Goal: Information Seeking & Learning: Learn about a topic

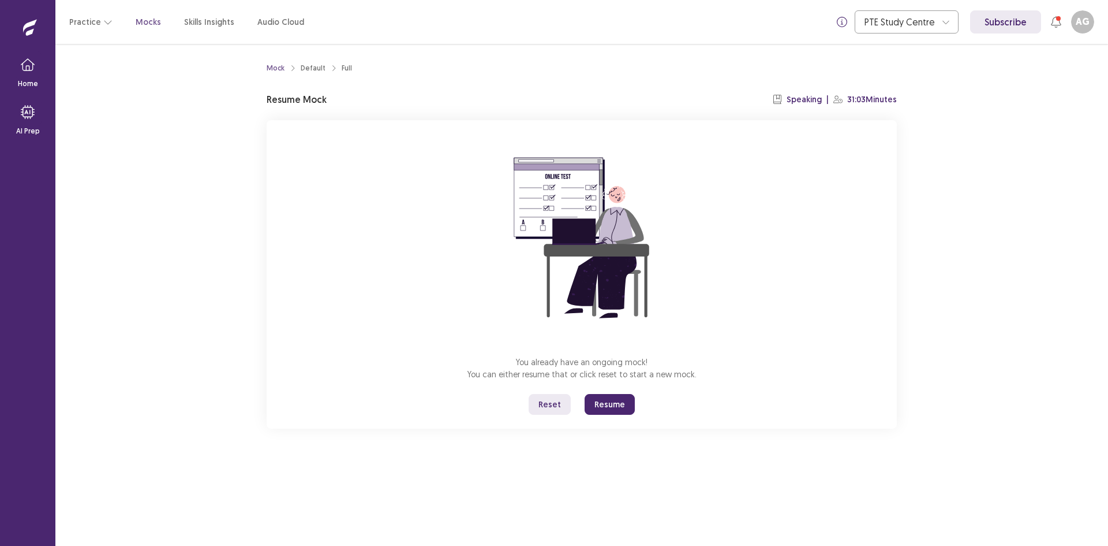
click at [550, 404] on button "Reset" at bounding box center [550, 404] width 42 height 21
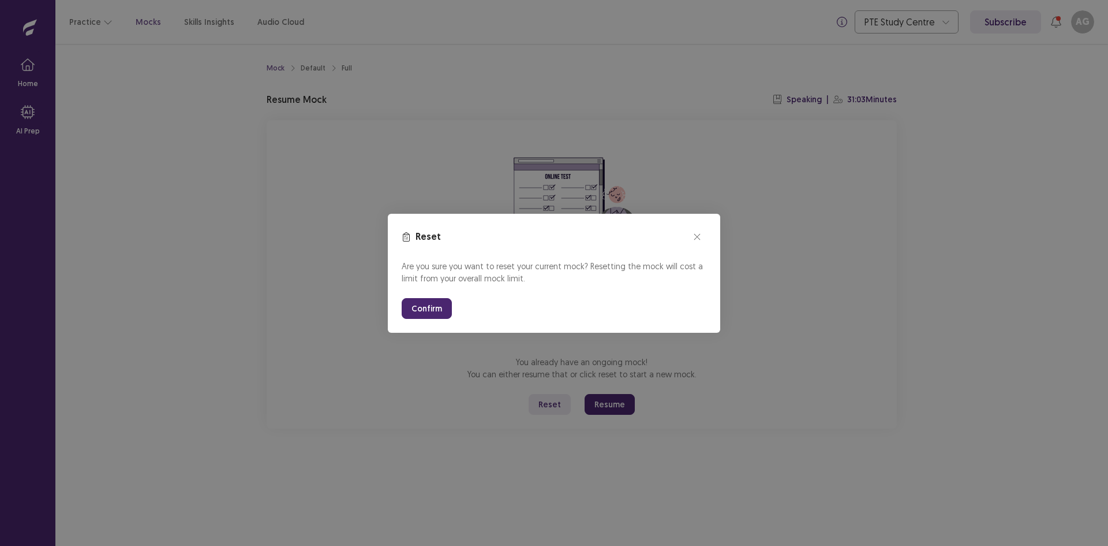
click at [421, 313] on button "Confirm" at bounding box center [427, 308] width 50 height 21
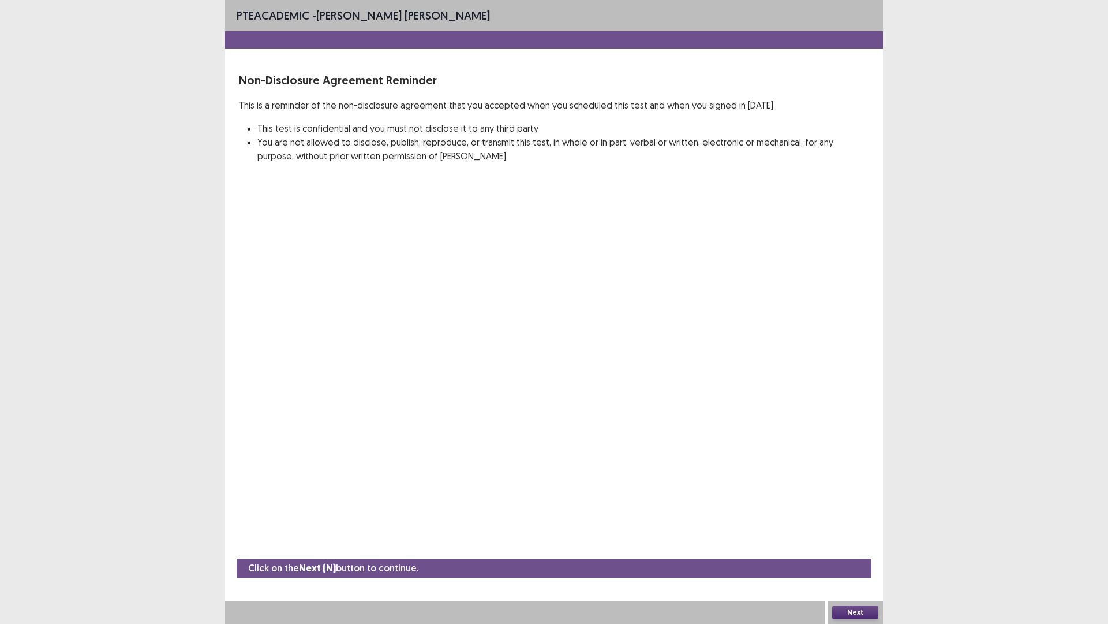
click at [977, 323] on div "PTE academic - [PERSON_NAME] [PERSON_NAME] Non-Disclosure Agreement Reminder Th…" at bounding box center [554, 312] width 1108 height 624
click at [852, 545] on button "Next" at bounding box center [855, 612] width 46 height 14
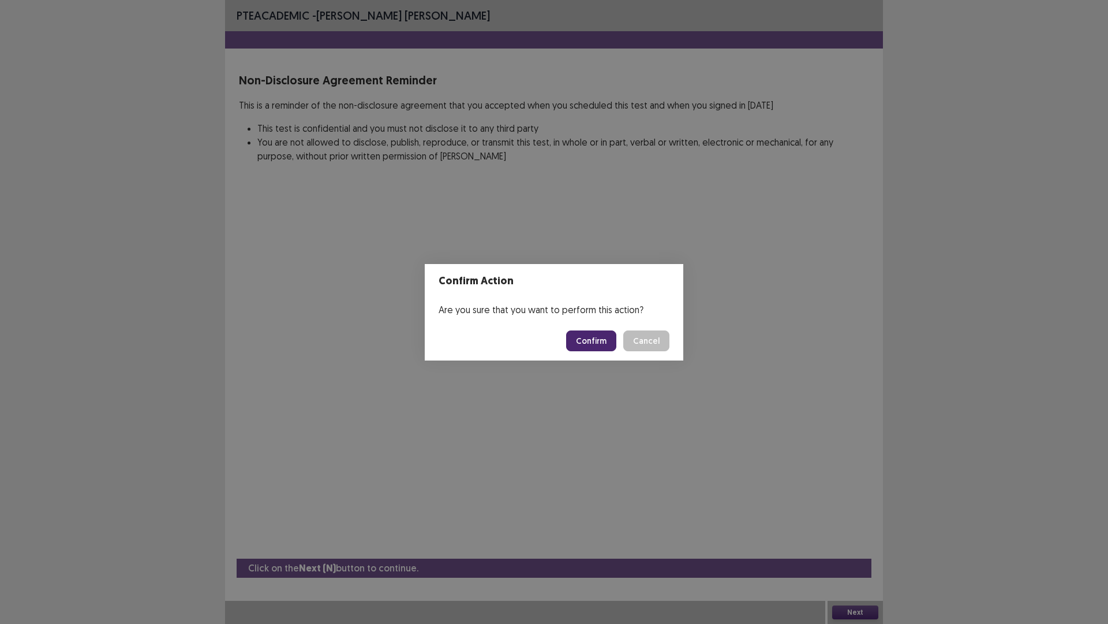
click at [596, 341] on button "Confirm" at bounding box center [591, 340] width 50 height 21
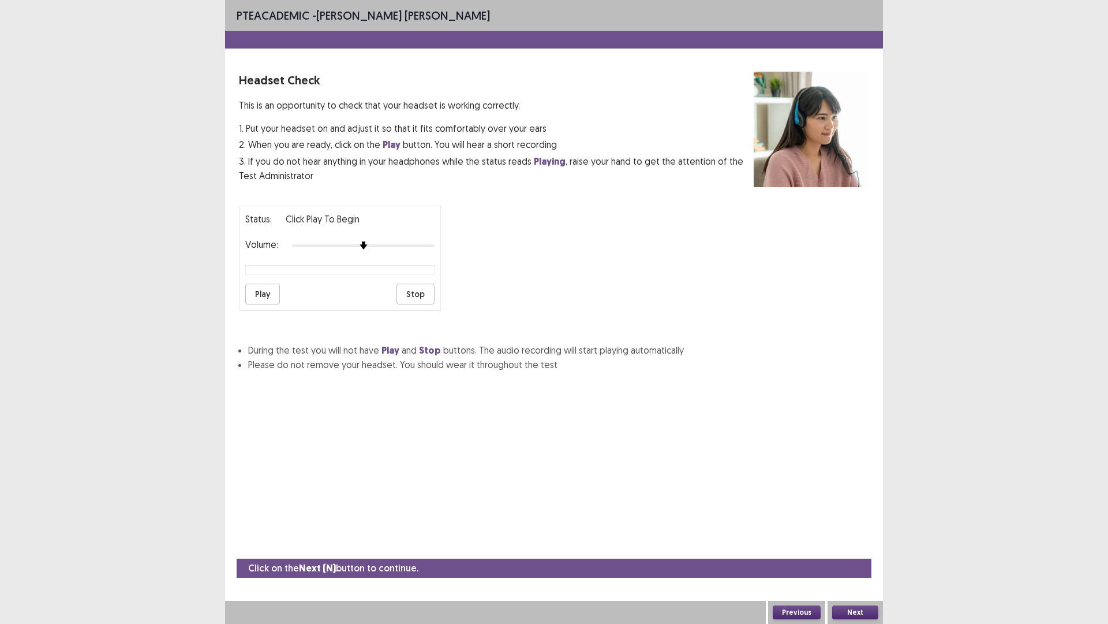
click at [853, 545] on button "Next" at bounding box center [855, 612] width 46 height 14
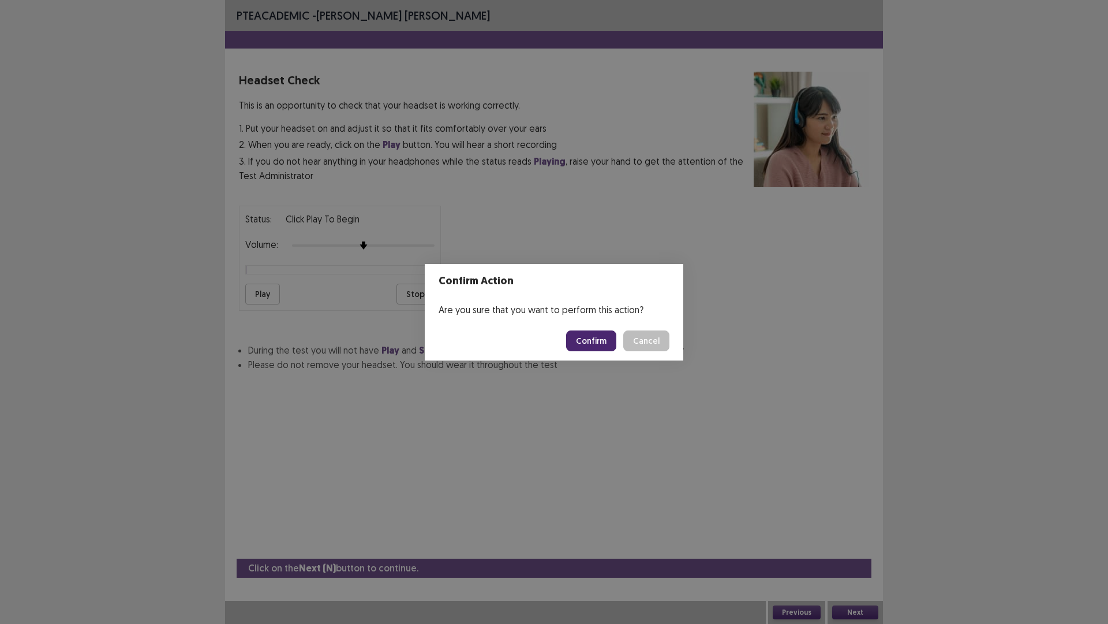
click at [599, 338] on button "Confirm" at bounding box center [591, 340] width 50 height 21
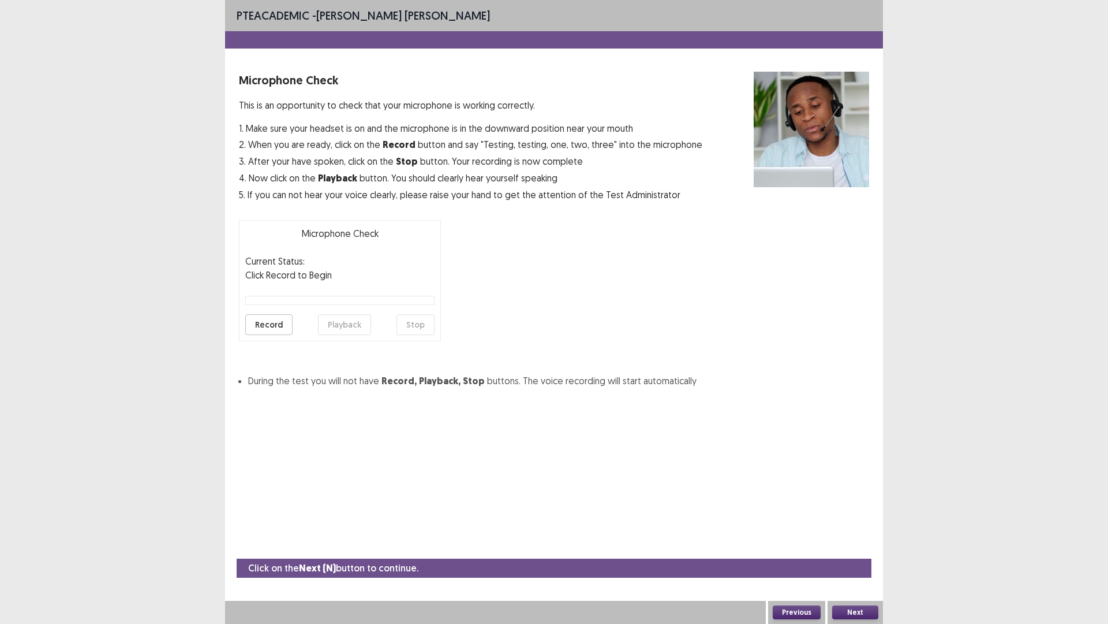
click at [861, 545] on button "Next" at bounding box center [855, 612] width 46 height 14
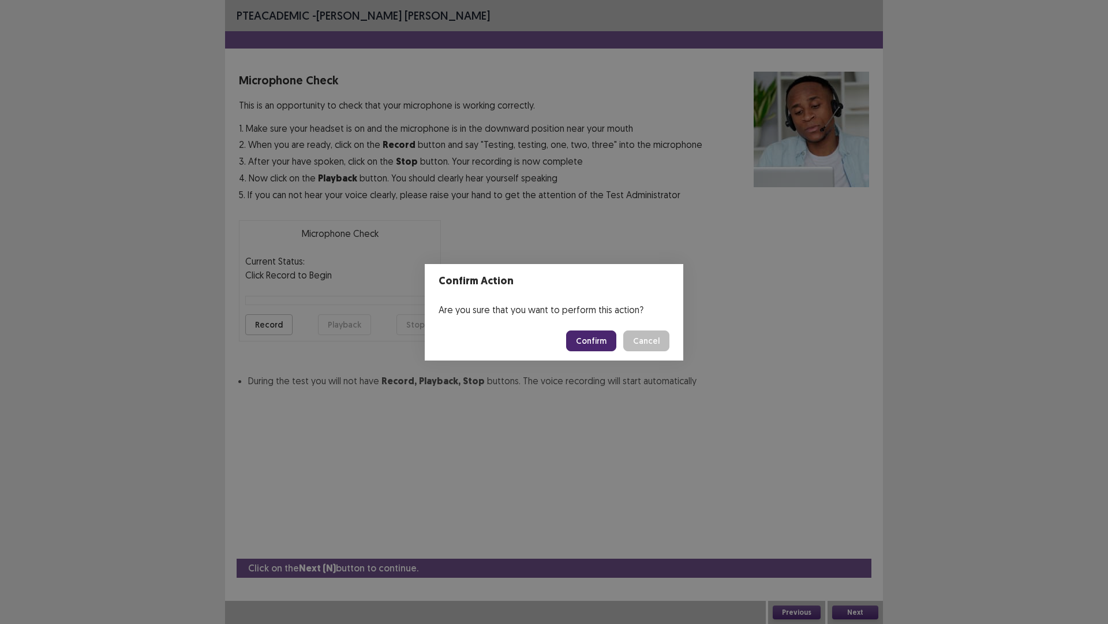
click at [590, 338] on button "Confirm" at bounding box center [591, 340] width 50 height 21
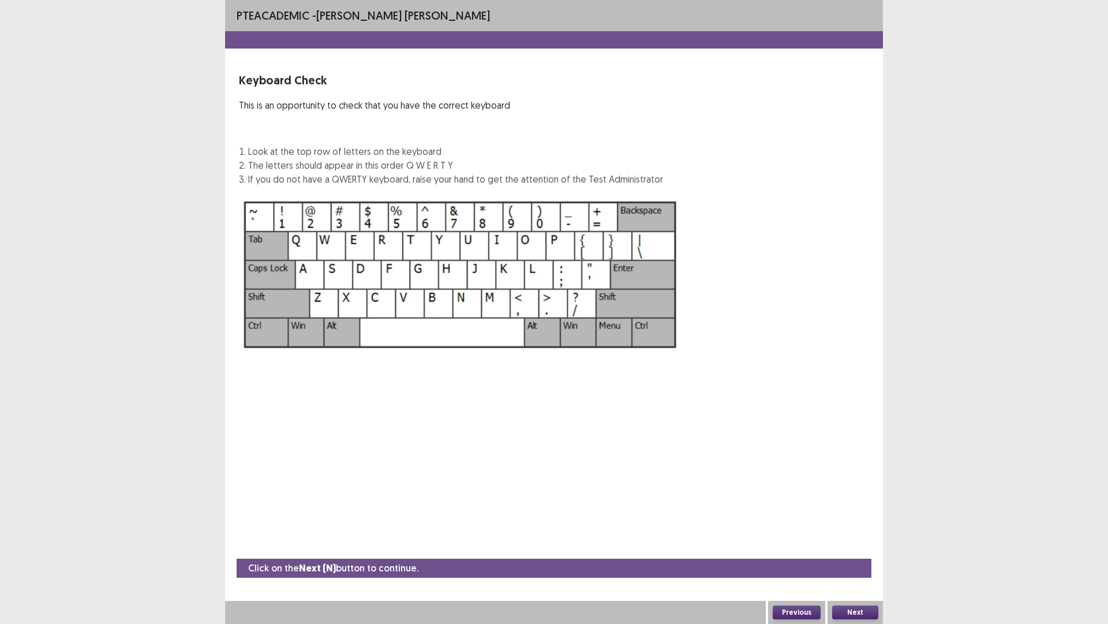
click at [867, 545] on button "Next" at bounding box center [855, 612] width 46 height 14
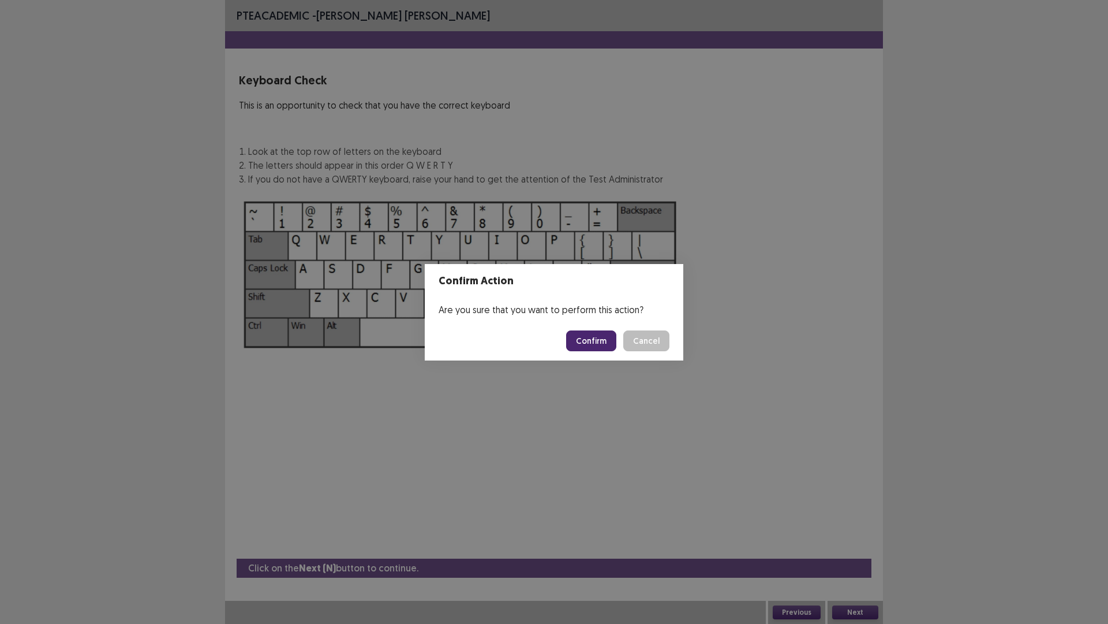
click at [593, 342] on button "Confirm" at bounding box center [591, 340] width 50 height 21
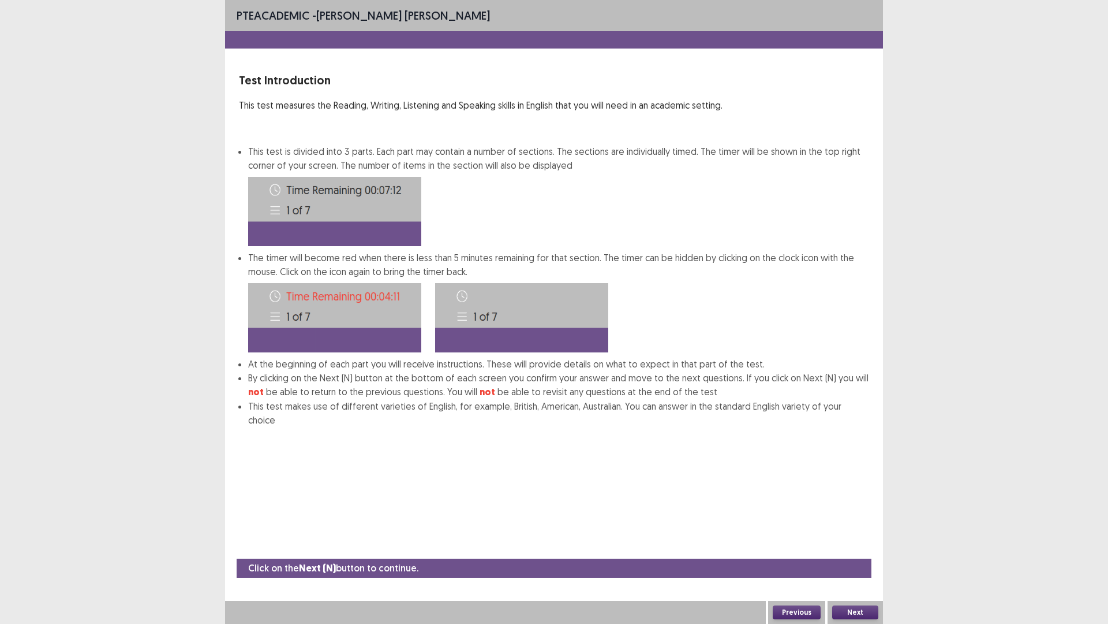
click at [843, 545] on button "Next" at bounding box center [855, 612] width 46 height 14
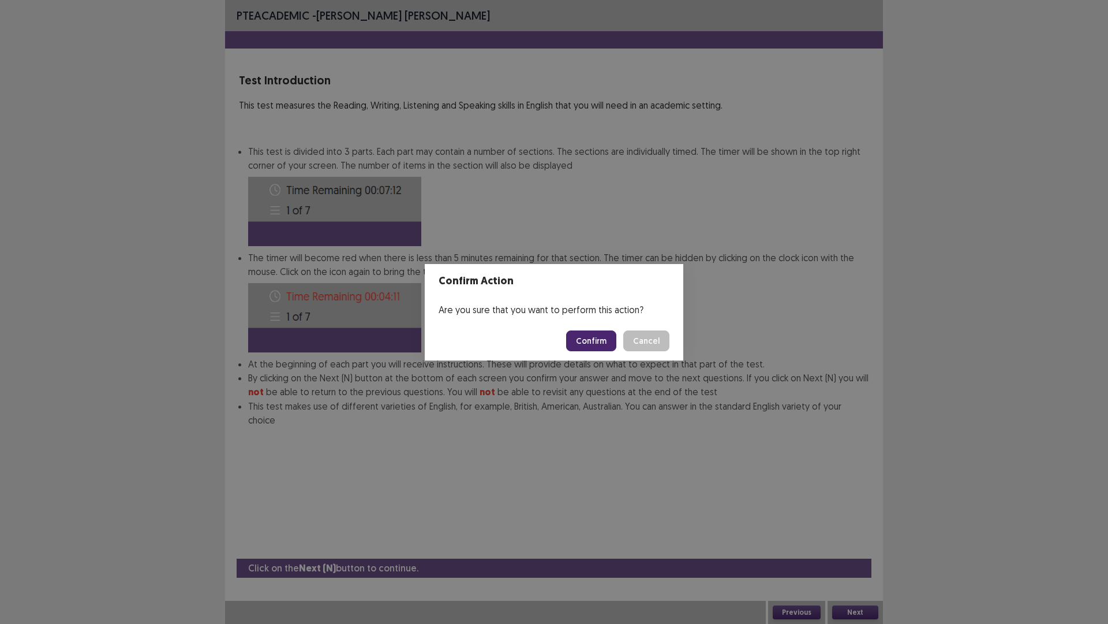
click at [599, 334] on button "Confirm" at bounding box center [591, 340] width 50 height 21
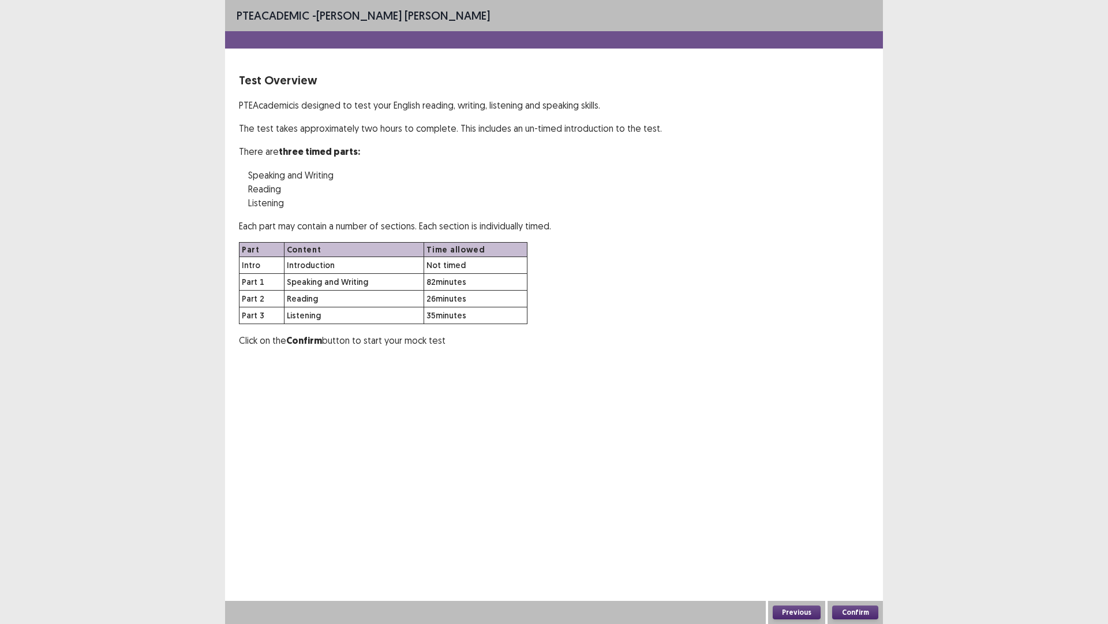
drag, startPoint x: 831, startPoint y: 599, endPoint x: 837, endPoint y: 606, distance: 9.0
click at [831, 545] on div "PTE academic - [PERSON_NAME] [PERSON_NAME] Test Overview PTE Academic is design…" at bounding box center [554, 312] width 658 height 624
click at [839, 545] on button "Confirm" at bounding box center [855, 612] width 46 height 14
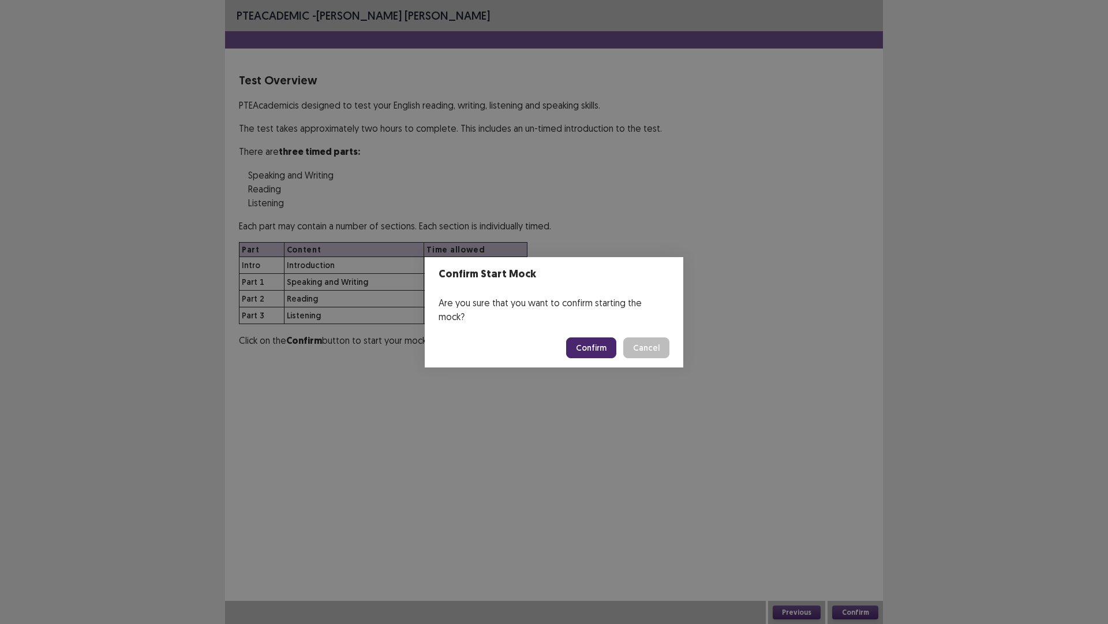
click at [595, 337] on button "Confirm" at bounding box center [591, 347] width 50 height 21
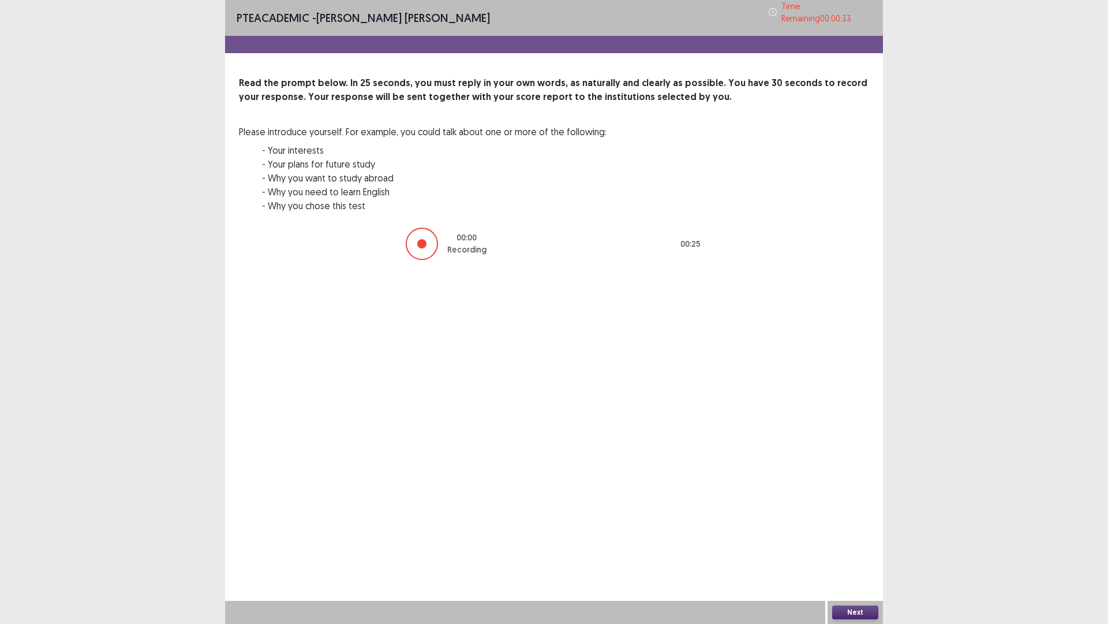
click at [867, 545] on button "Next" at bounding box center [855, 612] width 46 height 14
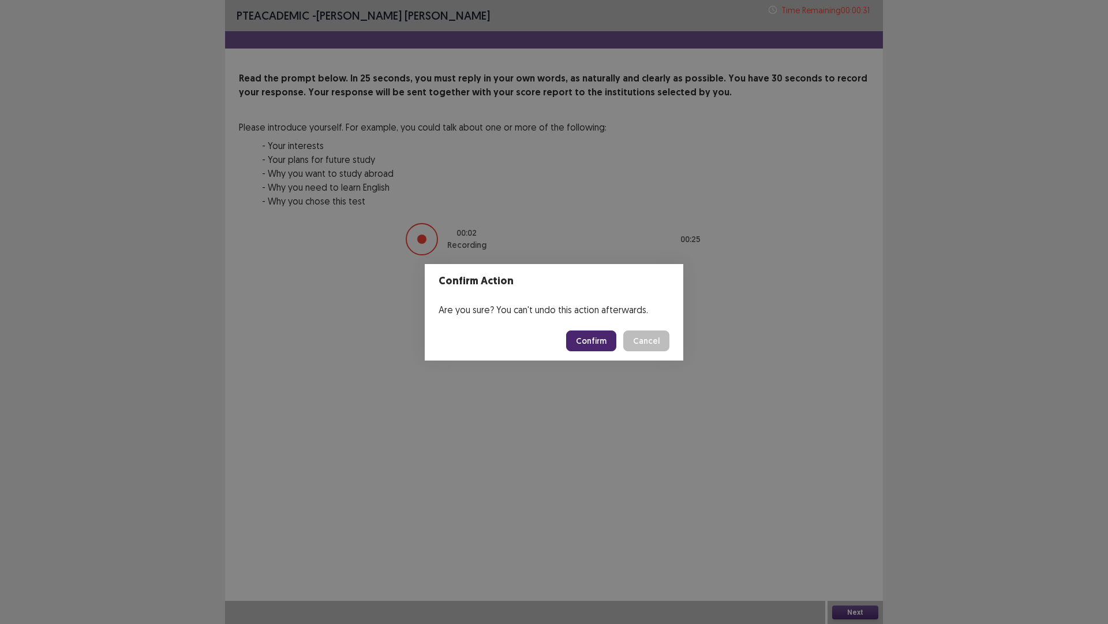
click at [600, 339] on button "Confirm" at bounding box center [591, 340] width 50 height 21
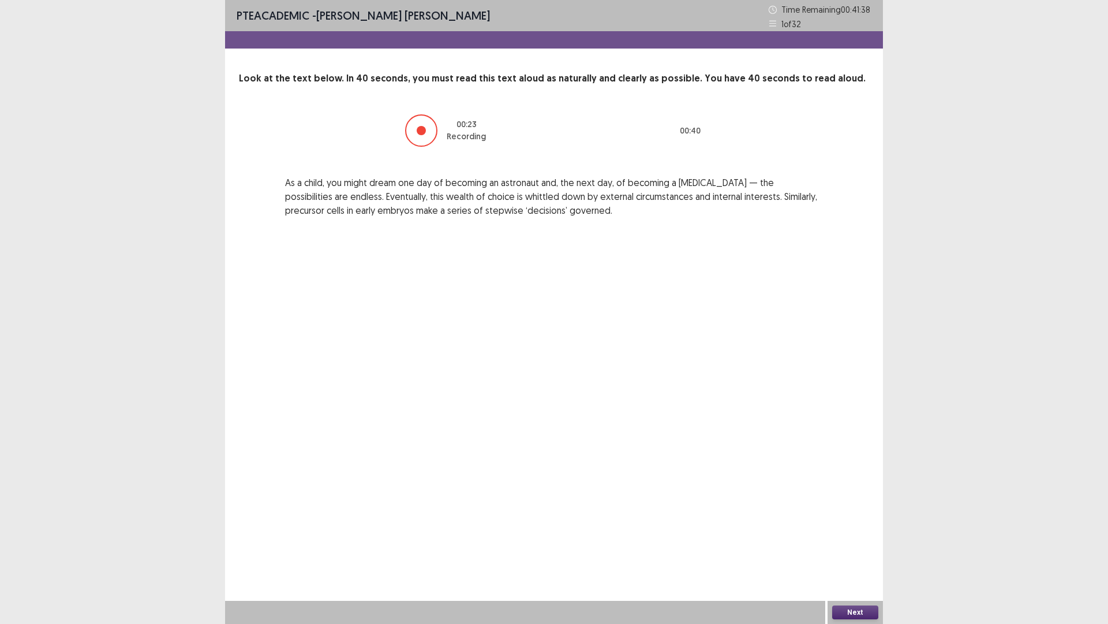
click at [852, 545] on button "Next" at bounding box center [855, 612] width 46 height 14
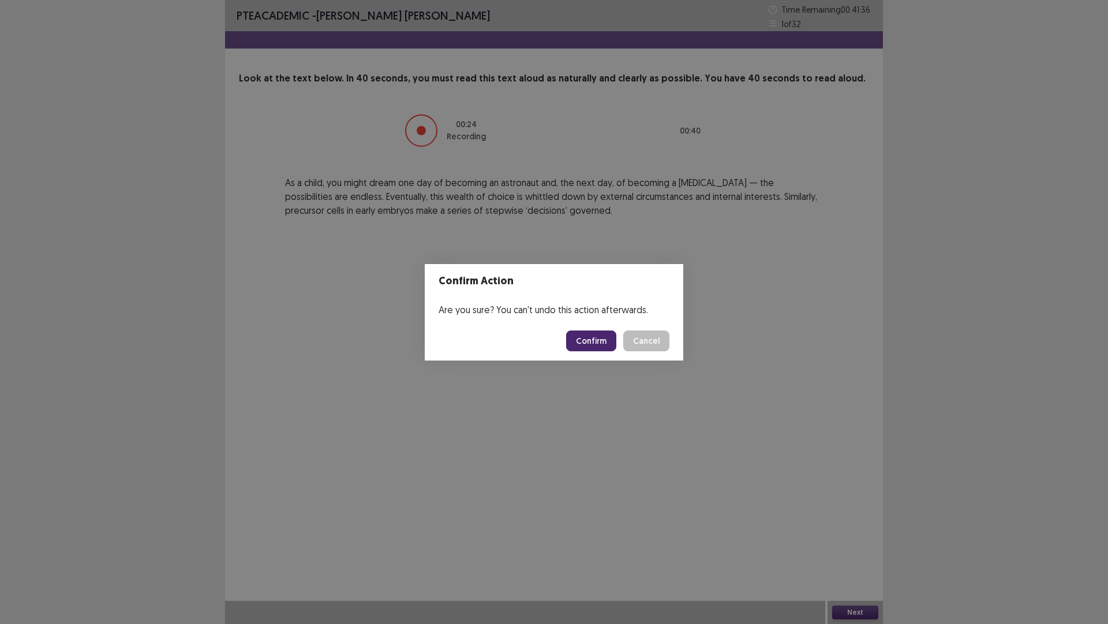
click at [595, 342] on button "Confirm" at bounding box center [591, 340] width 50 height 21
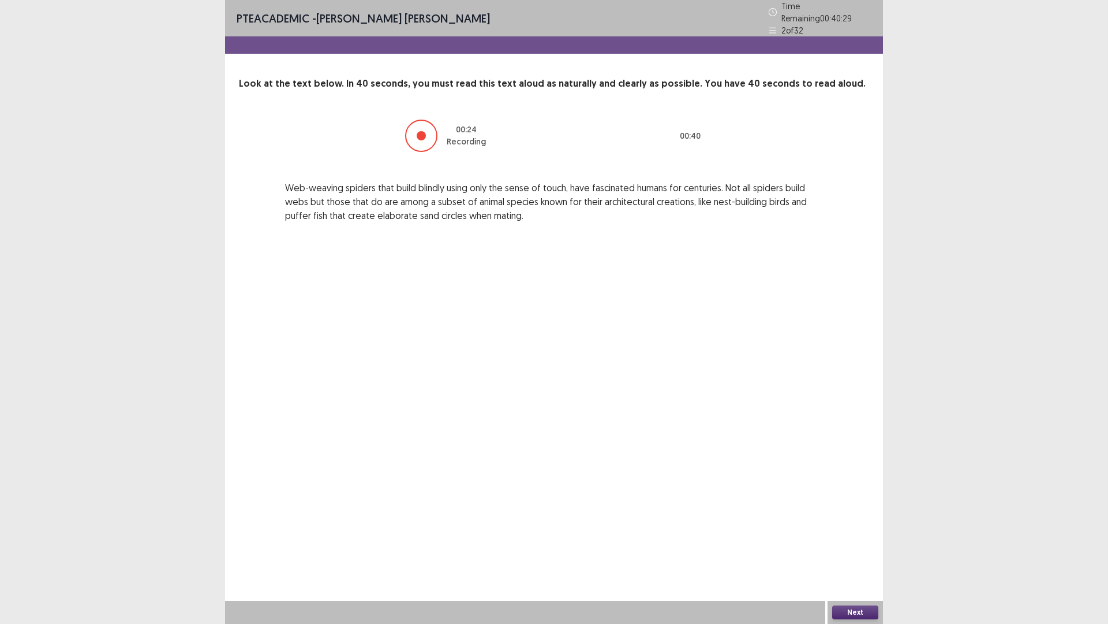
click at [866, 545] on button "Next" at bounding box center [855, 612] width 46 height 14
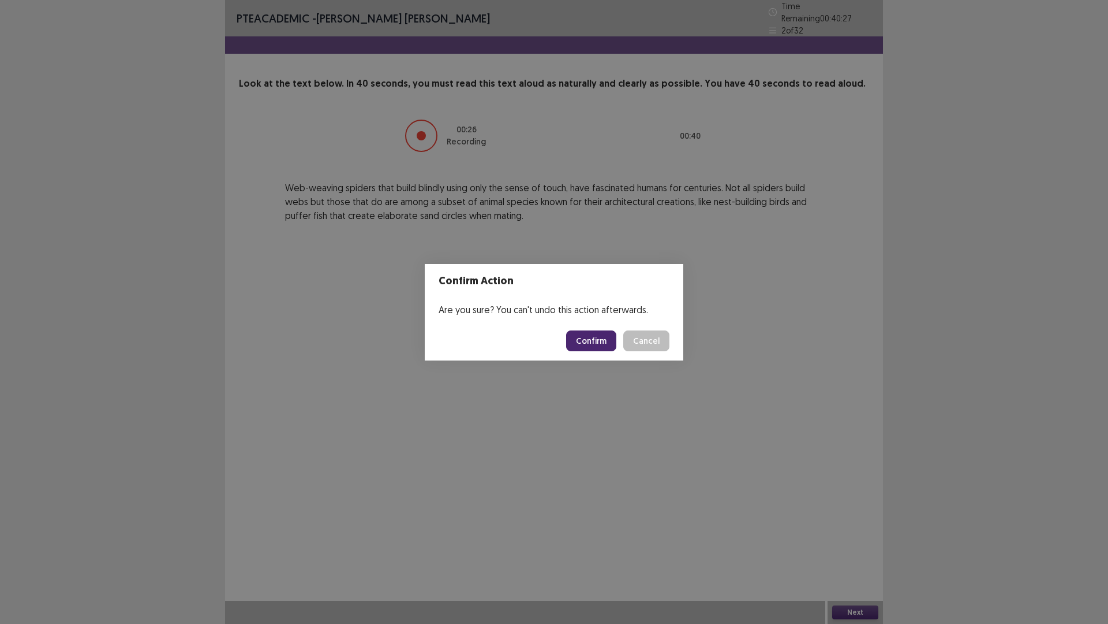
click at [586, 338] on button "Confirm" at bounding box center [591, 340] width 50 height 21
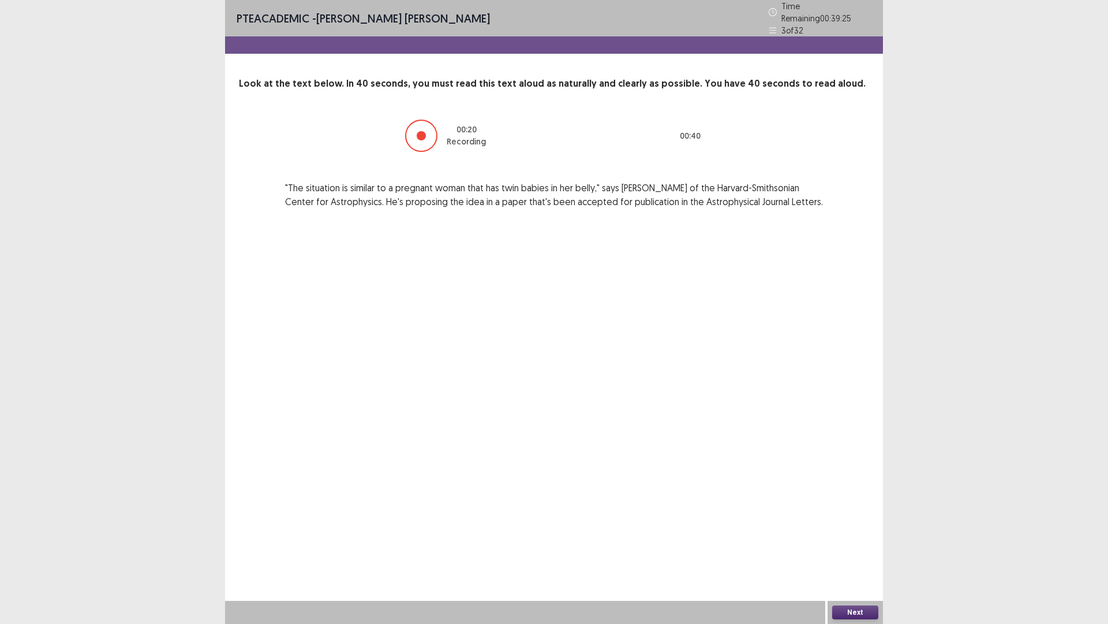
click at [855, 545] on button "Next" at bounding box center [855, 612] width 46 height 14
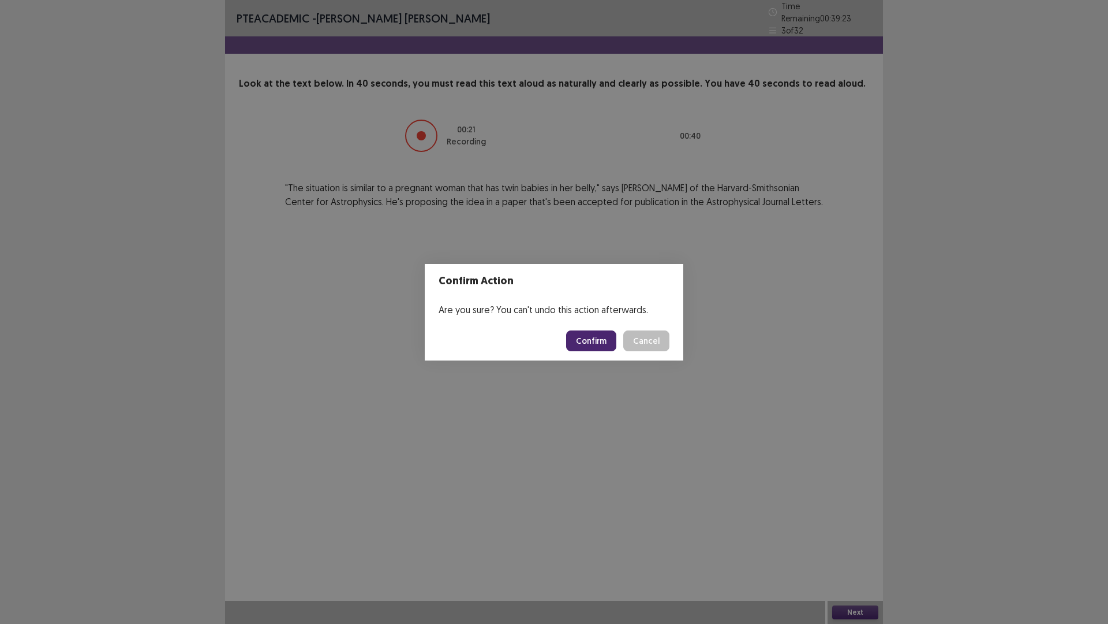
click at [580, 341] on button "Confirm" at bounding box center [591, 340] width 50 height 21
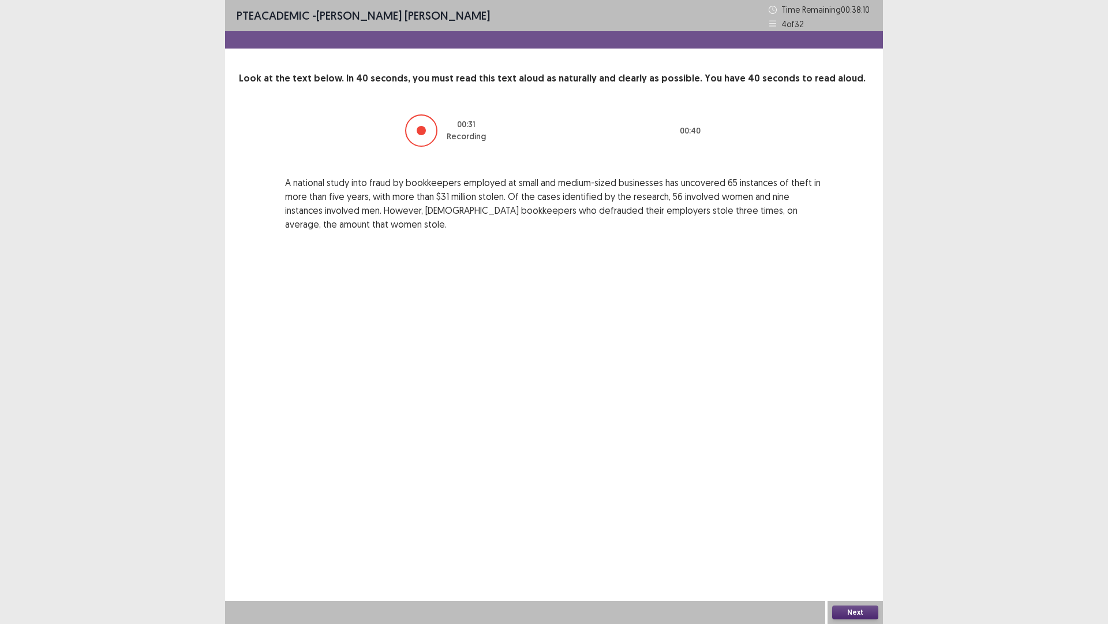
click at [861, 545] on button "Next" at bounding box center [855, 612] width 46 height 14
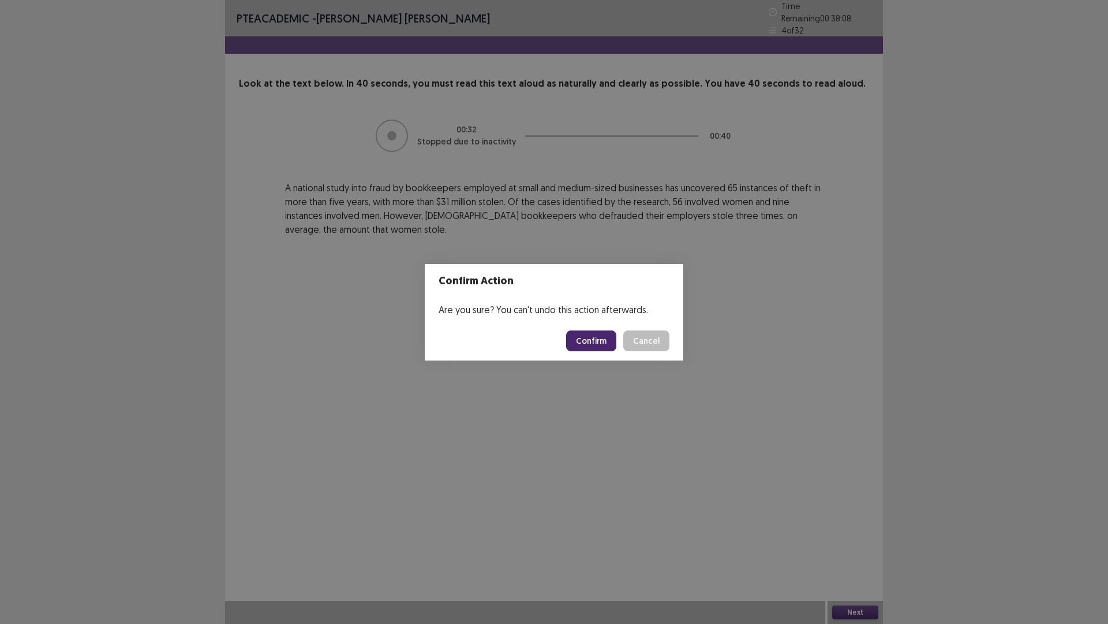
click at [580, 341] on button "Confirm" at bounding box center [591, 340] width 50 height 21
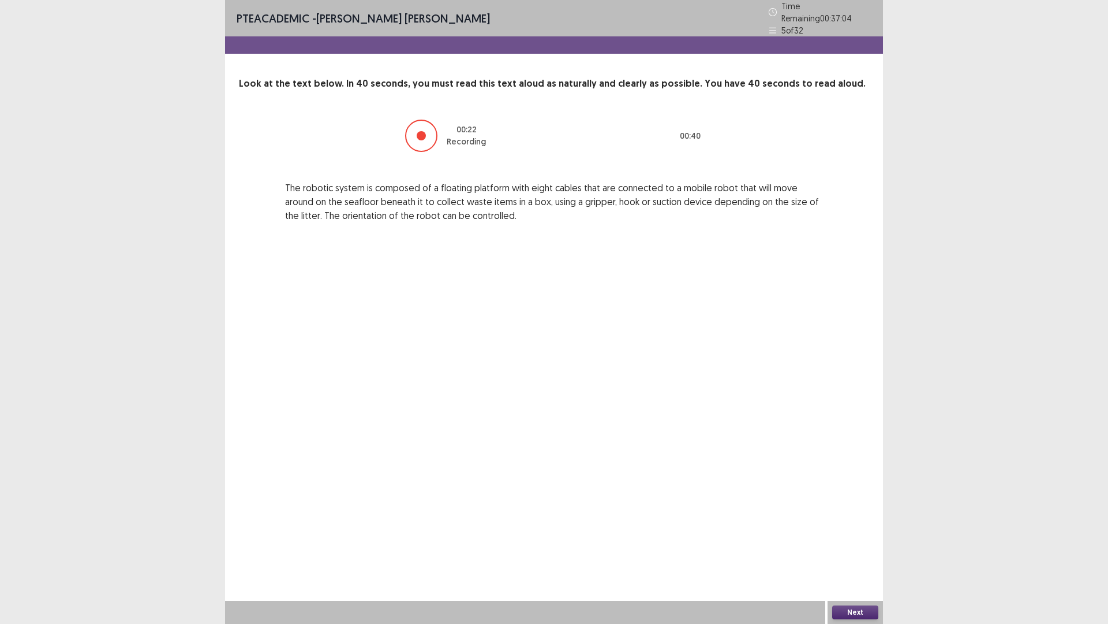
click at [865, 545] on button "Next" at bounding box center [855, 612] width 46 height 14
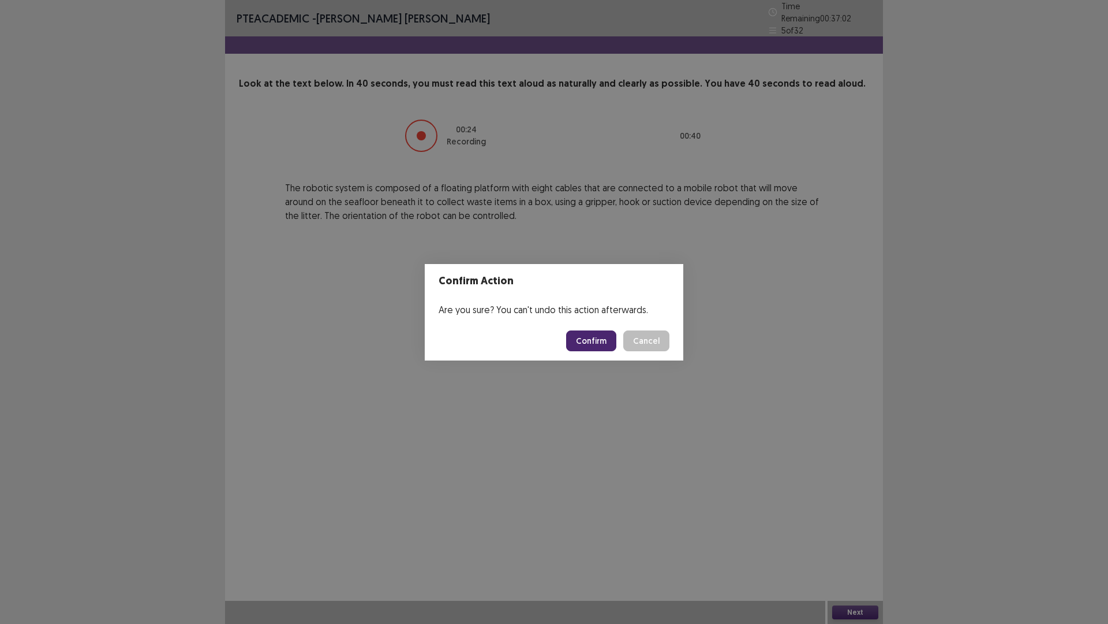
click at [602, 334] on button "Confirm" at bounding box center [591, 340] width 50 height 21
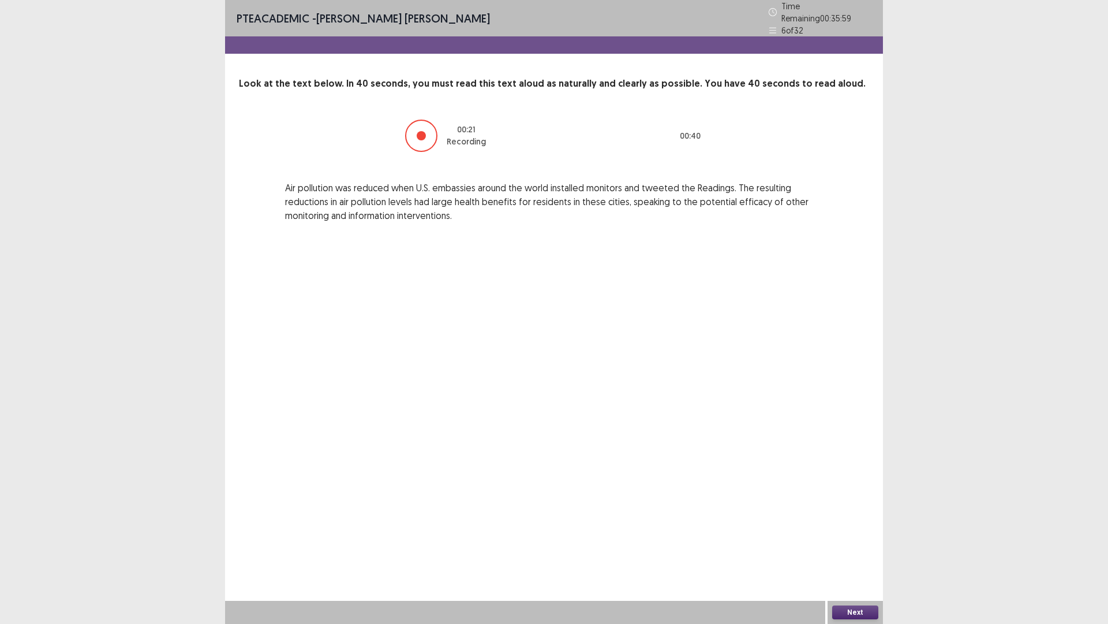
click at [848, 545] on button "Next" at bounding box center [855, 612] width 46 height 14
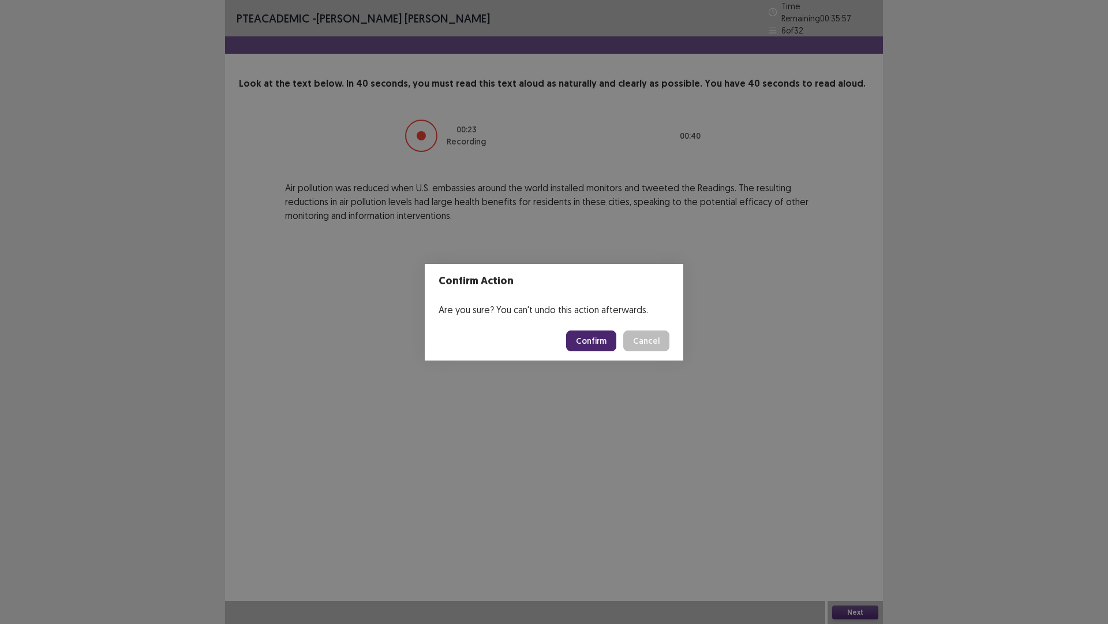
click at [595, 338] on button "Confirm" at bounding box center [591, 340] width 50 height 21
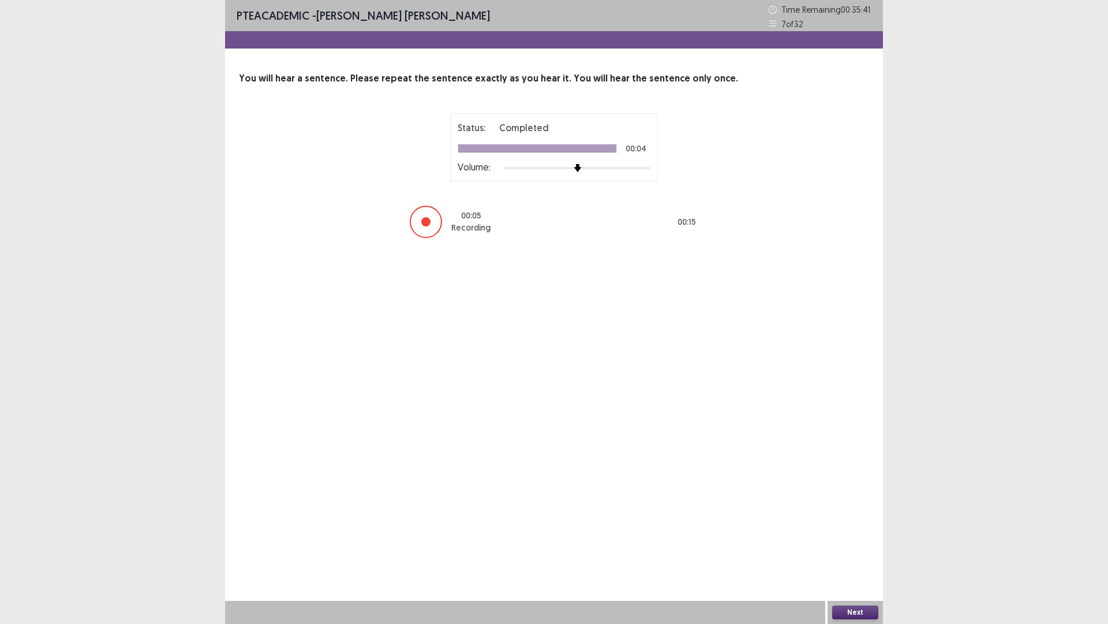
click at [850, 545] on button "Next" at bounding box center [855, 612] width 46 height 14
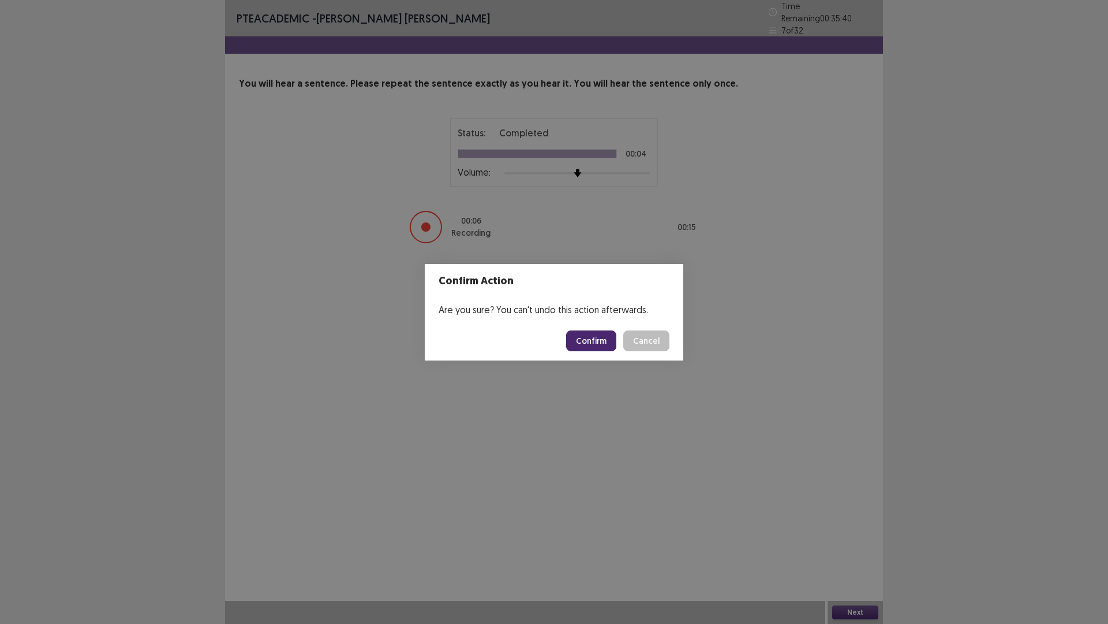
click at [599, 345] on button "Confirm" at bounding box center [591, 340] width 50 height 21
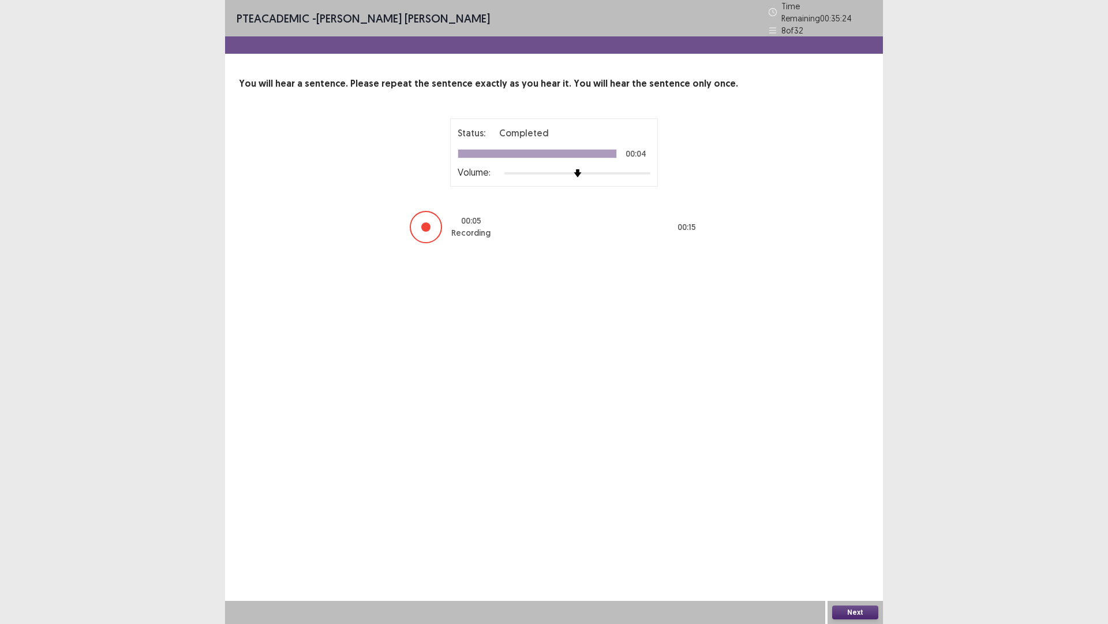
click at [846, 545] on button "Next" at bounding box center [855, 612] width 46 height 14
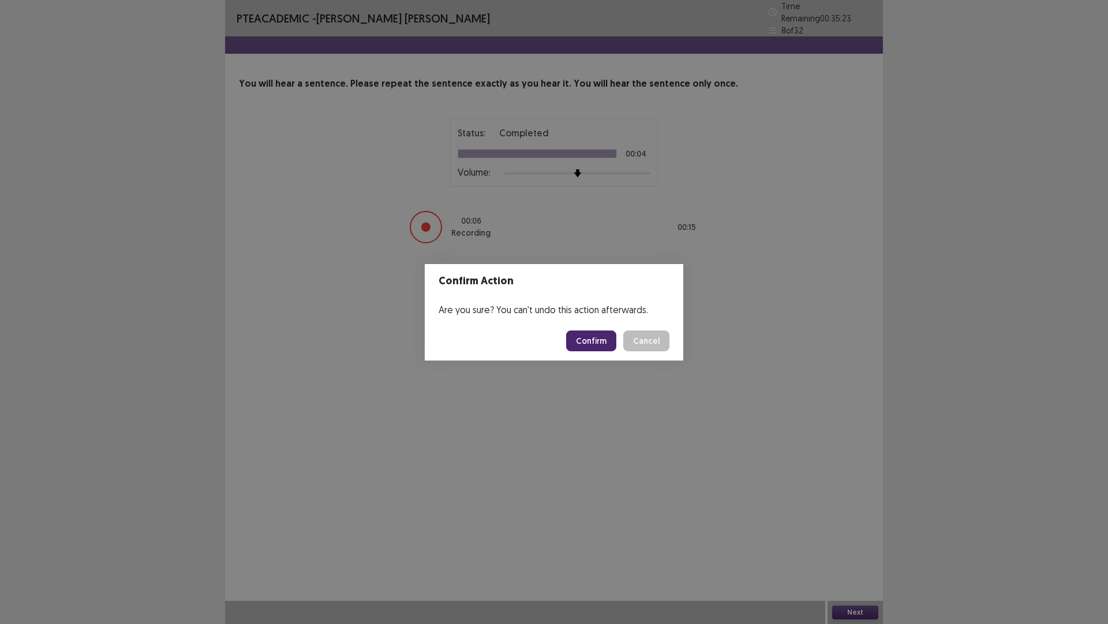
click at [608, 346] on button "Confirm" at bounding box center [591, 340] width 50 height 21
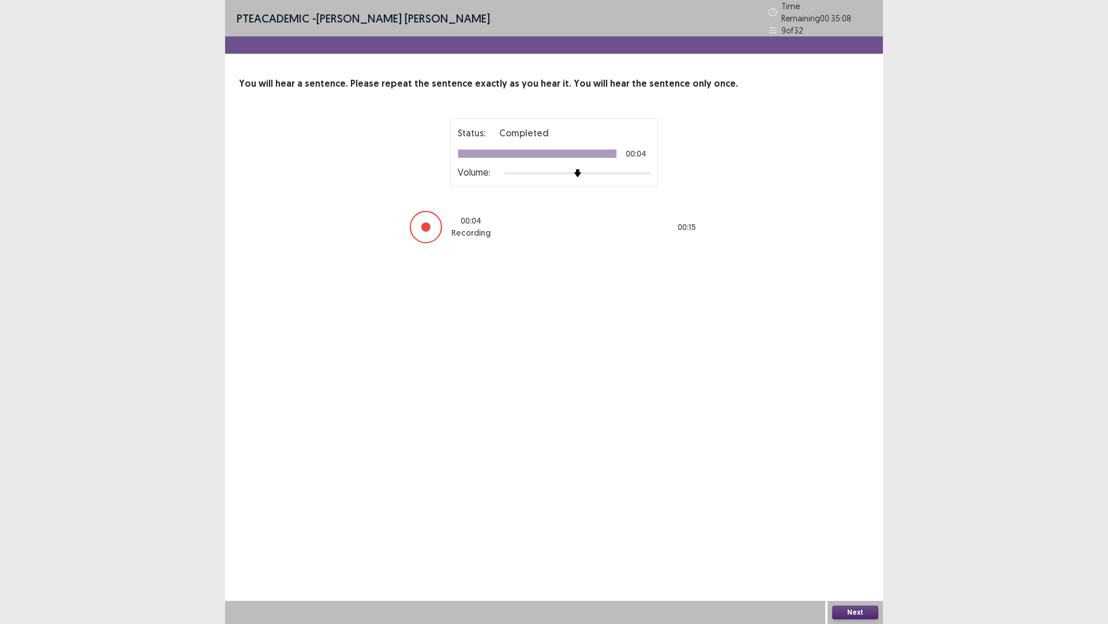
click at [866, 545] on button "Next" at bounding box center [855, 612] width 46 height 14
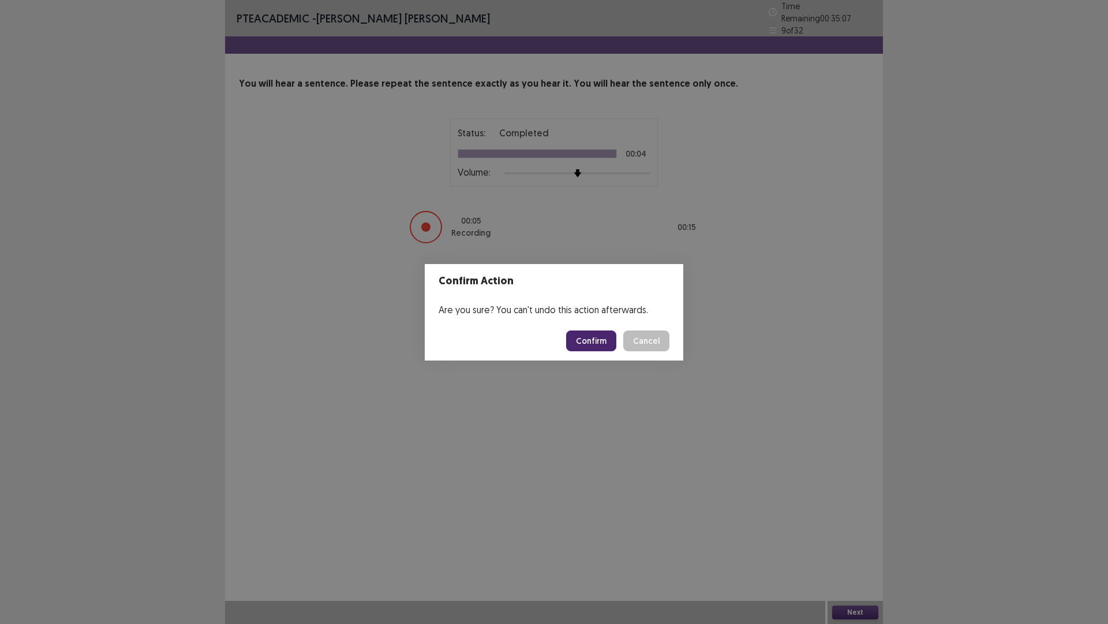
click at [589, 345] on button "Confirm" at bounding box center [591, 340] width 50 height 21
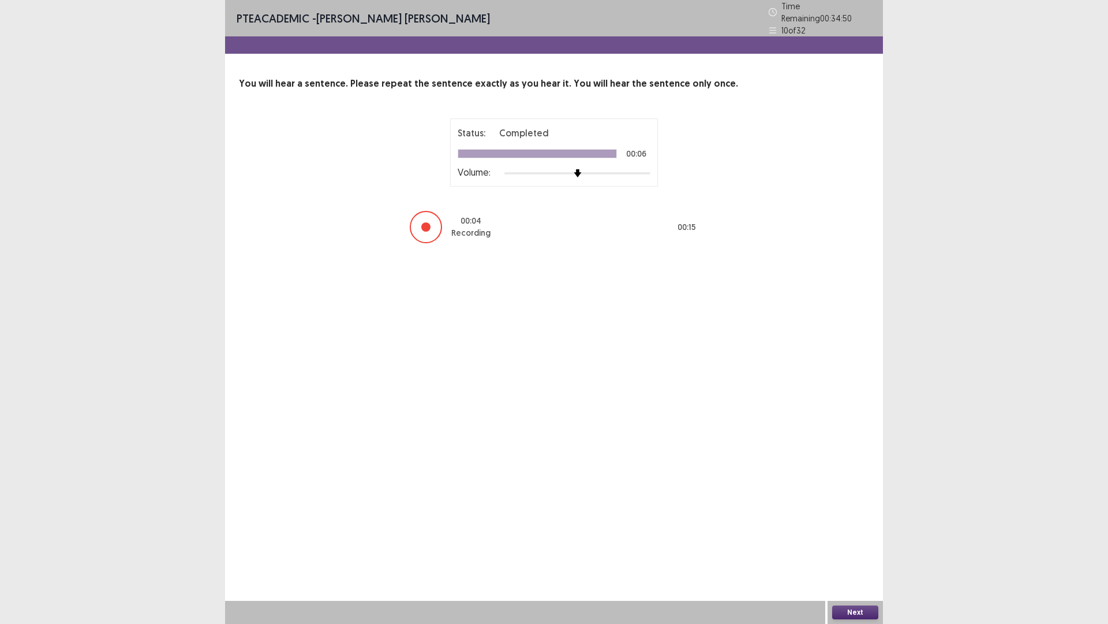
click at [845, 545] on button "Next" at bounding box center [855, 612] width 46 height 14
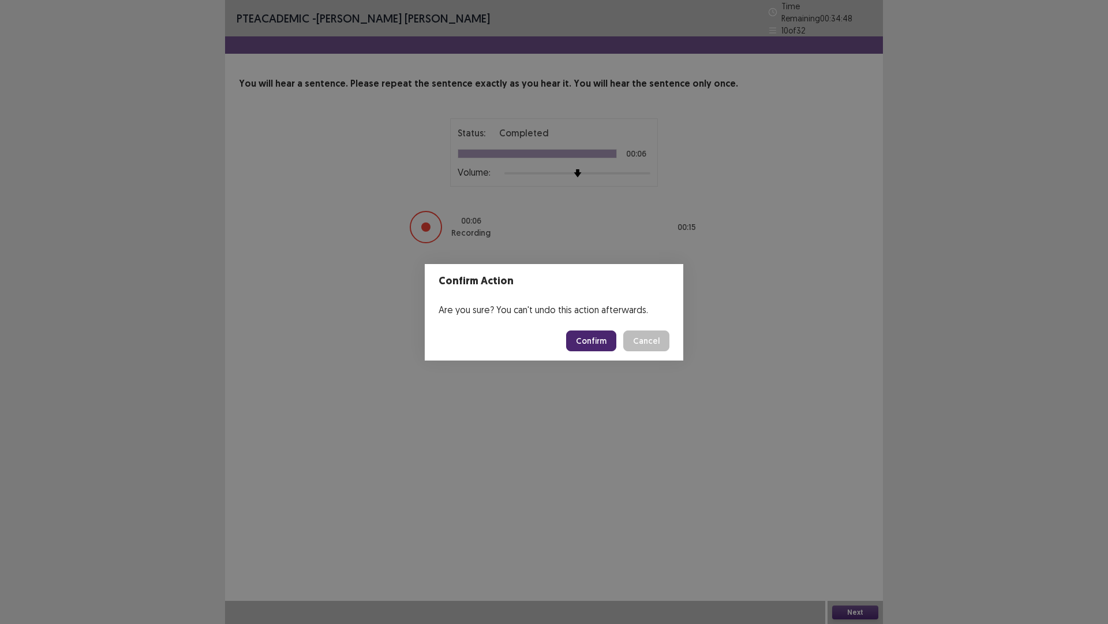
click at [599, 335] on button "Confirm" at bounding box center [591, 340] width 50 height 21
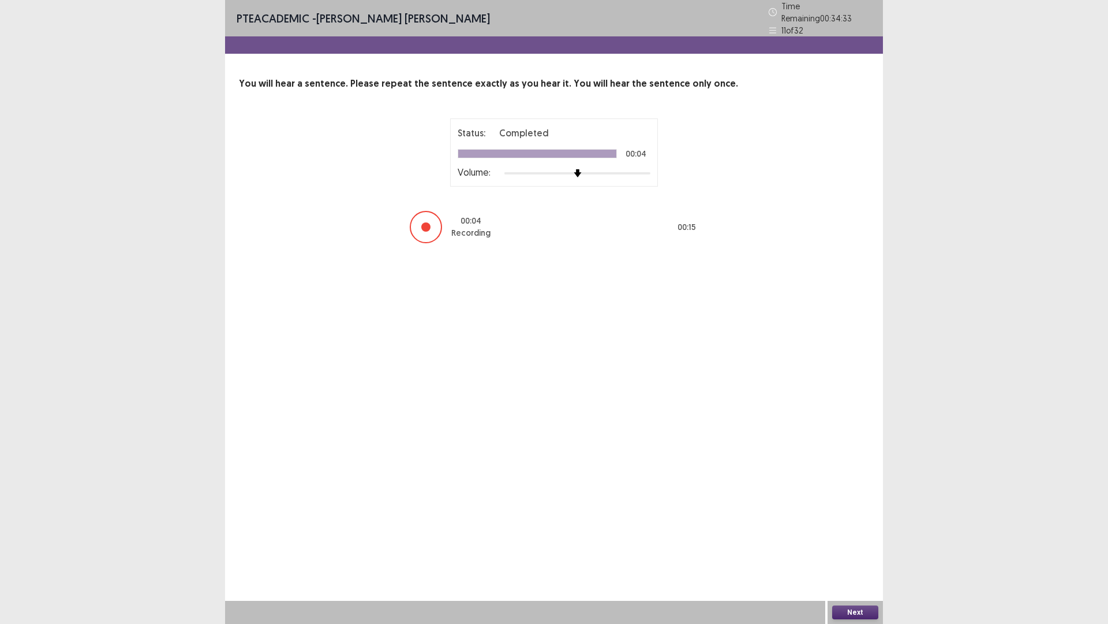
click at [865, 545] on button "Next" at bounding box center [855, 612] width 46 height 14
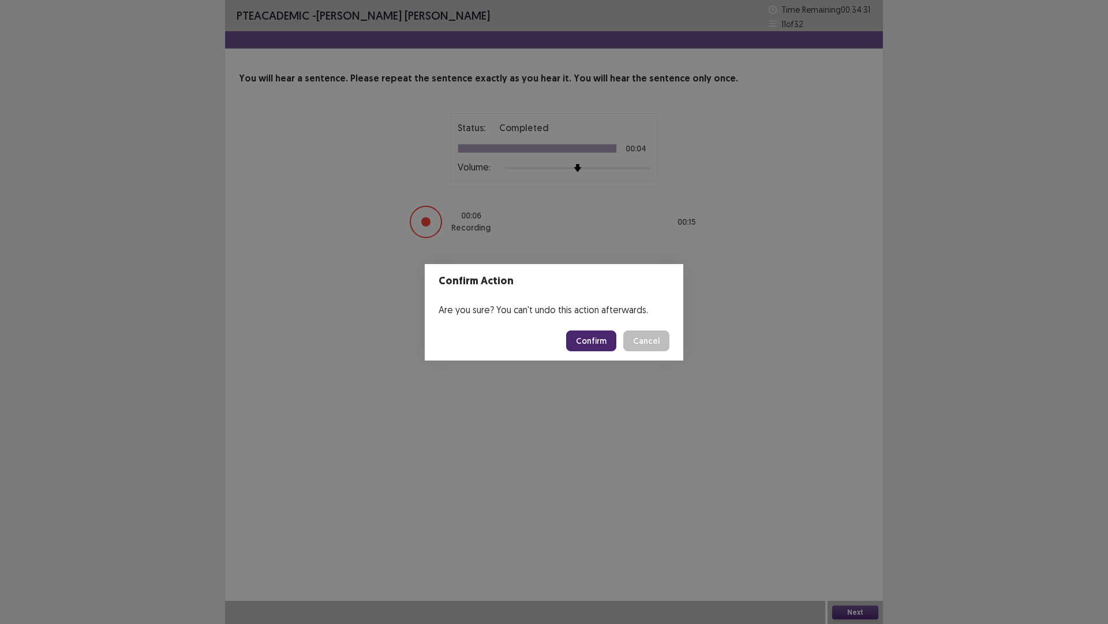
click at [614, 341] on button "Confirm" at bounding box center [591, 340] width 50 height 21
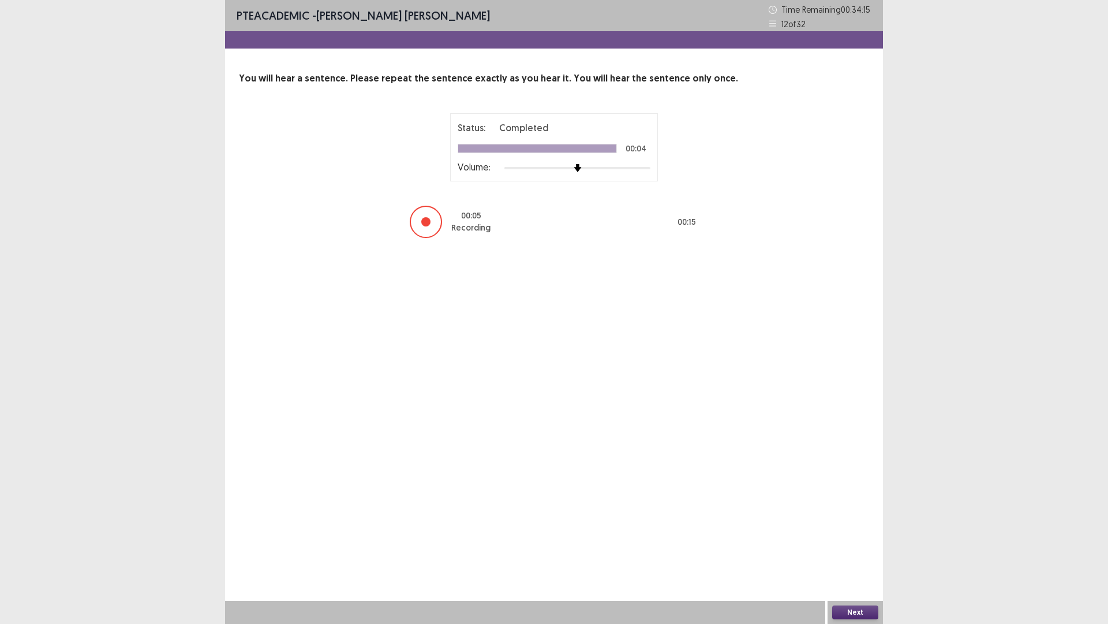
click at [846, 545] on button "Next" at bounding box center [855, 612] width 46 height 14
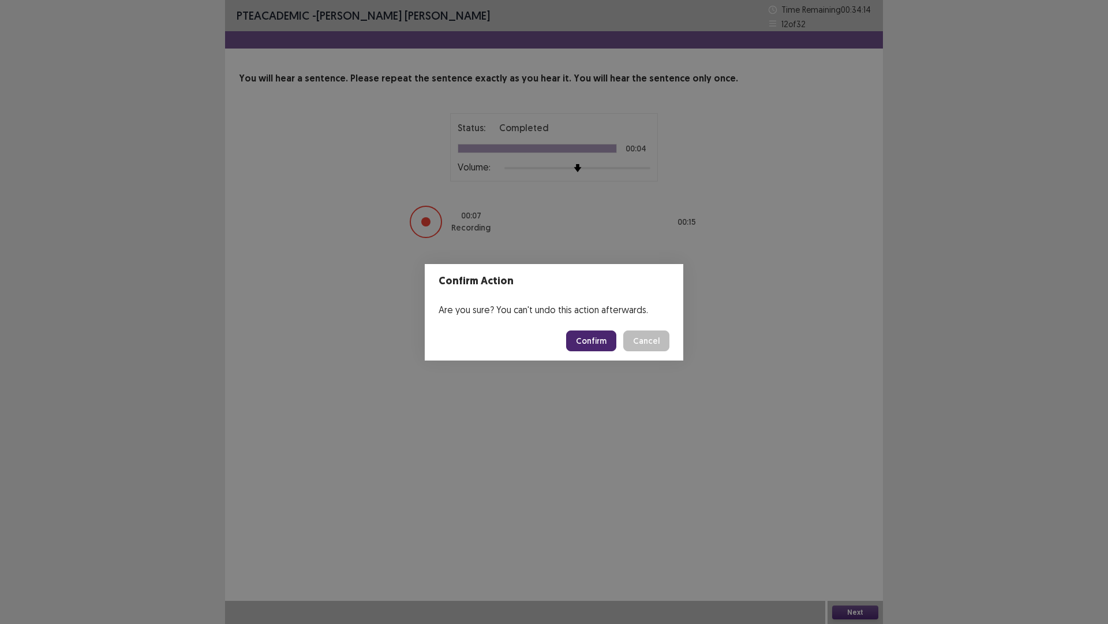
click at [585, 346] on button "Confirm" at bounding box center [591, 340] width 50 height 21
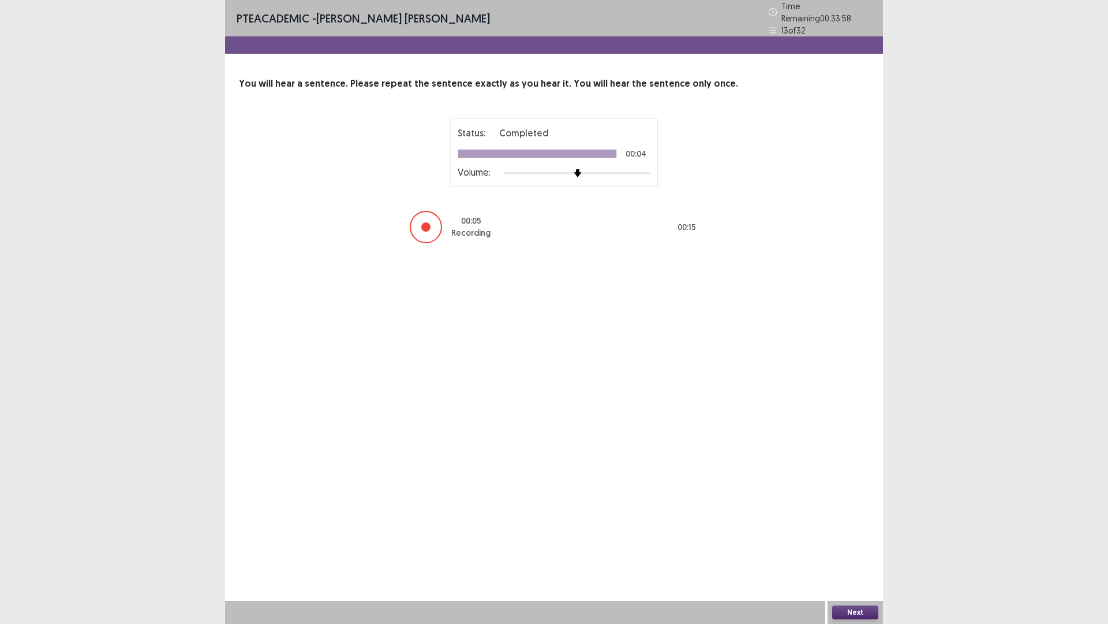
click at [852, 545] on div "PTE academic - [PERSON_NAME] [PERSON_NAME] Time Remaining 00 : 33 : 58 13 of 32…" at bounding box center [554, 312] width 658 height 624
click at [852, 545] on button "Next" at bounding box center [855, 612] width 46 height 14
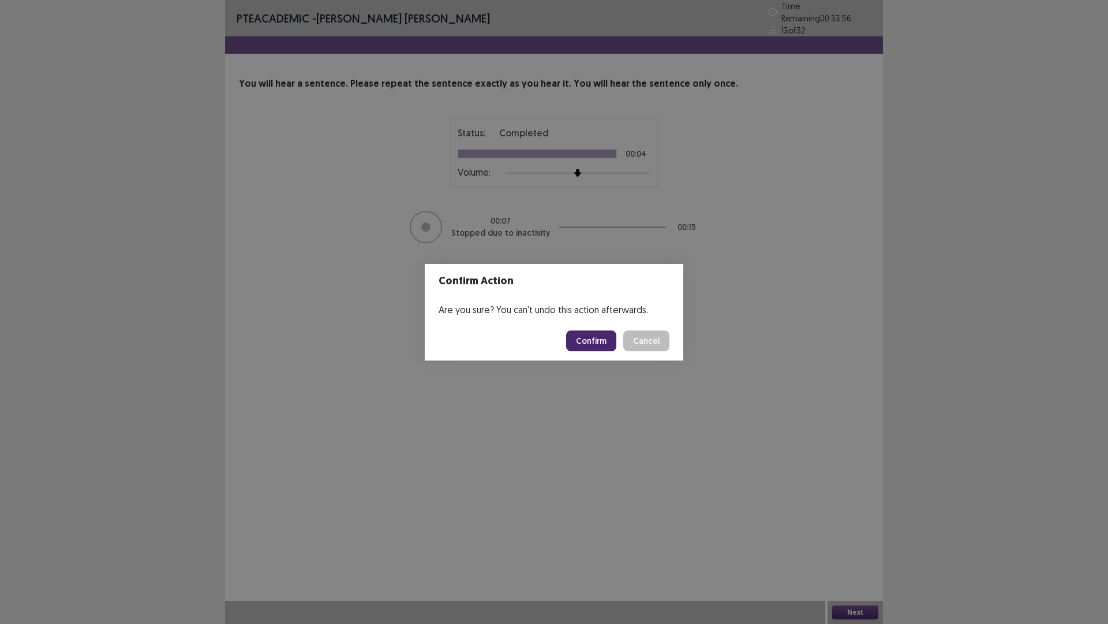
click at [581, 345] on button "Confirm" at bounding box center [591, 340] width 50 height 21
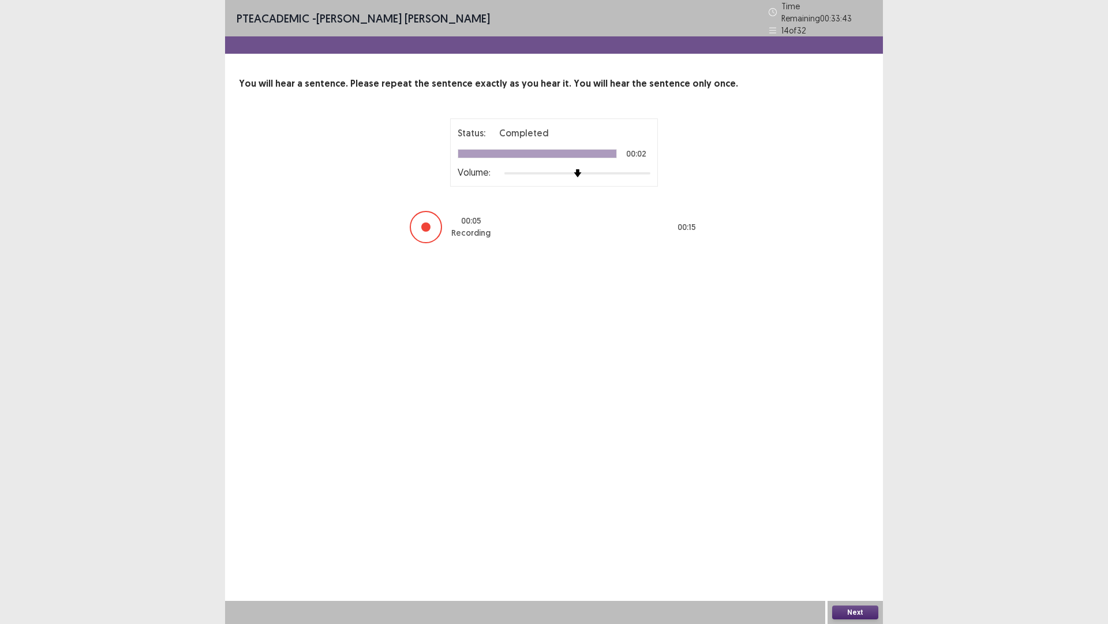
click at [848, 545] on button "Next" at bounding box center [855, 612] width 46 height 14
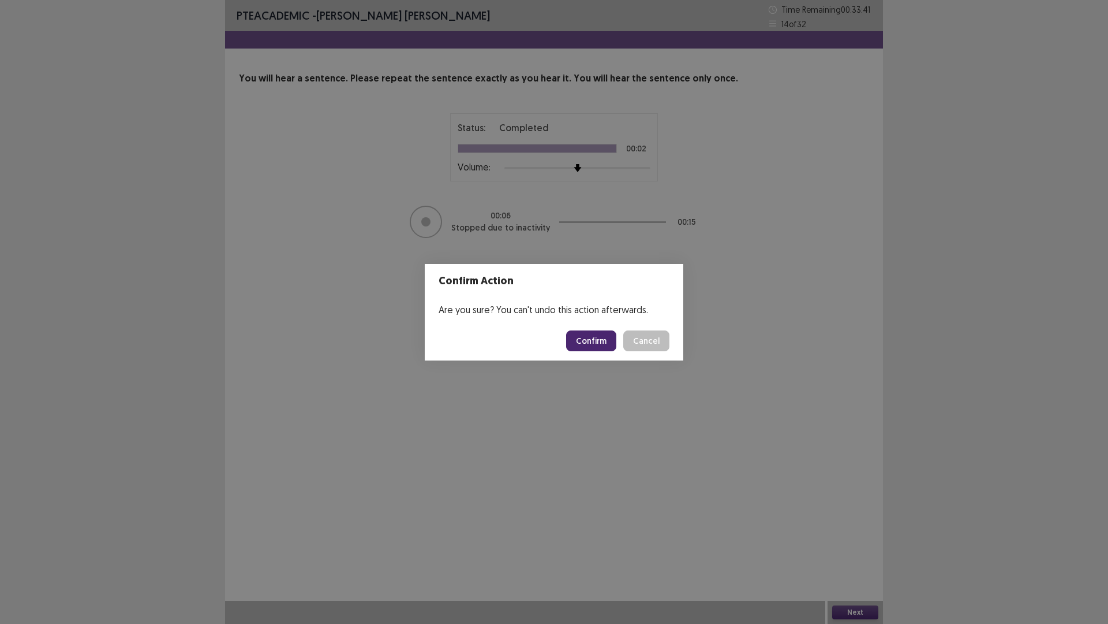
click at [581, 339] on button "Confirm" at bounding box center [591, 340] width 50 height 21
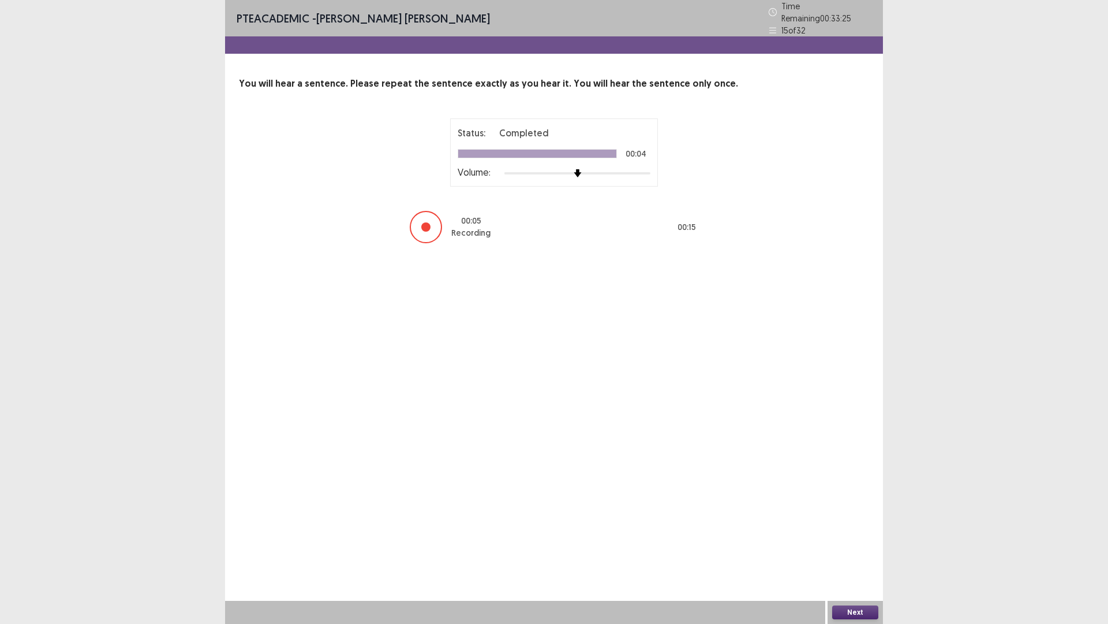
click at [849, 545] on button "Next" at bounding box center [855, 612] width 46 height 14
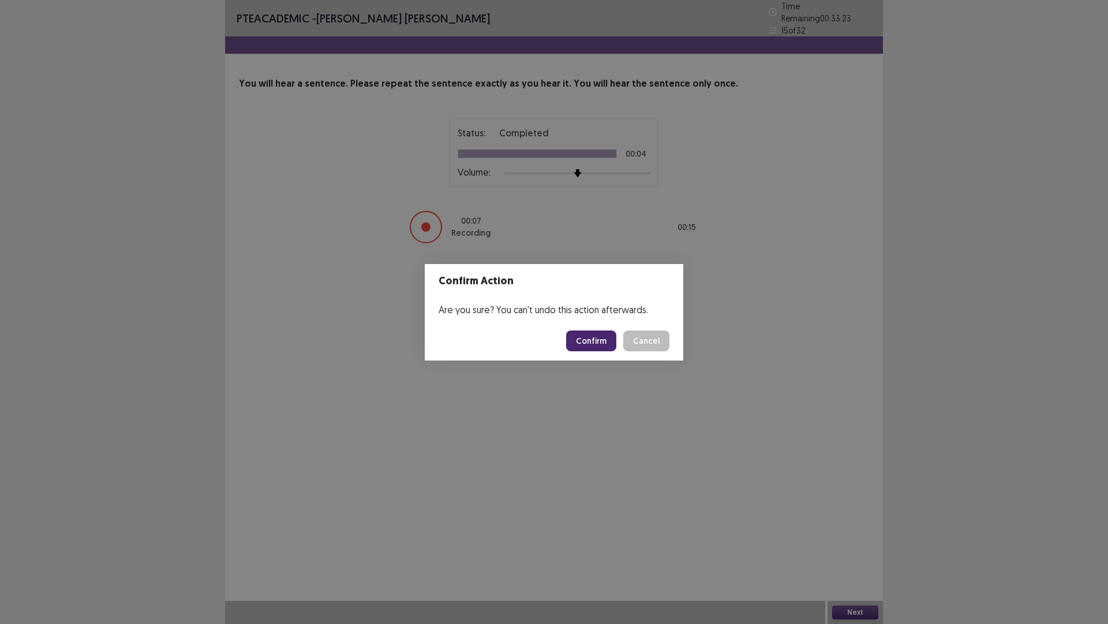
click at [603, 344] on button "Confirm" at bounding box center [591, 340] width 50 height 21
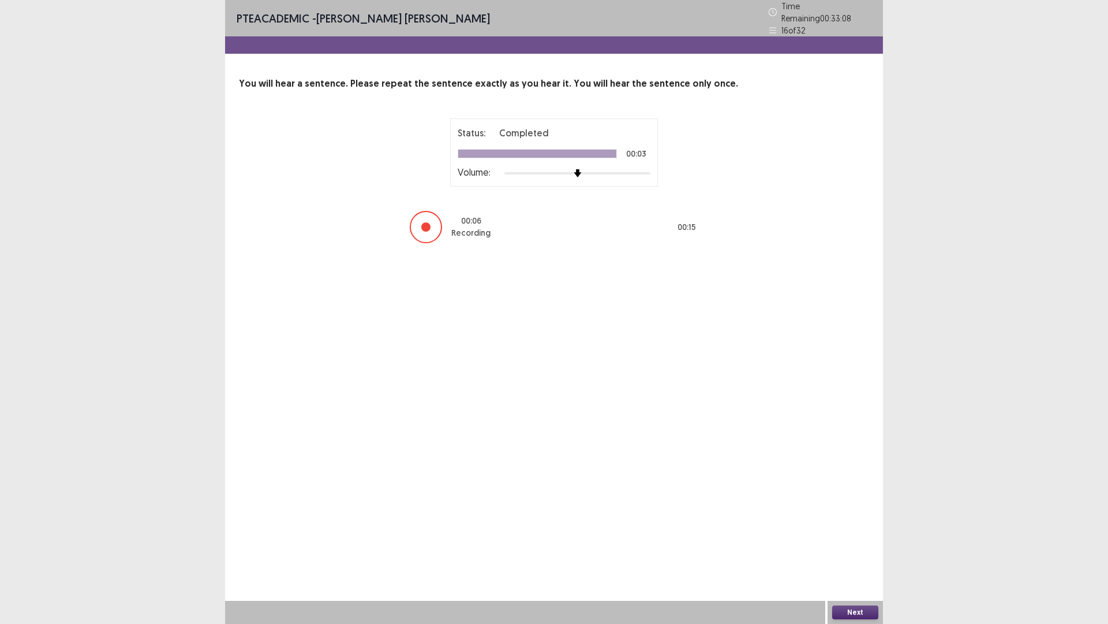
click at [850, 545] on button "Next" at bounding box center [855, 612] width 46 height 14
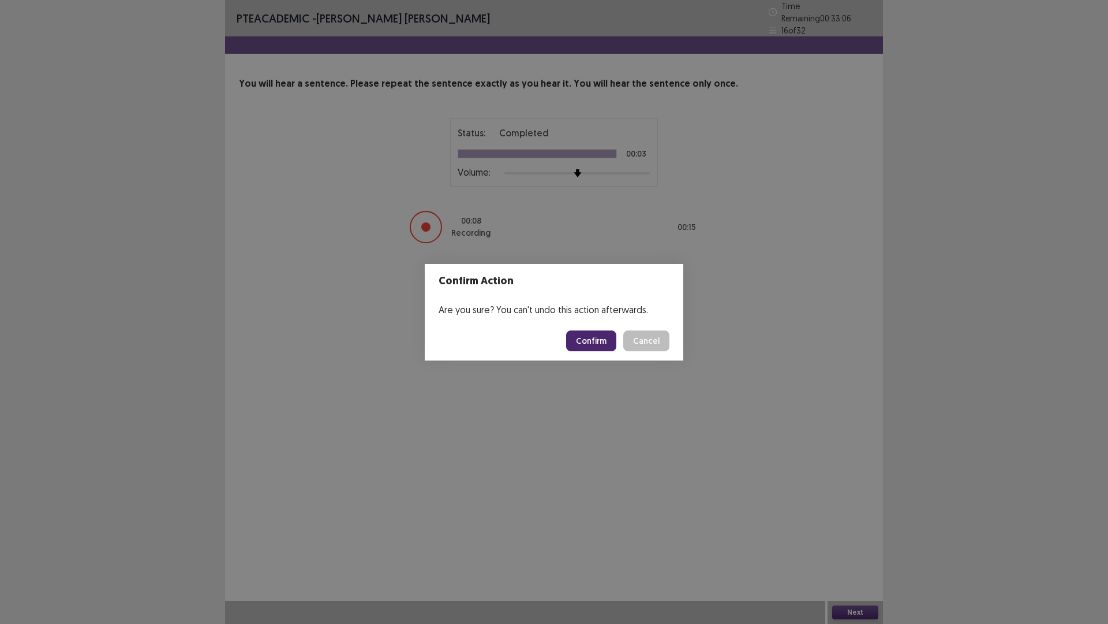
click at [585, 331] on button "Confirm" at bounding box center [591, 340] width 50 height 21
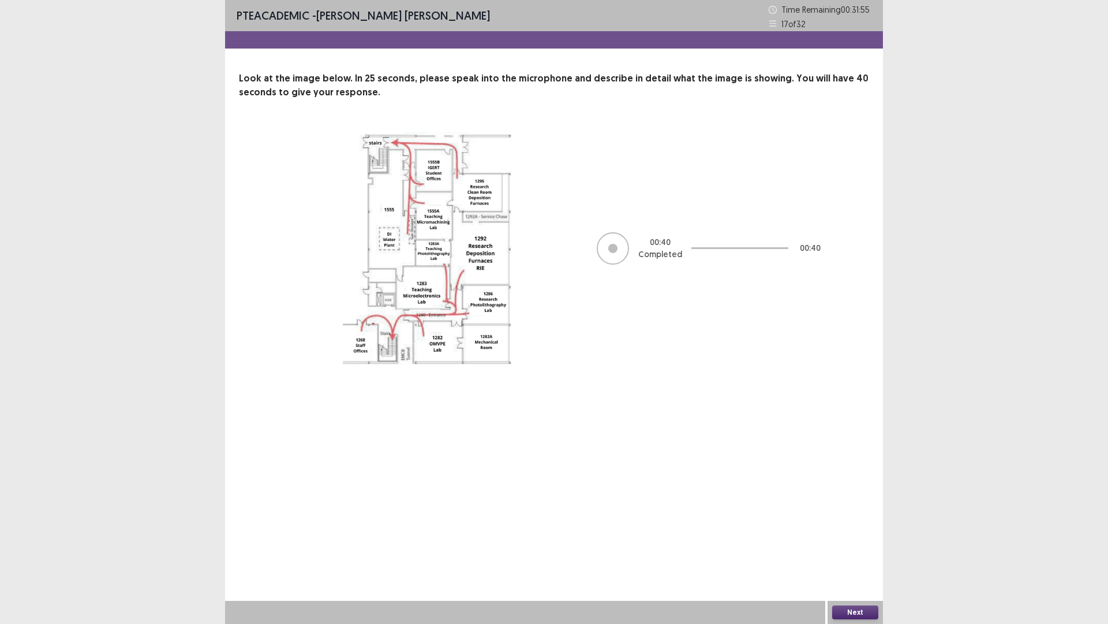
click at [855, 545] on button "Next" at bounding box center [855, 612] width 46 height 14
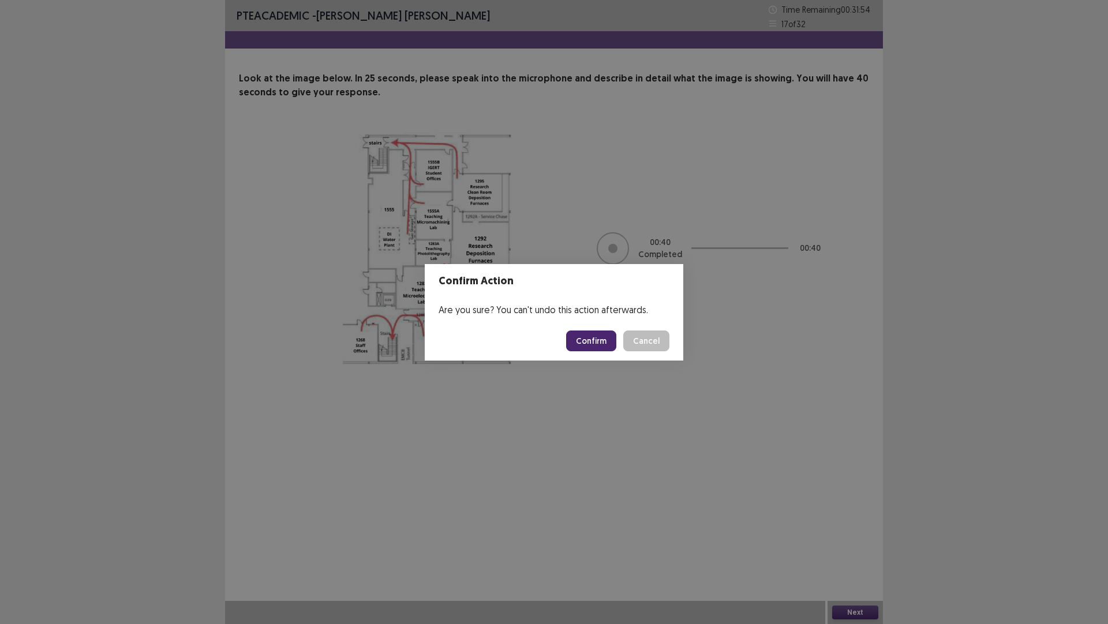
click at [584, 333] on button "Confirm" at bounding box center [591, 340] width 50 height 21
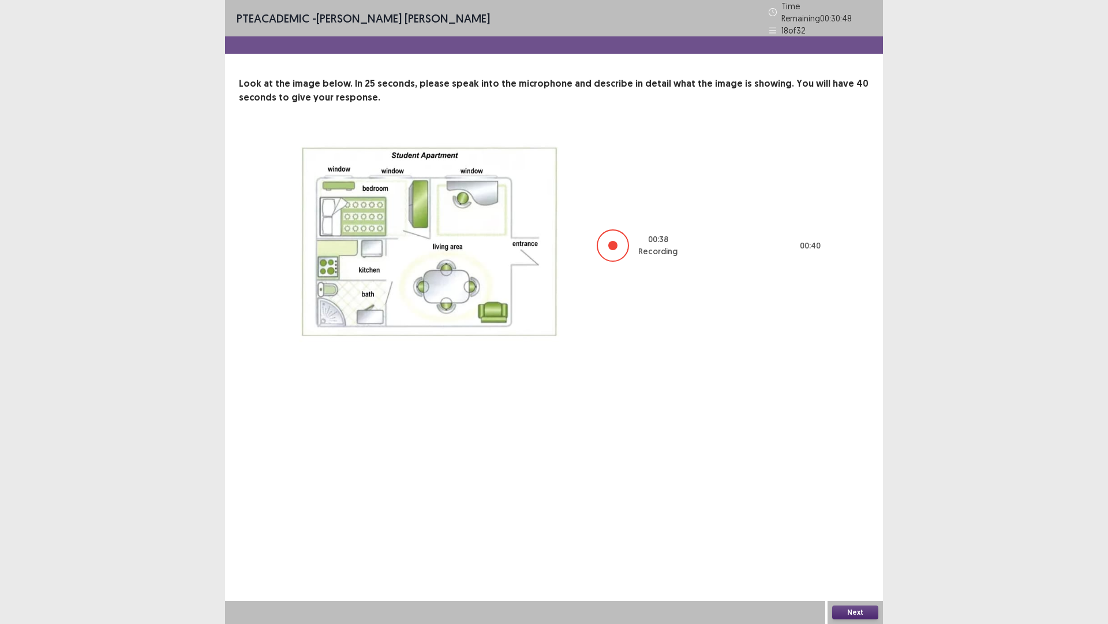
click at [854, 545] on button "Next" at bounding box center [855, 612] width 46 height 14
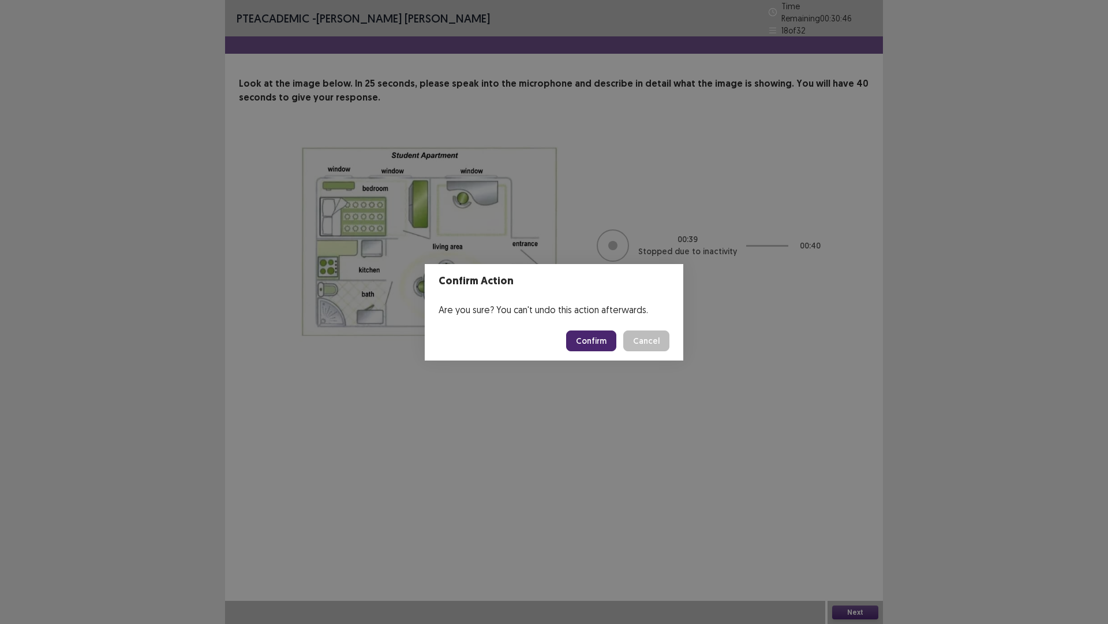
click at [590, 345] on button "Confirm" at bounding box center [591, 340] width 50 height 21
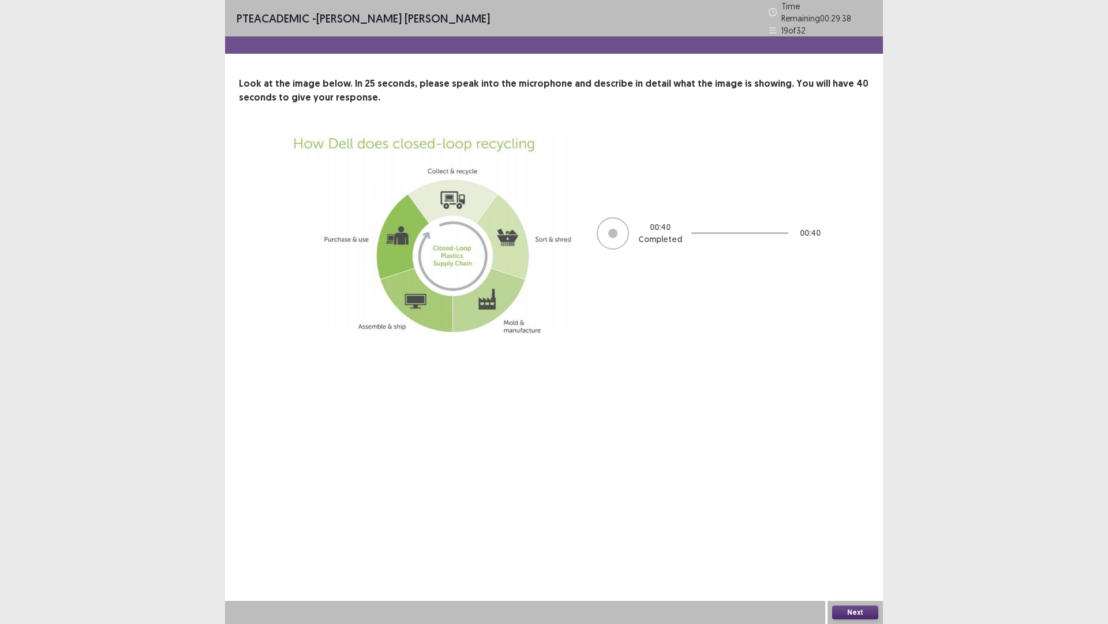
click at [869, 545] on button "Next" at bounding box center [855, 612] width 46 height 14
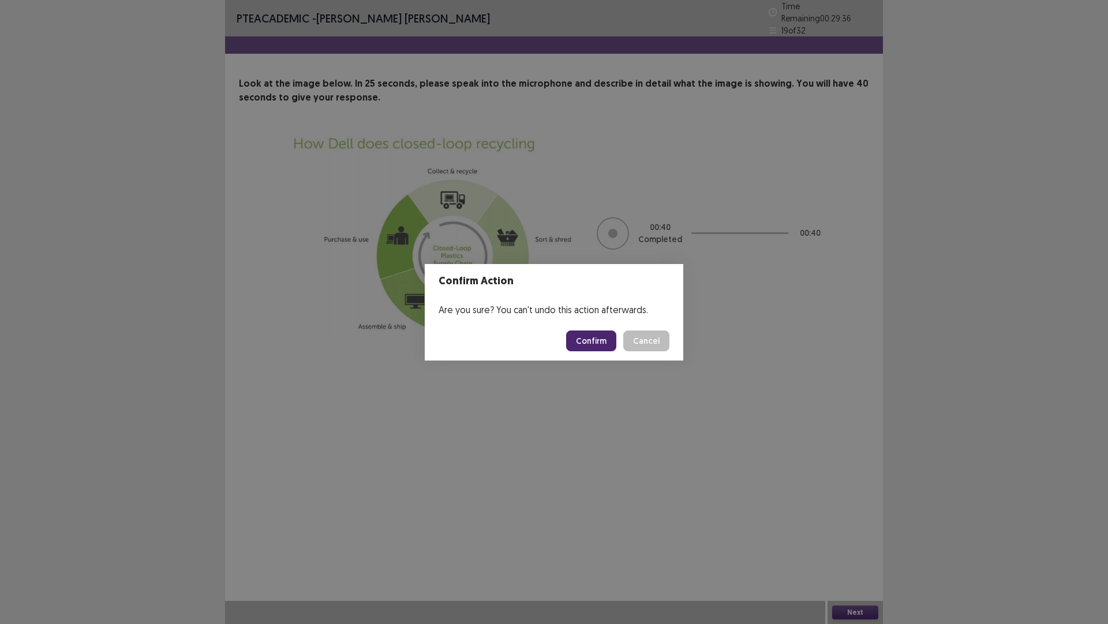
click at [591, 338] on button "Confirm" at bounding box center [591, 340] width 50 height 21
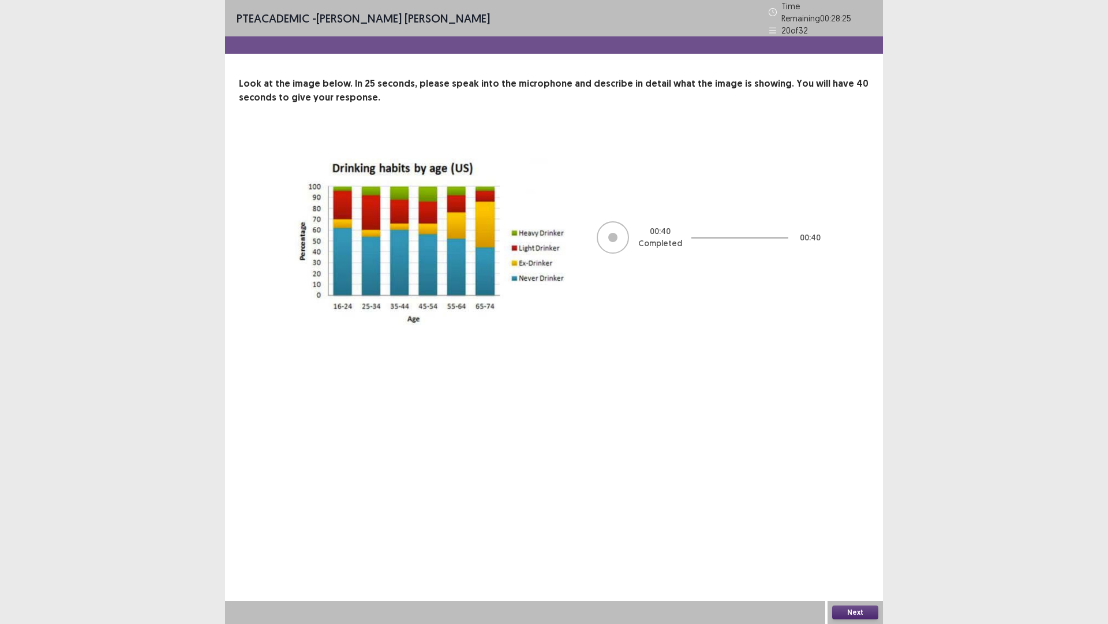
click at [872, 545] on button "Next" at bounding box center [855, 612] width 46 height 14
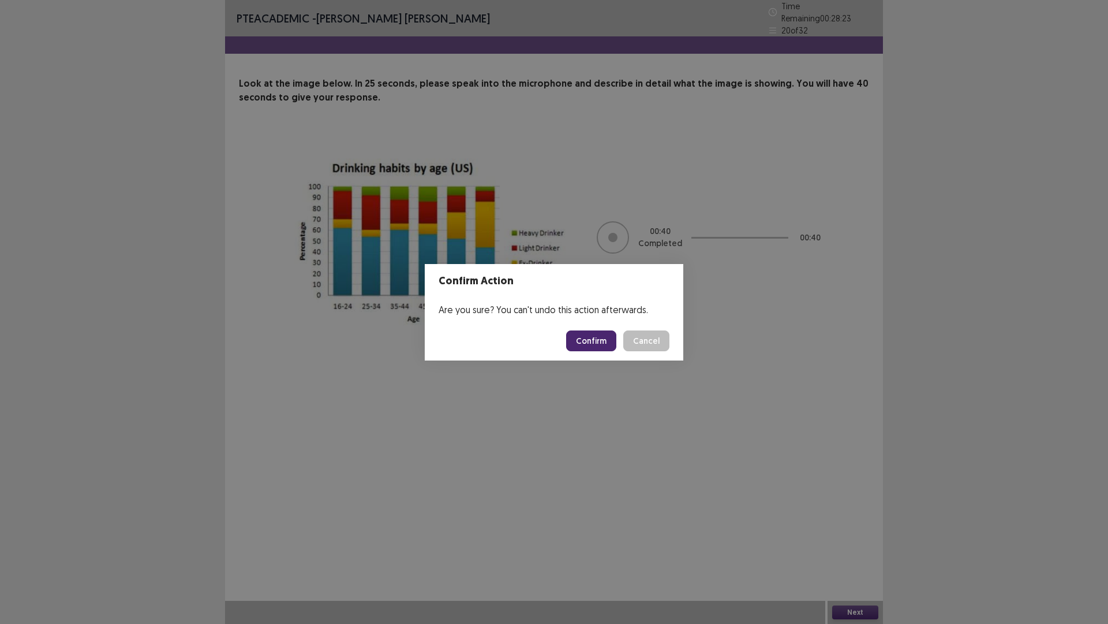
click at [596, 339] on button "Confirm" at bounding box center [591, 340] width 50 height 21
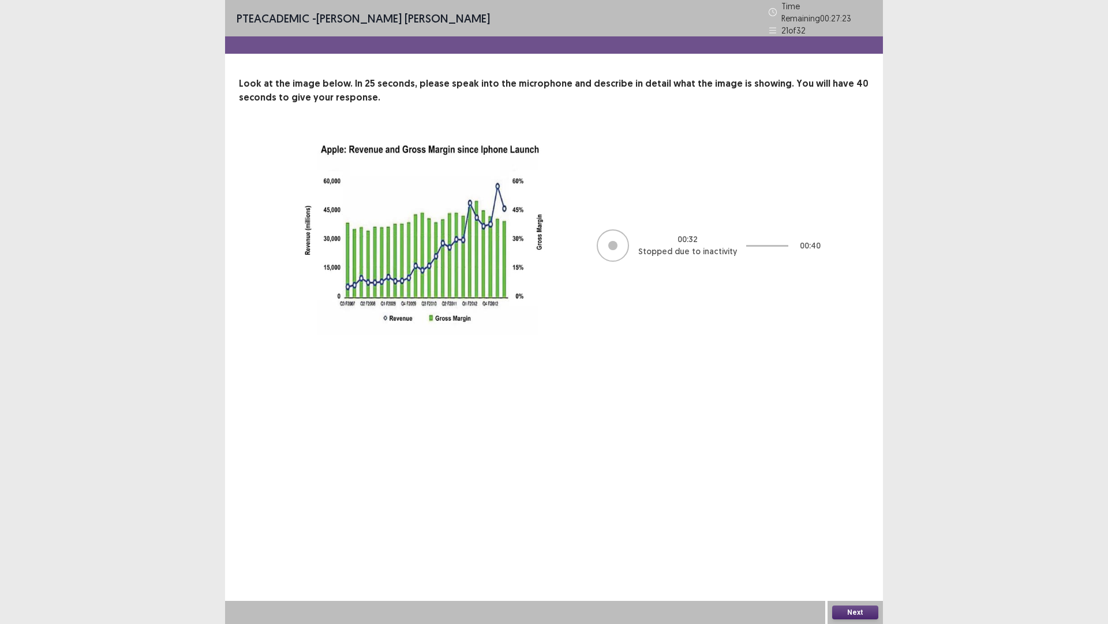
click at [860, 545] on button "Next" at bounding box center [855, 612] width 46 height 14
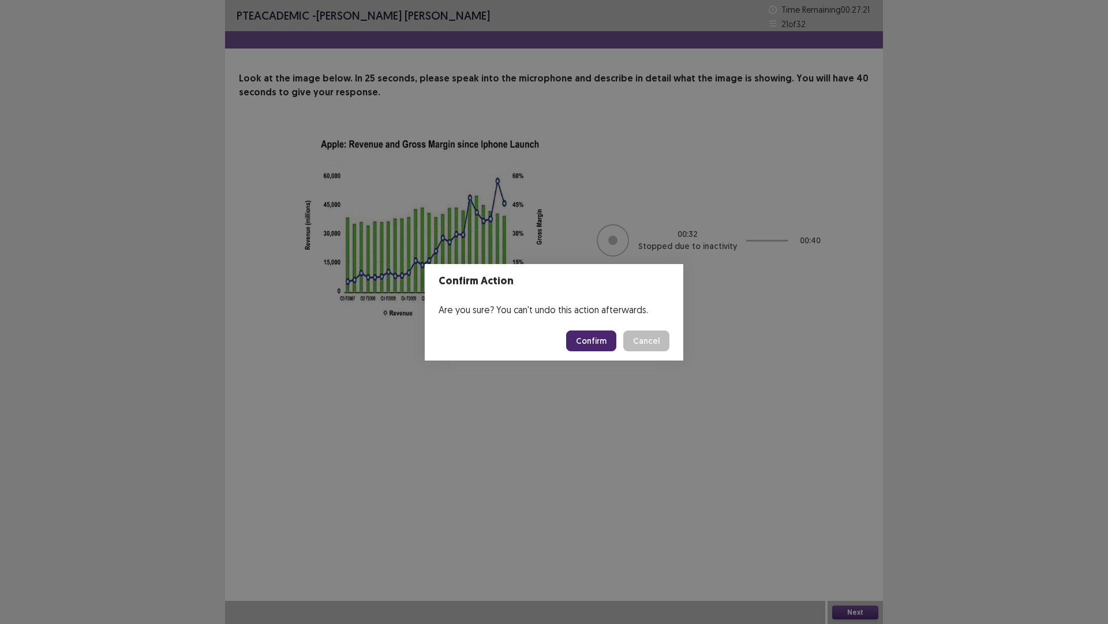
click at [584, 331] on button "Confirm" at bounding box center [591, 340] width 50 height 21
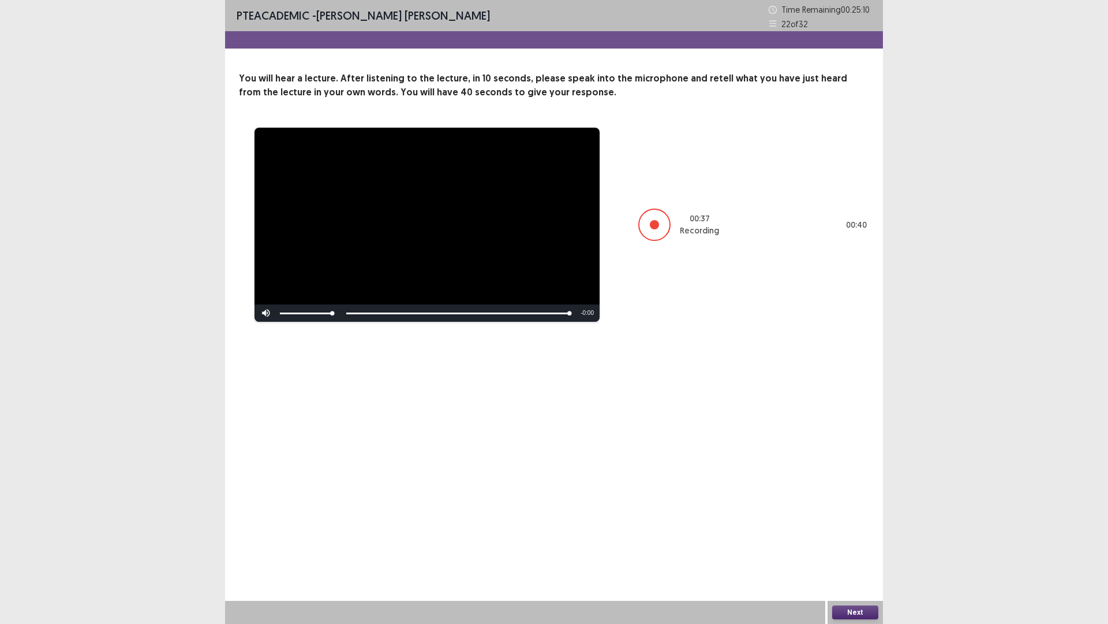
click at [866, 545] on button "Next" at bounding box center [855, 612] width 46 height 14
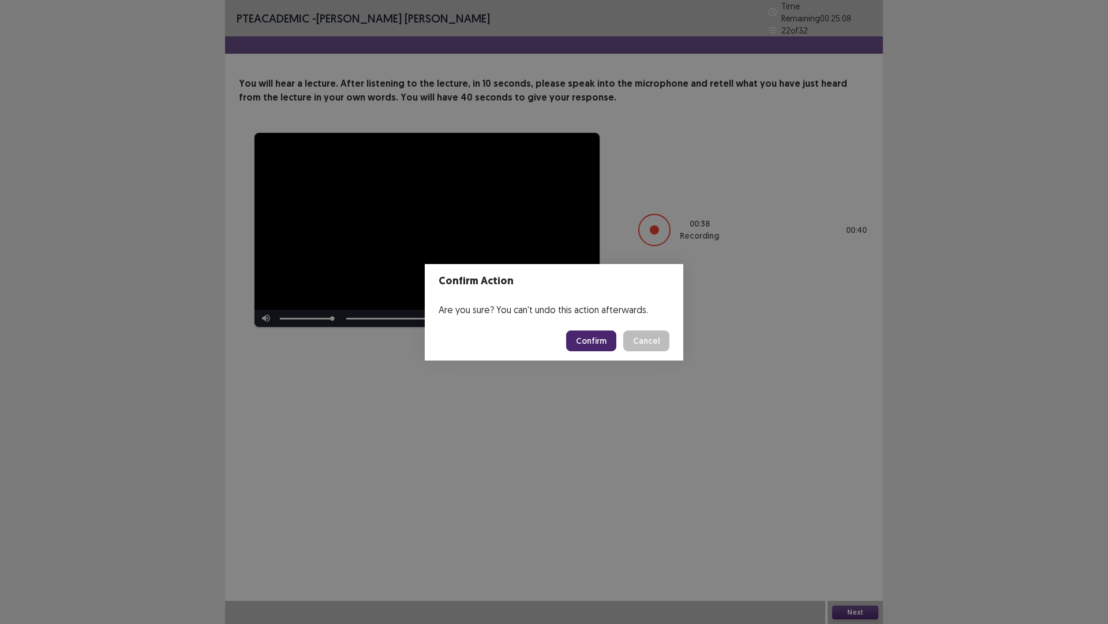
click at [589, 345] on button "Confirm" at bounding box center [591, 340] width 50 height 21
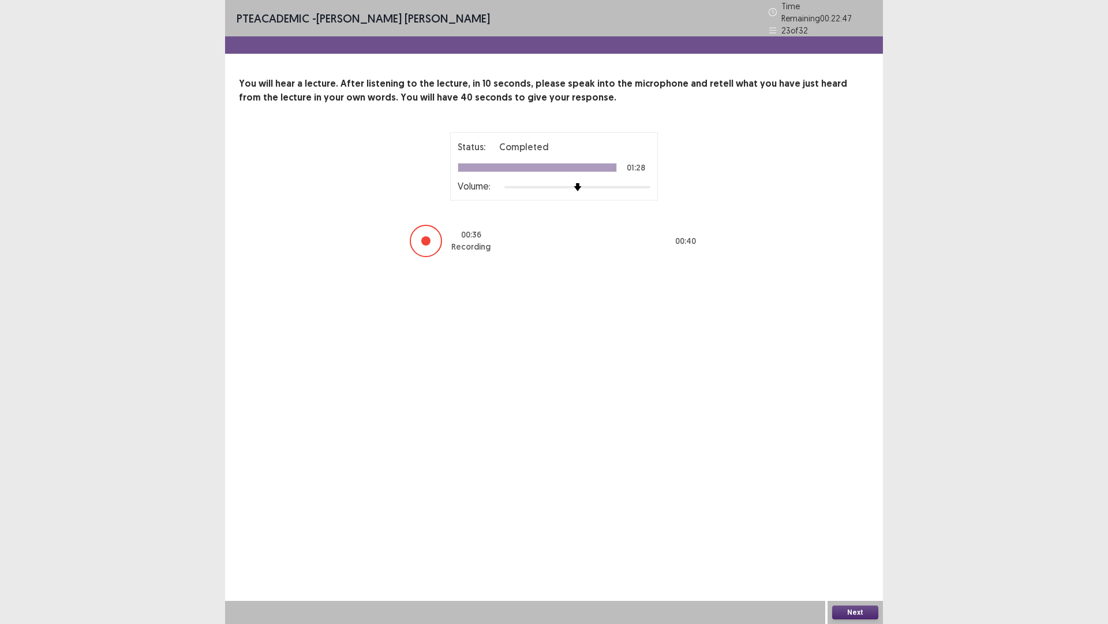
click at [850, 545] on button "Next" at bounding box center [855, 612] width 46 height 14
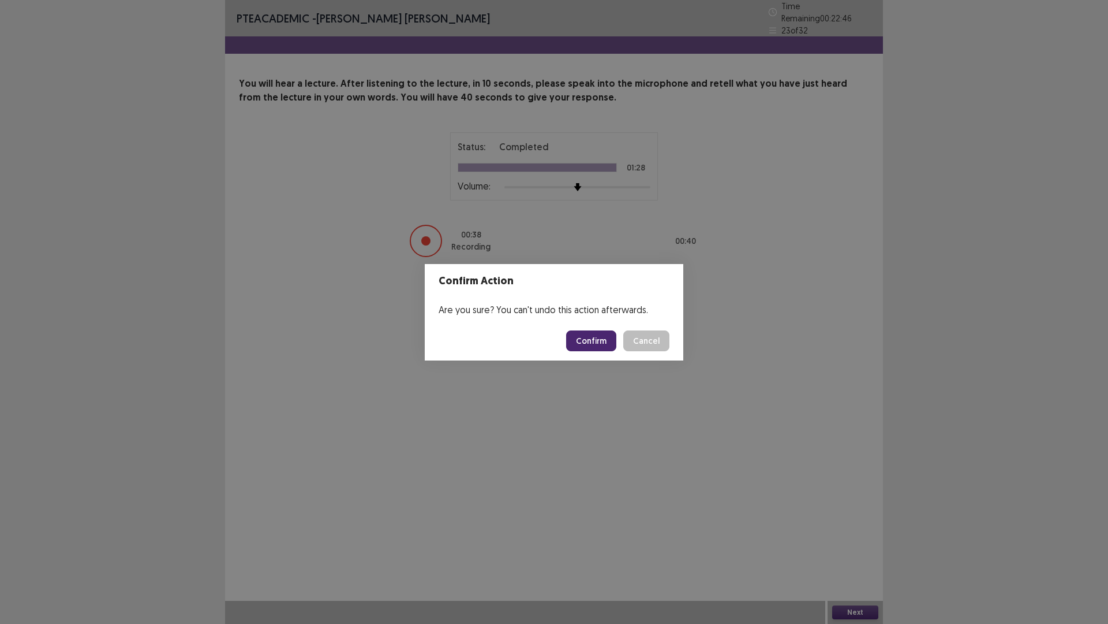
click at [610, 338] on button "Confirm" at bounding box center [591, 340] width 50 height 21
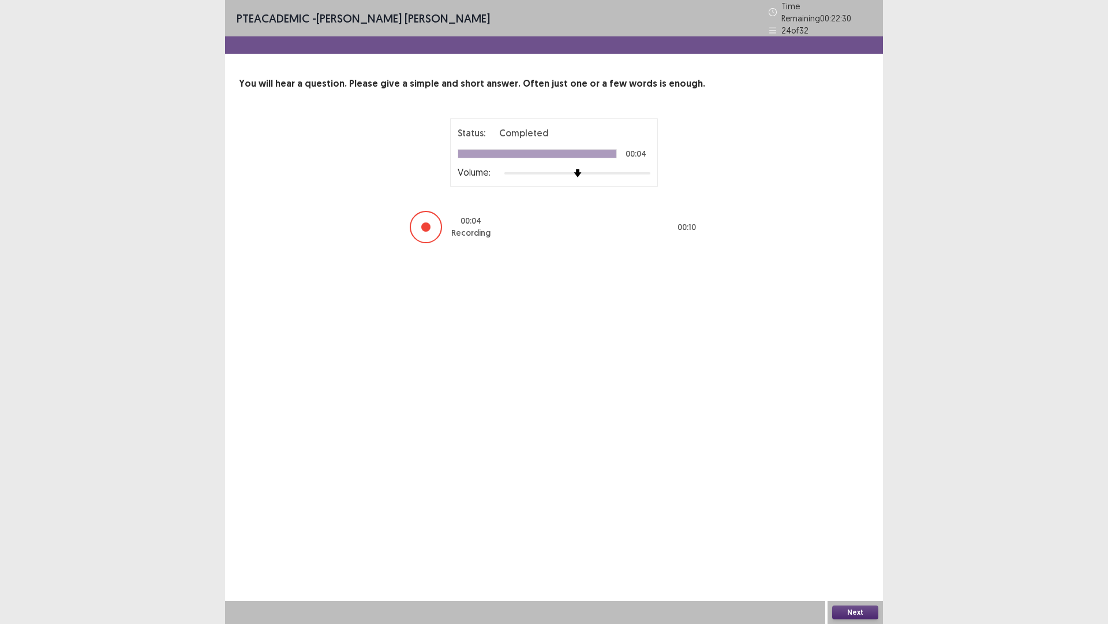
click at [856, 545] on button "Next" at bounding box center [855, 612] width 46 height 14
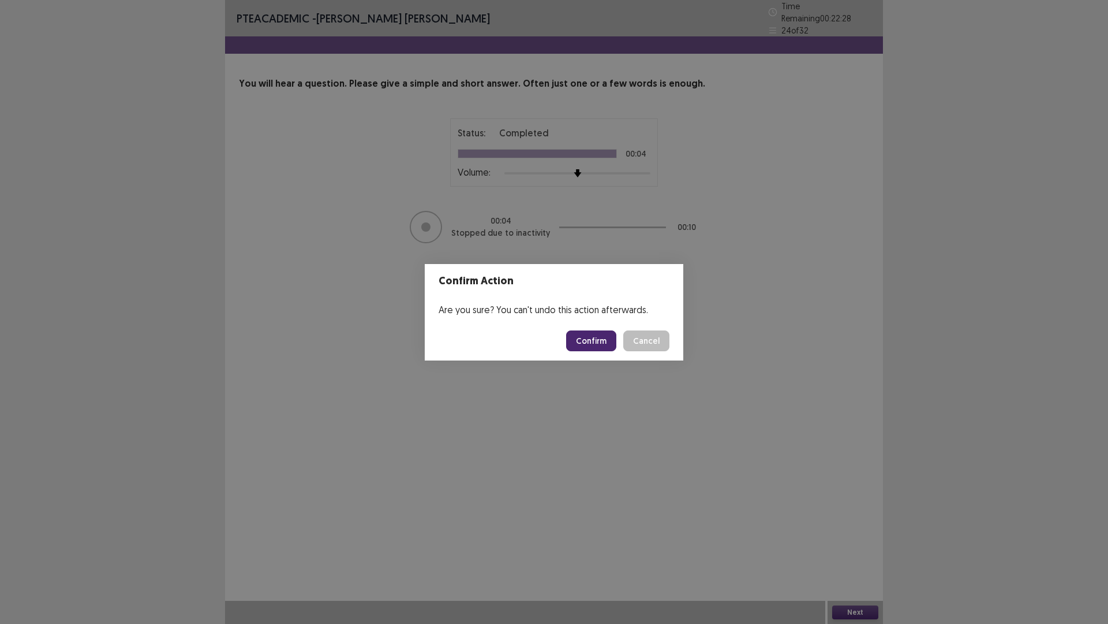
click at [608, 331] on button "Confirm" at bounding box center [591, 340] width 50 height 21
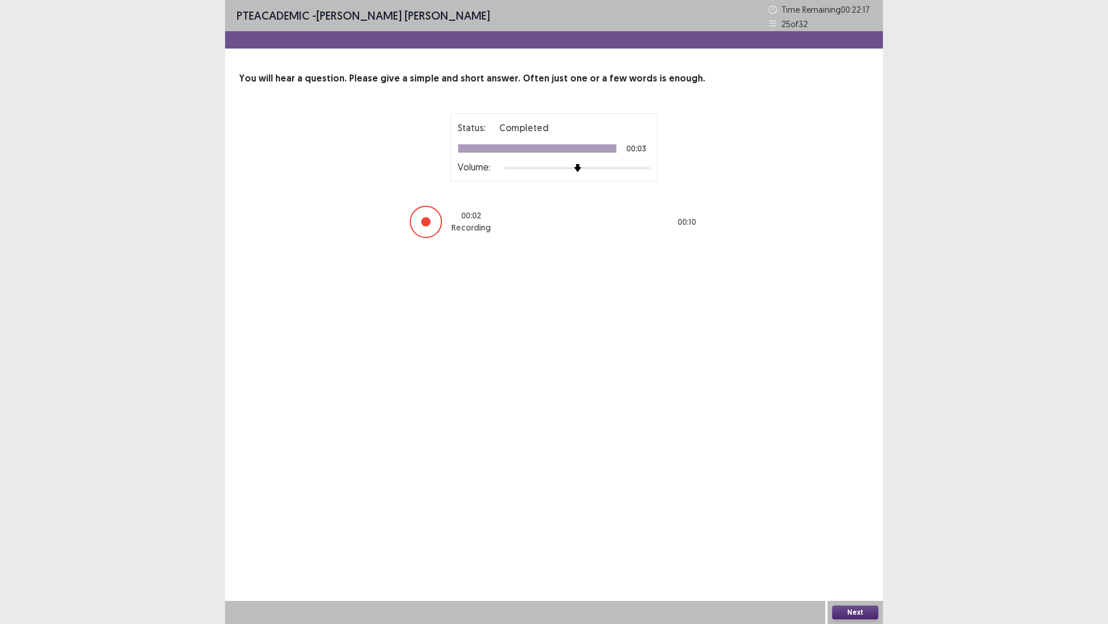
click at [846, 545] on button "Next" at bounding box center [855, 612] width 46 height 14
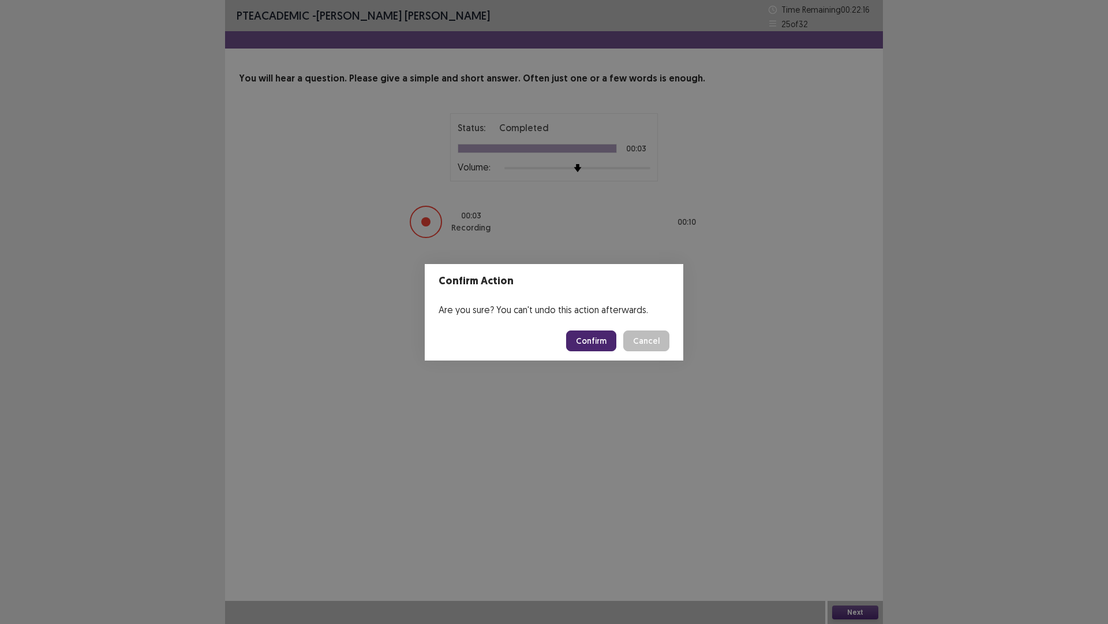
click at [613, 338] on button "Confirm" at bounding box center [591, 340] width 50 height 21
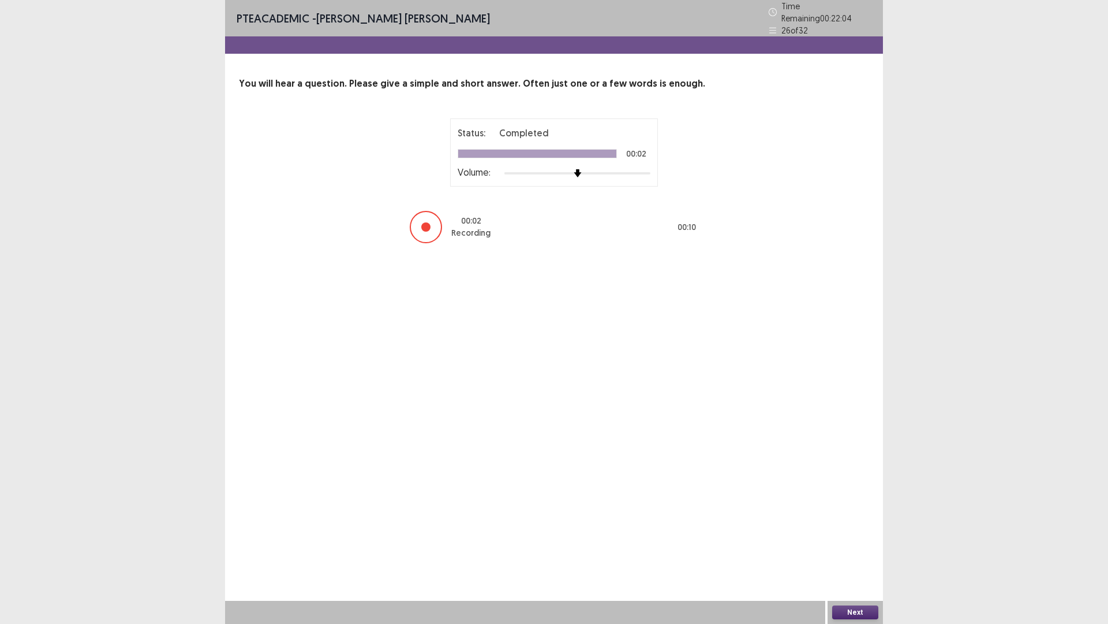
click at [852, 545] on div "Next" at bounding box center [855, 611] width 55 height 23
click at [849, 545] on button "Next" at bounding box center [855, 612] width 46 height 14
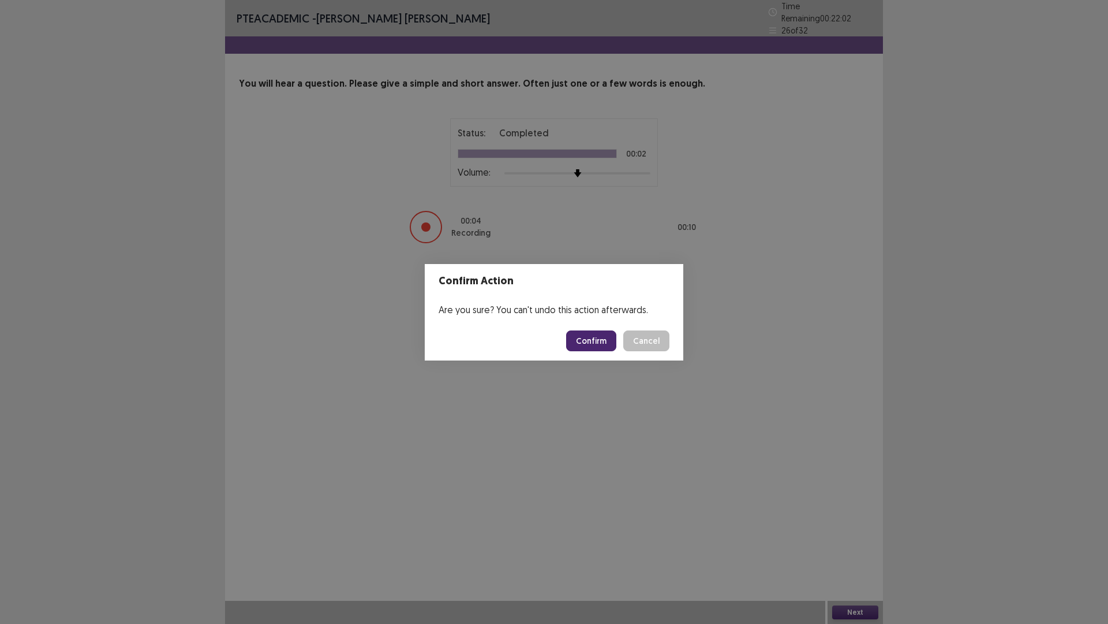
click at [588, 344] on button "Confirm" at bounding box center [591, 340] width 50 height 21
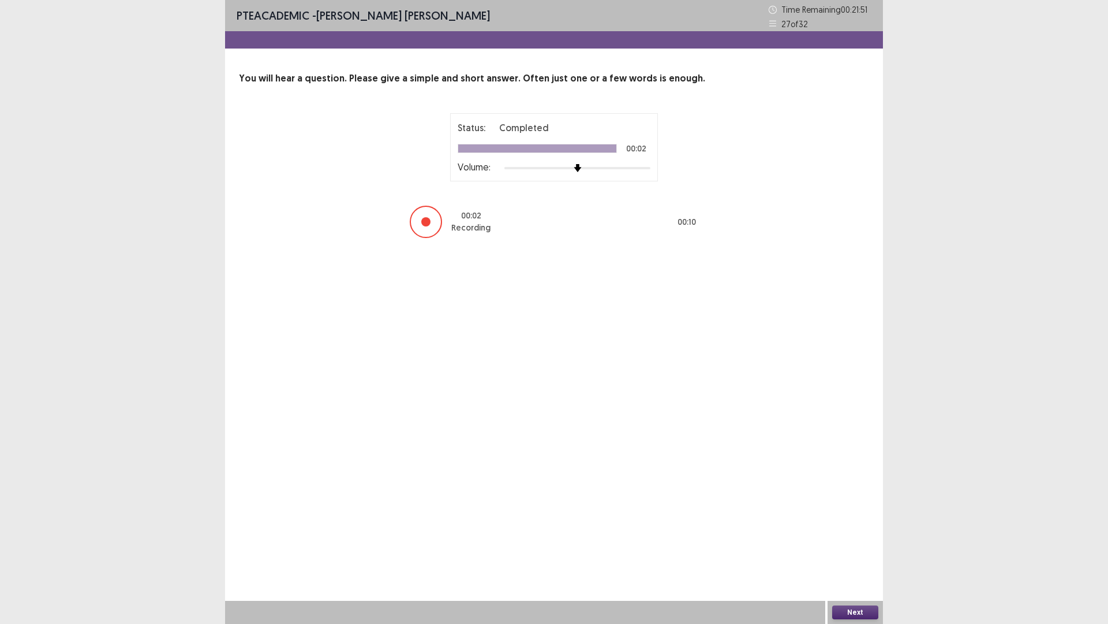
click at [842, 545] on button "Next" at bounding box center [855, 612] width 46 height 14
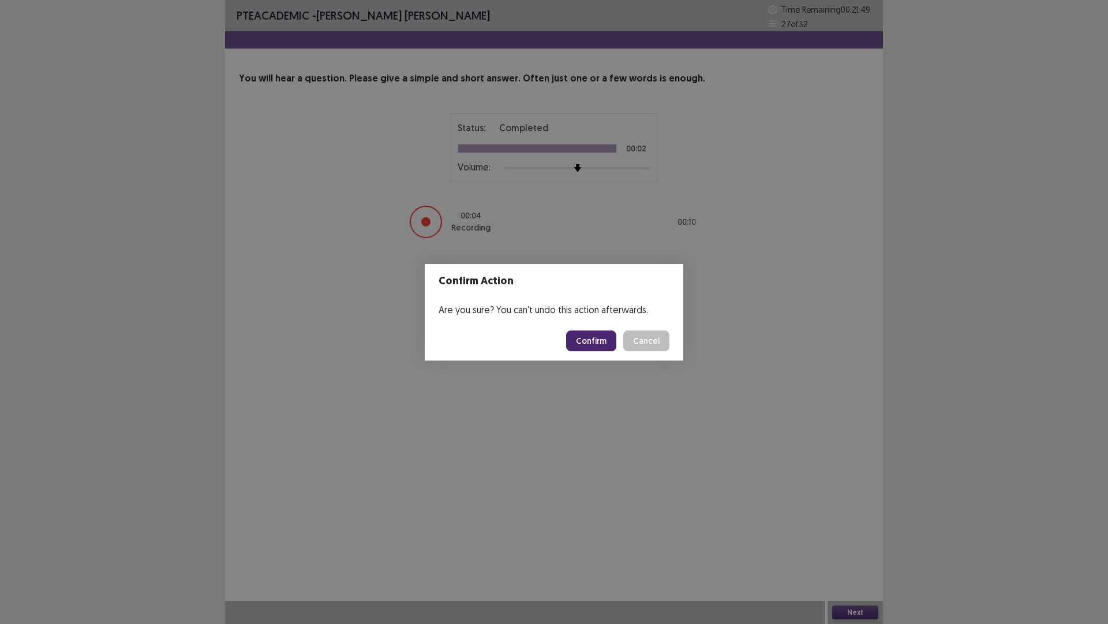
click at [595, 339] on button "Confirm" at bounding box center [591, 340] width 50 height 21
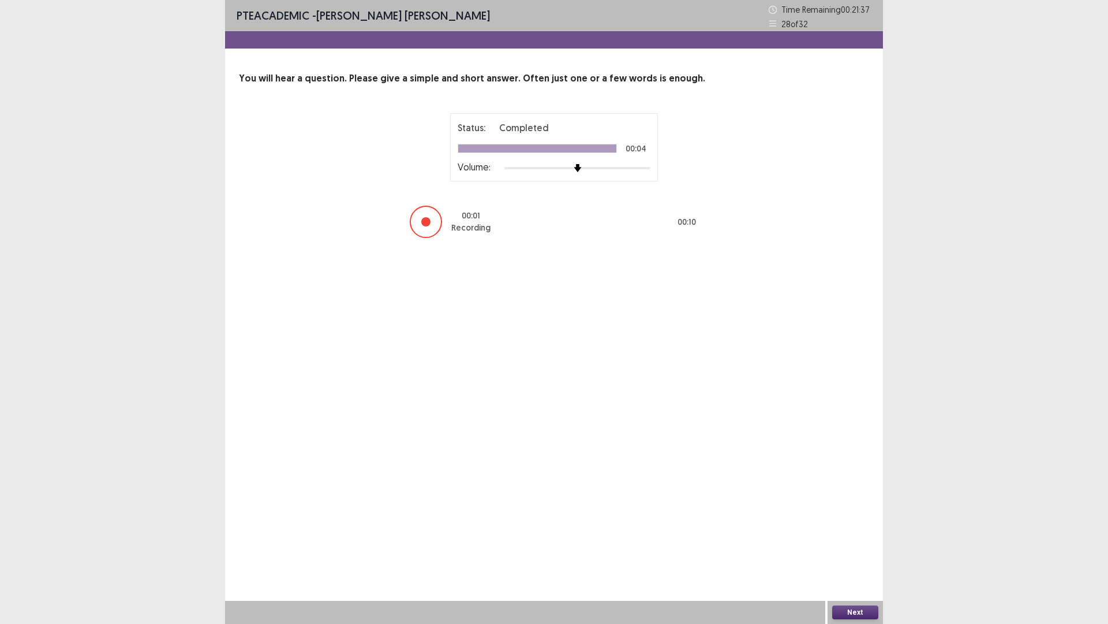
click at [834, 545] on button "Next" at bounding box center [855, 612] width 46 height 14
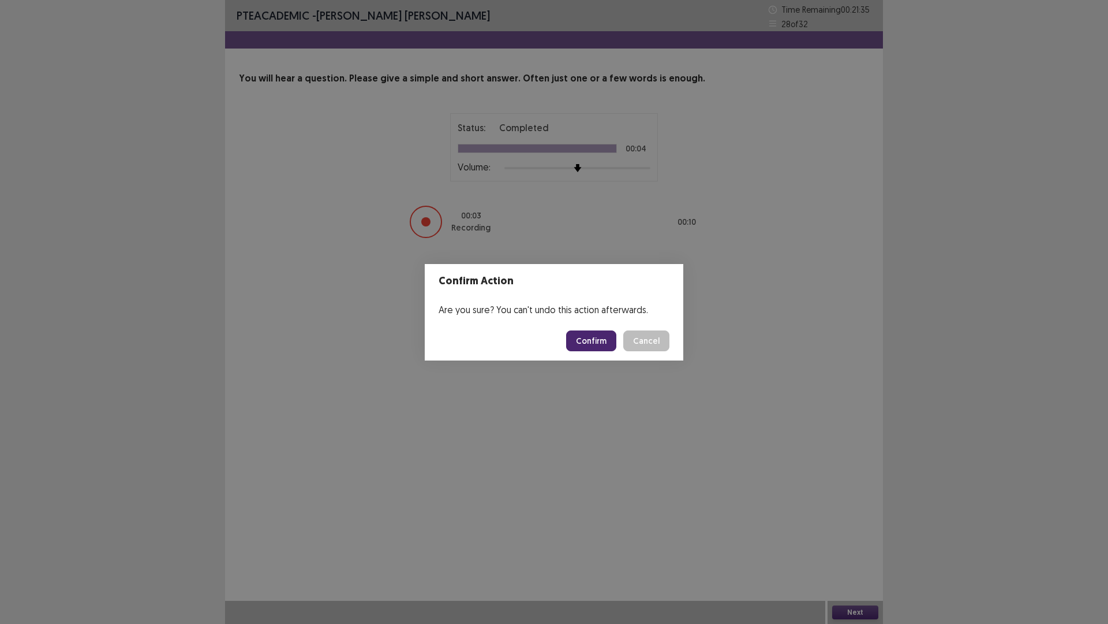
click at [601, 346] on button "Confirm" at bounding box center [591, 340] width 50 height 21
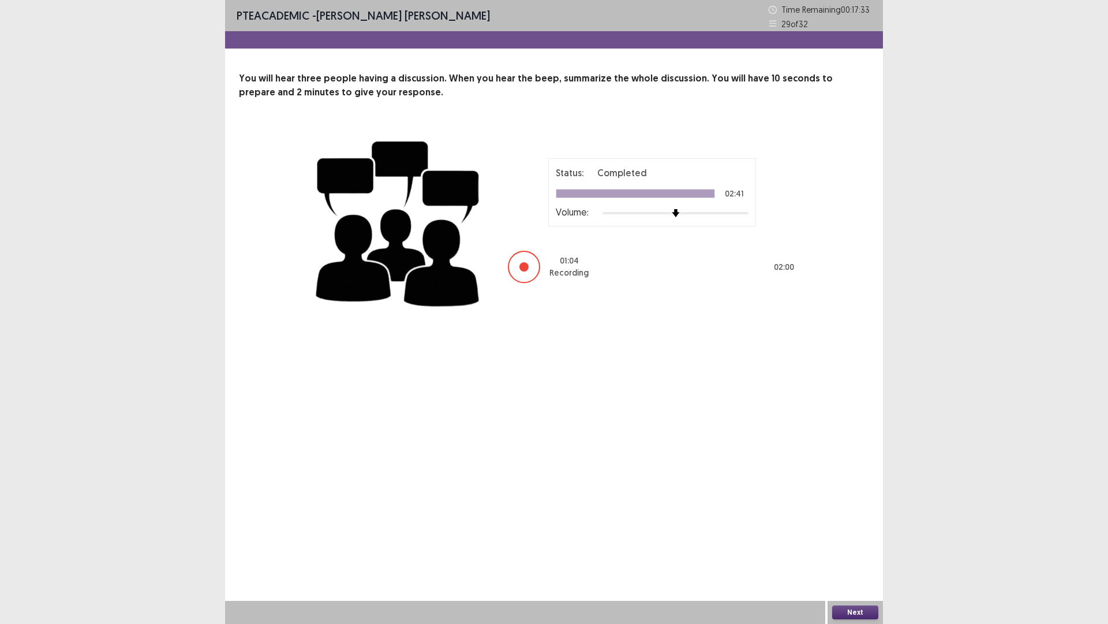
click at [864, 545] on button "Next" at bounding box center [855, 612] width 46 height 14
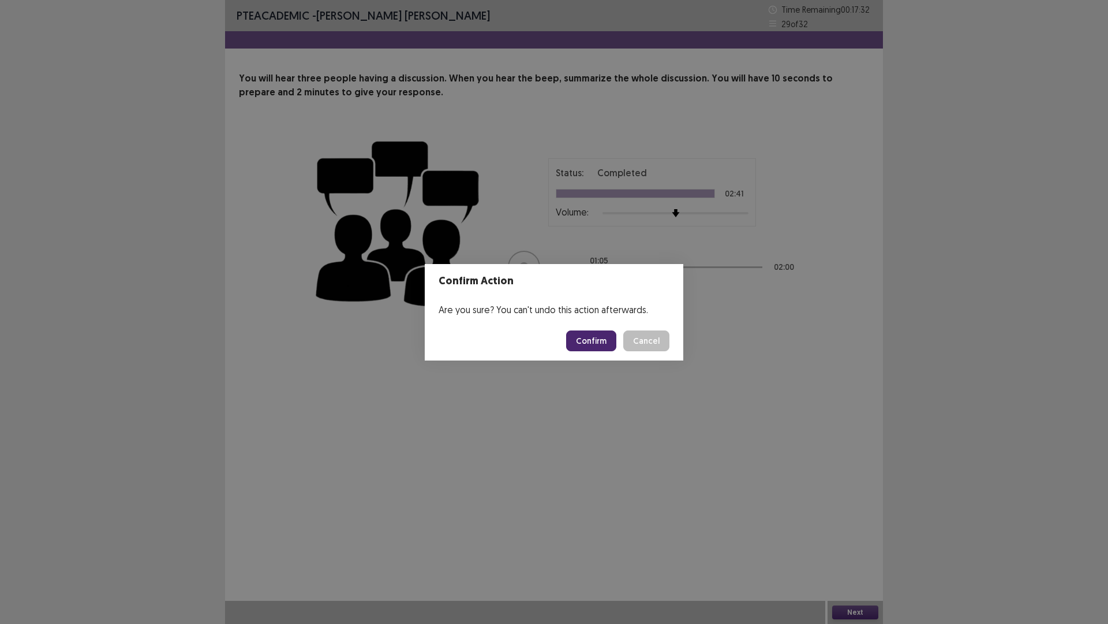
click at [594, 342] on button "Confirm" at bounding box center [591, 340] width 50 height 21
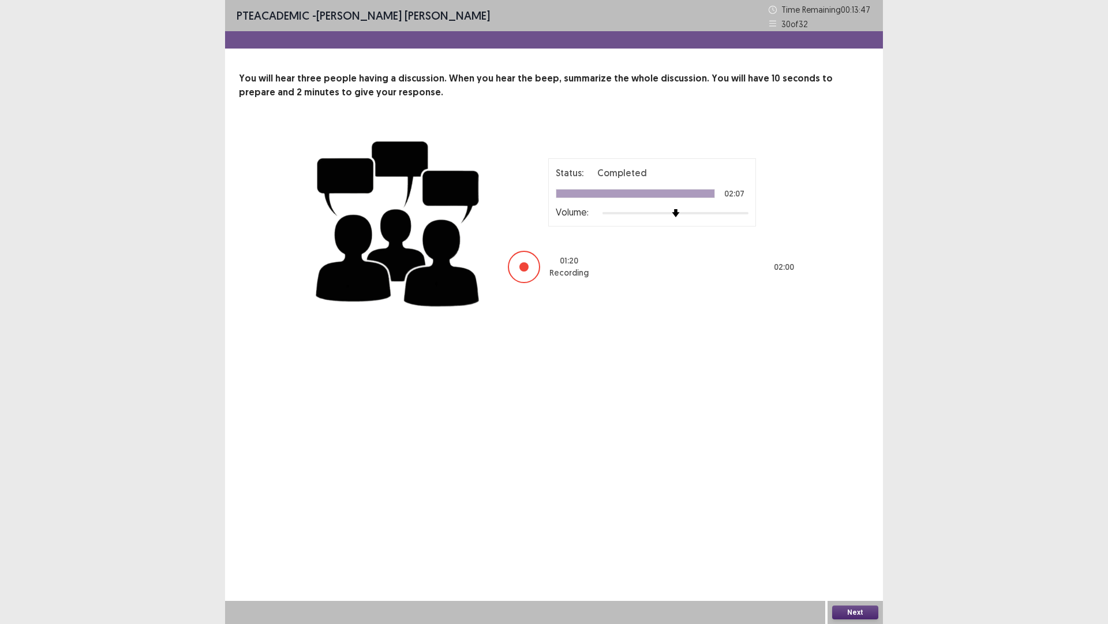
click at [848, 545] on div "Next" at bounding box center [855, 611] width 55 height 23
click at [850, 545] on button "Next" at bounding box center [855, 612] width 46 height 14
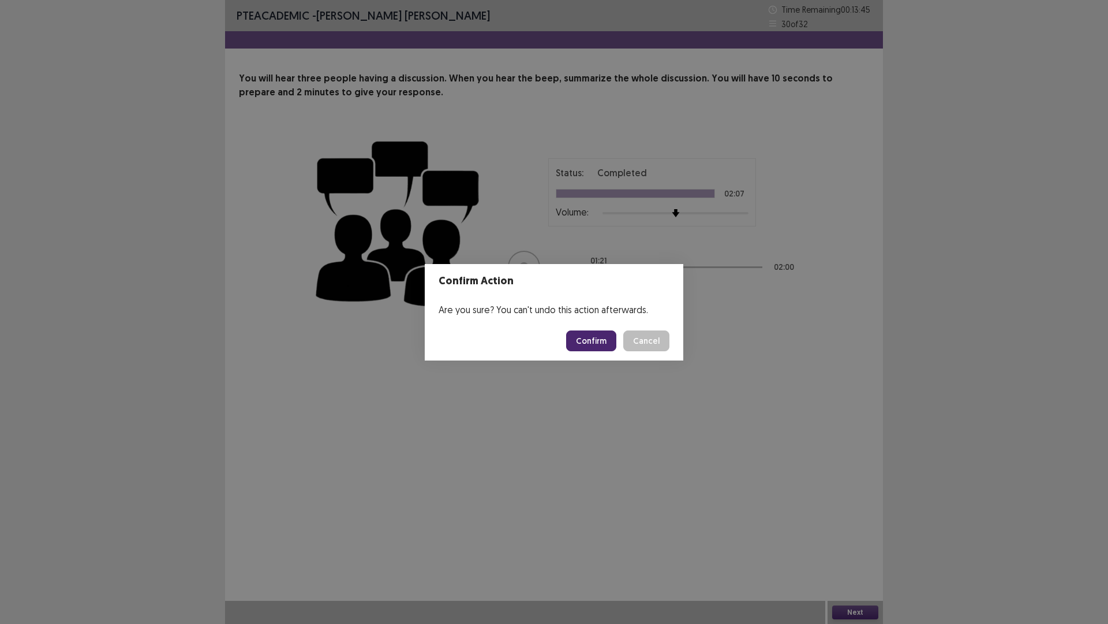
click at [595, 343] on button "Confirm" at bounding box center [591, 340] width 50 height 21
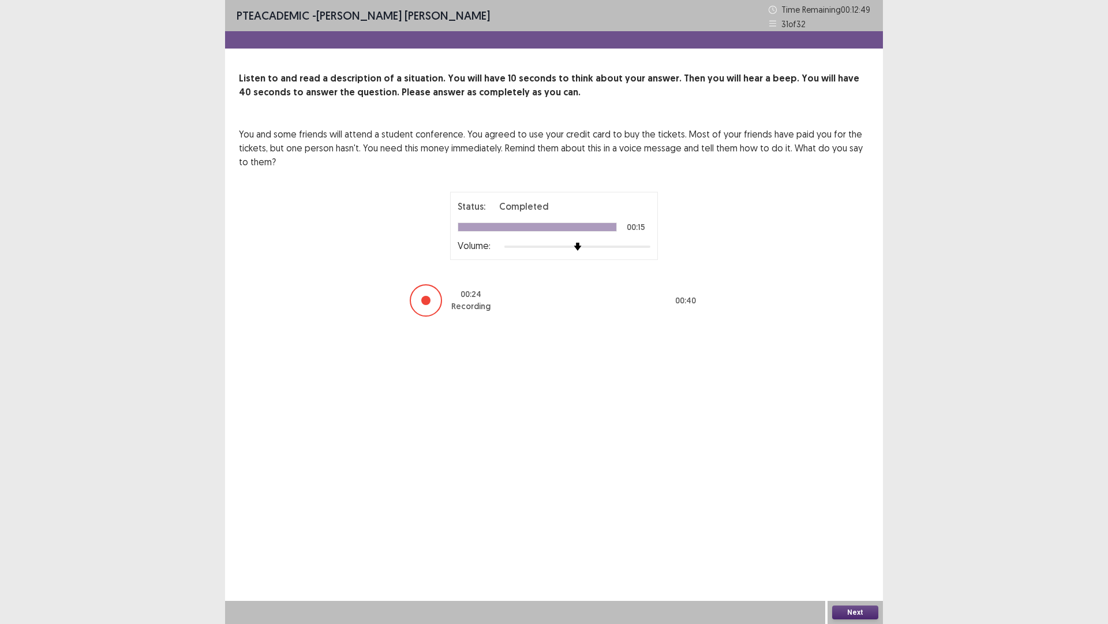
click at [856, 545] on button "Next" at bounding box center [855, 612] width 46 height 14
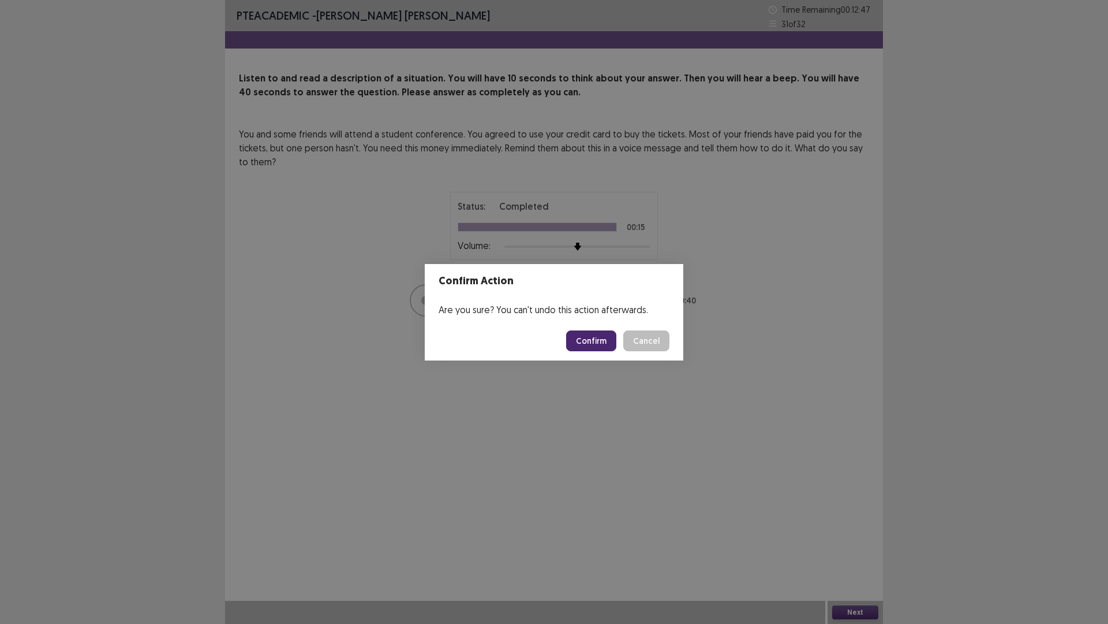
click at [588, 346] on button "Confirm" at bounding box center [591, 340] width 50 height 21
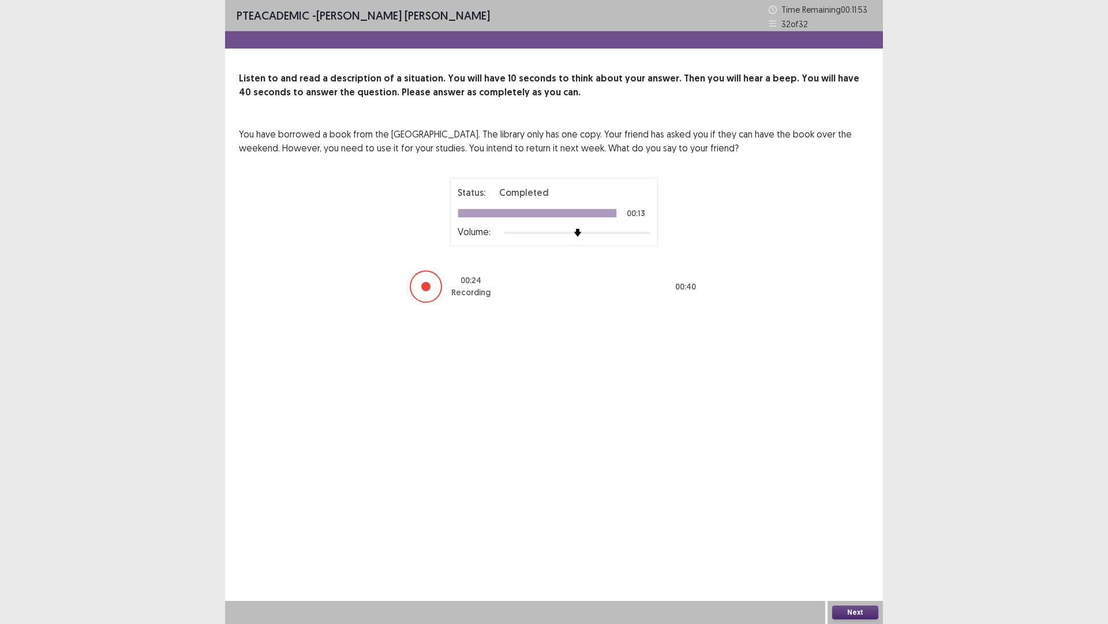
click at [851, 545] on button "Next" at bounding box center [855, 612] width 46 height 14
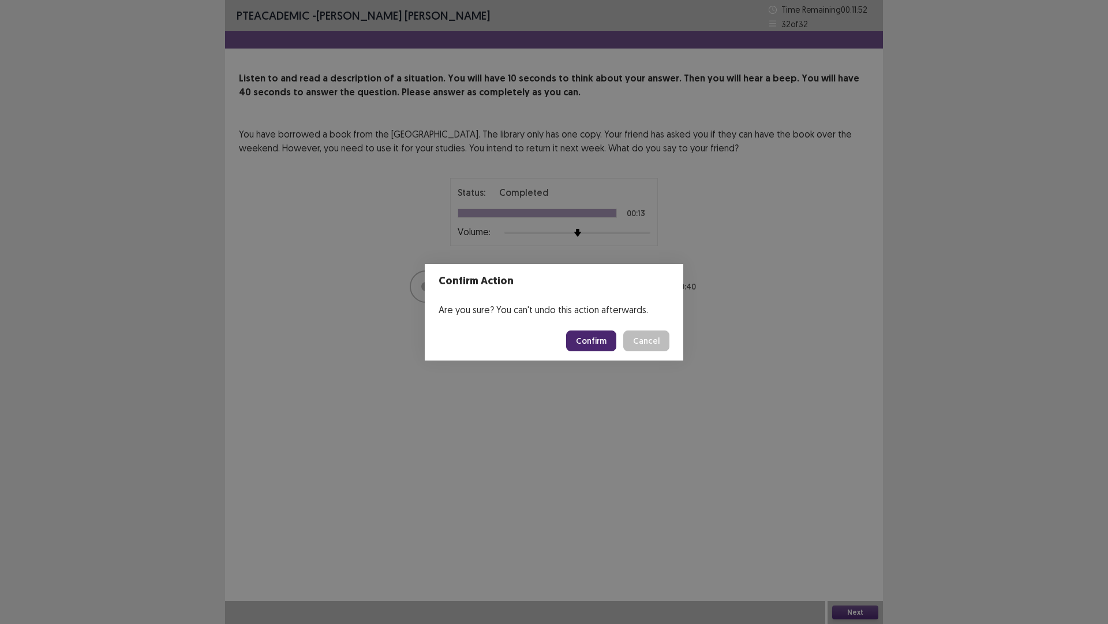
click at [599, 339] on button "Confirm" at bounding box center [591, 340] width 50 height 21
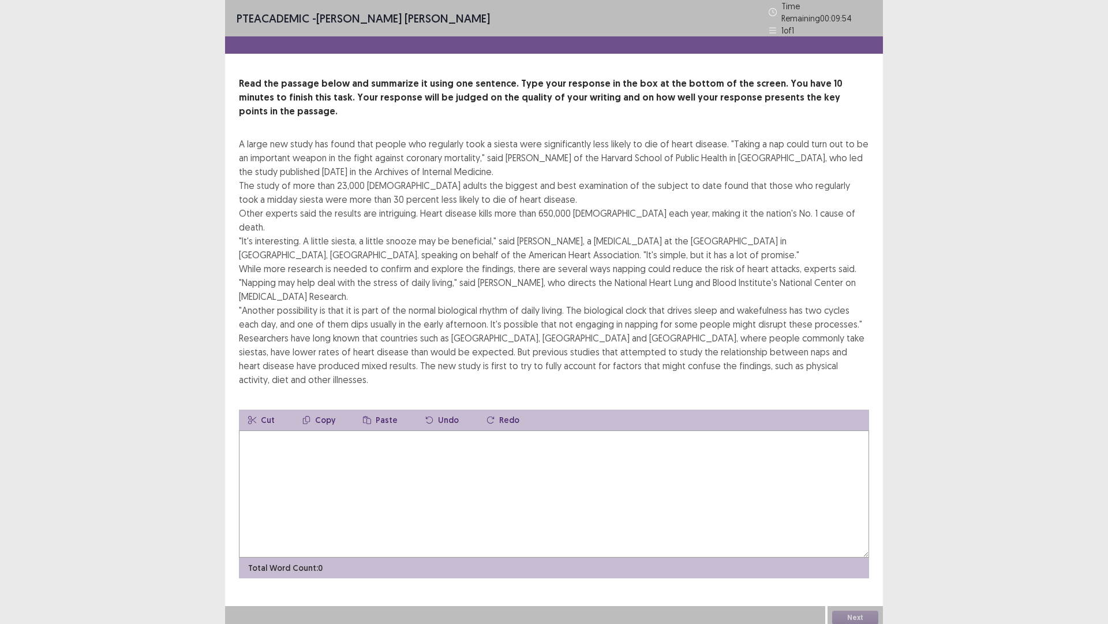
click at [304, 430] on textarea at bounding box center [554, 493] width 630 height 127
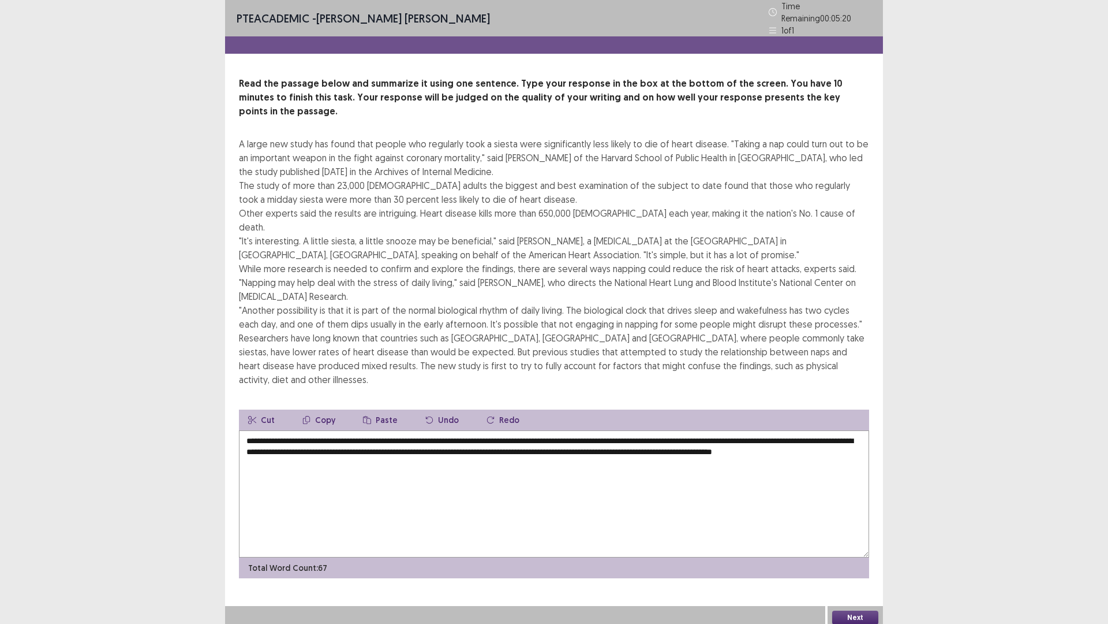
click at [269, 430] on textarea "**********" at bounding box center [554, 493] width 630 height 127
click at [682, 430] on textarea "**********" at bounding box center [554, 493] width 630 height 127
click at [819, 430] on textarea "**********" at bounding box center [554, 493] width 630 height 127
type textarea "**********"
click at [869, 545] on button "Next" at bounding box center [855, 617] width 46 height 14
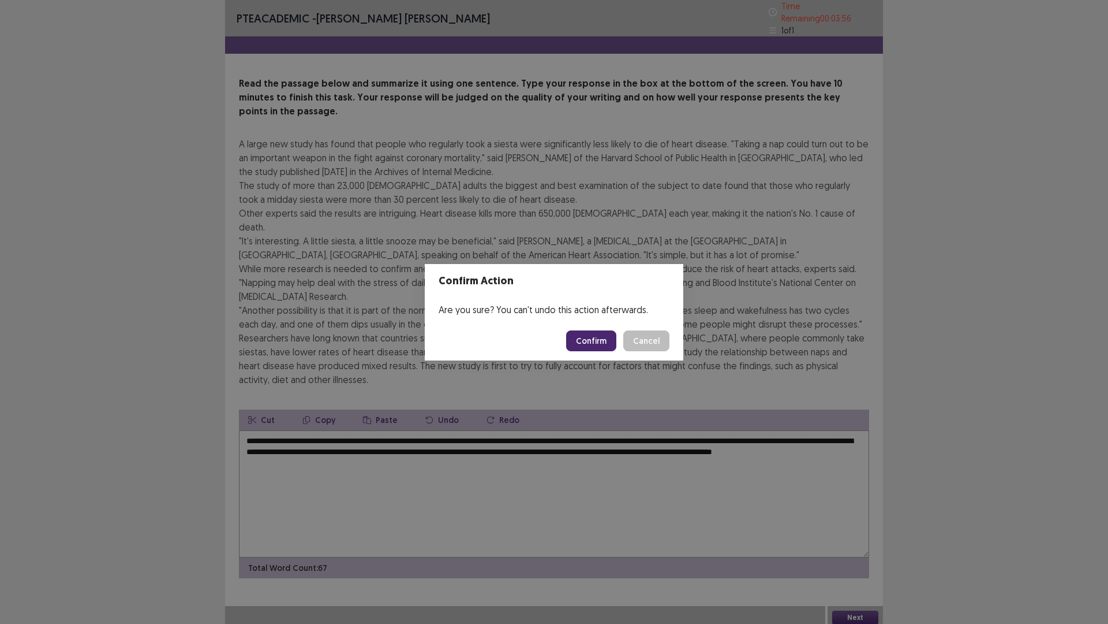
click at [585, 341] on button "Confirm" at bounding box center [591, 340] width 50 height 21
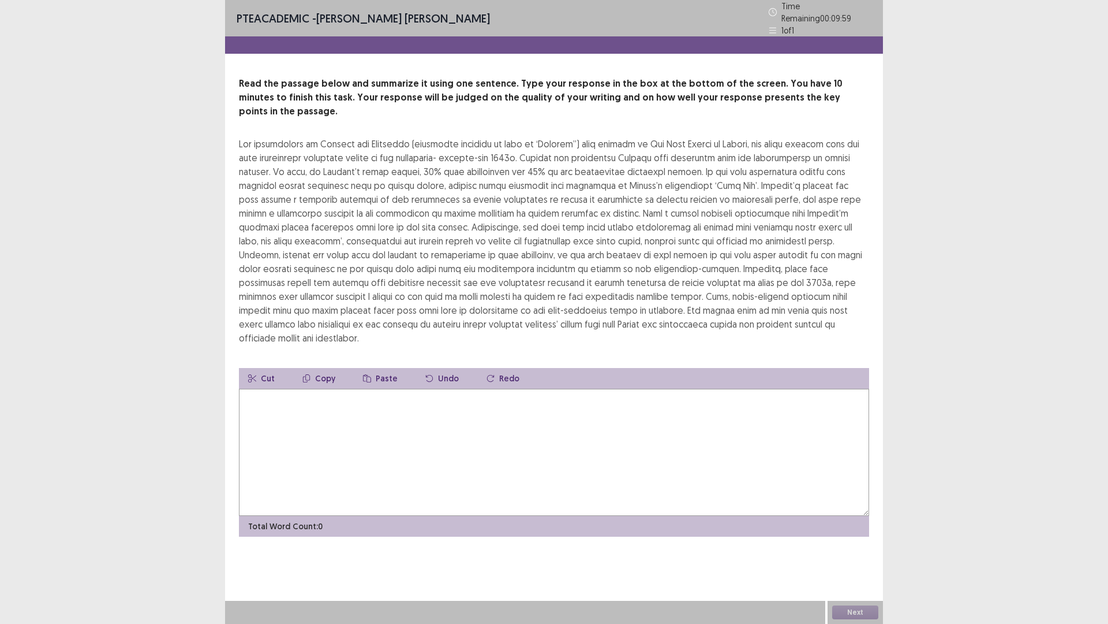
click at [432, 415] on textarea at bounding box center [554, 452] width 630 height 127
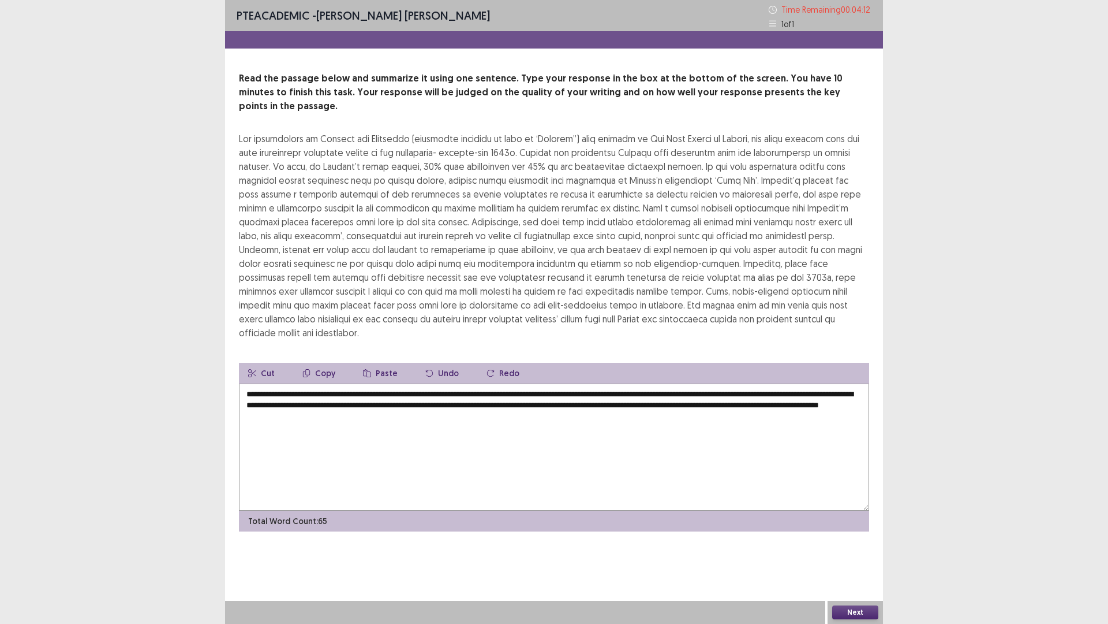
click at [285, 405] on textarea "**********" at bounding box center [554, 446] width 630 height 127
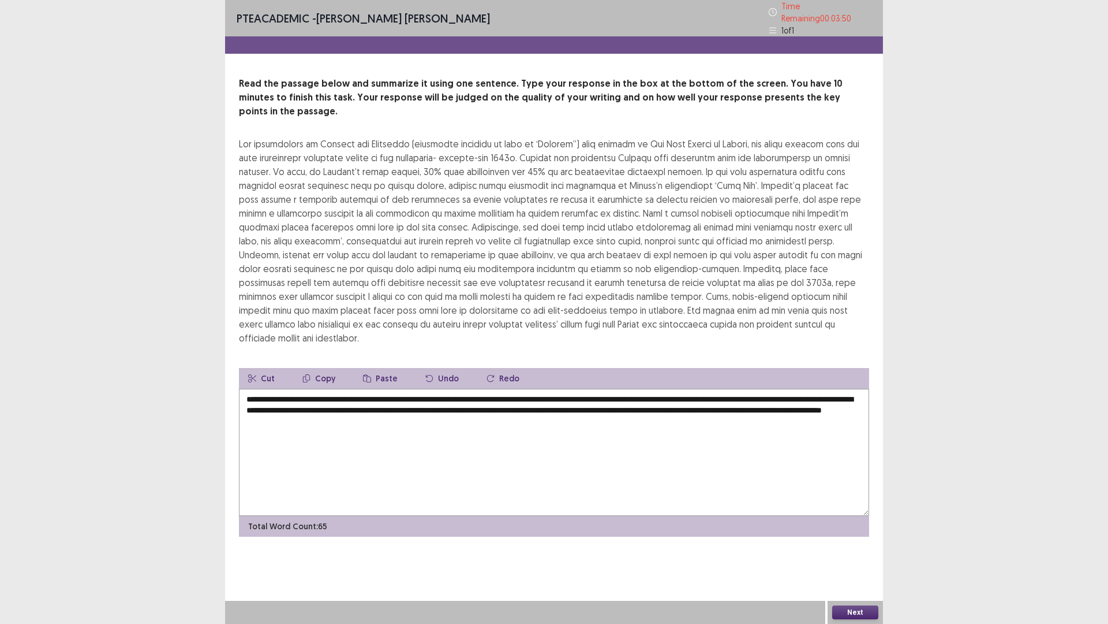
type textarea "**********"
click at [853, 545] on button "Next" at bounding box center [855, 612] width 46 height 14
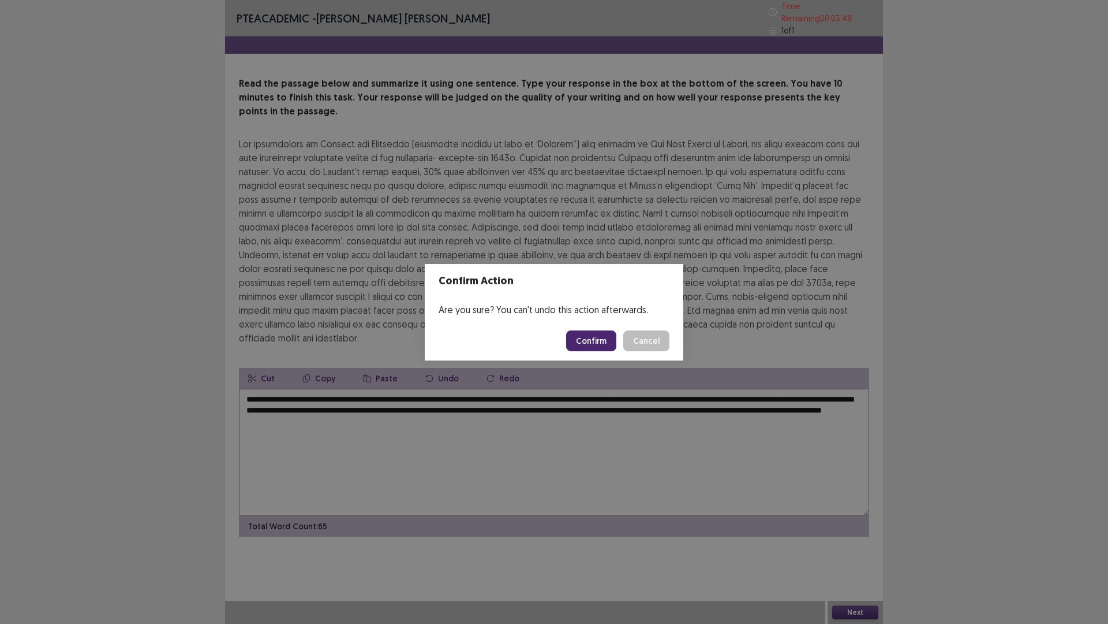
click at [588, 345] on button "Confirm" at bounding box center [591, 340] width 50 height 21
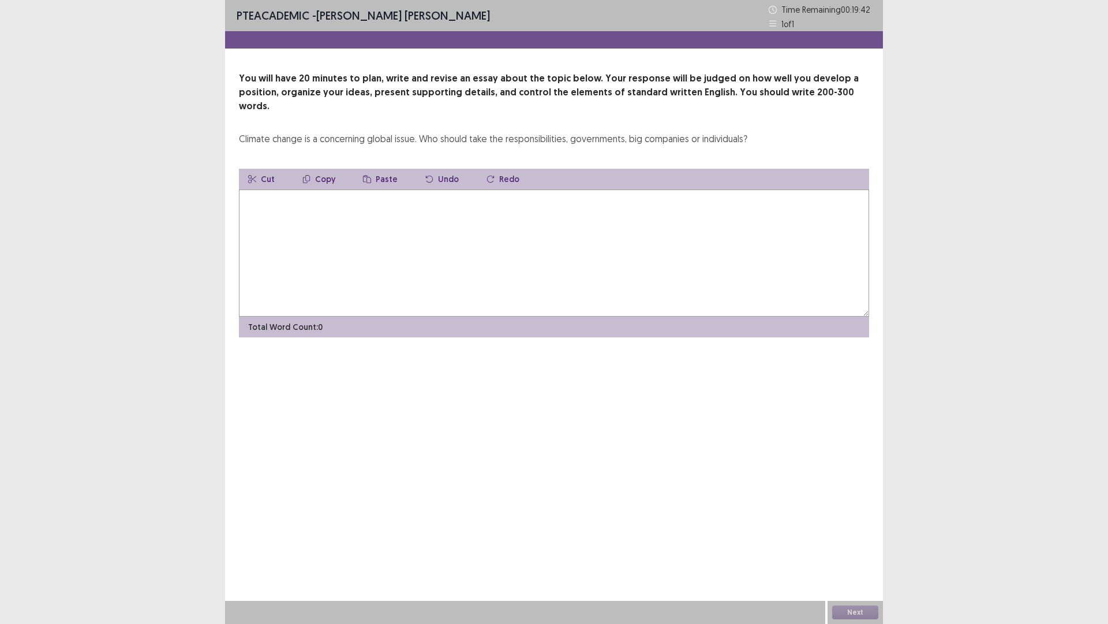
click at [246, 203] on textarea at bounding box center [554, 252] width 630 height 127
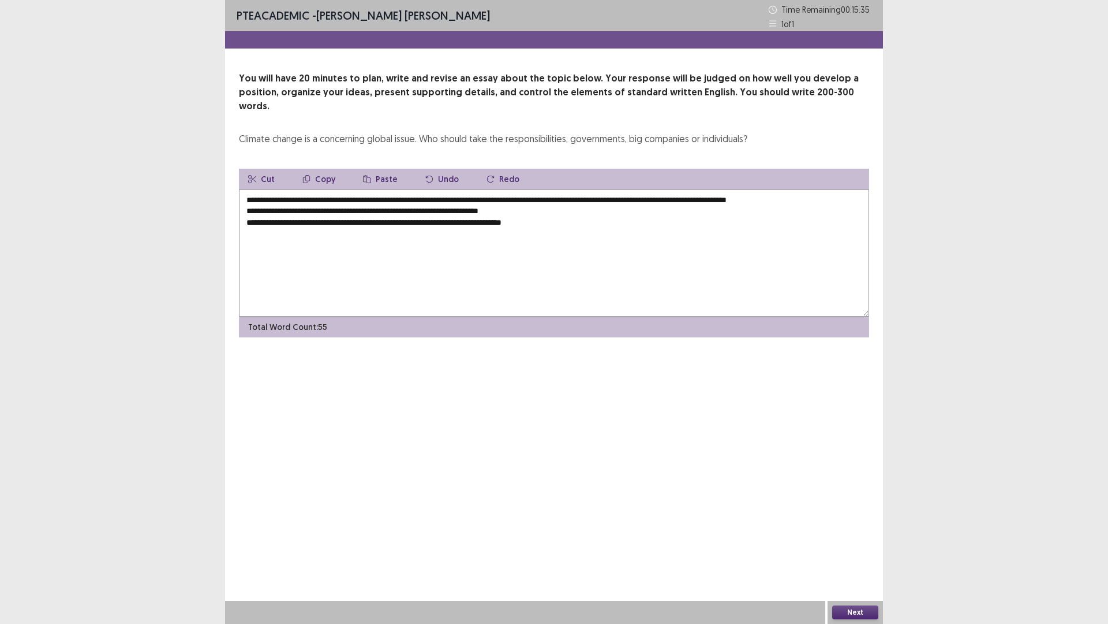
click at [255, 211] on textarea "**********" at bounding box center [554, 252] width 630 height 127
click at [257, 209] on textarea "**********" at bounding box center [554, 252] width 630 height 127
click at [557, 211] on textarea "**********" at bounding box center [554, 252] width 630 height 127
click at [550, 209] on textarea "**********" at bounding box center [554, 252] width 630 height 127
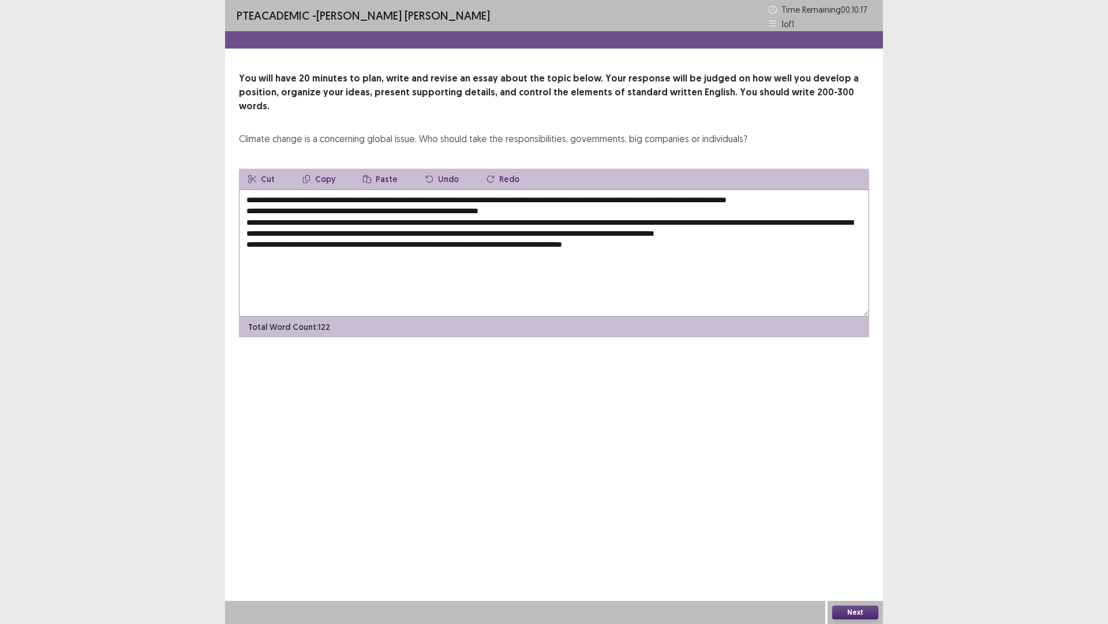
click at [271, 198] on textarea "**********" at bounding box center [554, 252] width 630 height 127
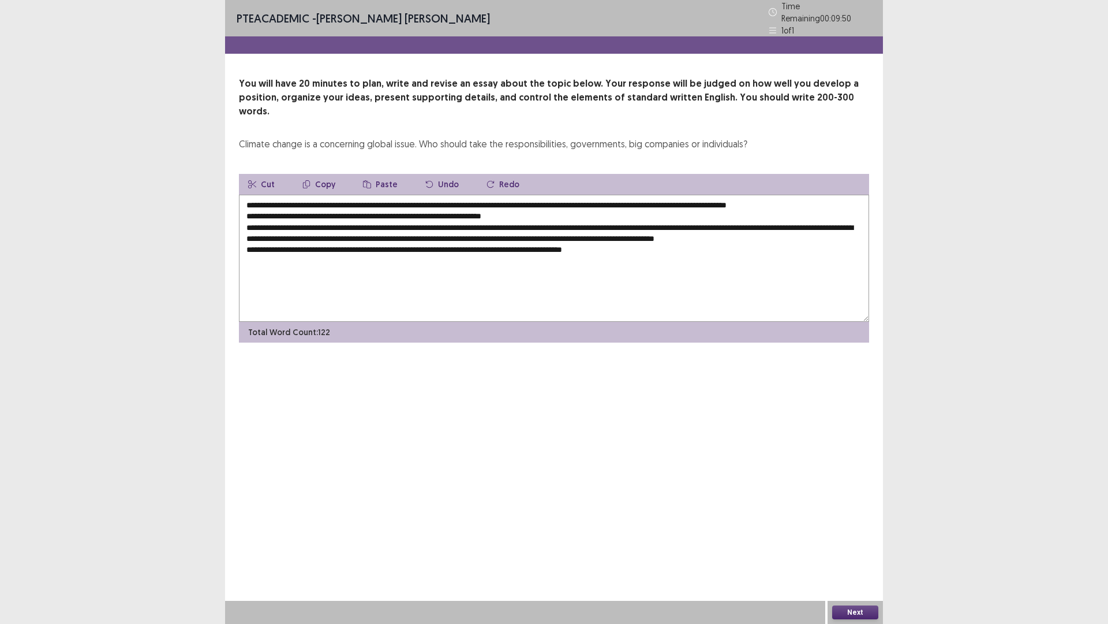
type textarea "**********"
click at [840, 545] on button "Next" at bounding box center [855, 612] width 46 height 14
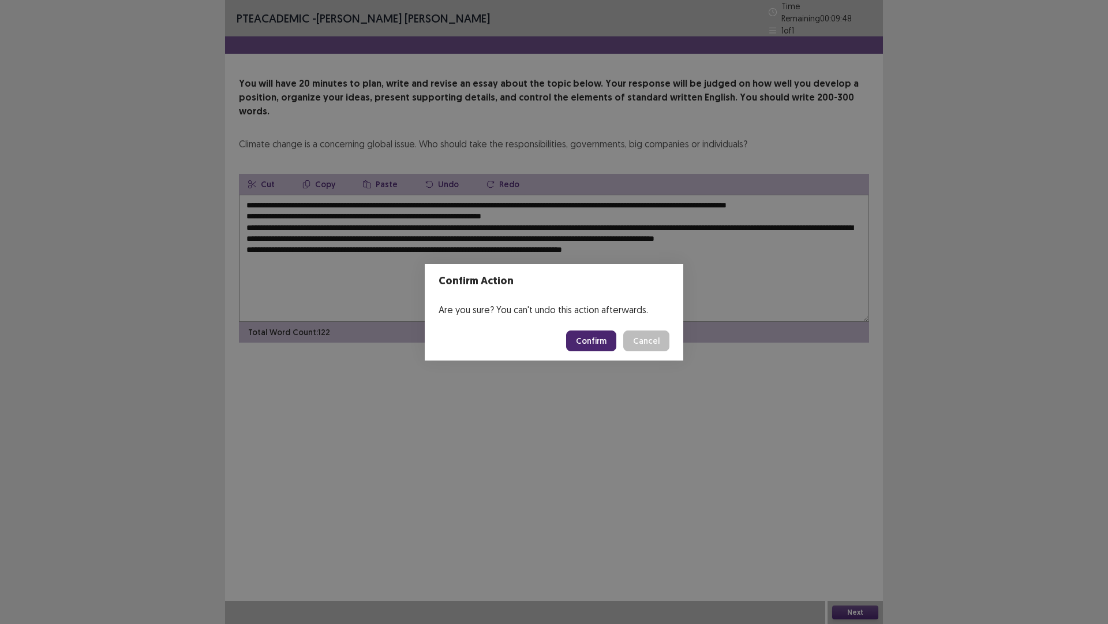
click at [581, 344] on button "Confirm" at bounding box center [591, 340] width 50 height 21
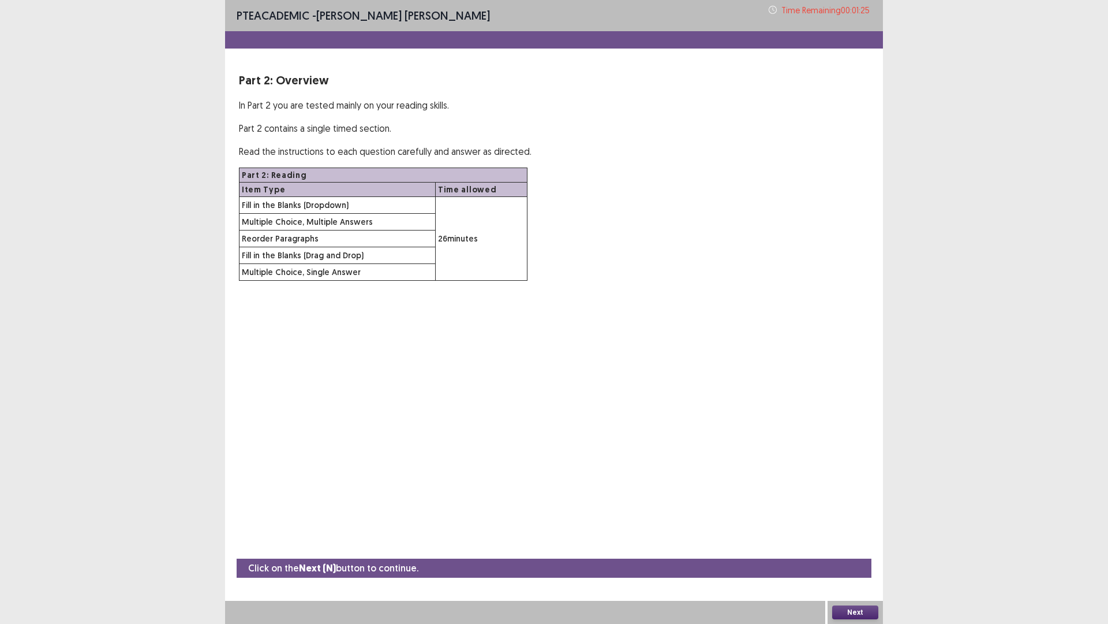
click at [839, 545] on button "Next" at bounding box center [855, 612] width 46 height 14
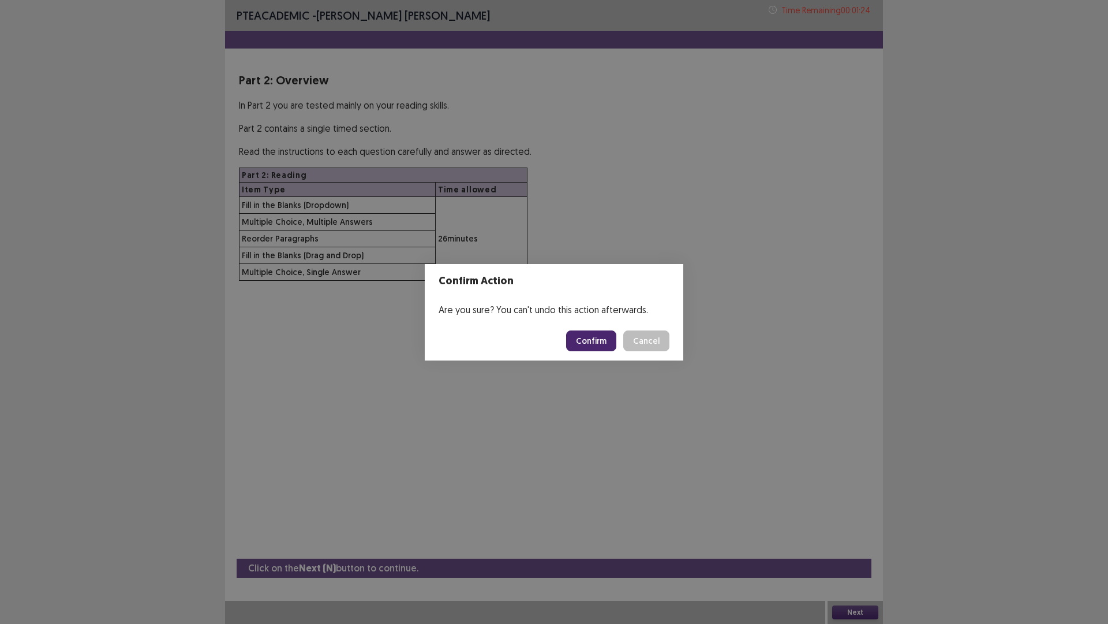
click at [596, 346] on button "Confirm" at bounding box center [591, 340] width 50 height 21
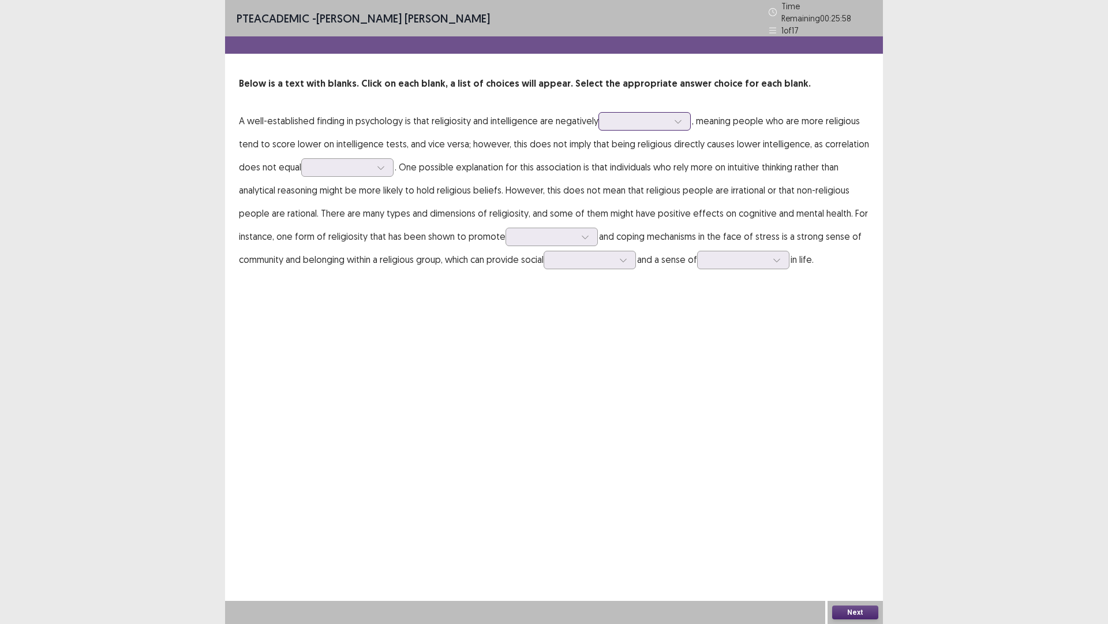
click at [680, 117] on icon at bounding box center [678, 121] width 8 height 8
click at [628, 214] on div "evaluated" at bounding box center [645, 218] width 92 height 32
click at [681, 117] on icon at bounding box center [678, 121] width 8 height 8
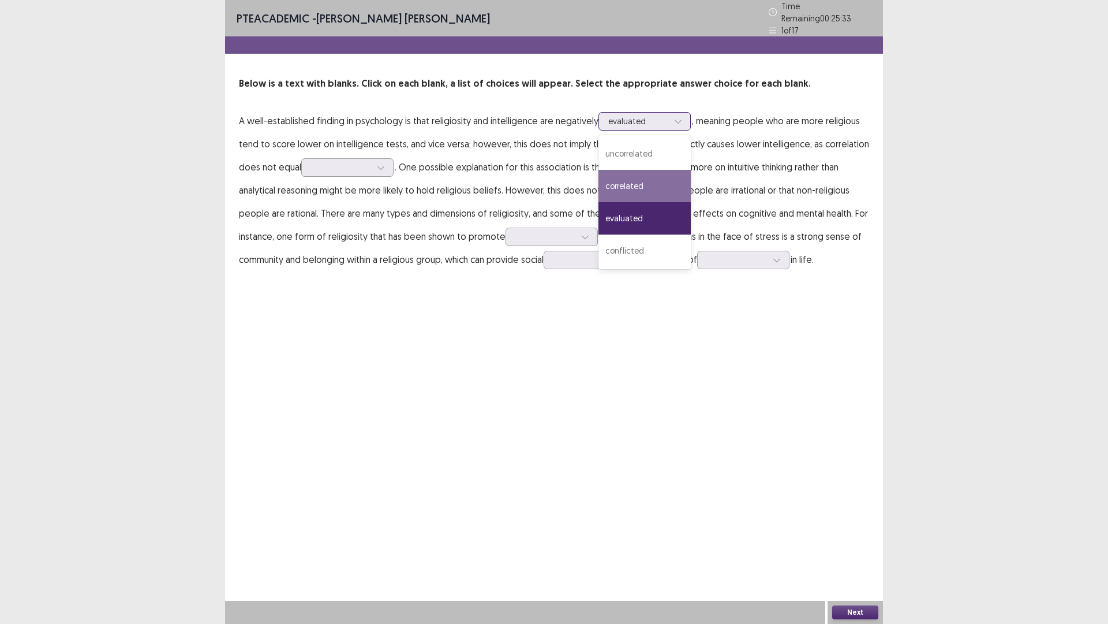
click at [621, 182] on div "correlated" at bounding box center [645, 186] width 92 height 32
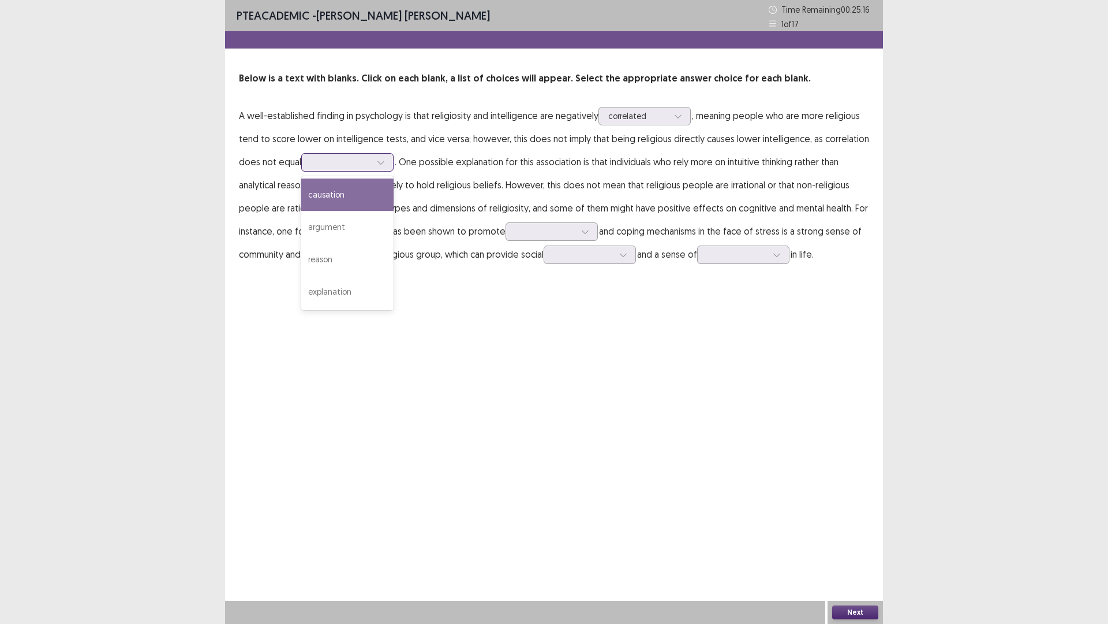
click at [378, 165] on div at bounding box center [380, 162] width 17 height 17
click at [346, 283] on div "explanation" at bounding box center [347, 291] width 92 height 32
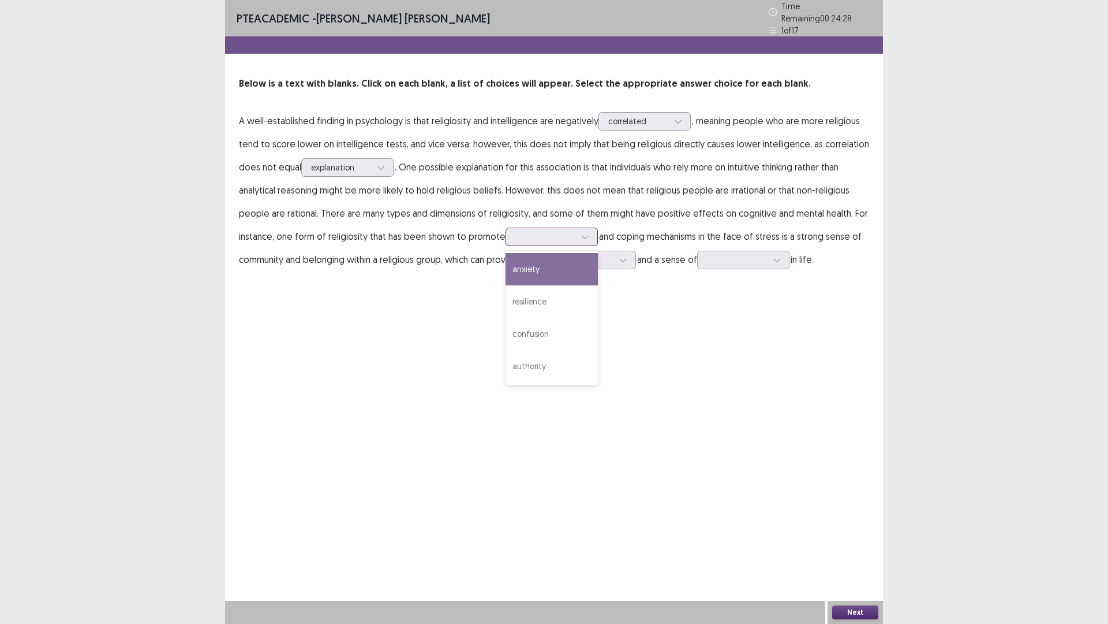
click at [585, 233] on icon at bounding box center [585, 237] width 8 height 8
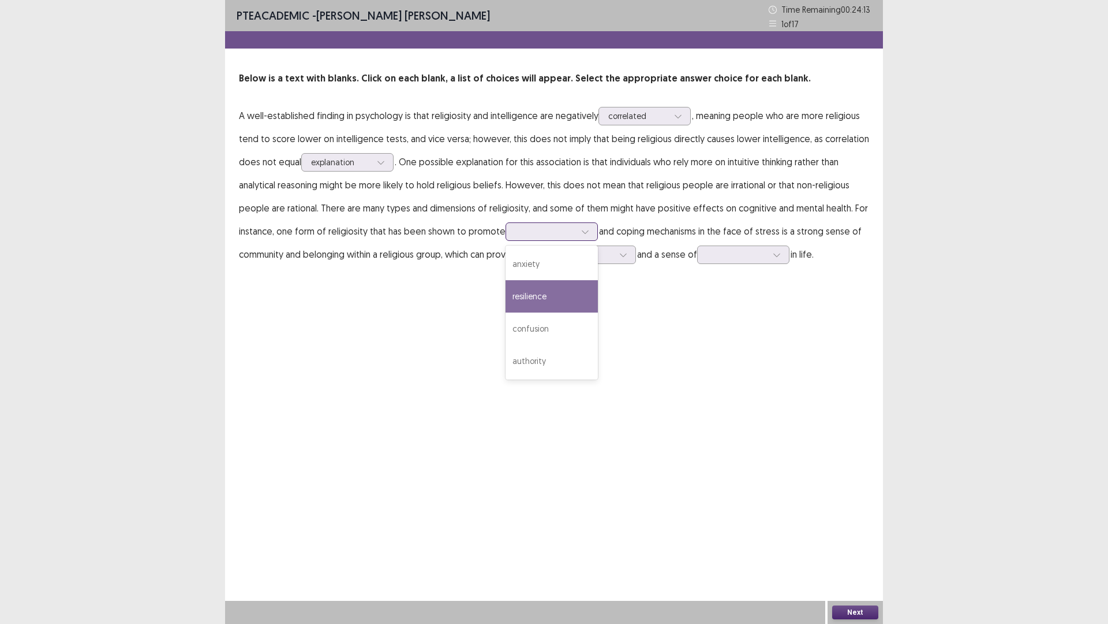
click at [562, 290] on div "resilience" at bounding box center [552, 296] width 92 height 32
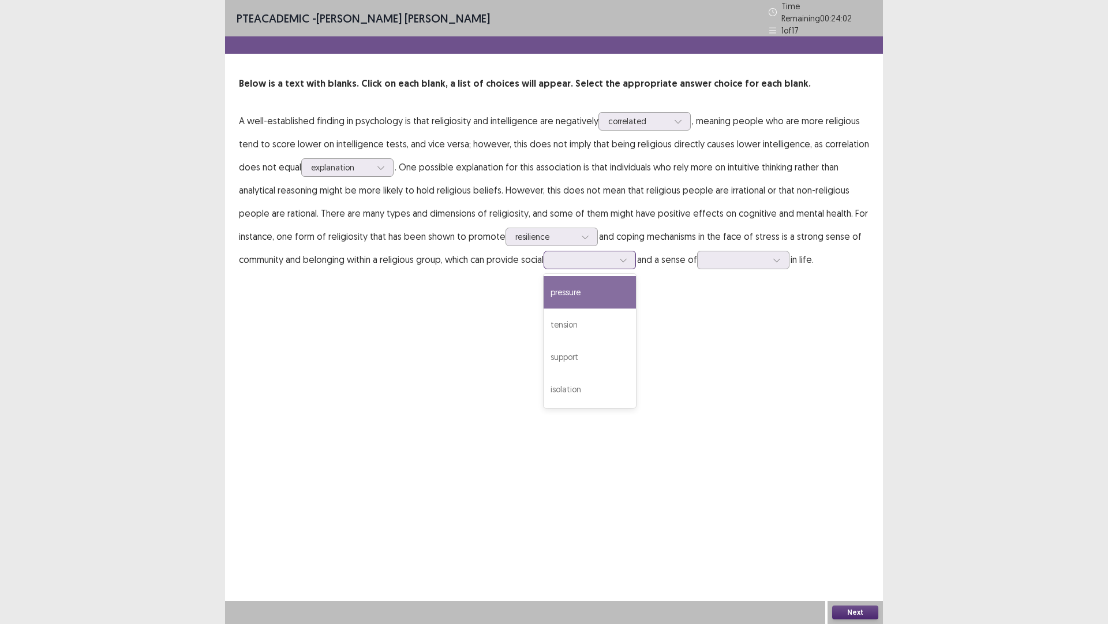
drag, startPoint x: 633, startPoint y: 252, endPoint x: 640, endPoint y: 251, distance: 7.1
click at [636, 251] on div at bounding box center [590, 260] width 92 height 18
click at [613, 347] on div "support" at bounding box center [590, 357] width 92 height 32
click at [789, 244] on p "A well-established finding in psychology is that religiosity and intelligence a…" at bounding box center [554, 190] width 630 height 162
click at [786, 251] on div at bounding box center [776, 259] width 17 height 17
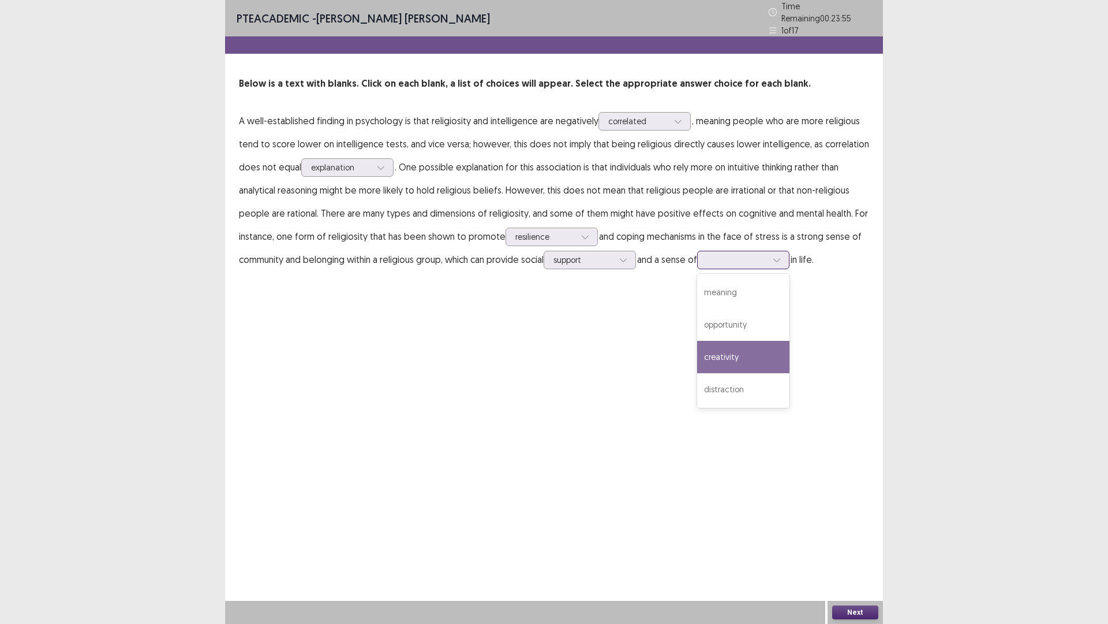
click at [726, 353] on div "creativity" at bounding box center [743, 357] width 92 height 32
click at [875, 545] on button "Next" at bounding box center [855, 612] width 46 height 14
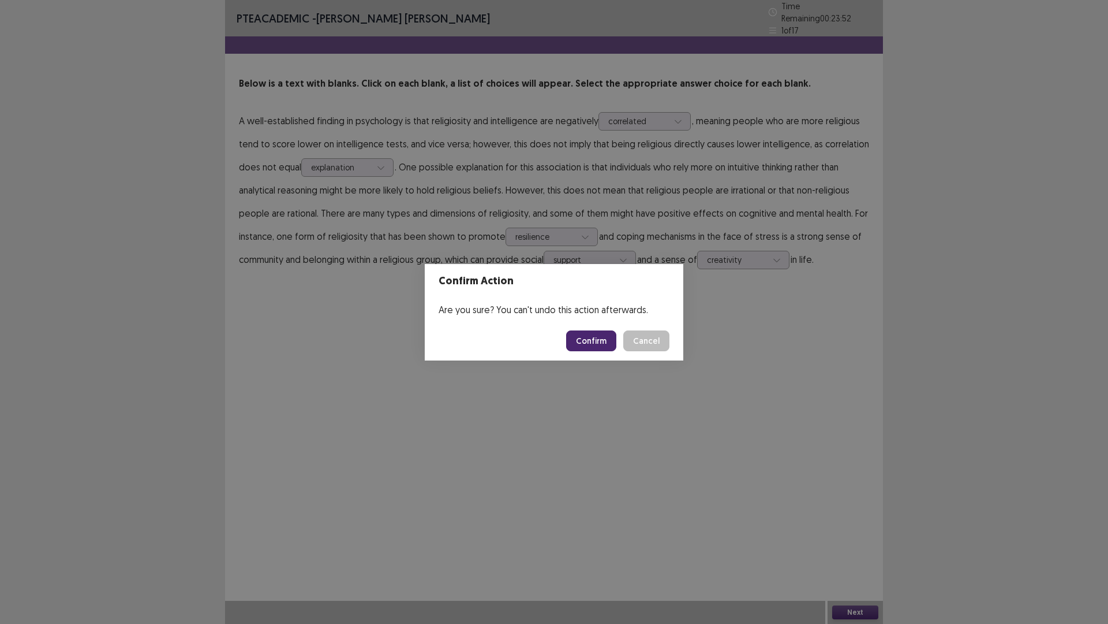
click at [588, 343] on button "Confirm" at bounding box center [591, 340] width 50 height 21
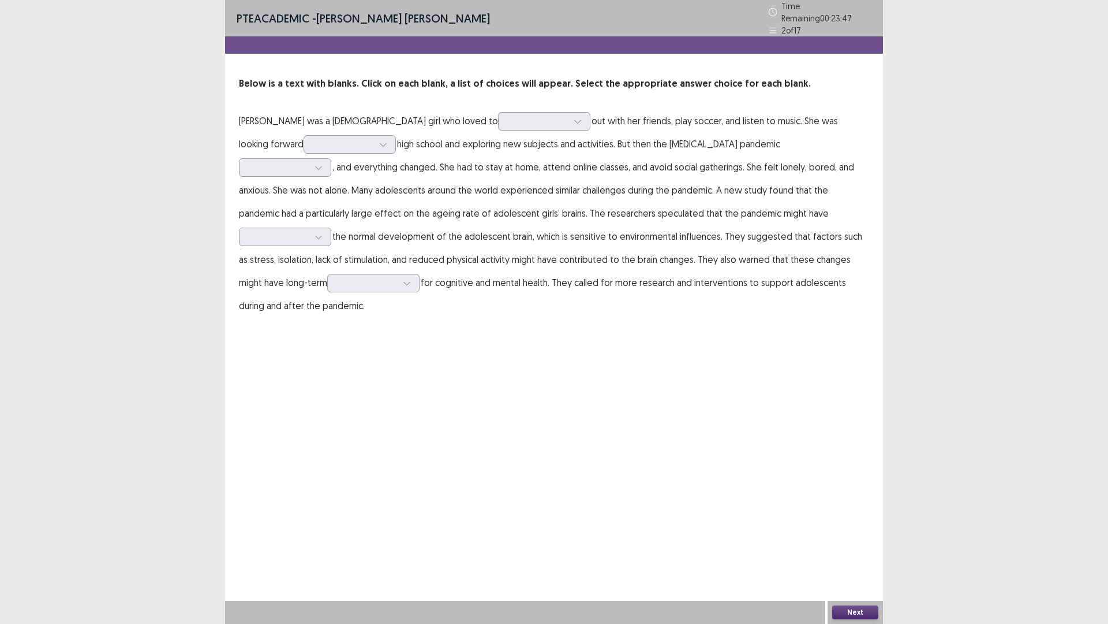
click at [499, 121] on p "[PERSON_NAME] was a [DEMOGRAPHIC_DATA] girl who loved to out with her friends, …" at bounding box center [554, 213] width 630 height 208
click at [569, 121] on div at bounding box center [577, 121] width 17 height 17
click at [498, 217] on div "hang" at bounding box center [544, 218] width 92 height 32
click at [379, 141] on icon at bounding box center [383, 144] width 8 height 8
click at [304, 206] on div "to starting" at bounding box center [350, 209] width 92 height 32
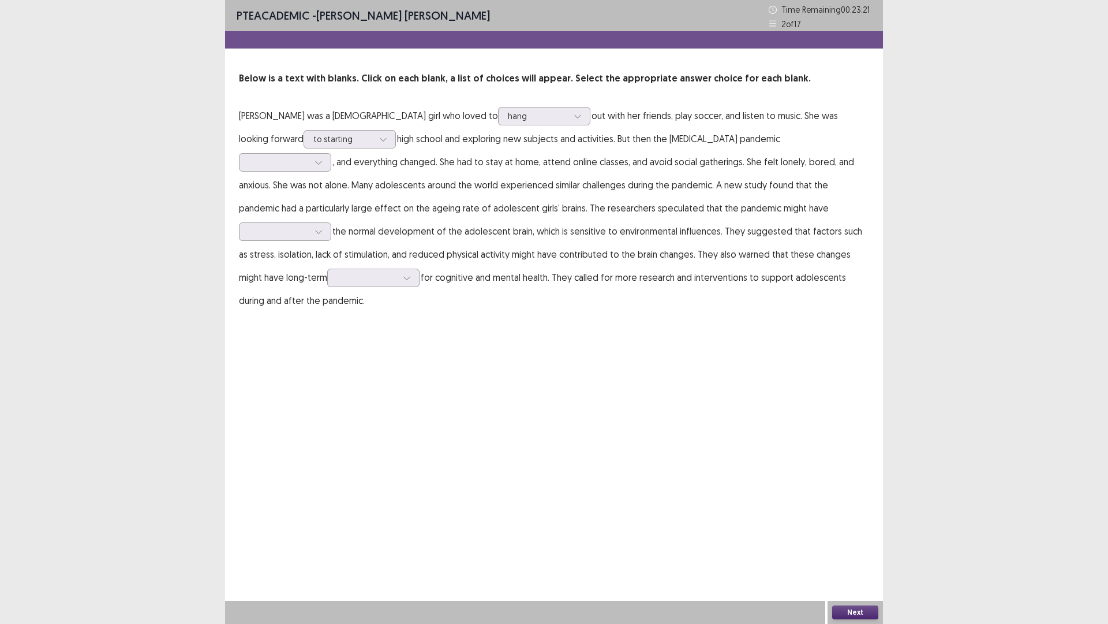
click at [340, 136] on p "[PERSON_NAME] was a [DEMOGRAPHIC_DATA] girl who loved to hang out with her frie…" at bounding box center [554, 208] width 630 height 208
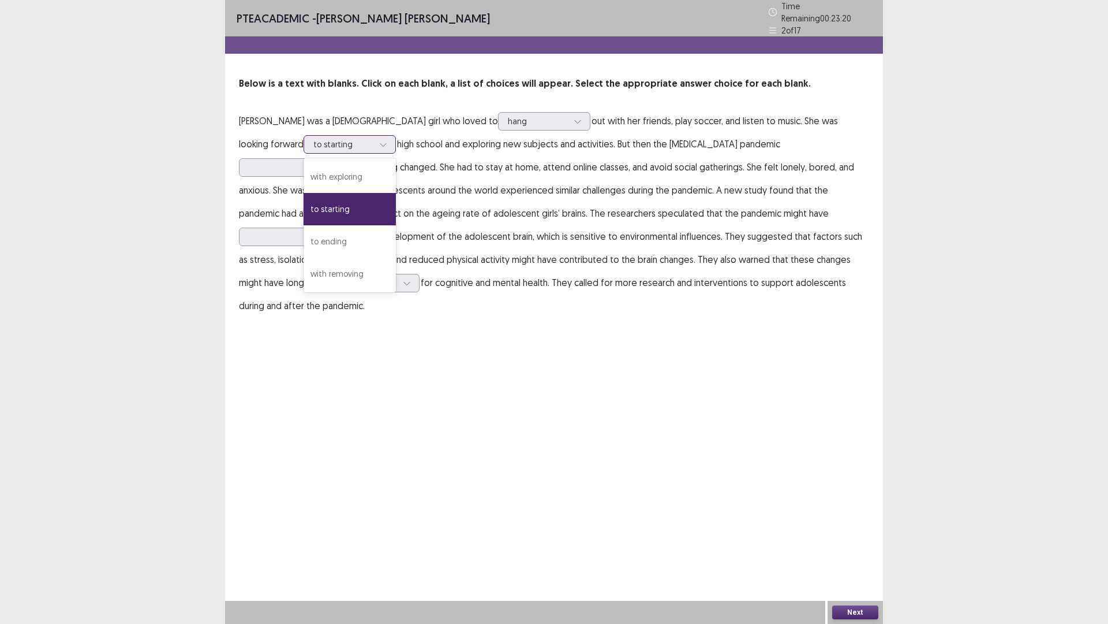
click at [375, 144] on div at bounding box center [383, 144] width 17 height 17
click at [307, 168] on div "with exploring" at bounding box center [350, 176] width 92 height 32
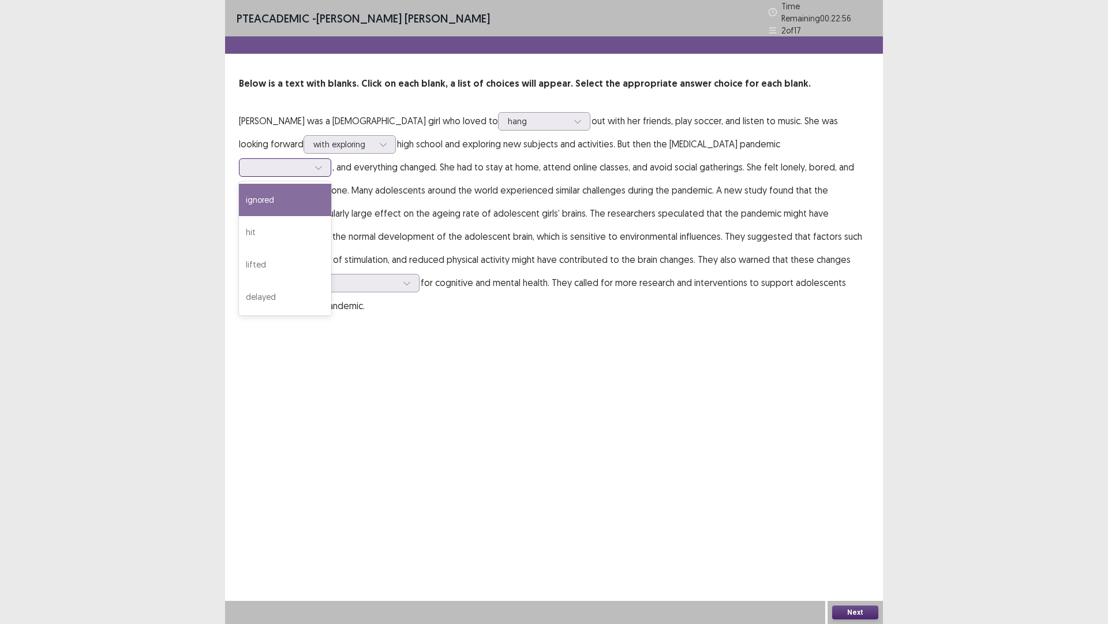
click at [323, 163] on icon at bounding box center [319, 167] width 8 height 8
click at [331, 216] on div "hit" at bounding box center [285, 232] width 92 height 32
click at [309, 162] on div at bounding box center [279, 167] width 60 height 11
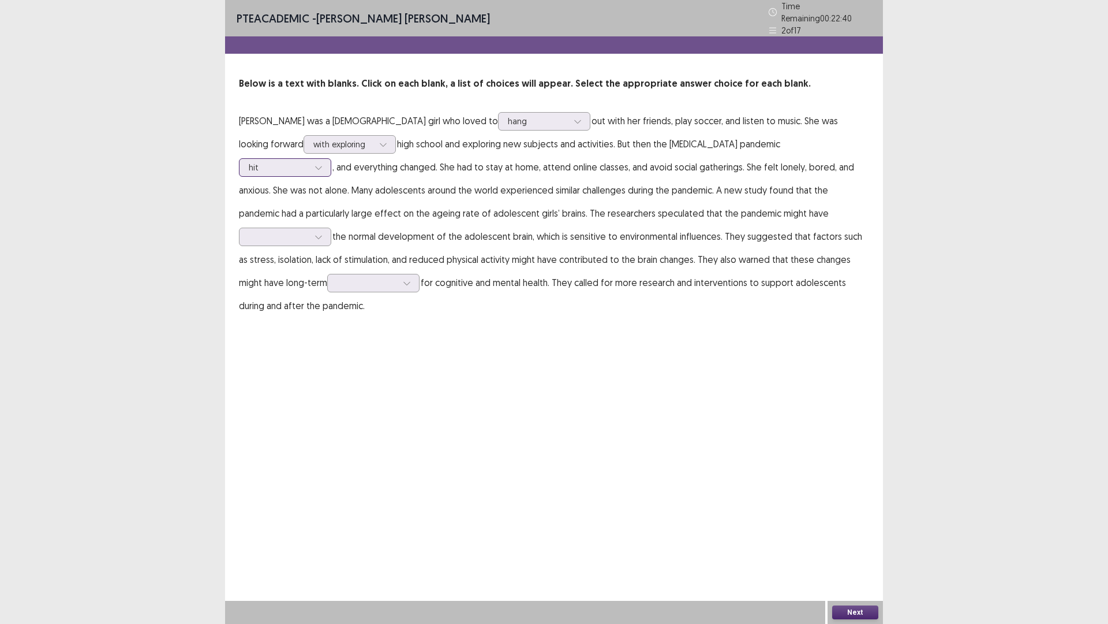
click at [331, 158] on div "hit" at bounding box center [285, 167] width 92 height 18
click at [327, 228] on div at bounding box center [318, 236] width 17 height 17
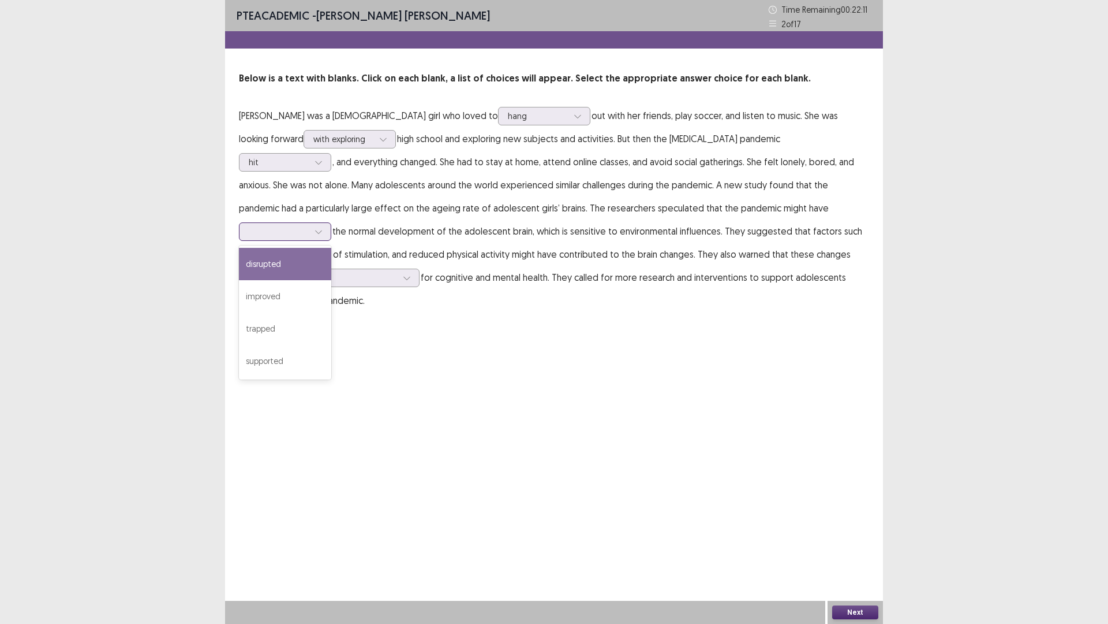
click at [331, 248] on div "disrupted" at bounding box center [285, 264] width 92 height 32
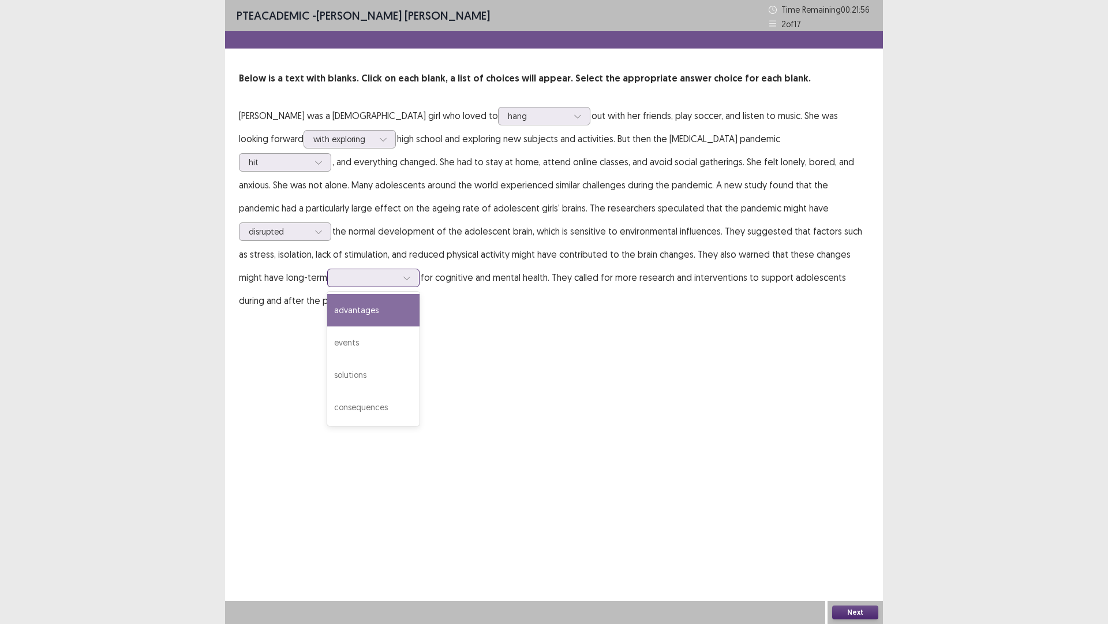
click at [398, 271] on div at bounding box center [367, 277] width 62 height 13
click at [420, 391] on div "consequences" at bounding box center [373, 407] width 92 height 32
click at [870, 545] on button "Next" at bounding box center [855, 612] width 46 height 14
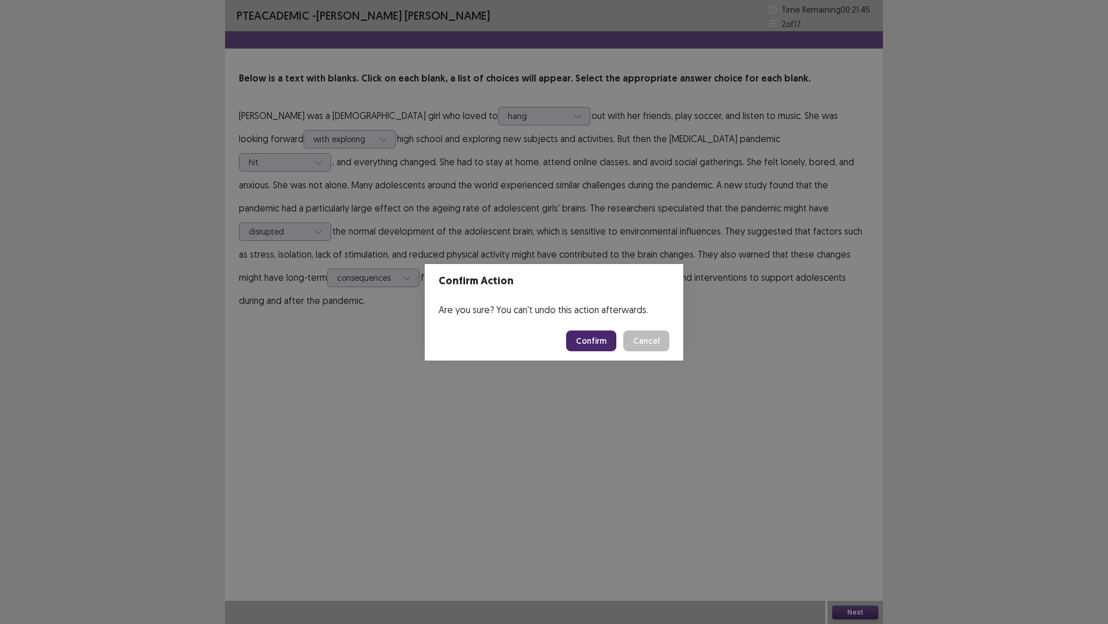
click at [582, 341] on button "Confirm" at bounding box center [591, 340] width 50 height 21
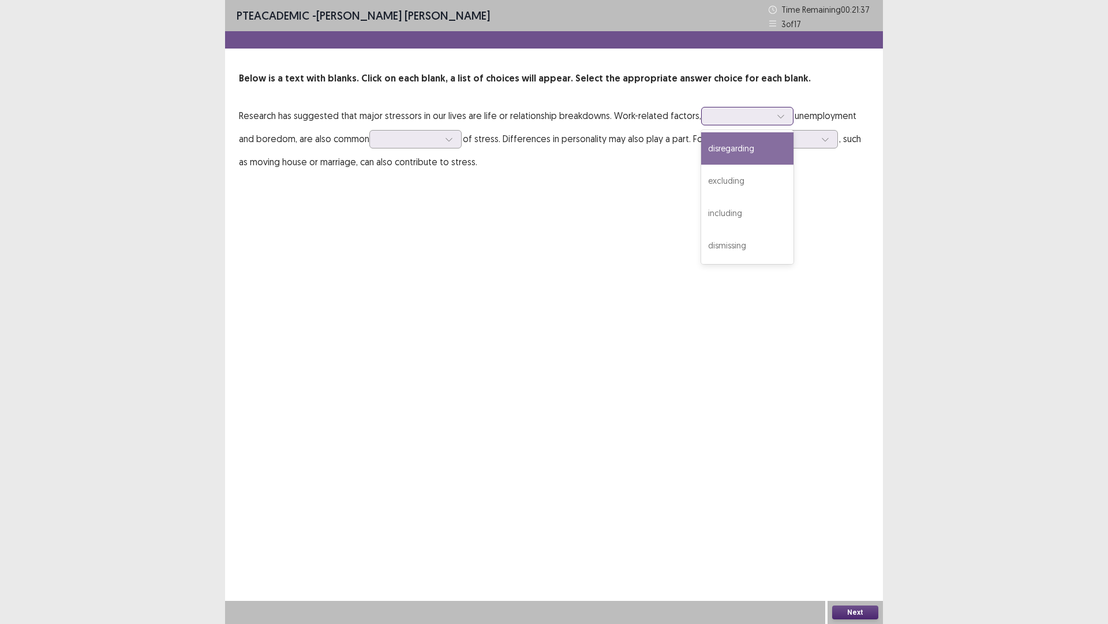
click at [779, 115] on div at bounding box center [780, 115] width 17 height 17
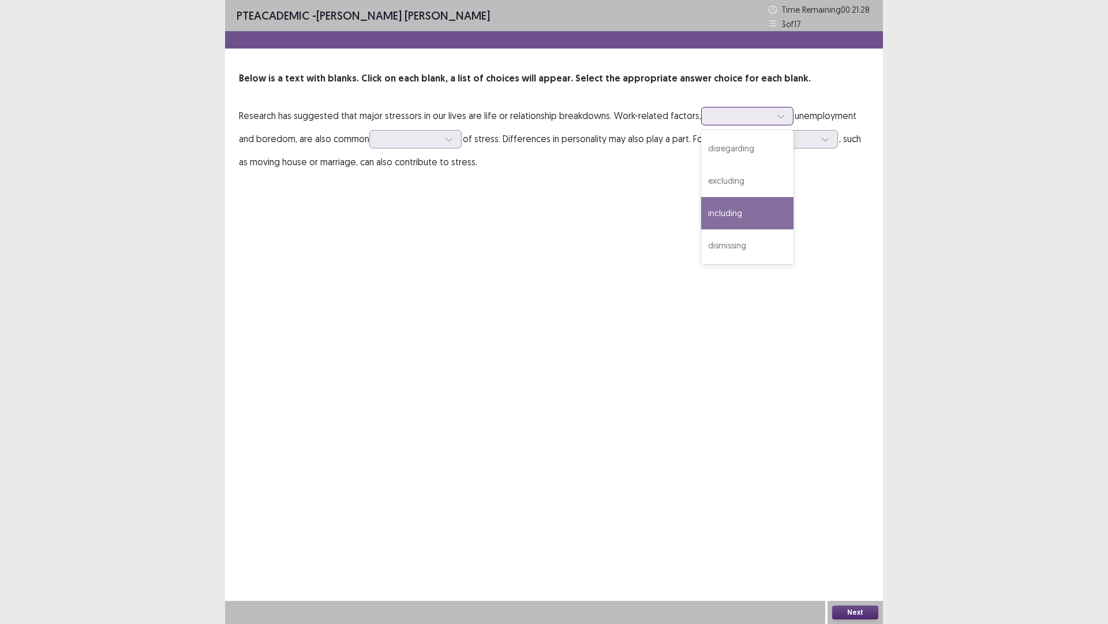
click at [734, 212] on div "including" at bounding box center [747, 213] width 92 height 32
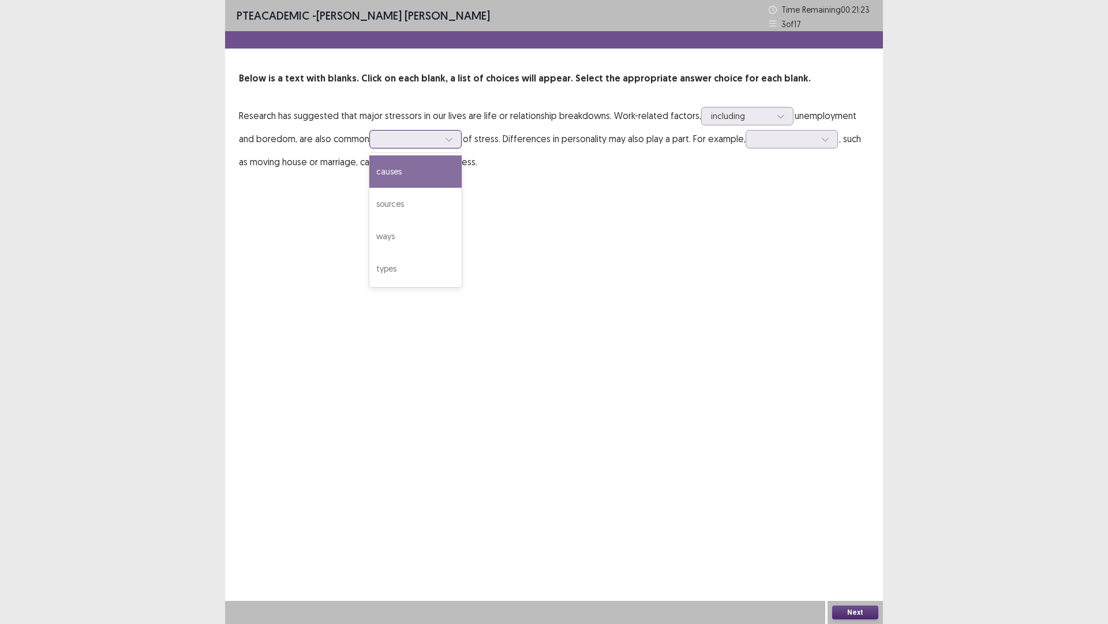
click at [447, 139] on div at bounding box center [448, 138] width 17 height 17
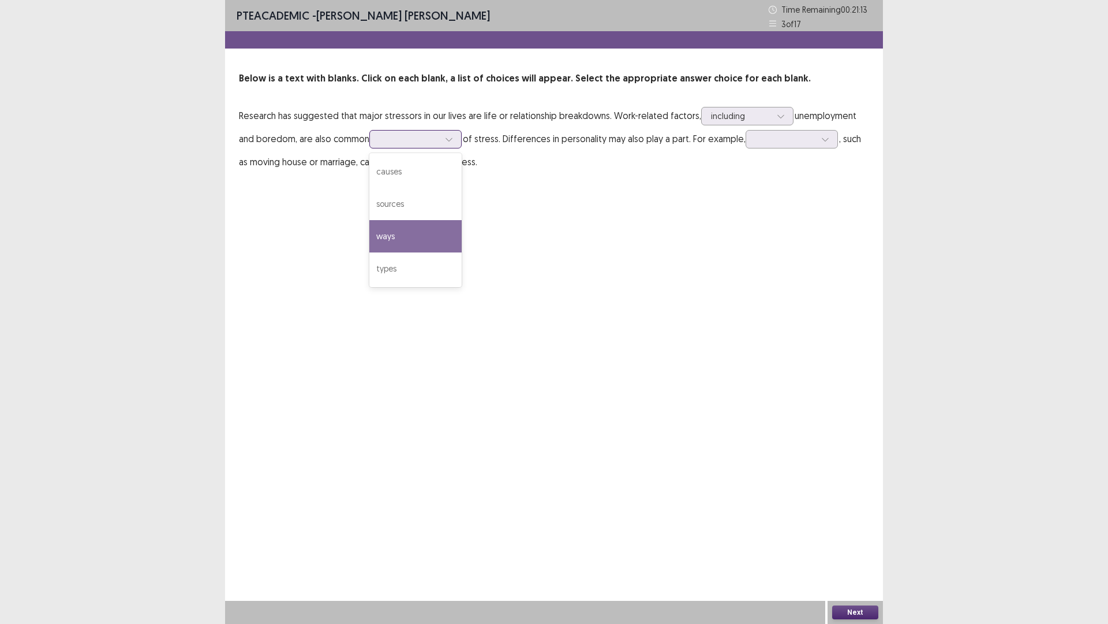
click at [391, 227] on div "ways" at bounding box center [415, 236] width 92 height 32
drag, startPoint x: 847, startPoint y: 136, endPoint x: 796, endPoint y: 146, distance: 51.7
click at [835, 139] on p "Research has suggested that major stressors in our lives are life or relationsh…" at bounding box center [554, 138] width 630 height 69
click at [831, 129] on p "Research has suggested that major stressors in our lives are life or relationsh…" at bounding box center [554, 138] width 630 height 69
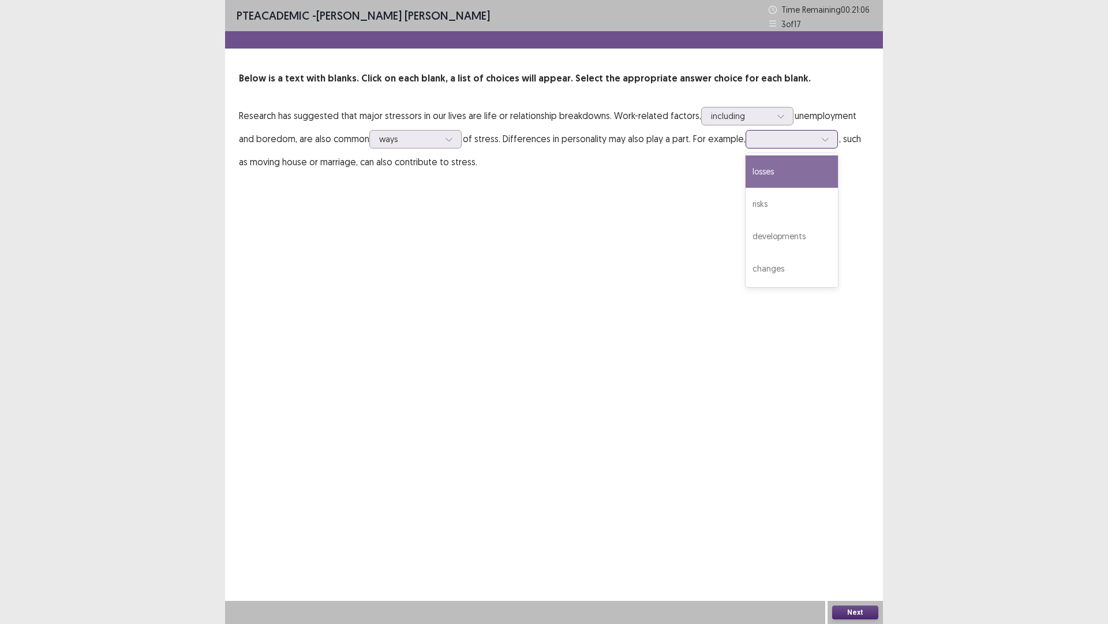
click at [827, 137] on icon at bounding box center [826, 139] width 8 height 8
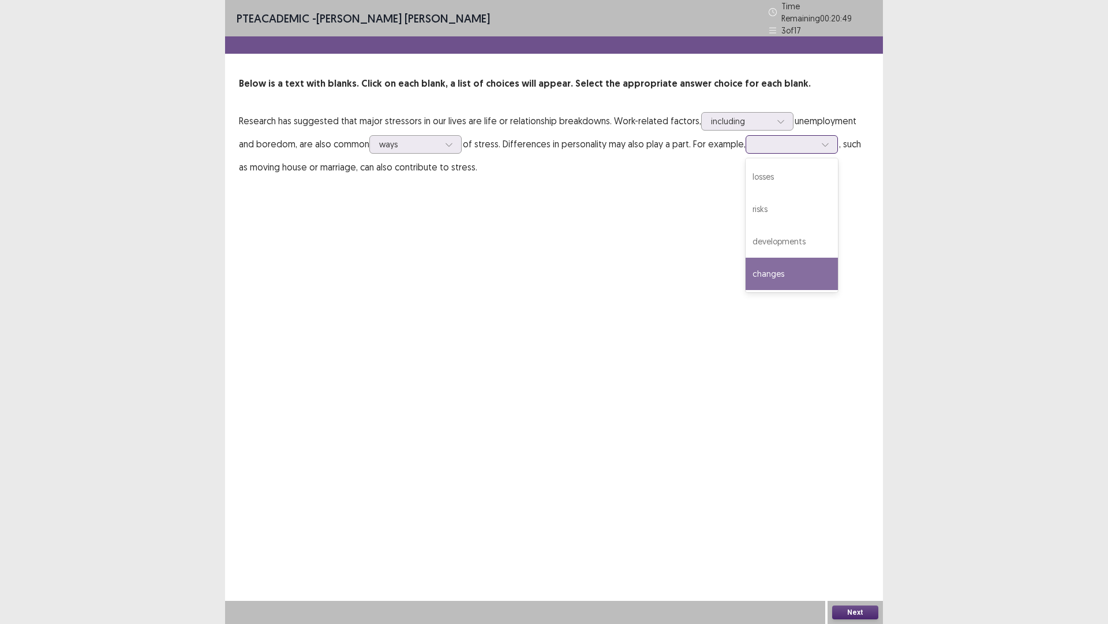
click at [800, 264] on div "changes" at bounding box center [792, 273] width 92 height 32
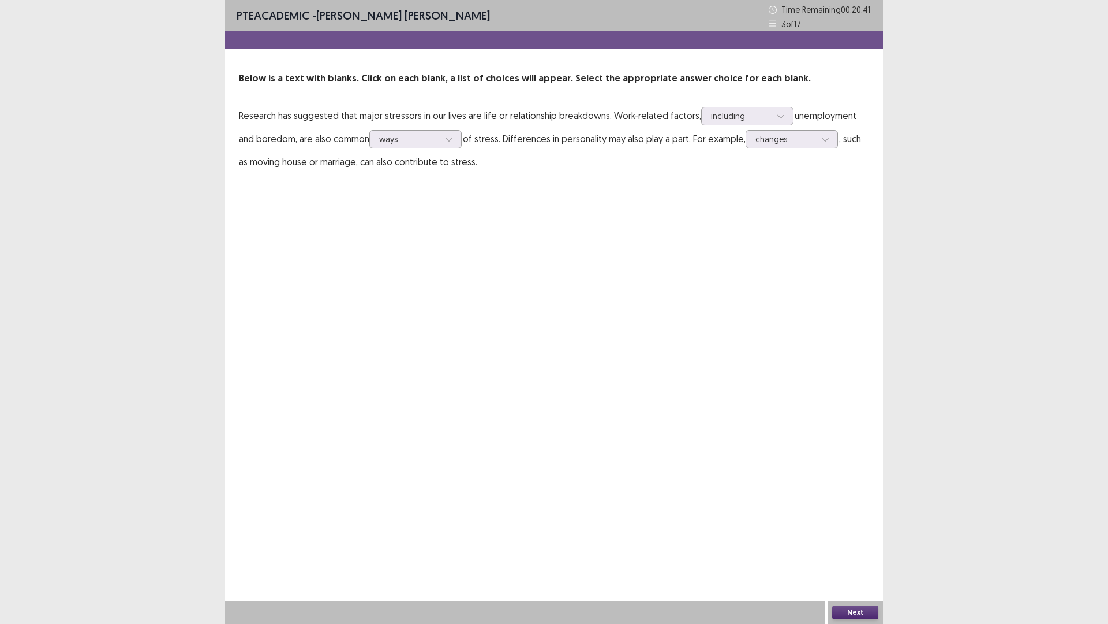
click at [845, 545] on button "Next" at bounding box center [855, 612] width 46 height 14
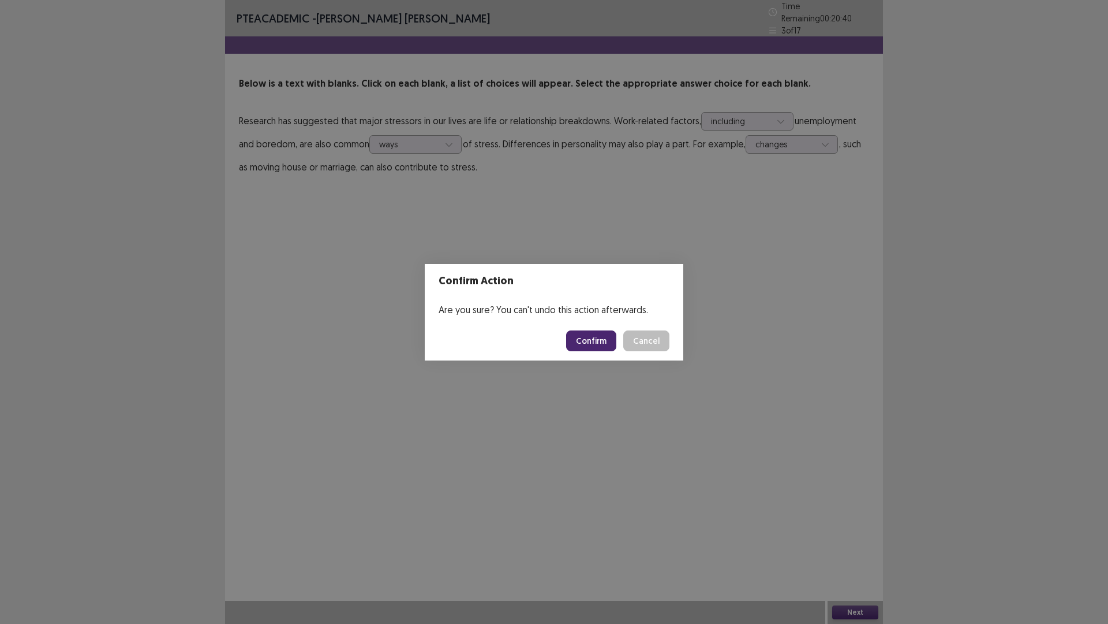
click at [590, 335] on button "Confirm" at bounding box center [591, 340] width 50 height 21
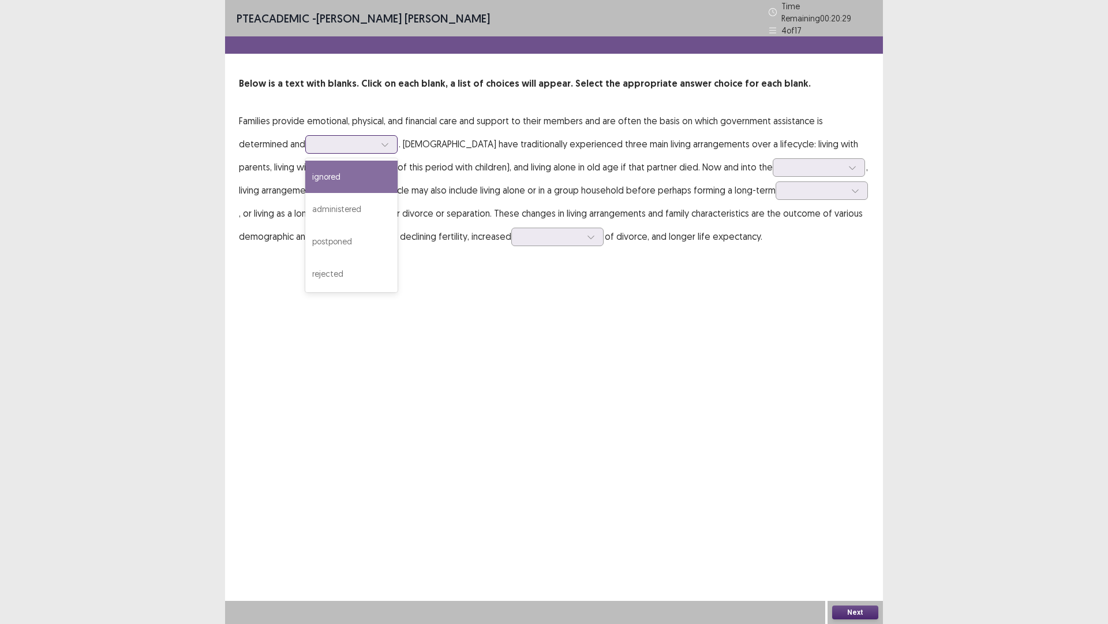
click at [381, 139] on div at bounding box center [384, 144] width 17 height 17
click at [371, 201] on div "administered" at bounding box center [351, 209] width 92 height 32
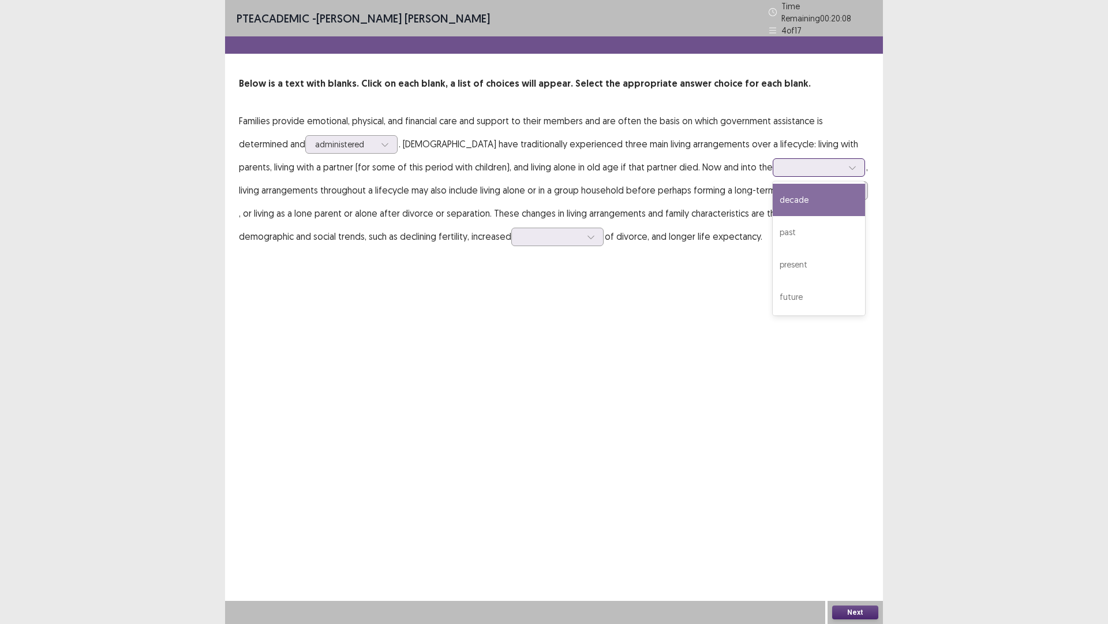
click at [844, 159] on div at bounding box center [852, 167] width 17 height 17
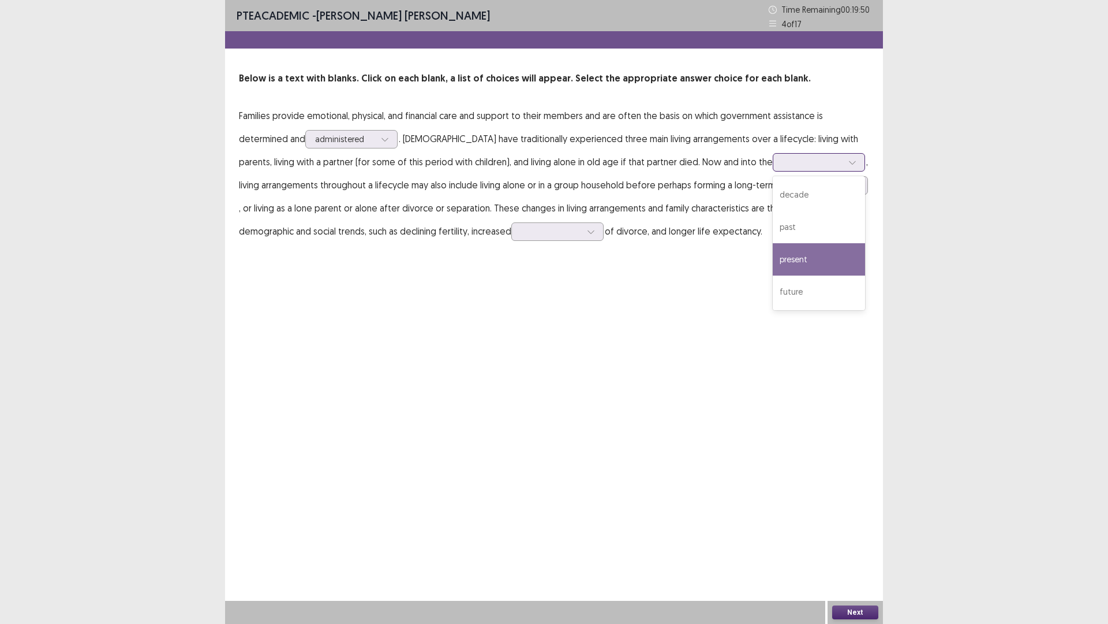
click at [773, 264] on div "present" at bounding box center [819, 259] width 92 height 32
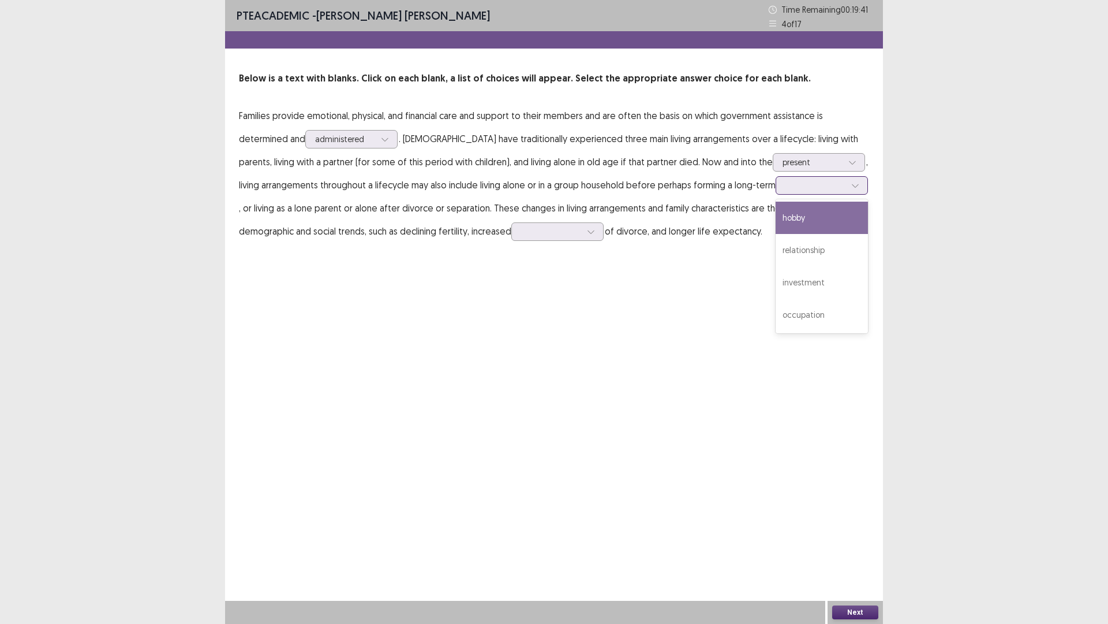
click at [847, 185] on div at bounding box center [855, 185] width 17 height 17
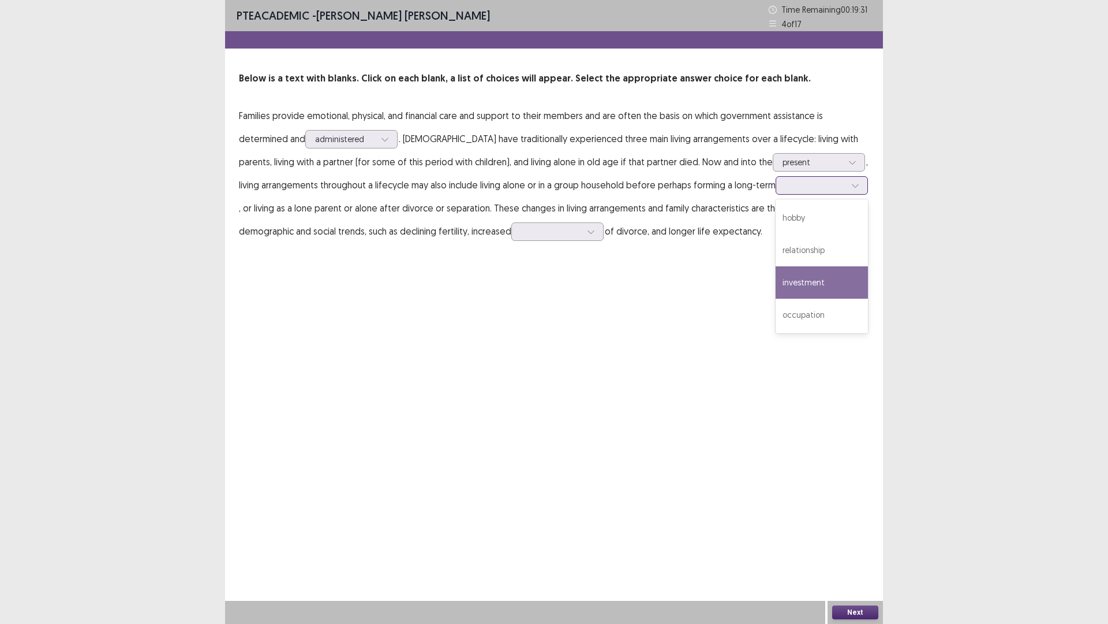
click at [798, 274] on div "investment" at bounding box center [822, 282] width 92 height 32
click at [823, 184] on div at bounding box center [816, 185] width 60 height 11
click at [806, 244] on div "relationship" at bounding box center [822, 250] width 92 height 32
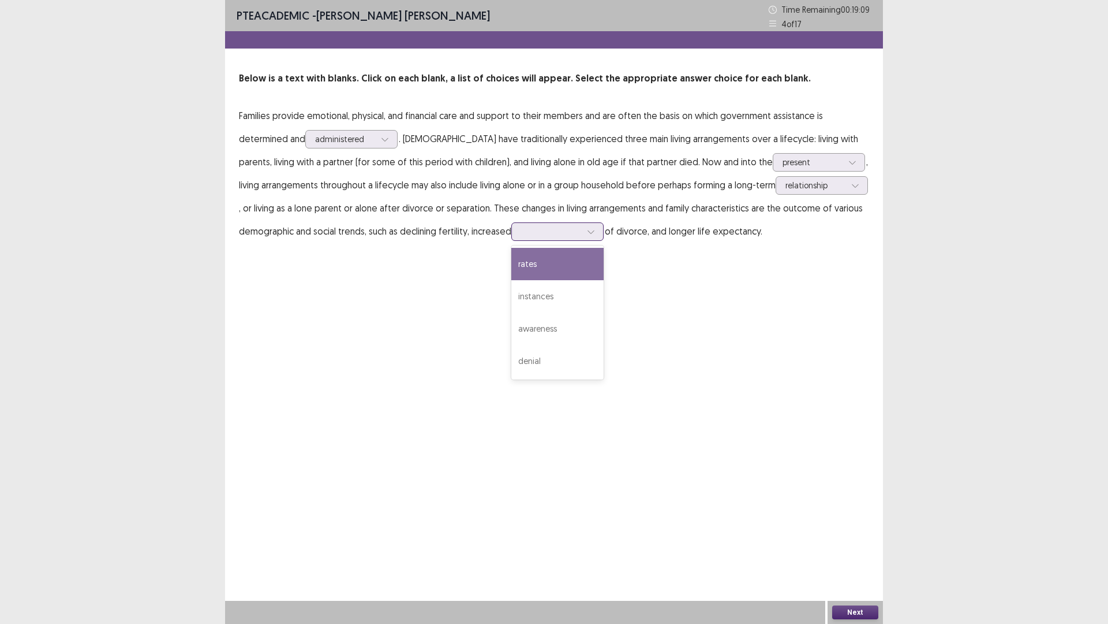
click at [585, 229] on div at bounding box center [591, 231] width 17 height 17
click at [555, 263] on div "rates" at bounding box center [558, 264] width 92 height 32
click at [577, 236] on div at bounding box center [551, 231] width 60 height 11
click at [852, 545] on div "Next" at bounding box center [855, 611] width 55 height 23
click at [854, 545] on button "Next" at bounding box center [855, 612] width 46 height 14
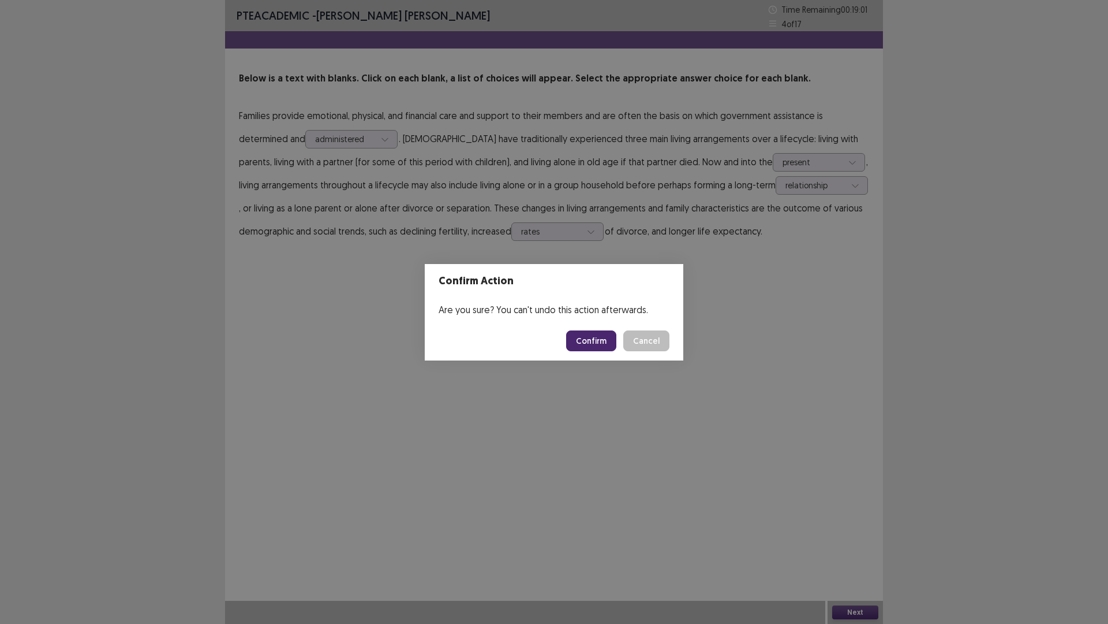
click at [601, 336] on button "Confirm" at bounding box center [591, 340] width 50 height 21
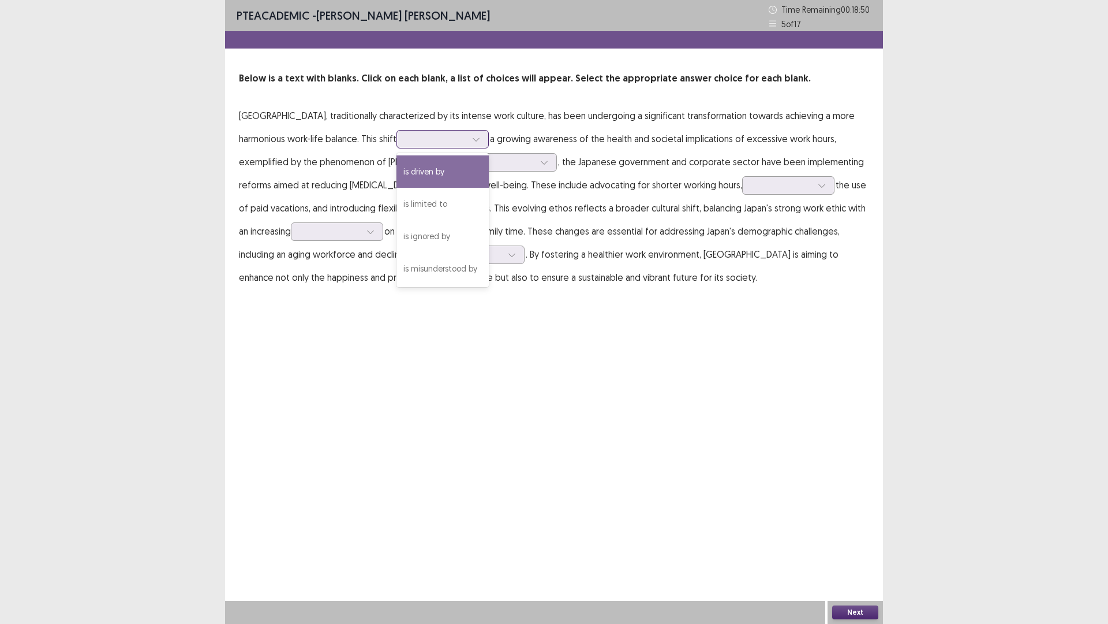
click at [468, 140] on div at bounding box center [476, 138] width 17 height 17
click at [397, 172] on div "is driven by" at bounding box center [443, 171] width 92 height 32
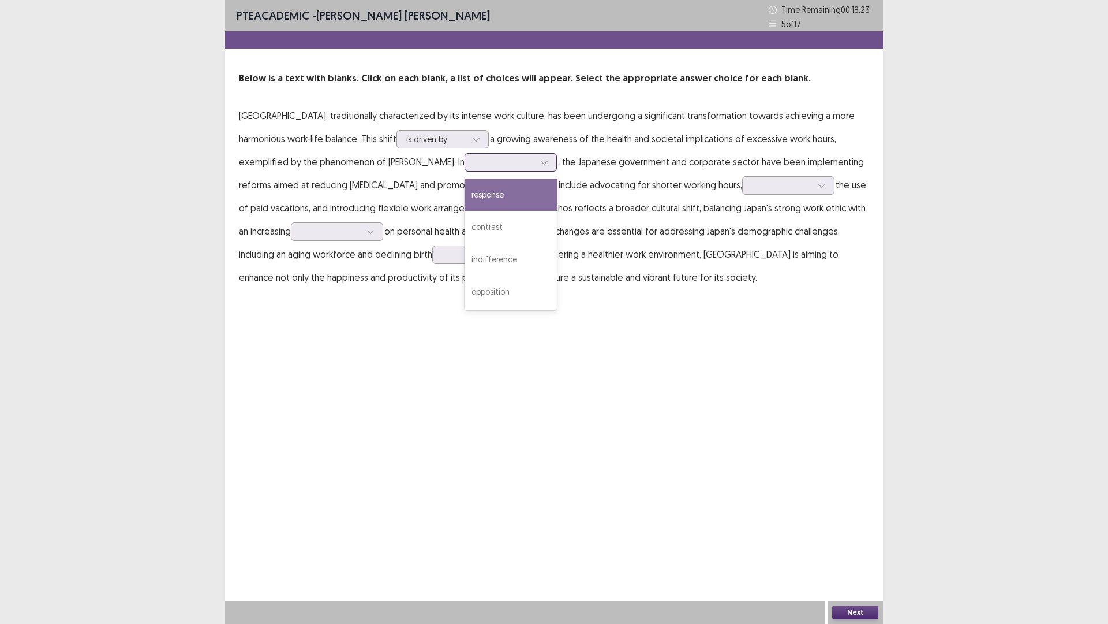
click at [540, 158] on icon at bounding box center [544, 162] width 8 height 8
click at [465, 223] on div "contrast" at bounding box center [511, 227] width 92 height 32
click at [536, 165] on div at bounding box center [544, 162] width 17 height 17
click at [465, 162] on div "contrast" at bounding box center [511, 162] width 92 height 18
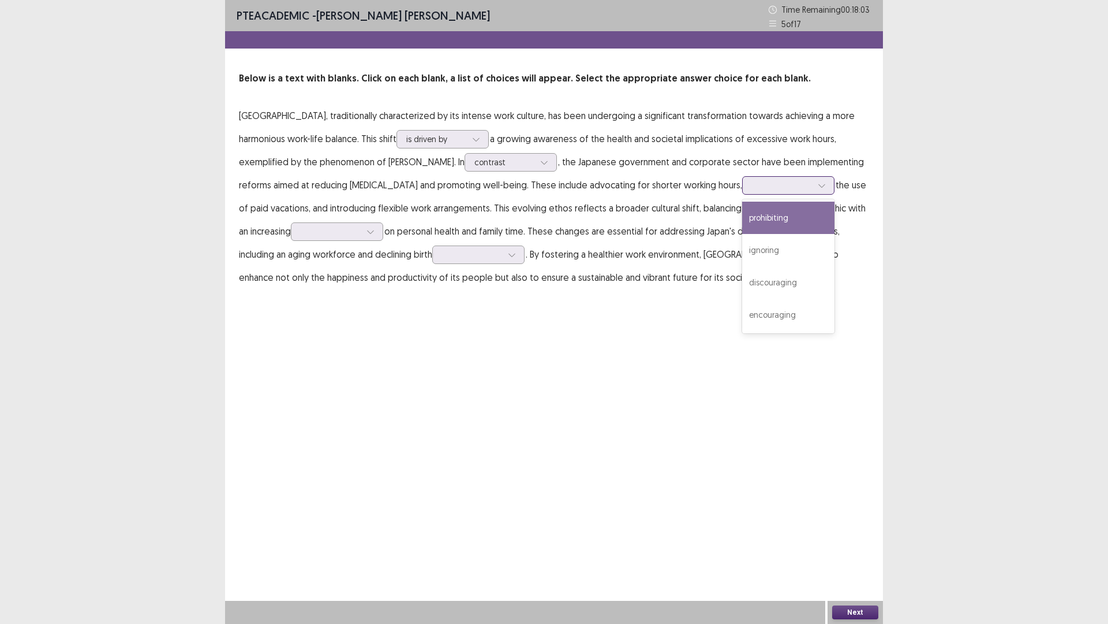
click at [752, 186] on div at bounding box center [782, 185] width 60 height 11
click at [742, 311] on div "encouraging" at bounding box center [788, 314] width 92 height 32
click at [367, 229] on icon at bounding box center [371, 231] width 8 height 8
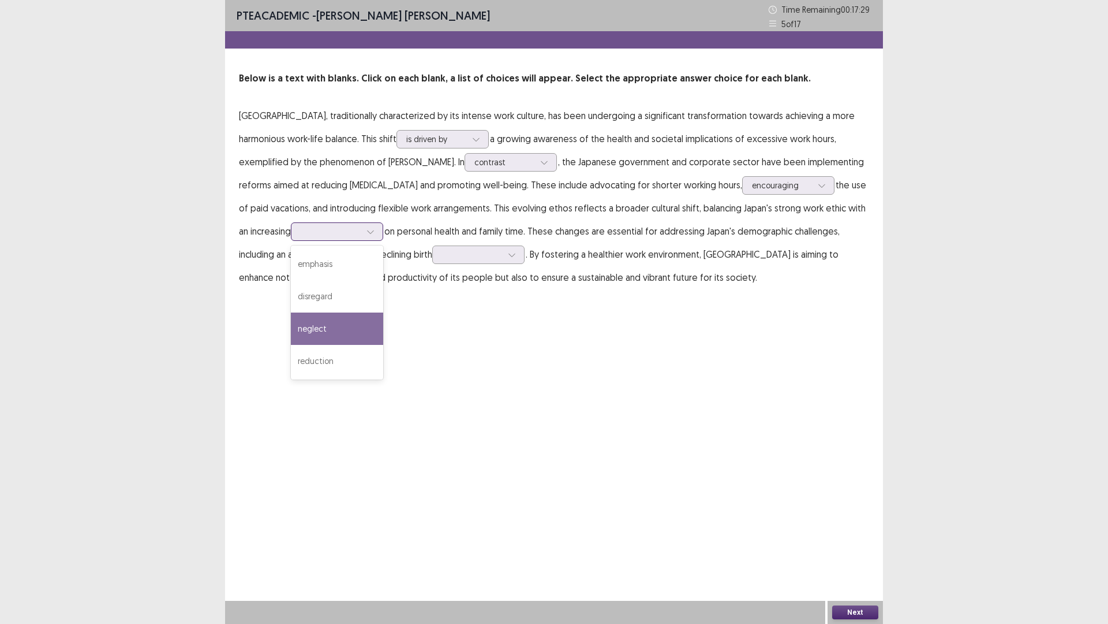
click at [291, 330] on div "neglect" at bounding box center [337, 328] width 92 height 32
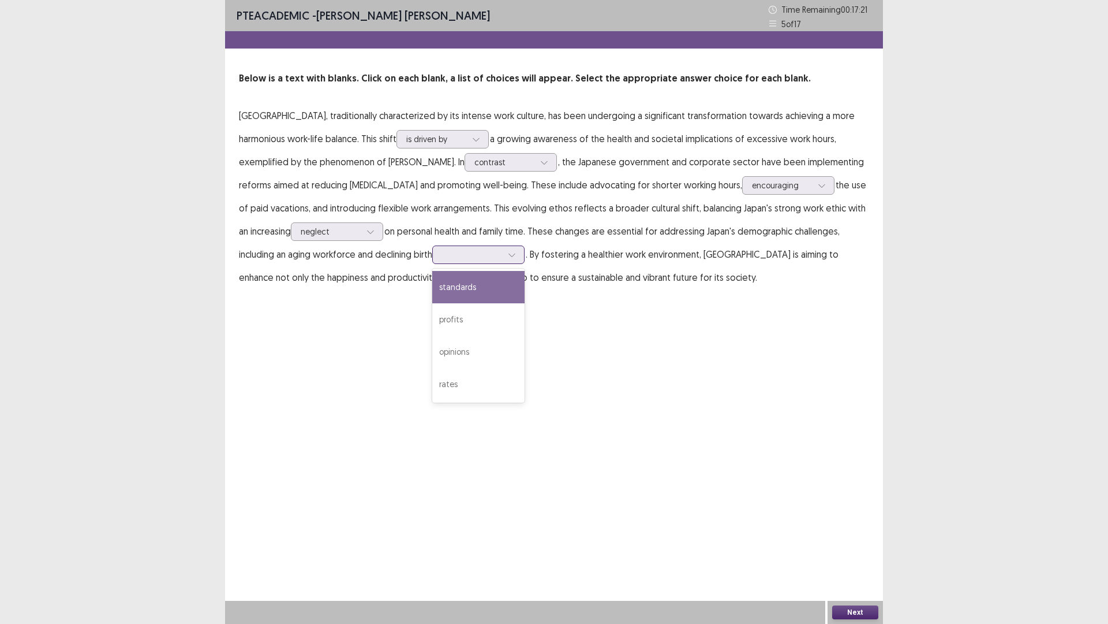
click at [503, 256] on div at bounding box center [511, 254] width 17 height 17
click at [432, 375] on div "rates" at bounding box center [478, 384] width 92 height 32
click at [860, 545] on button "Next" at bounding box center [855, 612] width 46 height 14
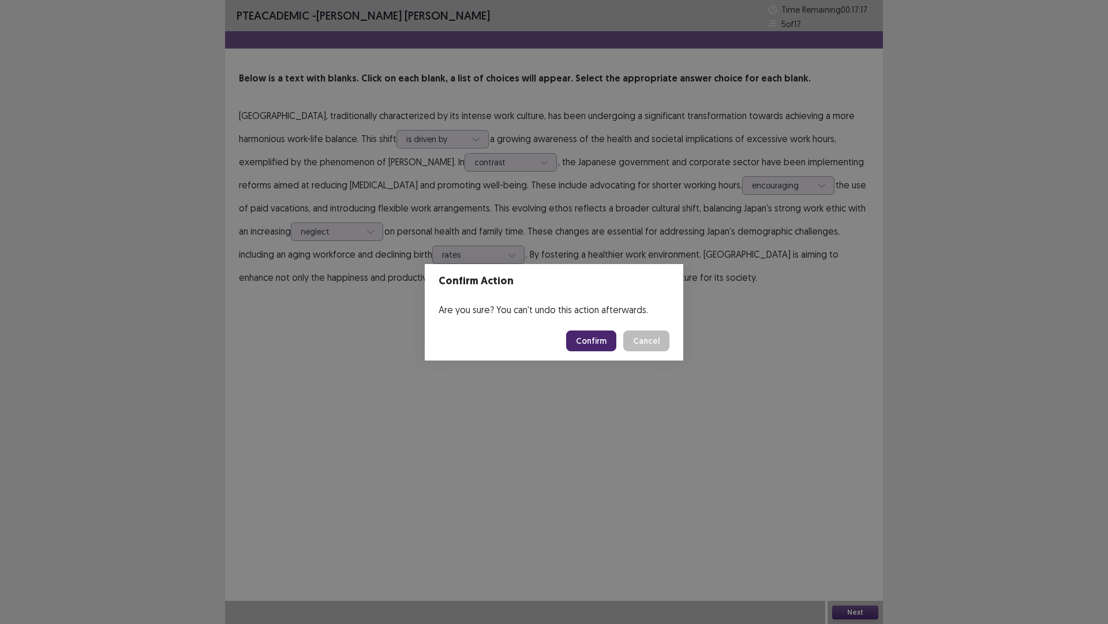
click at [584, 344] on button "Confirm" at bounding box center [591, 340] width 50 height 21
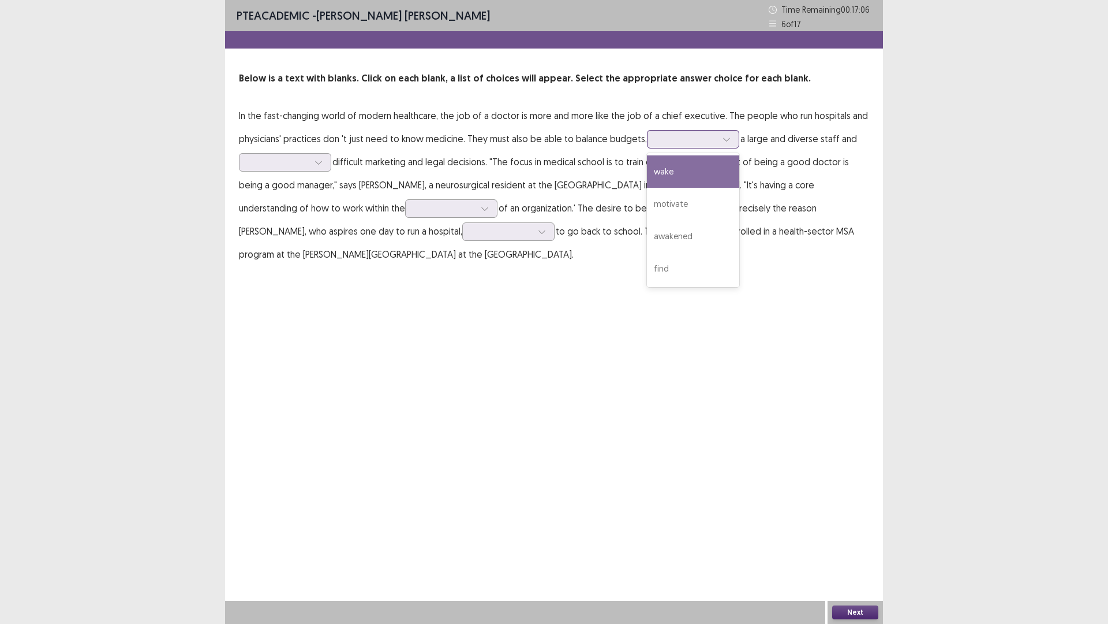
click at [714, 141] on div at bounding box center [687, 138] width 60 height 11
click at [662, 261] on div "find" at bounding box center [693, 268] width 92 height 32
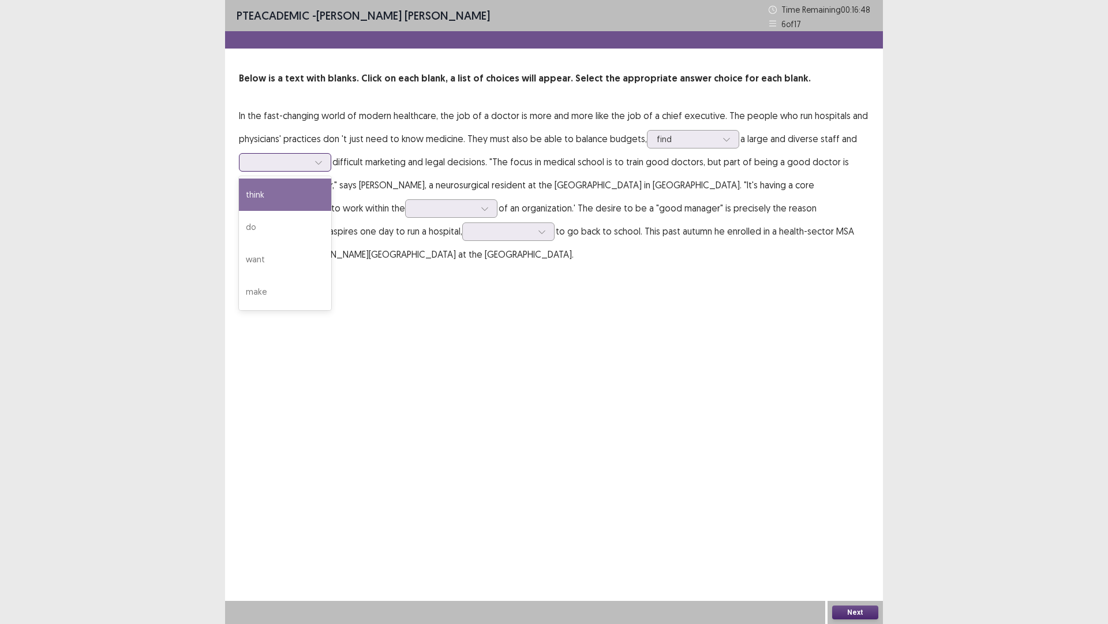
click at [319, 163] on icon at bounding box center [319, 162] width 8 height 8
click at [267, 282] on div "make" at bounding box center [285, 291] width 92 height 32
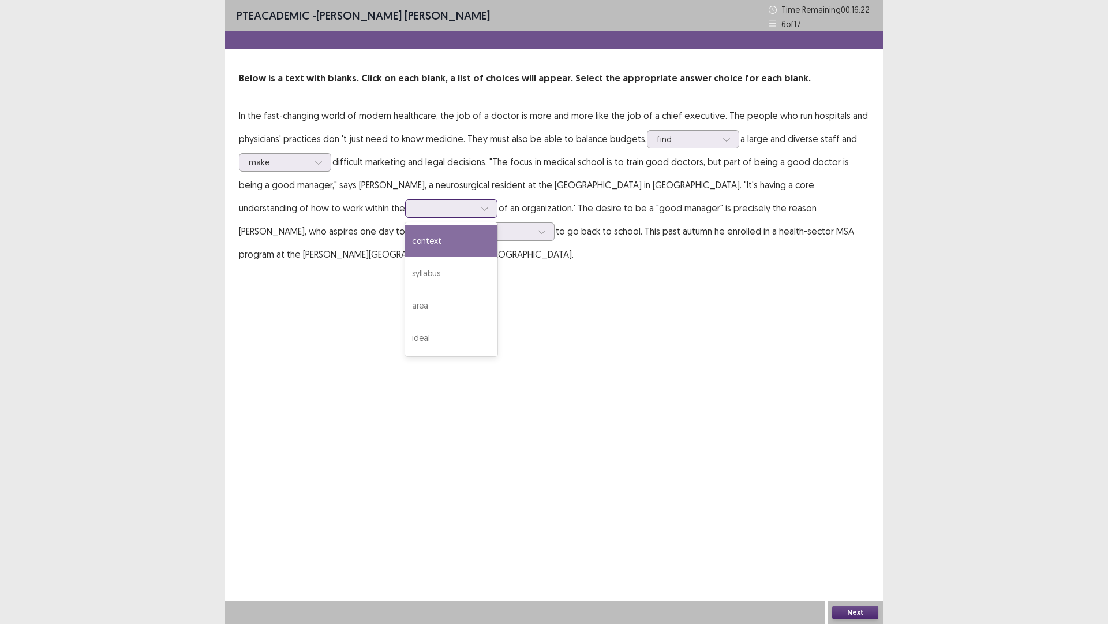
click at [476, 202] on div at bounding box center [484, 208] width 17 height 17
click at [405, 265] on div "syllabus" at bounding box center [451, 273] width 92 height 32
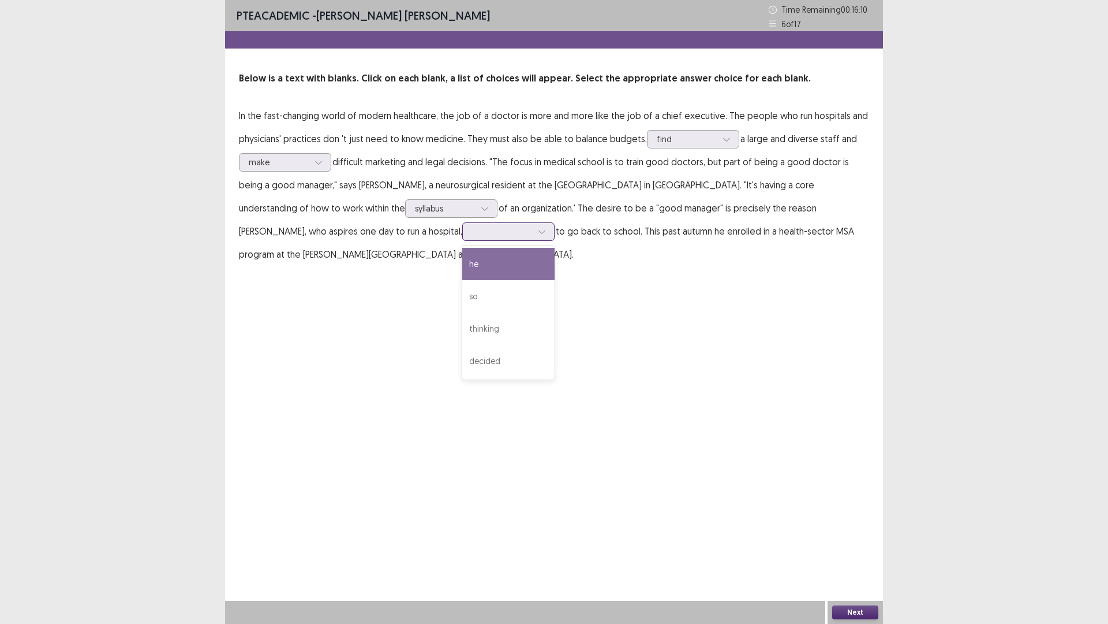
click at [533, 237] on div at bounding box center [541, 231] width 17 height 17
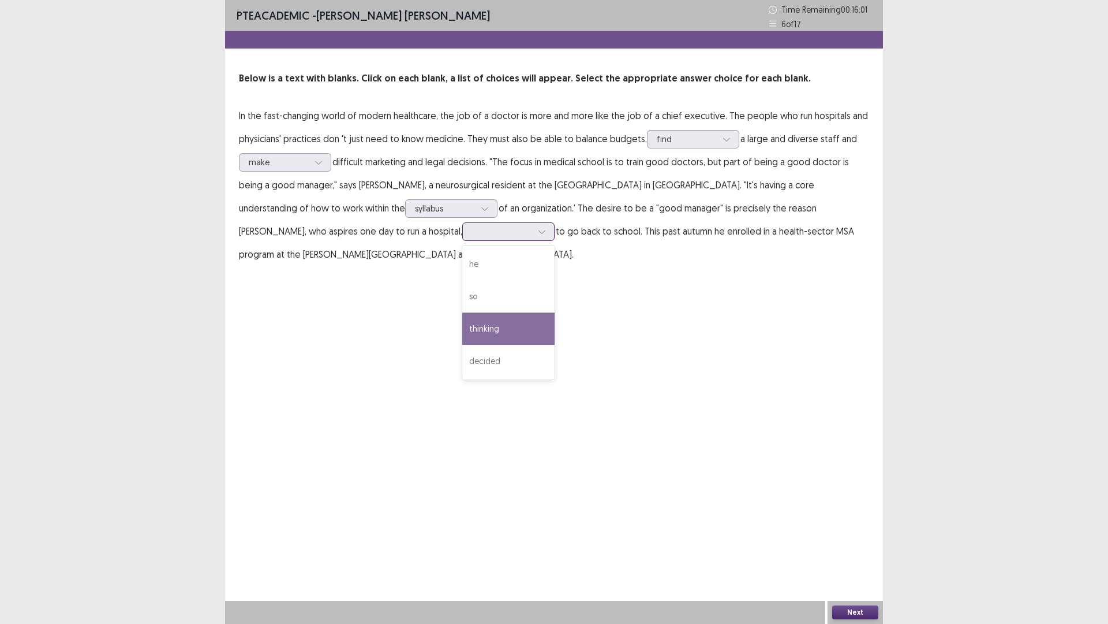
click at [462, 331] on div "thinking" at bounding box center [508, 328] width 92 height 32
click at [856, 545] on div "Next" at bounding box center [855, 611] width 55 height 23
click at [859, 545] on button "Next" at bounding box center [855, 612] width 46 height 14
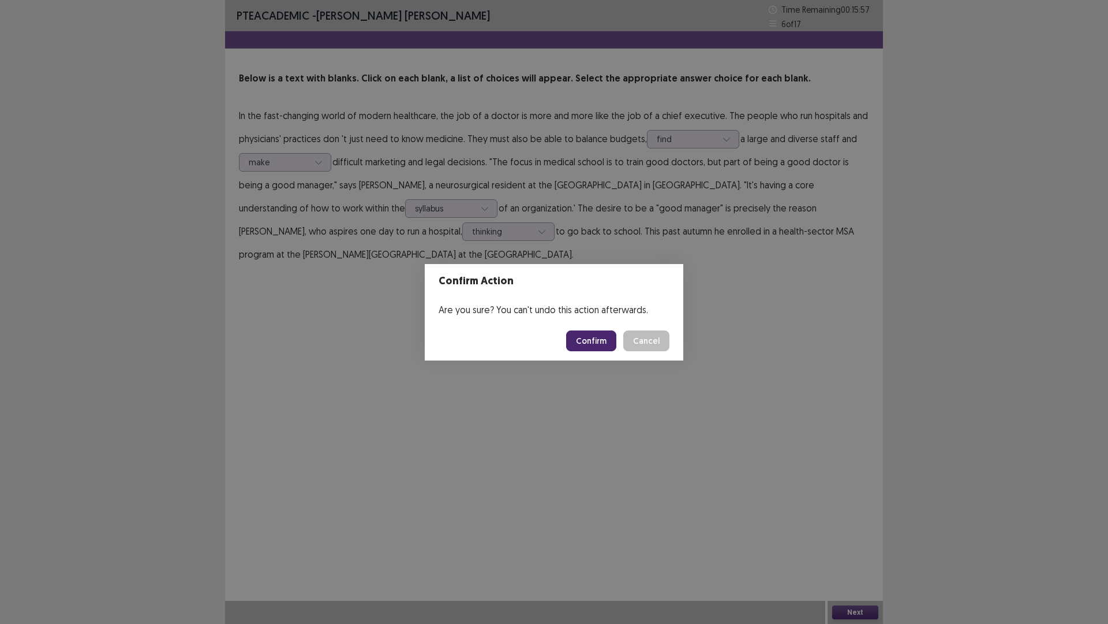
click at [581, 342] on button "Confirm" at bounding box center [591, 340] width 50 height 21
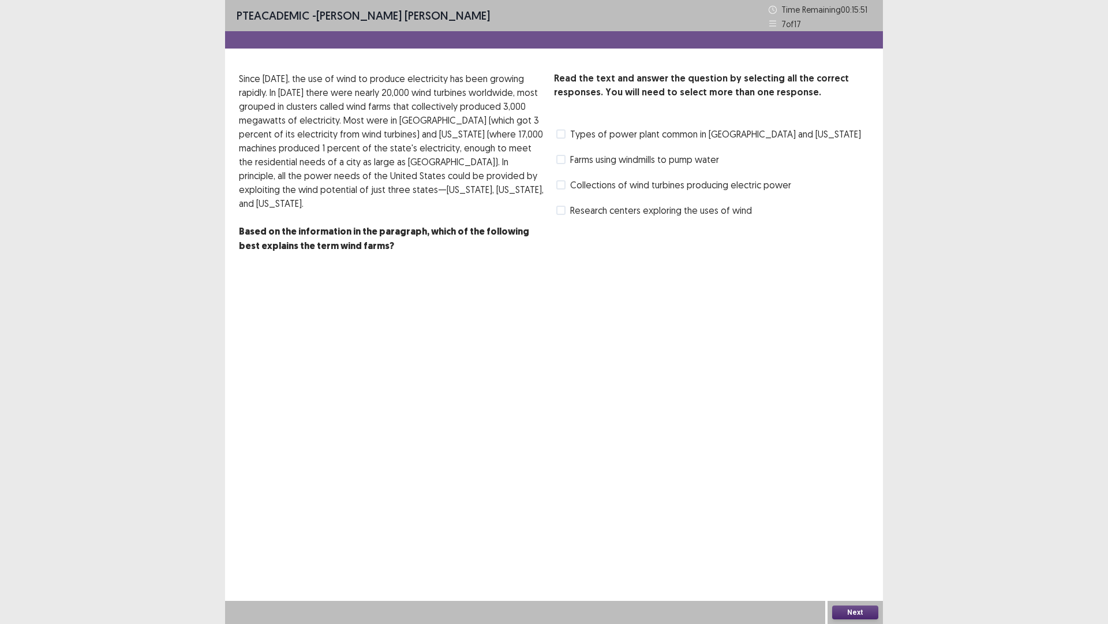
click at [565, 187] on span at bounding box center [561, 184] width 9 height 9
click at [846, 545] on button "Next" at bounding box center [855, 612] width 46 height 14
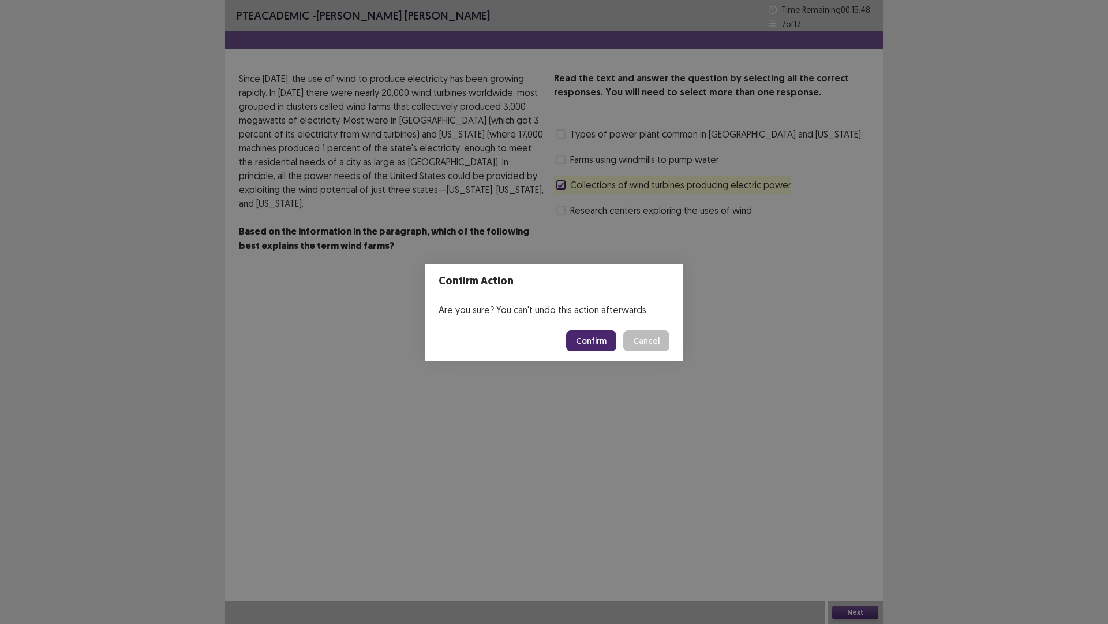
click at [587, 328] on footer "Confirm Cancel" at bounding box center [554, 340] width 259 height 39
click at [587, 346] on button "Confirm" at bounding box center [591, 340] width 50 height 21
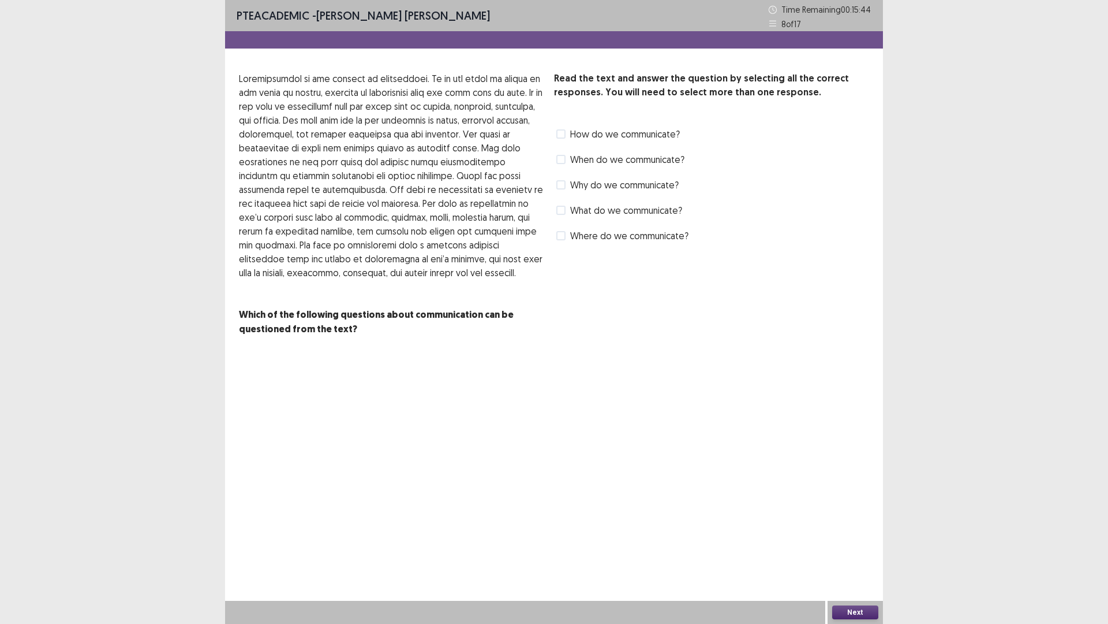
click at [559, 162] on span at bounding box center [561, 159] width 9 height 9
click at [847, 545] on button "Next" at bounding box center [855, 612] width 46 height 14
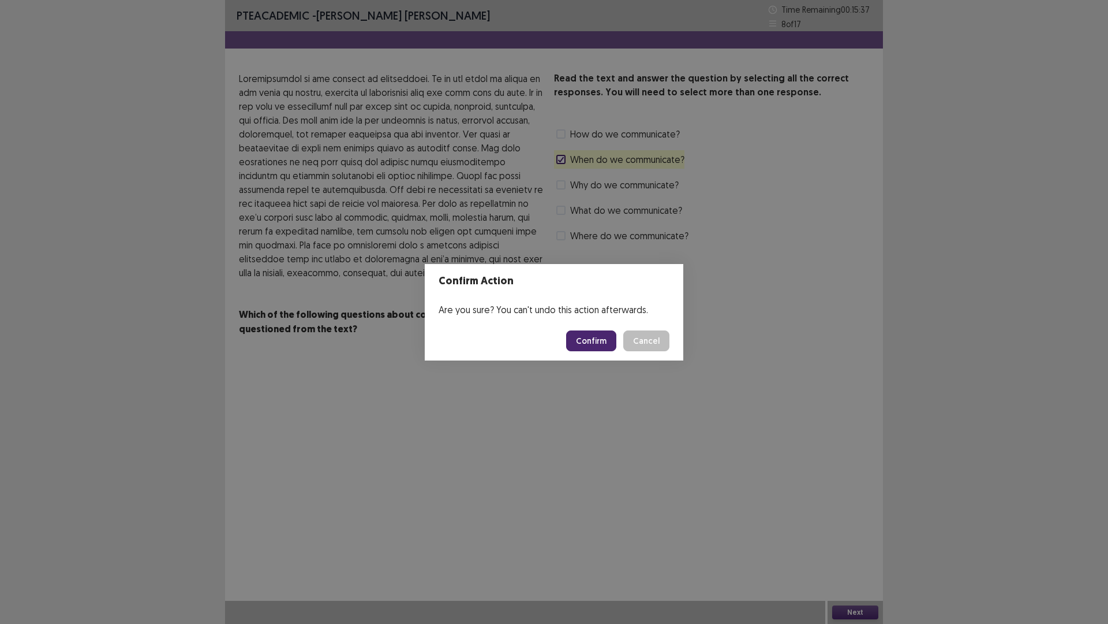
click at [593, 344] on button "Confirm" at bounding box center [591, 340] width 50 height 21
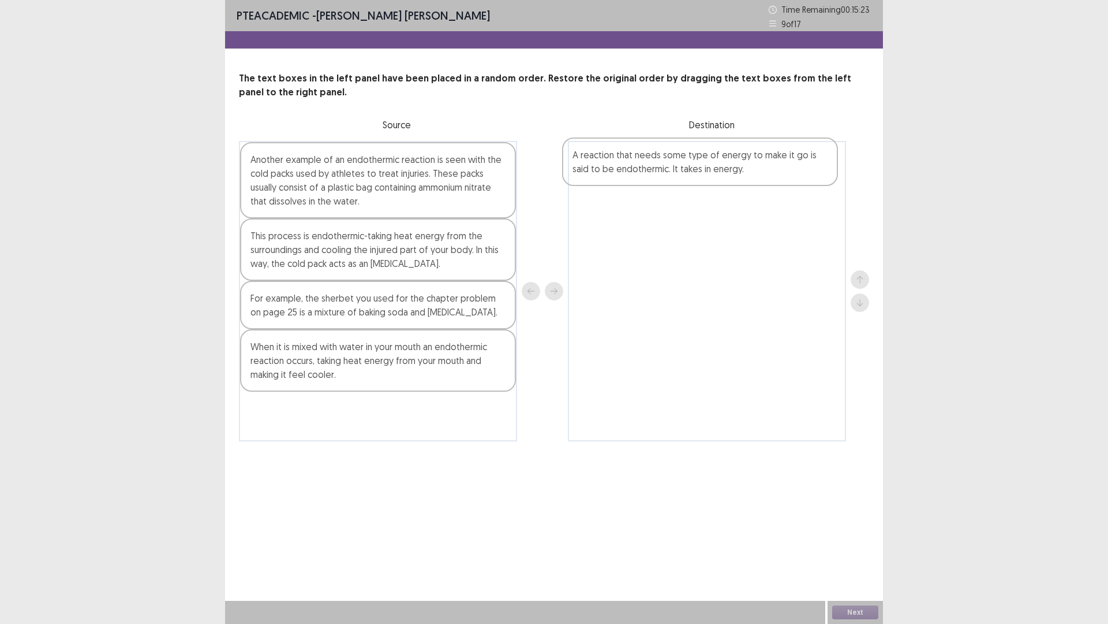
drag, startPoint x: 350, startPoint y: 250, endPoint x: 678, endPoint y: 169, distance: 337.7
click at [678, 169] on div "Another example of an endothermic reaction is seen with the cold packs used by …" at bounding box center [554, 291] width 630 height 300
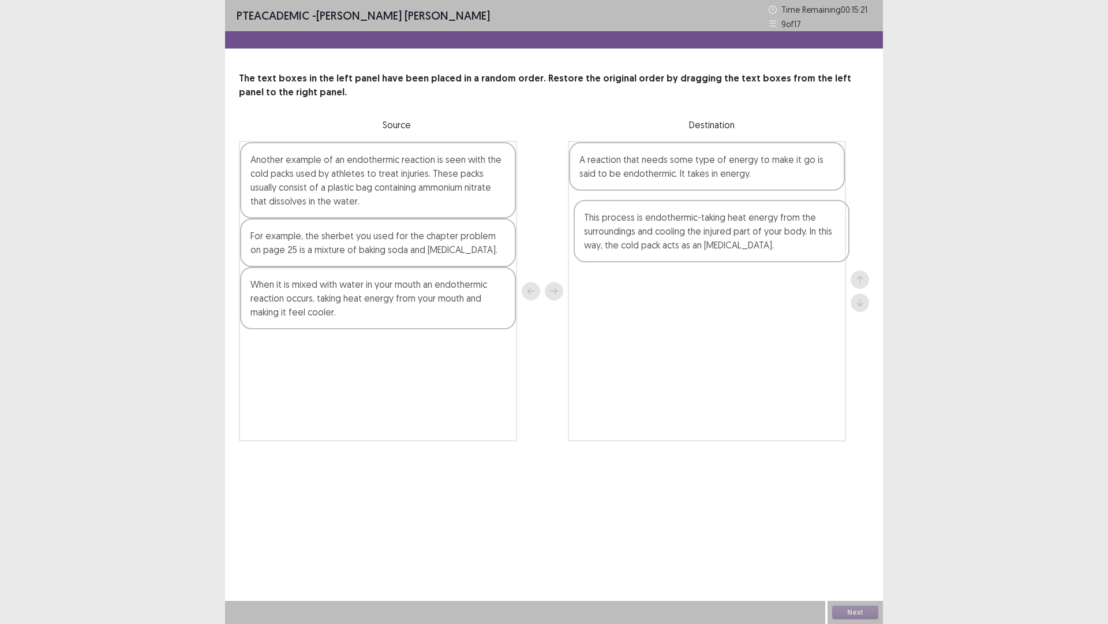
drag, startPoint x: 277, startPoint y: 260, endPoint x: 626, endPoint y: 246, distance: 349.0
click at [626, 246] on div "Another example of an endothermic reaction is seen with the cold packs used by …" at bounding box center [554, 291] width 630 height 300
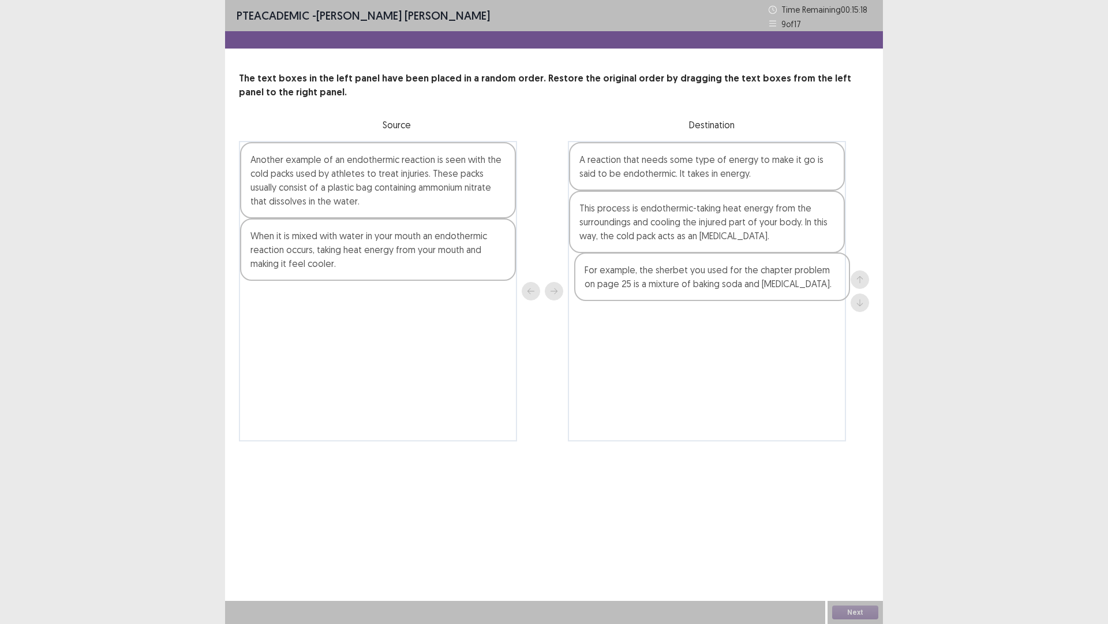
drag, startPoint x: 301, startPoint y: 258, endPoint x: 639, endPoint y: 292, distance: 339.4
click at [639, 292] on div "Another example of an endothermic reaction is seen with the cold packs used by …" at bounding box center [554, 291] width 630 height 300
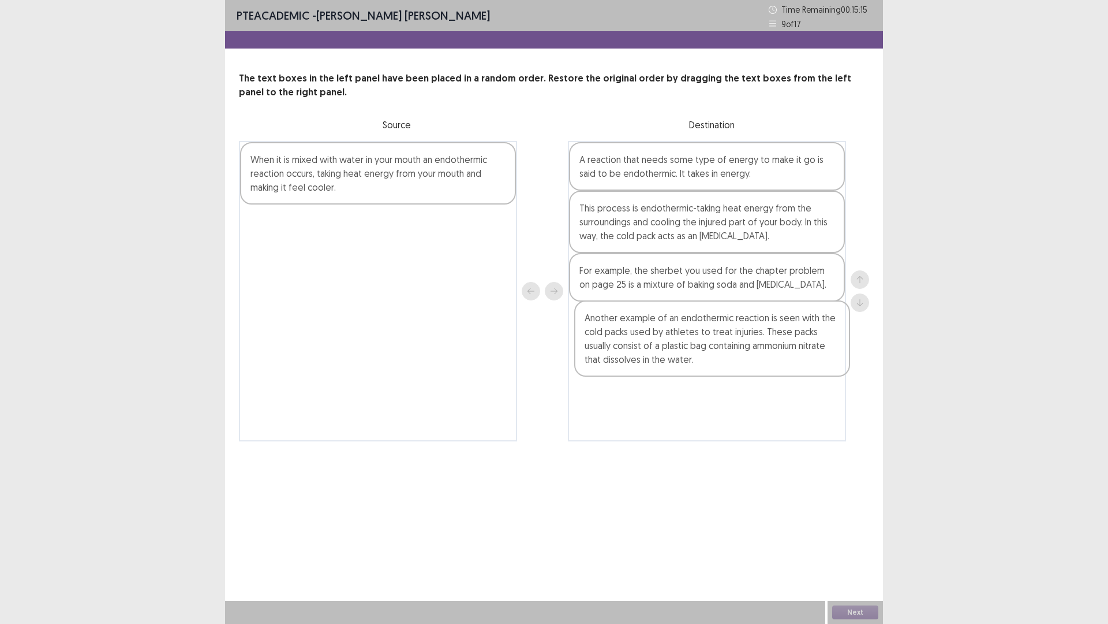
drag, startPoint x: 352, startPoint y: 189, endPoint x: 691, endPoint y: 352, distance: 376.5
click at [691, 352] on div "Another example of an endothermic reaction is seen with the cold packs used by …" at bounding box center [554, 291] width 630 height 300
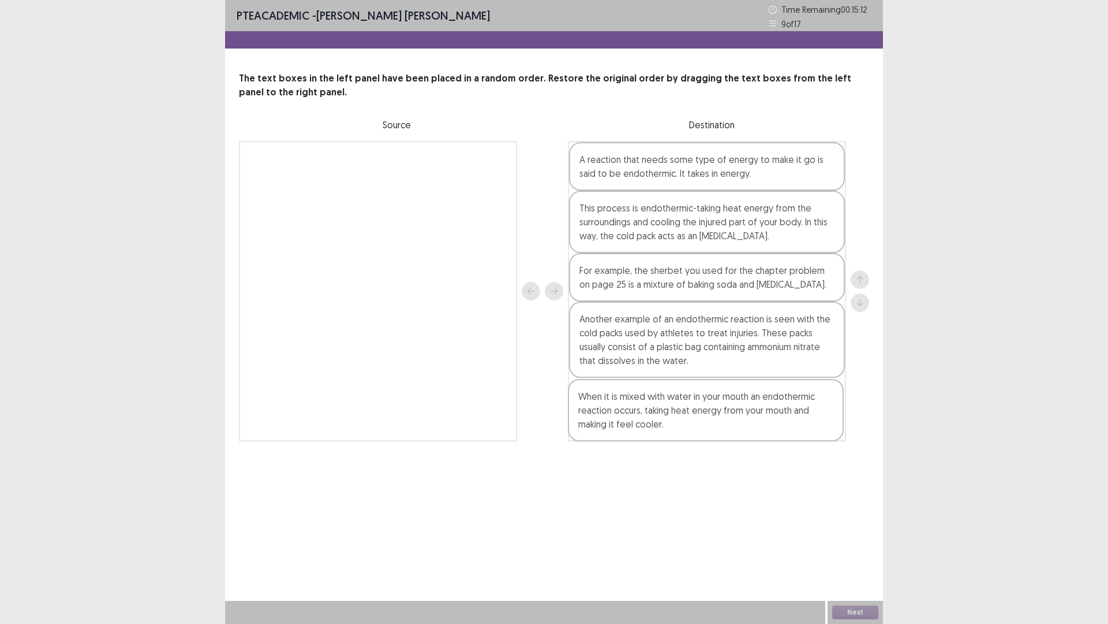
drag, startPoint x: 298, startPoint y: 174, endPoint x: 628, endPoint y: 415, distance: 409.0
click at [628, 415] on div "When it is mixed with water in your mouth an endothermic reaction occurs, takin…" at bounding box center [554, 291] width 630 height 300
click at [872, 545] on button "Next" at bounding box center [855, 612] width 46 height 14
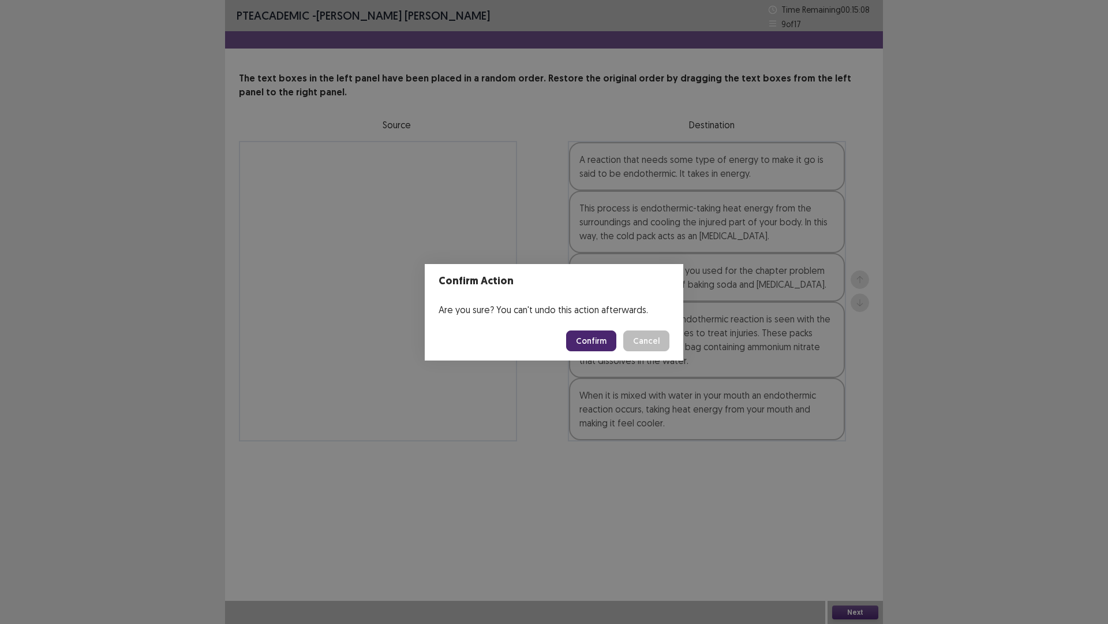
click at [595, 348] on button "Confirm" at bounding box center [591, 340] width 50 height 21
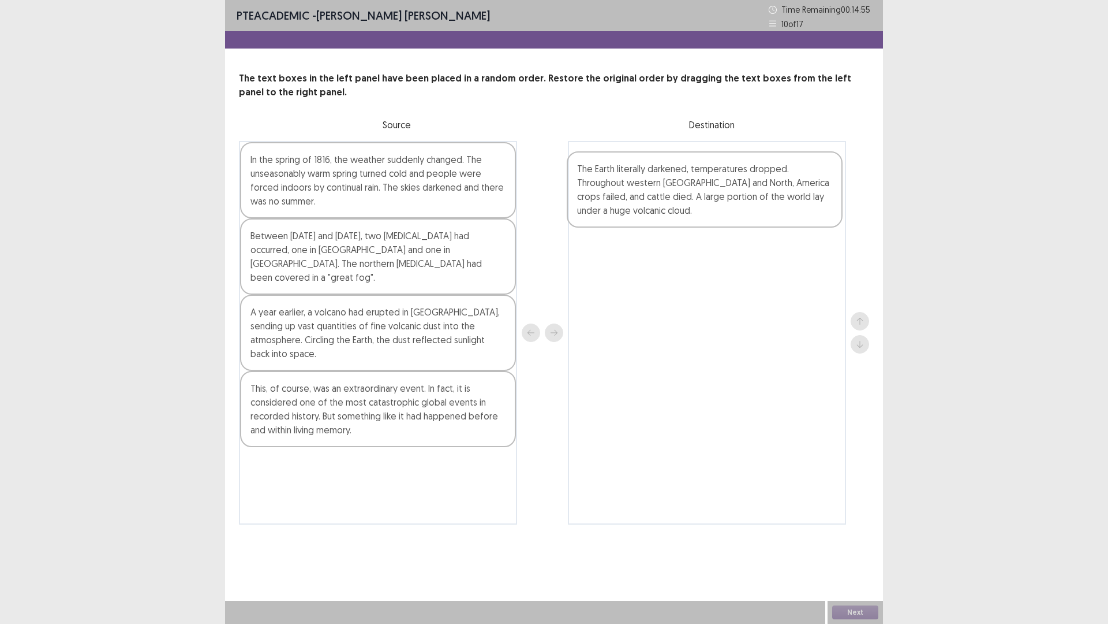
drag, startPoint x: 317, startPoint y: 340, endPoint x: 643, endPoint y: 211, distance: 350.9
click at [643, 211] on div "In the spring of 1816, the weather suddenly changed. The unseasonably warm spri…" at bounding box center [554, 332] width 630 height 383
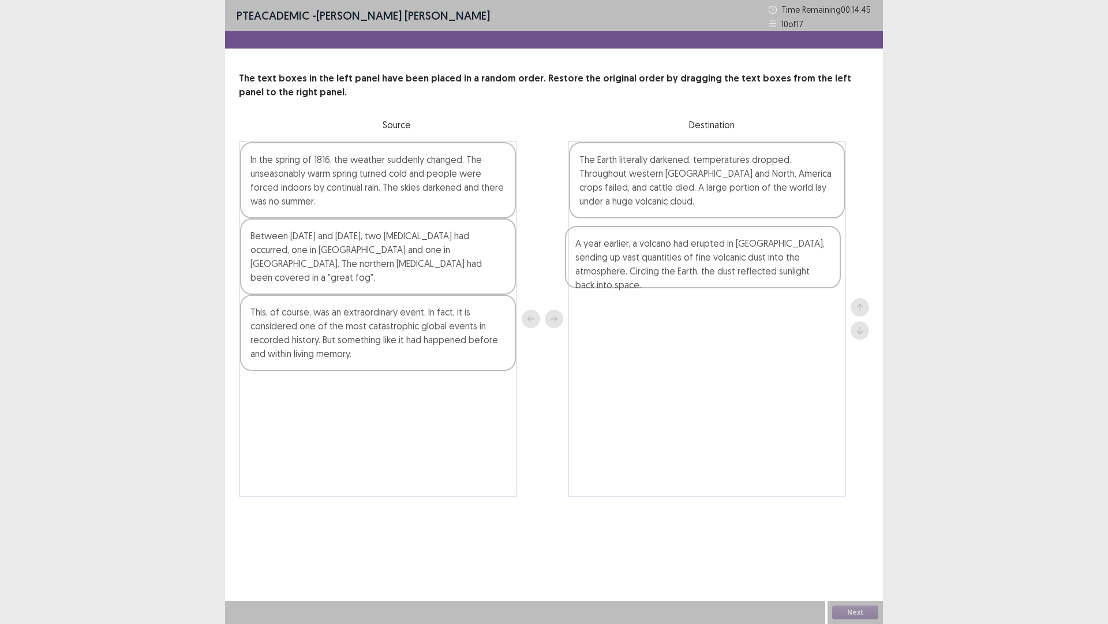
drag, startPoint x: 300, startPoint y: 316, endPoint x: 629, endPoint y: 261, distance: 333.0
click at [629, 261] on div "In the spring of 1816, the weather suddenly changed. The unseasonably warm spri…" at bounding box center [554, 319] width 630 height 356
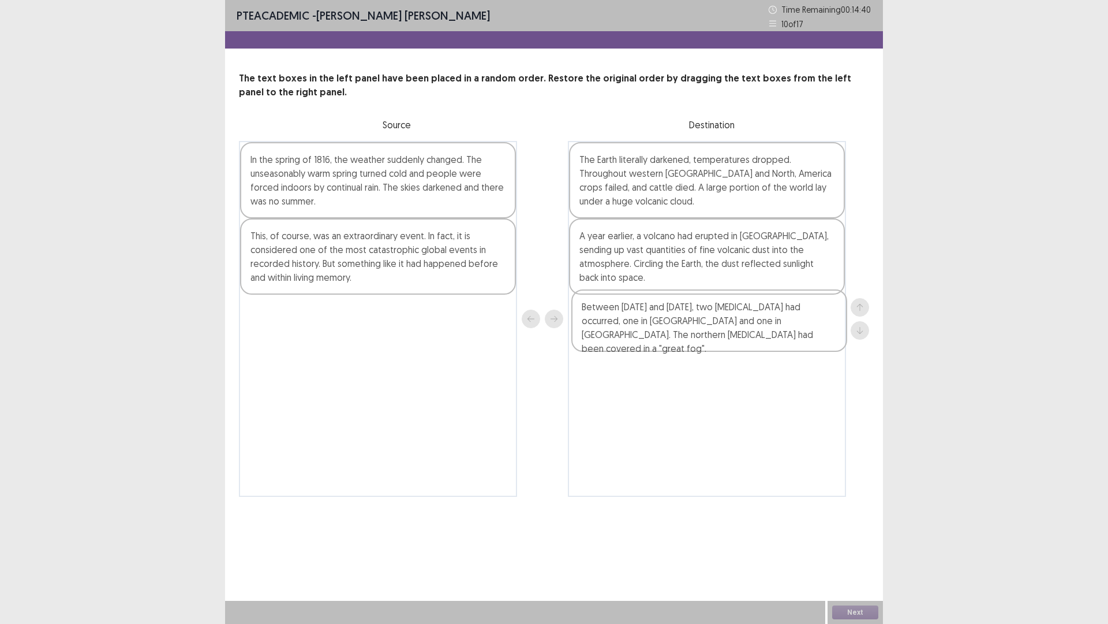
drag, startPoint x: 408, startPoint y: 242, endPoint x: 558, endPoint y: 274, distance: 153.0
click at [743, 315] on div "In the spring of 1816, the weather suddenly changed. The unseasonably warm spri…" at bounding box center [554, 319] width 630 height 356
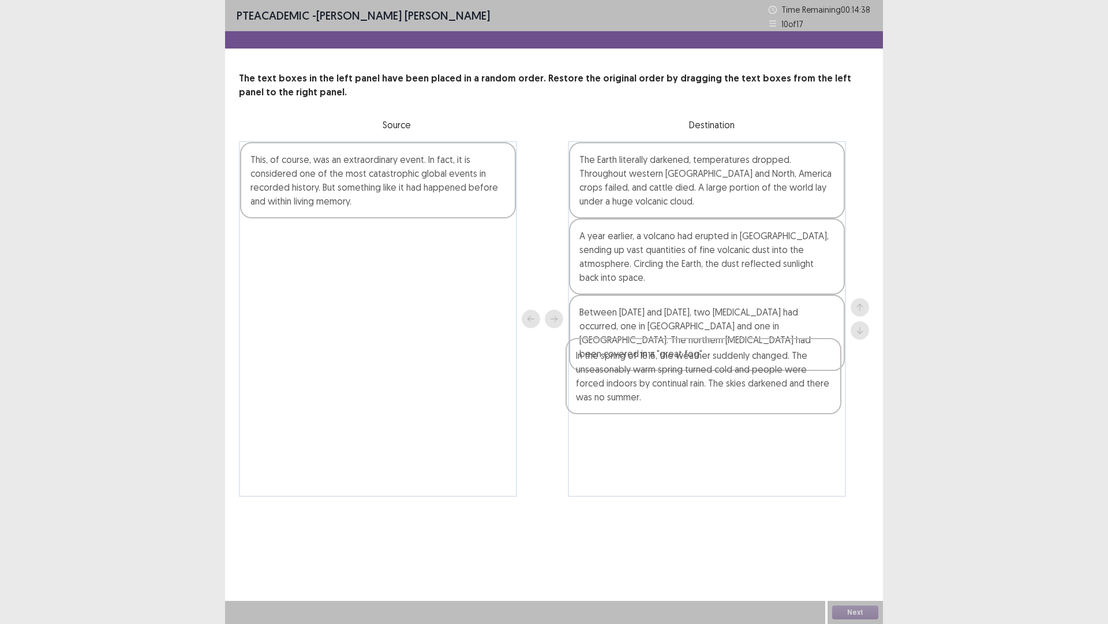
drag, startPoint x: 417, startPoint y: 171, endPoint x: 753, endPoint y: 375, distance: 392.2
click at [753, 375] on div "In the spring of 1816, the weather suddenly changed. The unseasonably warm spri…" at bounding box center [554, 319] width 630 height 356
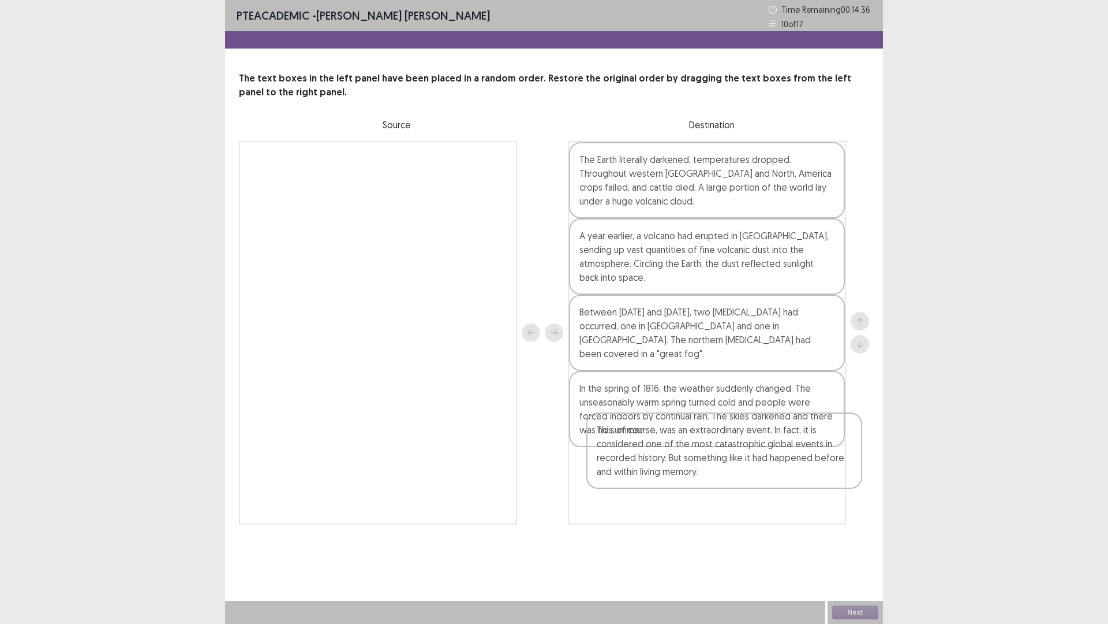
drag, startPoint x: 346, startPoint y: 195, endPoint x: 692, endPoint y: 470, distance: 441.7
click at [692, 470] on div "This, of course, was an extraordinary event. In fact, it is considered one of t…" at bounding box center [554, 332] width 630 height 383
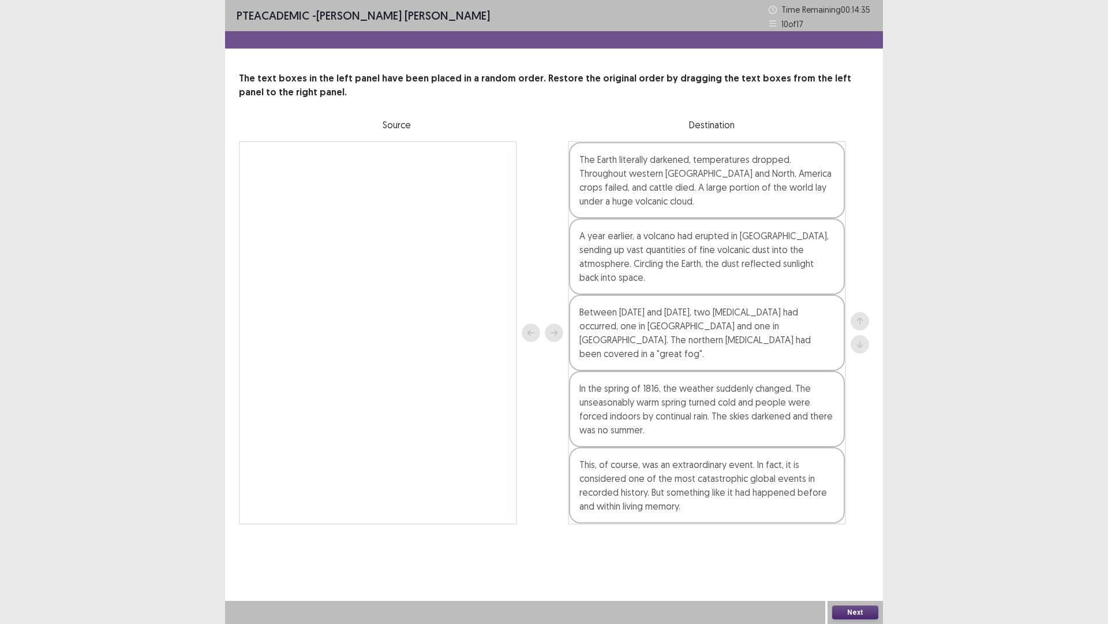
click at [850, 545] on button "Next" at bounding box center [855, 612] width 46 height 14
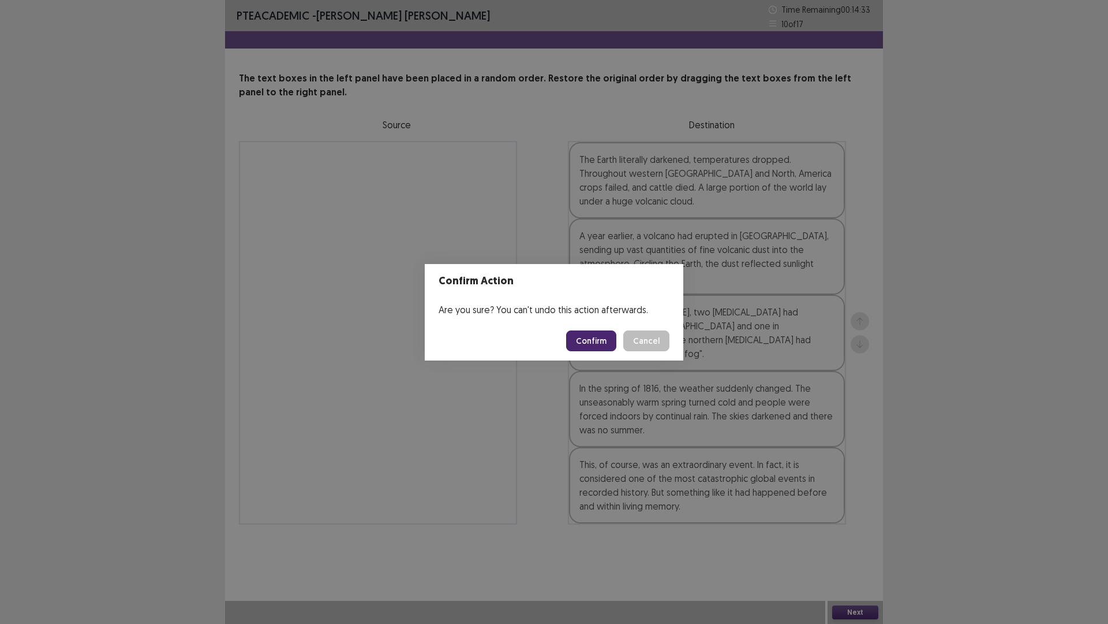
click at [592, 331] on button "Confirm" at bounding box center [591, 340] width 50 height 21
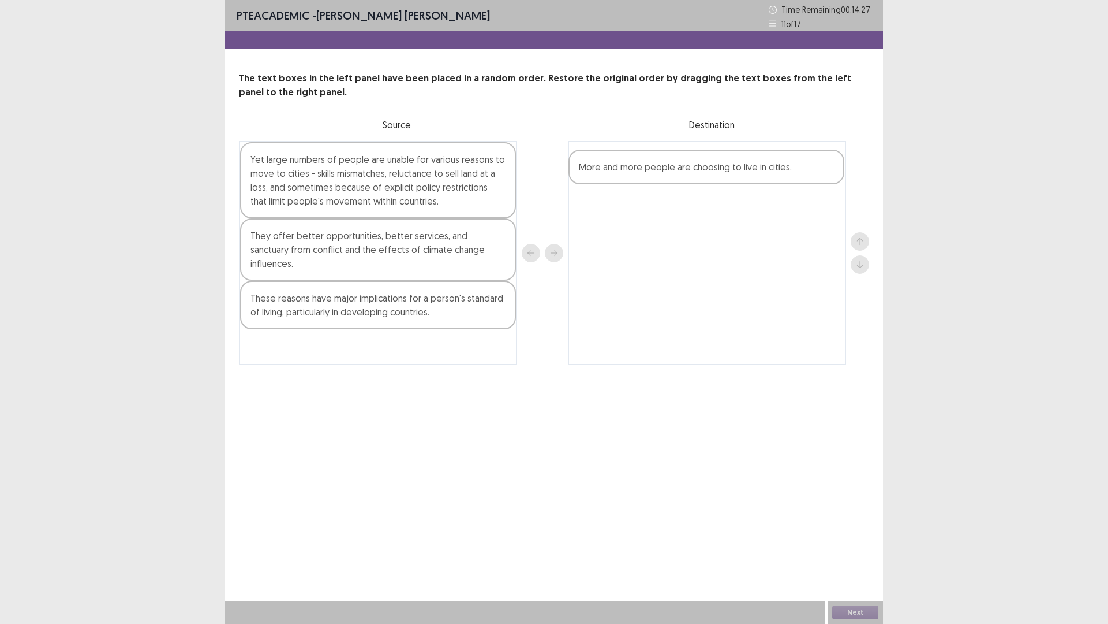
drag, startPoint x: 299, startPoint y: 339, endPoint x: 631, endPoint y: 174, distance: 370.8
click at [631, 174] on div "Yet large numbers of people are unable for various reasons to move to cities - …" at bounding box center [554, 253] width 630 height 224
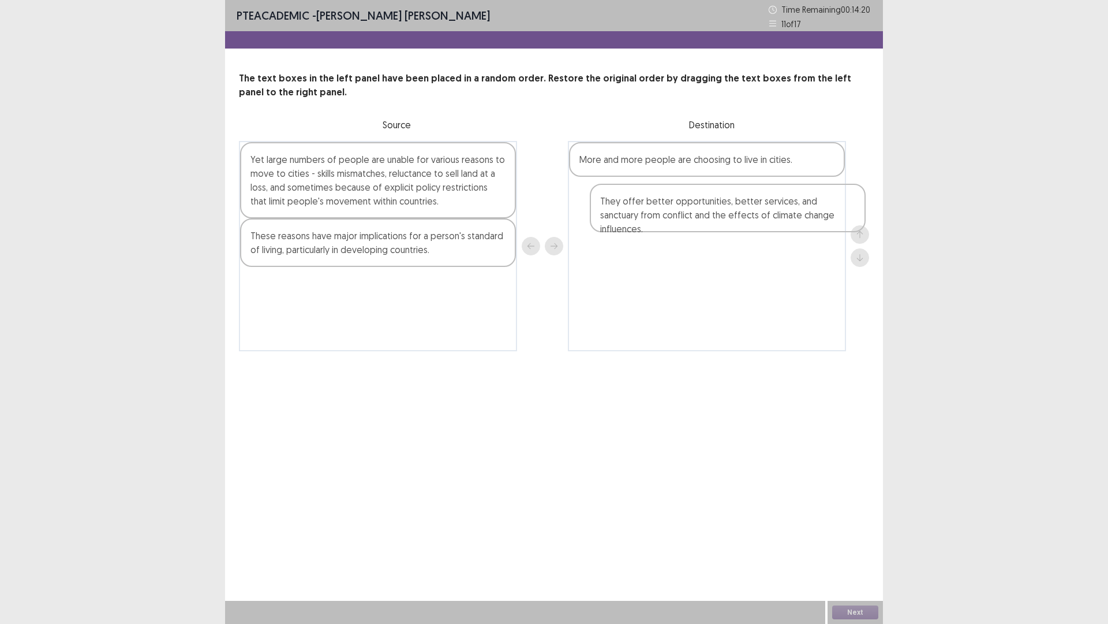
drag, startPoint x: 334, startPoint y: 251, endPoint x: 615, endPoint y: 216, distance: 282.6
click at [618, 217] on div "Yet large numbers of people are unable for various reasons to move to cities - …" at bounding box center [554, 246] width 630 height 210
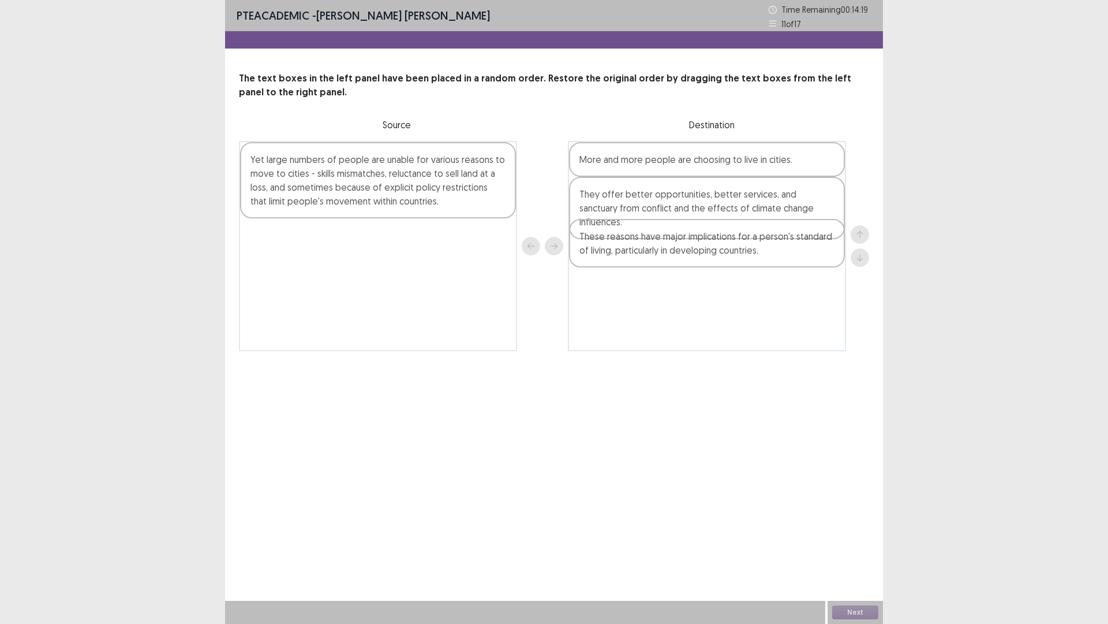
drag, startPoint x: 349, startPoint y: 261, endPoint x: 697, endPoint y: 260, distance: 347.5
click at [697, 260] on div "Yet large numbers of people are unable for various reasons to move to cities - …" at bounding box center [554, 246] width 630 height 210
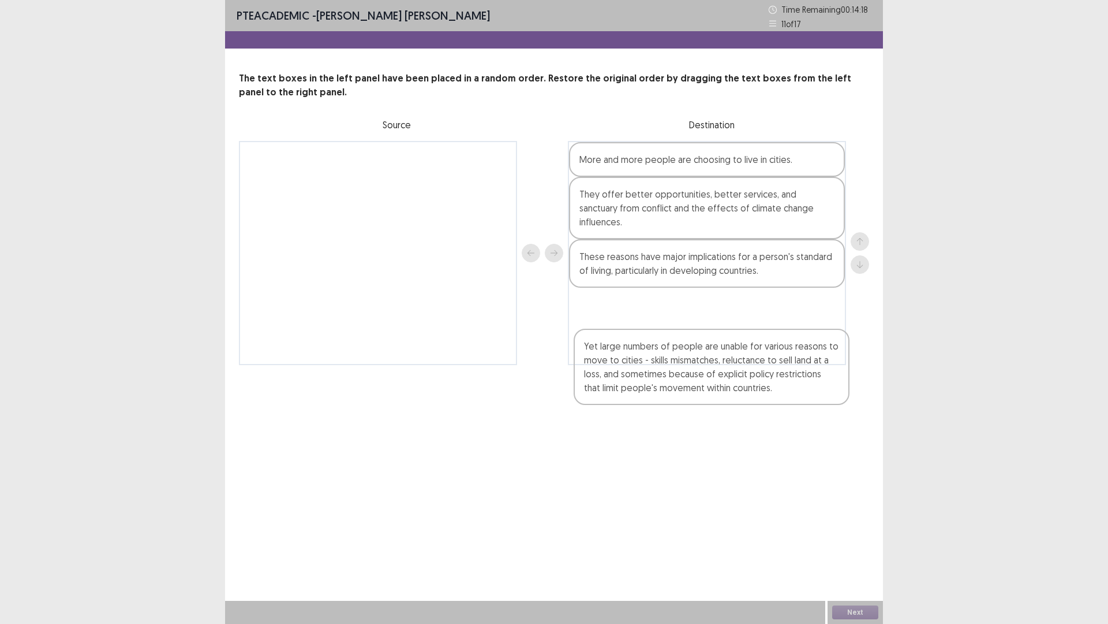
drag, startPoint x: 420, startPoint y: 203, endPoint x: 747, endPoint y: 368, distance: 366.1
click at [752, 374] on div "PTE academic - [PERSON_NAME] [PERSON_NAME] Time Remaining 00 : 14 : 18 11 of 17…" at bounding box center [554, 312] width 658 height 624
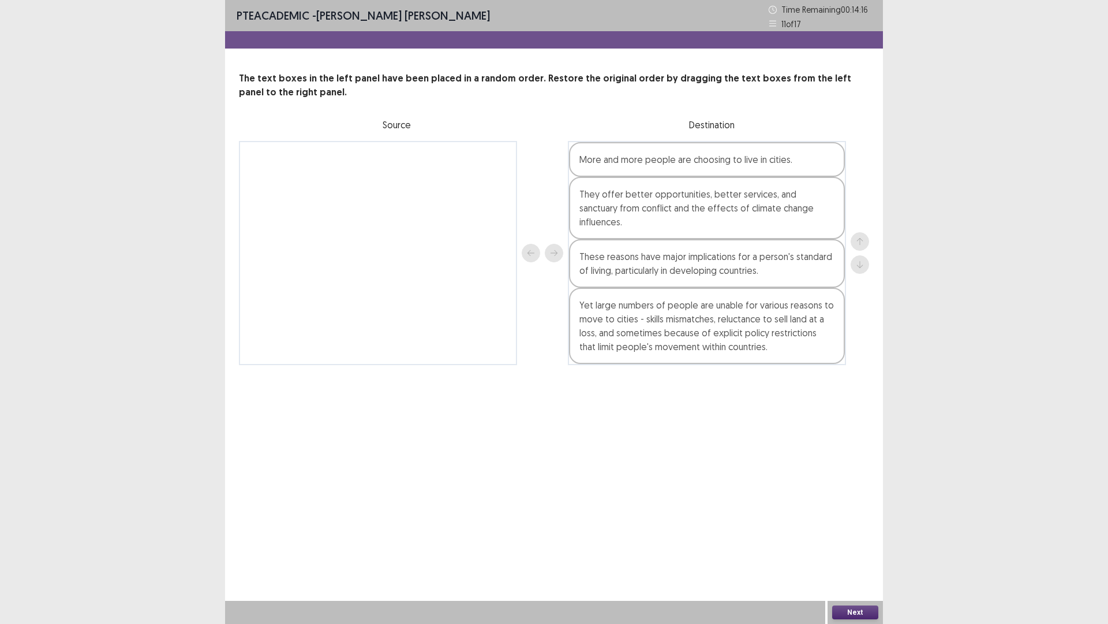
click at [864, 545] on button "Next" at bounding box center [855, 612] width 46 height 14
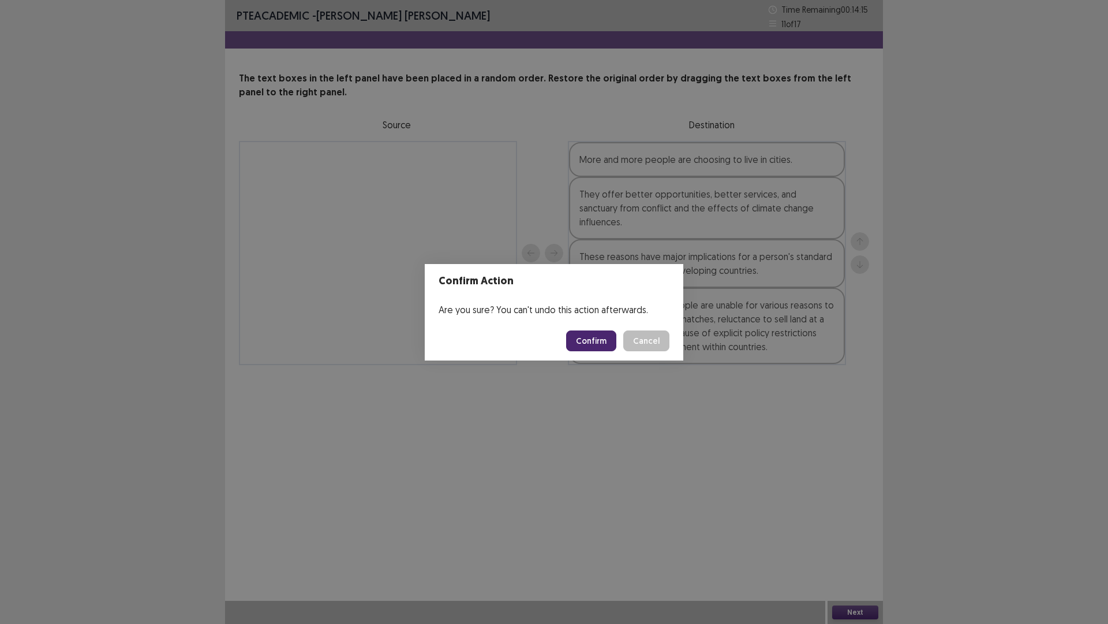
click at [608, 342] on button "Confirm" at bounding box center [591, 340] width 50 height 21
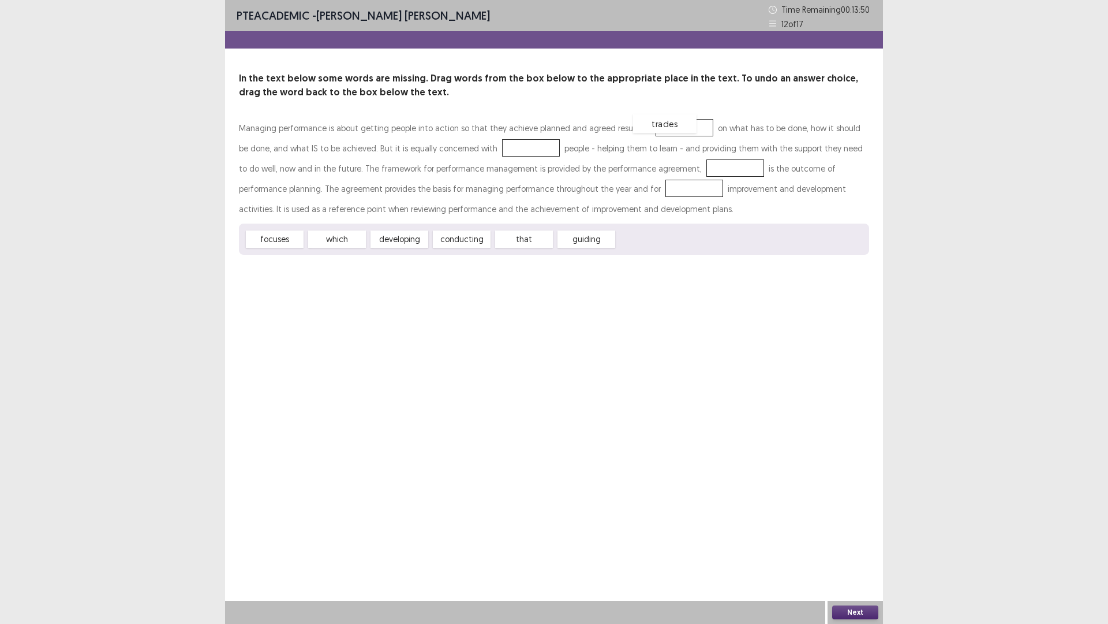
drag, startPoint x: 639, startPoint y: 245, endPoint x: 655, endPoint y: 129, distance: 116.6
drag, startPoint x: 579, startPoint y: 236, endPoint x: 495, endPoint y: 139, distance: 128.1
drag, startPoint x: 346, startPoint y: 232, endPoint x: 678, endPoint y: 162, distance: 339.9
click at [406, 241] on div "conducting" at bounding box center [400, 239] width 64 height 19
drag, startPoint x: 341, startPoint y: 242, endPoint x: 593, endPoint y: 191, distance: 256.9
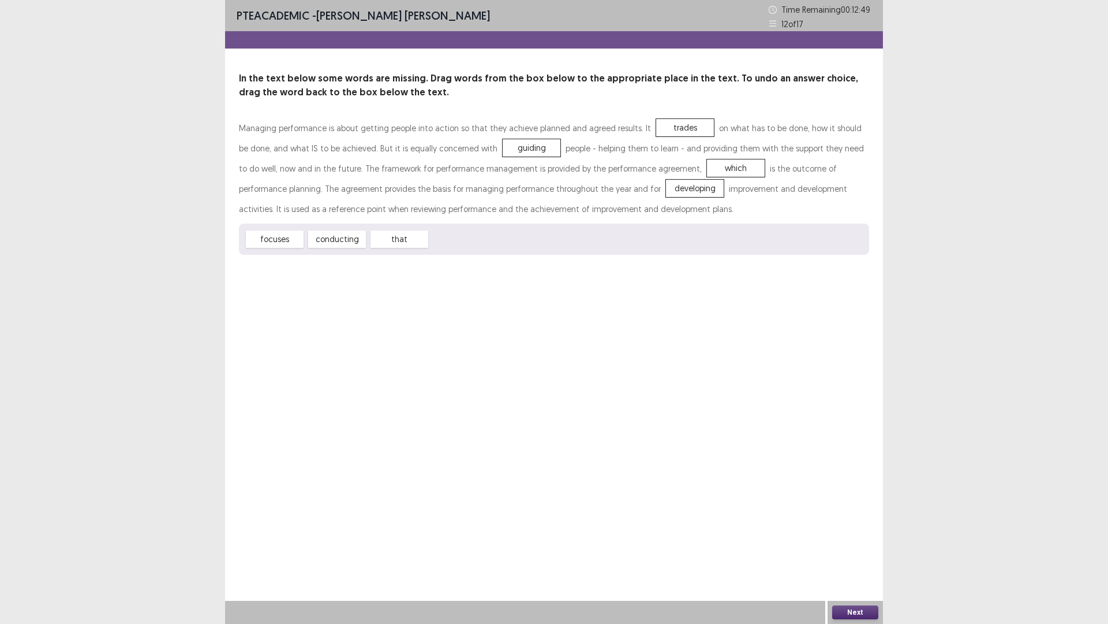
click at [857, 545] on button "Next" at bounding box center [855, 612] width 46 height 14
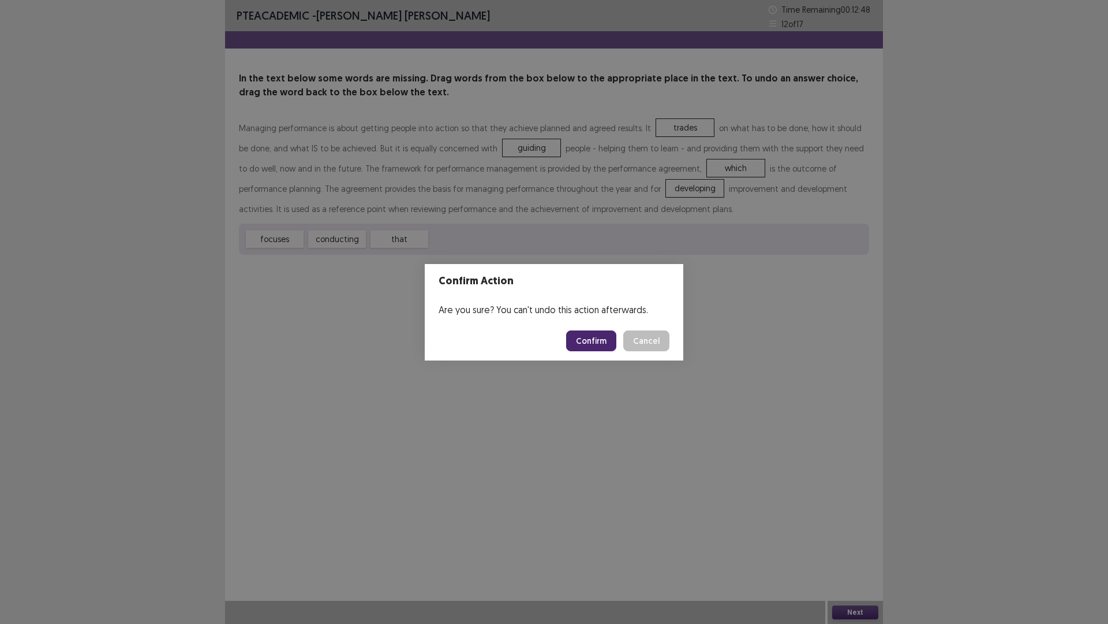
click at [585, 338] on button "Confirm" at bounding box center [591, 340] width 50 height 21
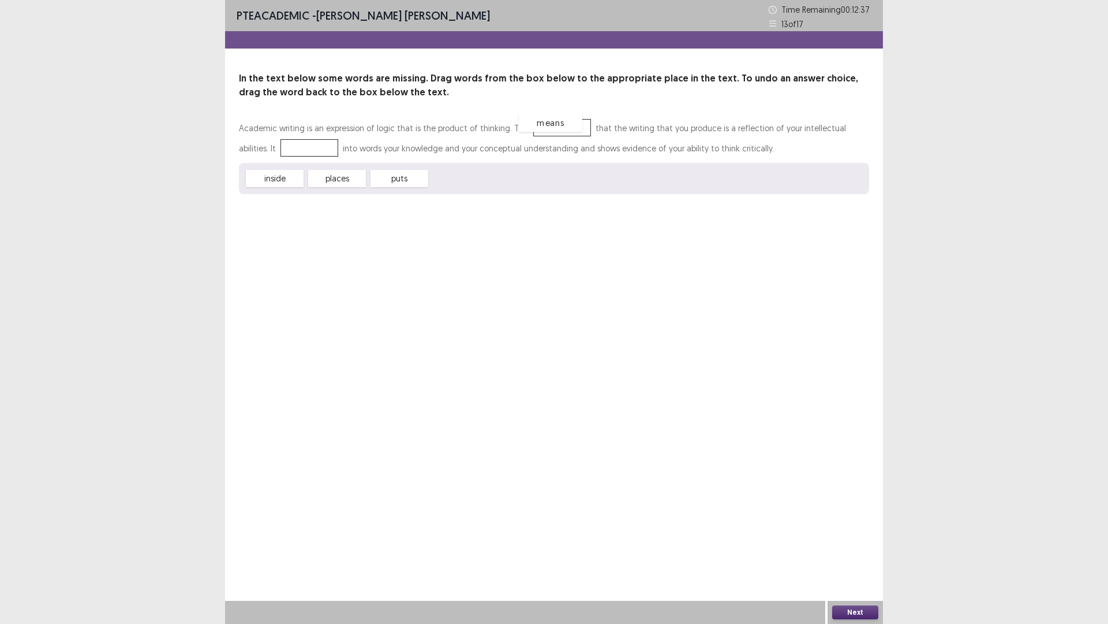
drag, startPoint x: 458, startPoint y: 177, endPoint x: 547, endPoint y: 121, distance: 105.1
drag, startPoint x: 323, startPoint y: 177, endPoint x: 259, endPoint y: 152, distance: 68.9
click at [854, 545] on div "Next" at bounding box center [855, 611] width 55 height 23
click at [857, 545] on button "Next" at bounding box center [855, 612] width 46 height 14
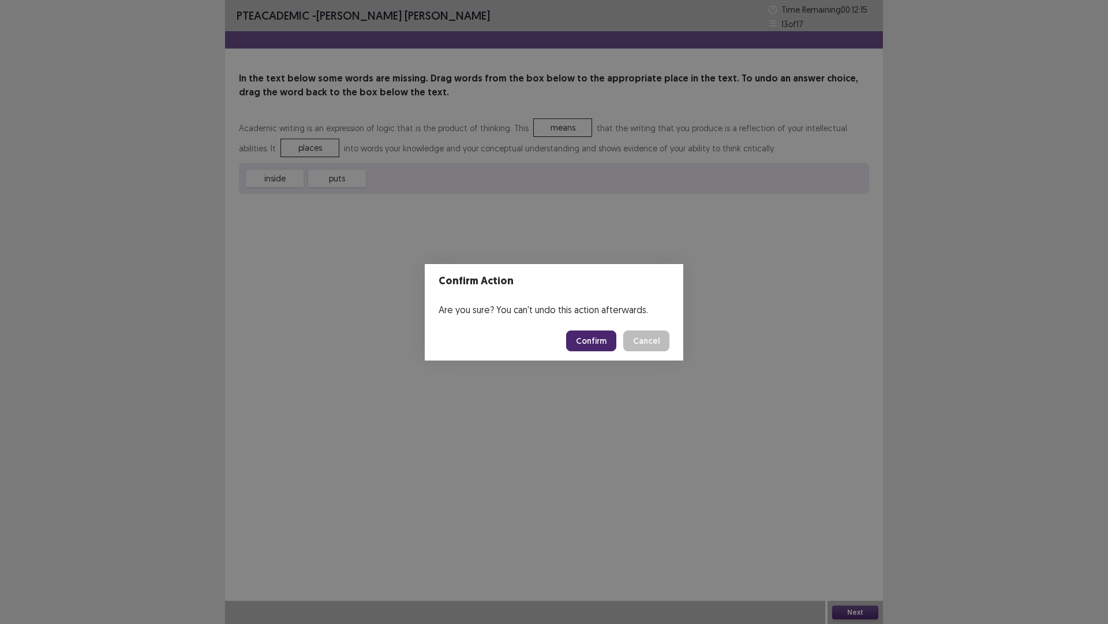
click at [606, 344] on button "Confirm" at bounding box center [591, 340] width 50 height 21
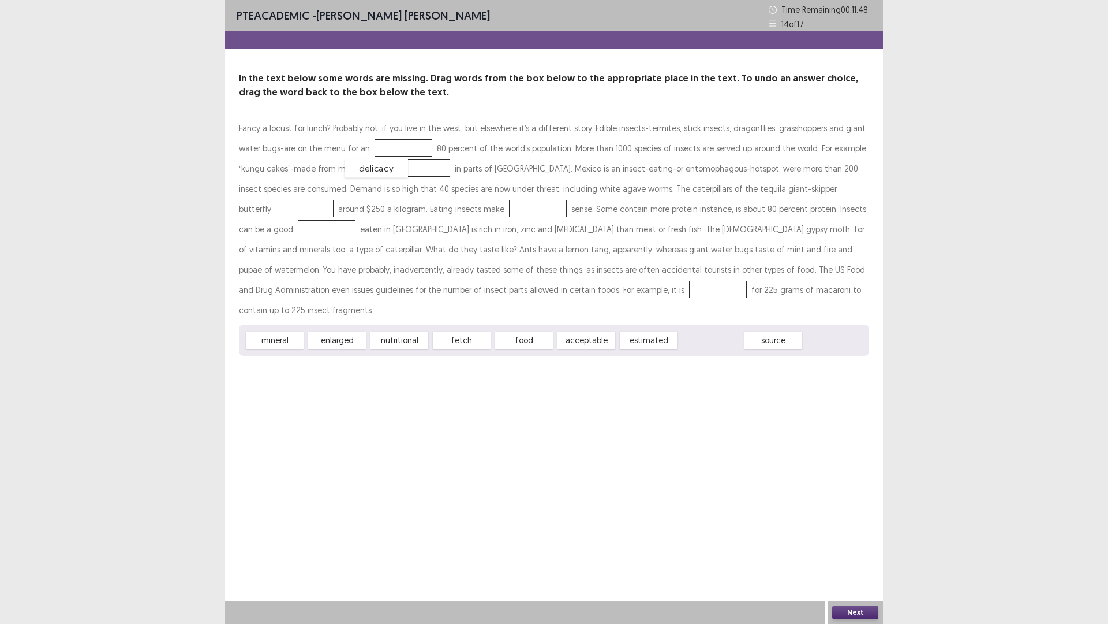
drag, startPoint x: 719, startPoint y: 327, endPoint x: 384, endPoint y: 155, distance: 376.5
drag, startPoint x: 506, startPoint y: 322, endPoint x: 362, endPoint y: 171, distance: 208.3
drag, startPoint x: 573, startPoint y: 319, endPoint x: 749, endPoint y: 185, distance: 221.7
drag, startPoint x: 400, startPoint y: 319, endPoint x: 381, endPoint y: 212, distance: 108.4
drag, startPoint x: 527, startPoint y: 323, endPoint x: 789, endPoint y: 211, distance: 284.8
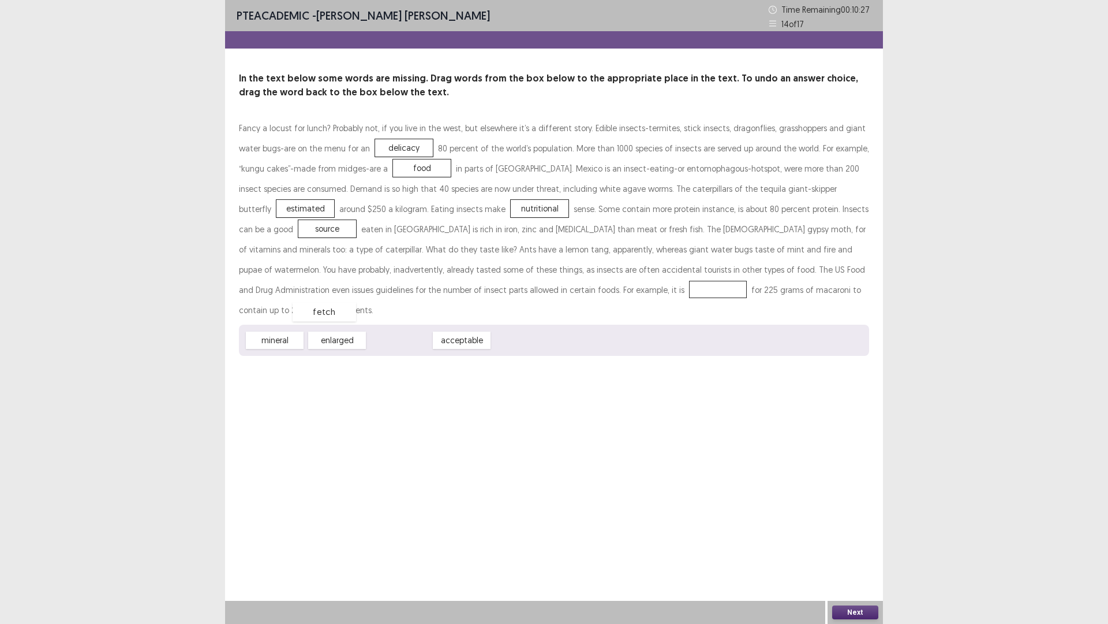
drag, startPoint x: 406, startPoint y: 320, endPoint x: 329, endPoint y: 291, distance: 82.0
click at [849, 545] on div "Next" at bounding box center [855, 611] width 55 height 23
click at [849, 545] on button "Next" at bounding box center [855, 612] width 46 height 14
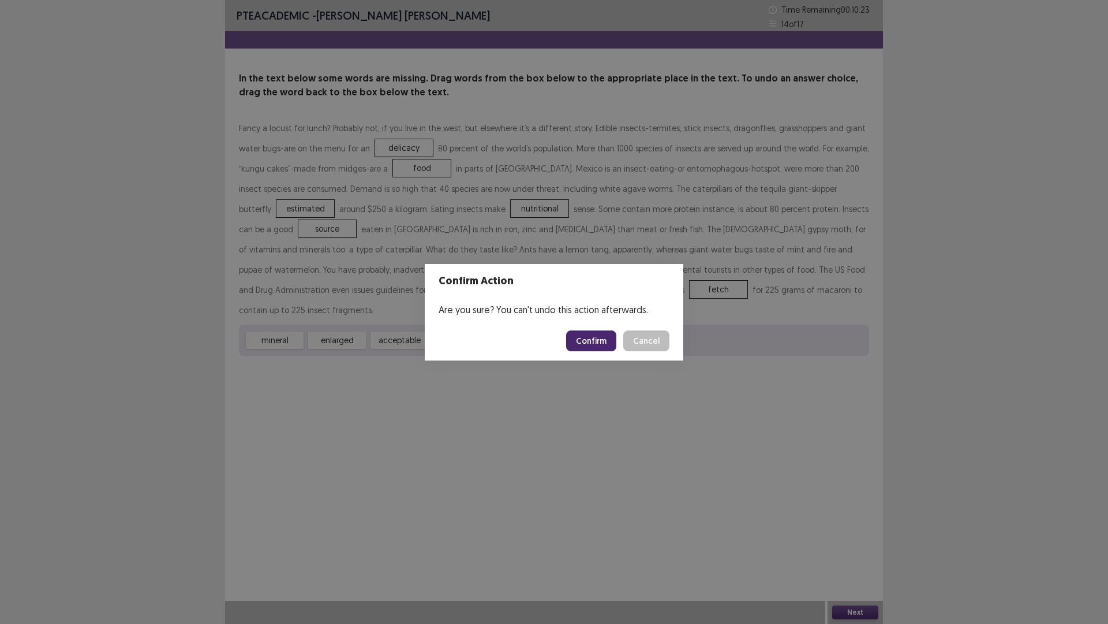
click at [584, 340] on button "Confirm" at bounding box center [591, 340] width 50 height 21
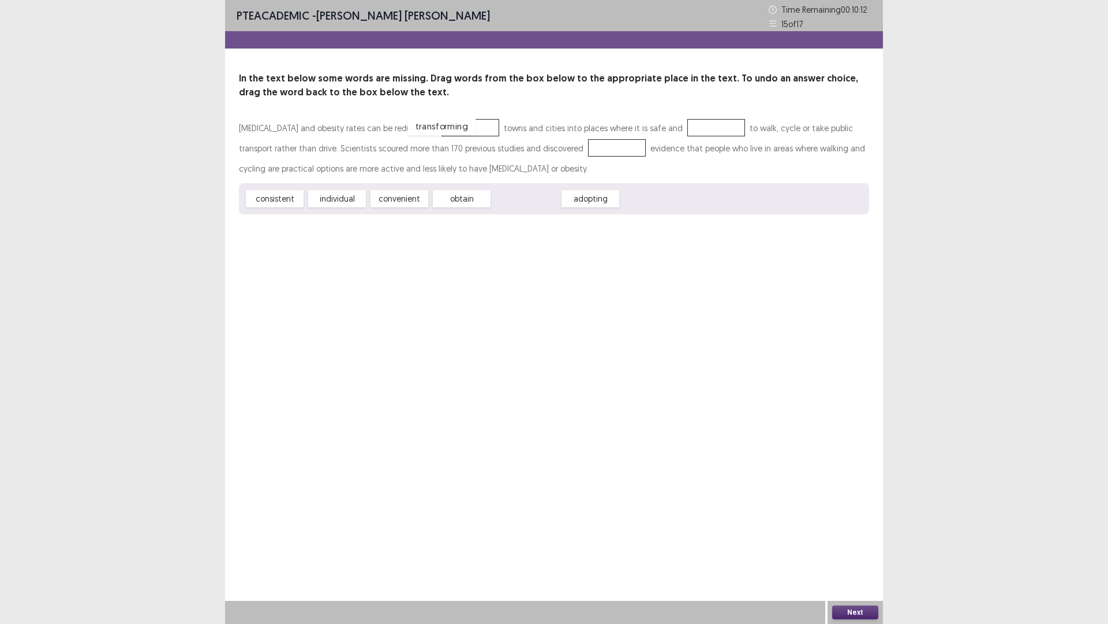
drag, startPoint x: 516, startPoint y: 204, endPoint x: 431, endPoint y: 130, distance: 112.2
drag, startPoint x: 402, startPoint y: 205, endPoint x: 690, endPoint y: 131, distance: 298.0
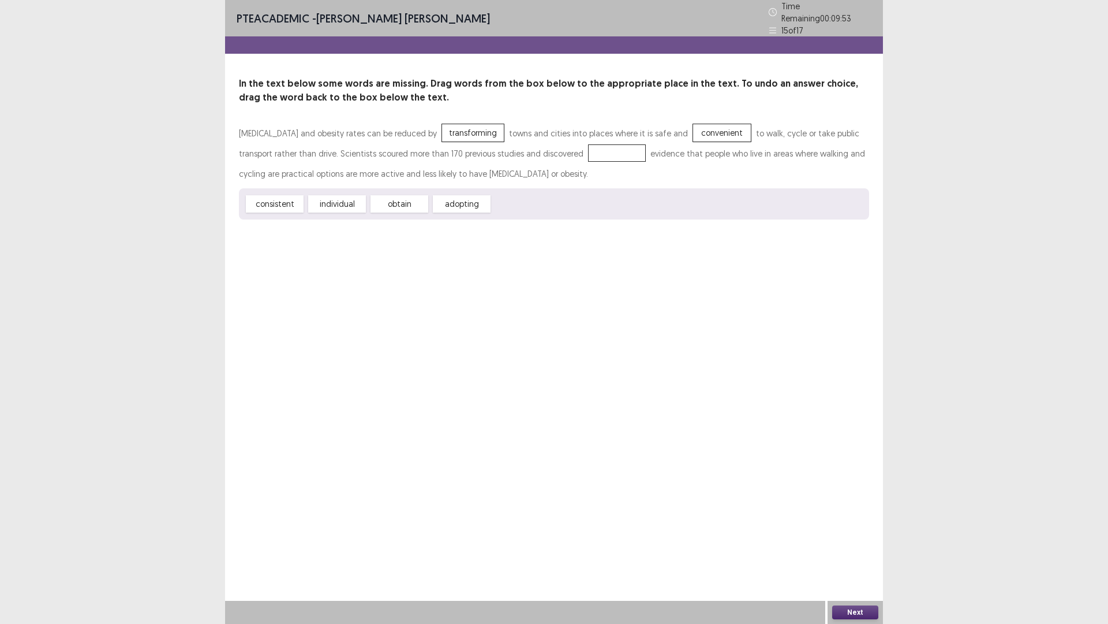
drag, startPoint x: 345, startPoint y: 187, endPoint x: 357, endPoint y: 196, distance: 15.2
click at [374, 197] on div "consistent individual obtain adopting" at bounding box center [554, 203] width 630 height 31
drag, startPoint x: 354, startPoint y: 196, endPoint x: 597, endPoint y: 144, distance: 247.9
drag, startPoint x: 852, startPoint y: 597, endPoint x: 852, endPoint y: 603, distance: 6.4
click at [852, 545] on div "PTE academic - [PERSON_NAME] [PERSON_NAME] Time Remaining 00 : 09 : 50 15 of 17…" at bounding box center [554, 312] width 658 height 624
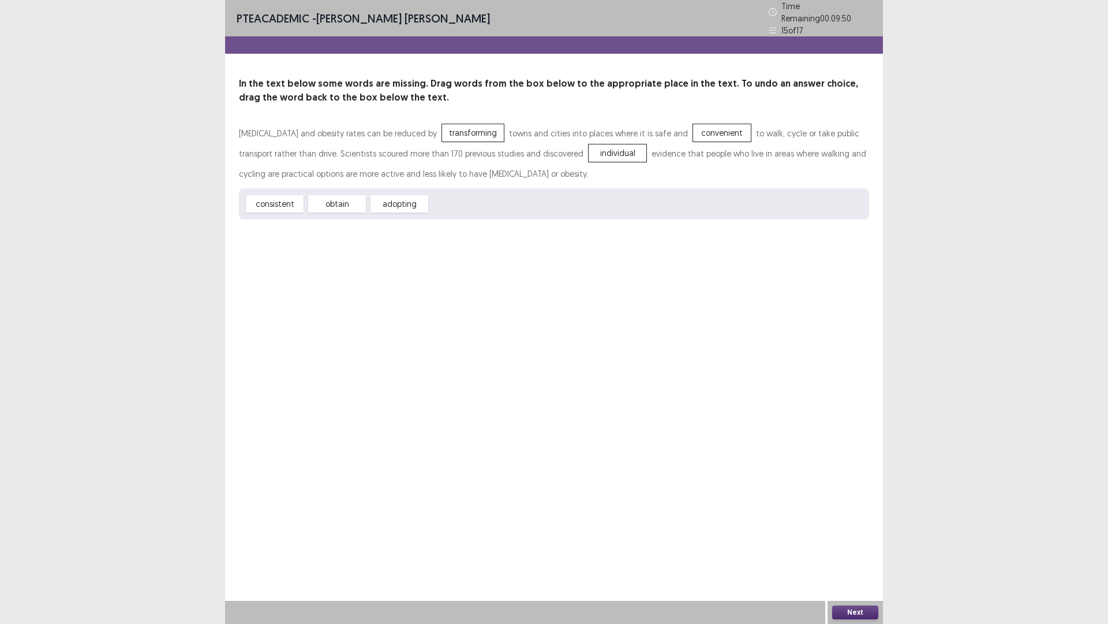
click at [851, 545] on button "Next" at bounding box center [855, 612] width 46 height 14
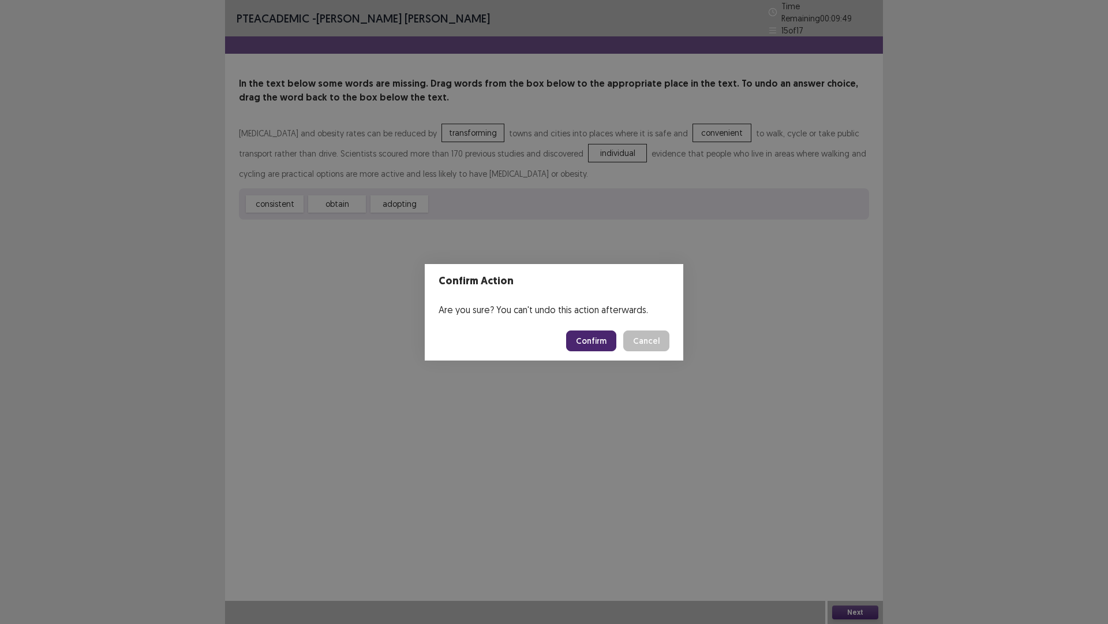
click at [593, 336] on button "Confirm" at bounding box center [591, 340] width 50 height 21
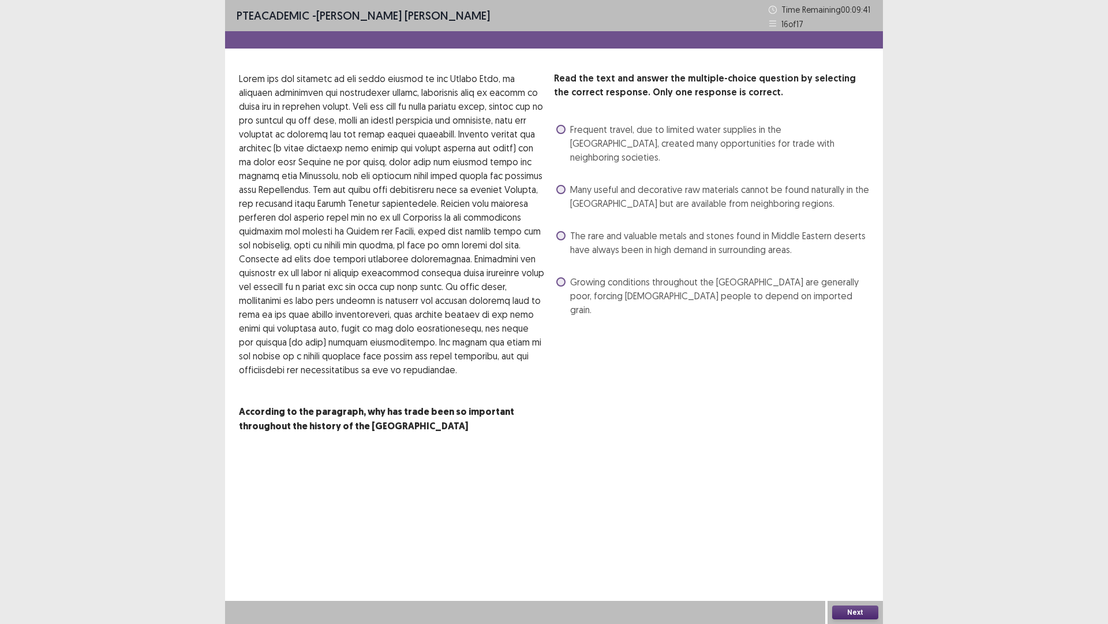
click at [547, 176] on div "Read the text and answer the multiple-choice question by selecting the correct …" at bounding box center [554, 259] width 658 height 375
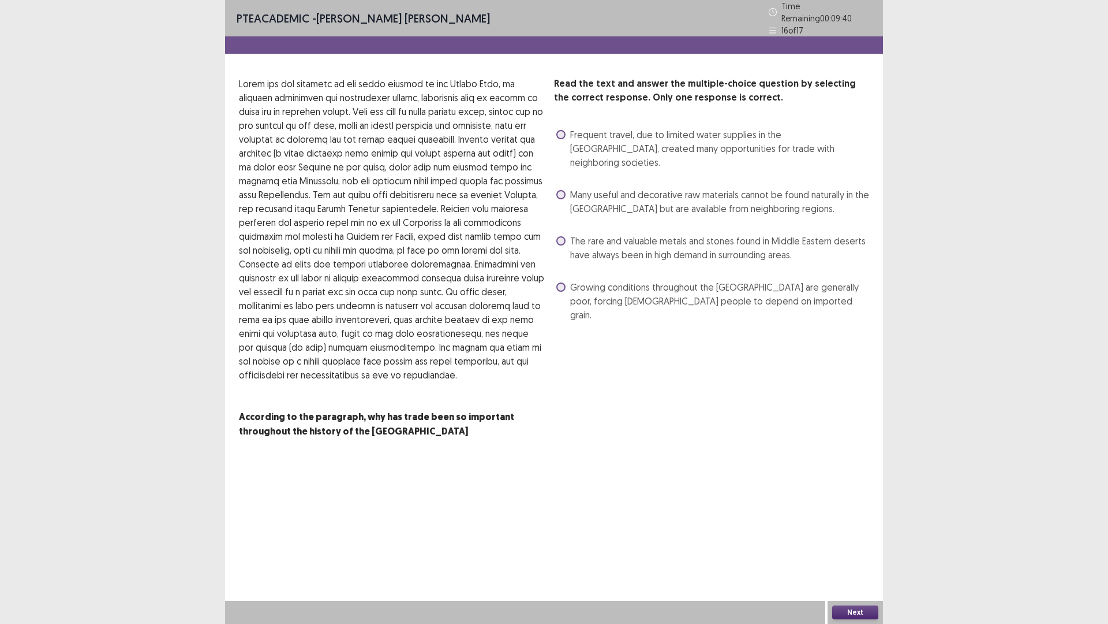
click at [558, 190] on span at bounding box center [561, 194] width 9 height 9
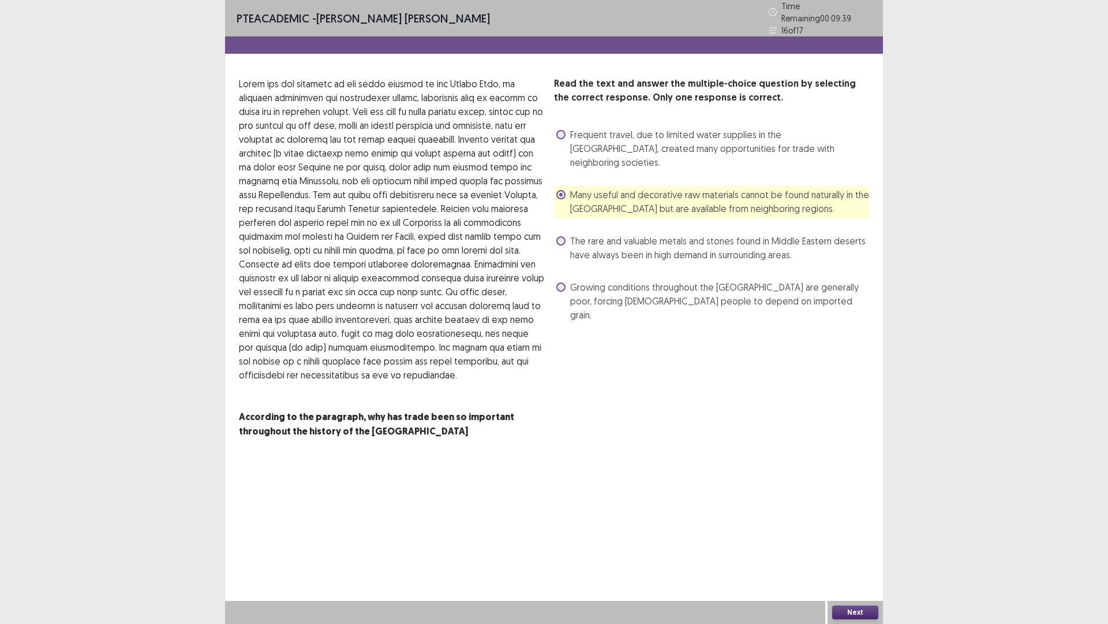
click at [867, 545] on div "Next" at bounding box center [855, 611] width 55 height 23
click at [869, 545] on div "Next" at bounding box center [855, 611] width 55 height 23
click at [868, 545] on button "Next" at bounding box center [855, 612] width 46 height 14
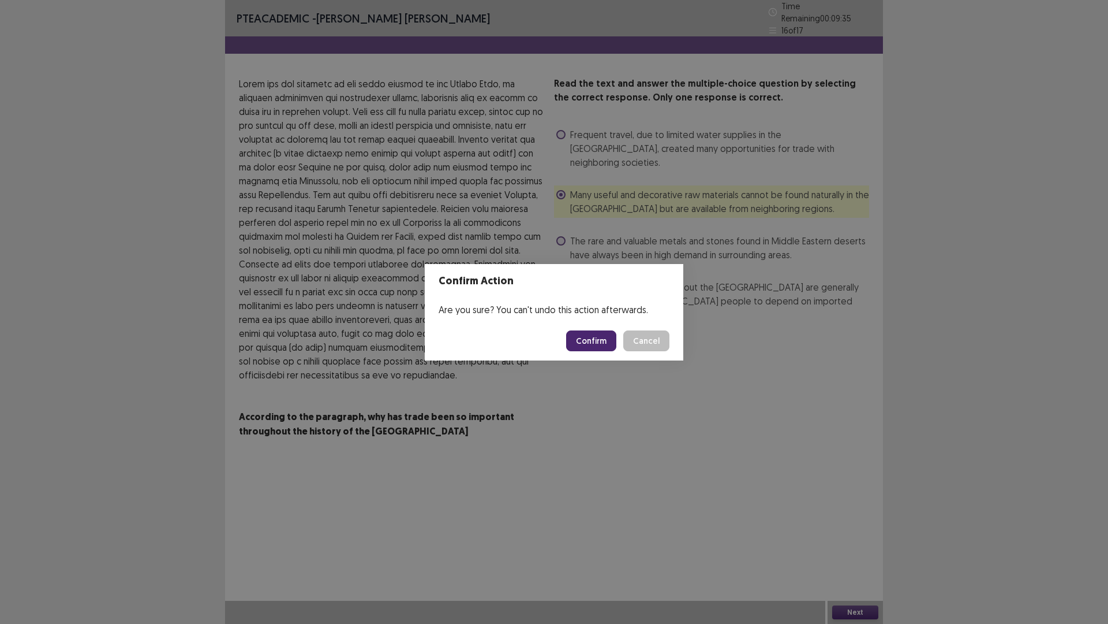
click at [584, 340] on button "Confirm" at bounding box center [591, 340] width 50 height 21
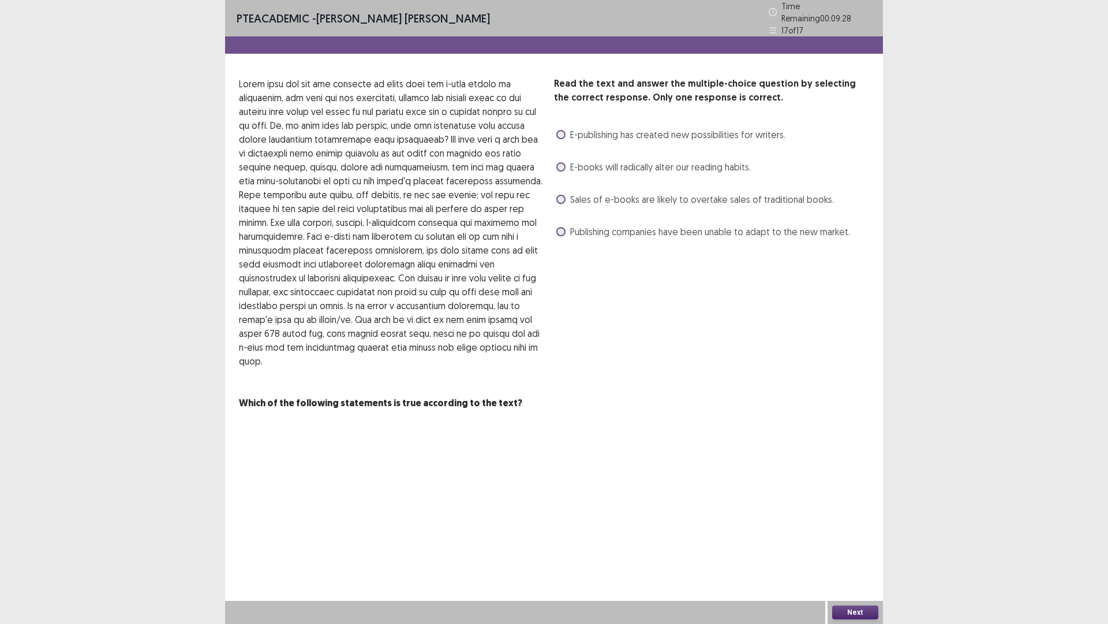
click at [564, 133] on label "E-publishing has created new possibilities for writers." at bounding box center [671, 135] width 229 height 14
click at [557, 162] on span at bounding box center [561, 166] width 9 height 9
drag, startPoint x: 835, startPoint y: 604, endPoint x: 838, endPoint y: 615, distance: 10.8
click at [838, 545] on div "Next" at bounding box center [855, 611] width 55 height 23
click at [836, 545] on button "Next" at bounding box center [855, 612] width 46 height 14
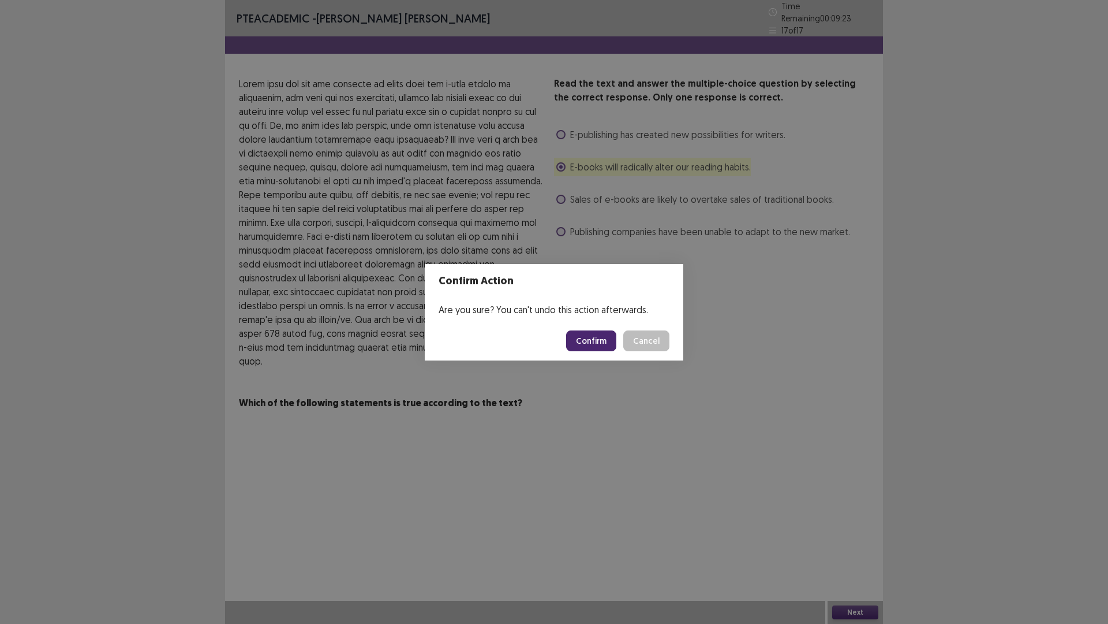
click at [614, 340] on button "Confirm" at bounding box center [591, 340] width 50 height 21
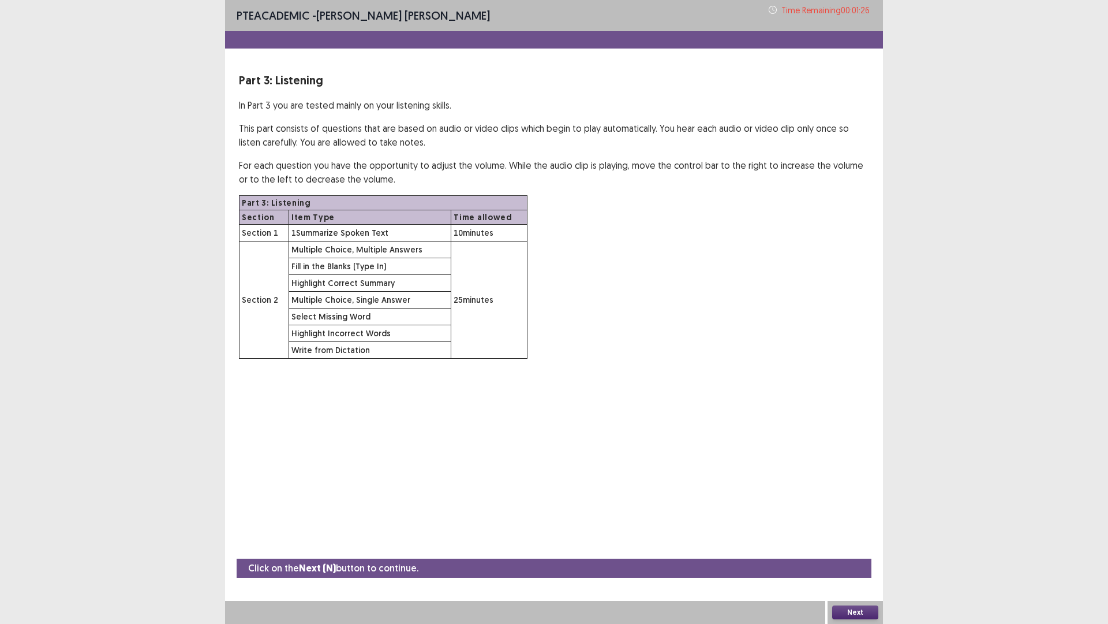
click at [848, 545] on button "Next" at bounding box center [855, 612] width 46 height 14
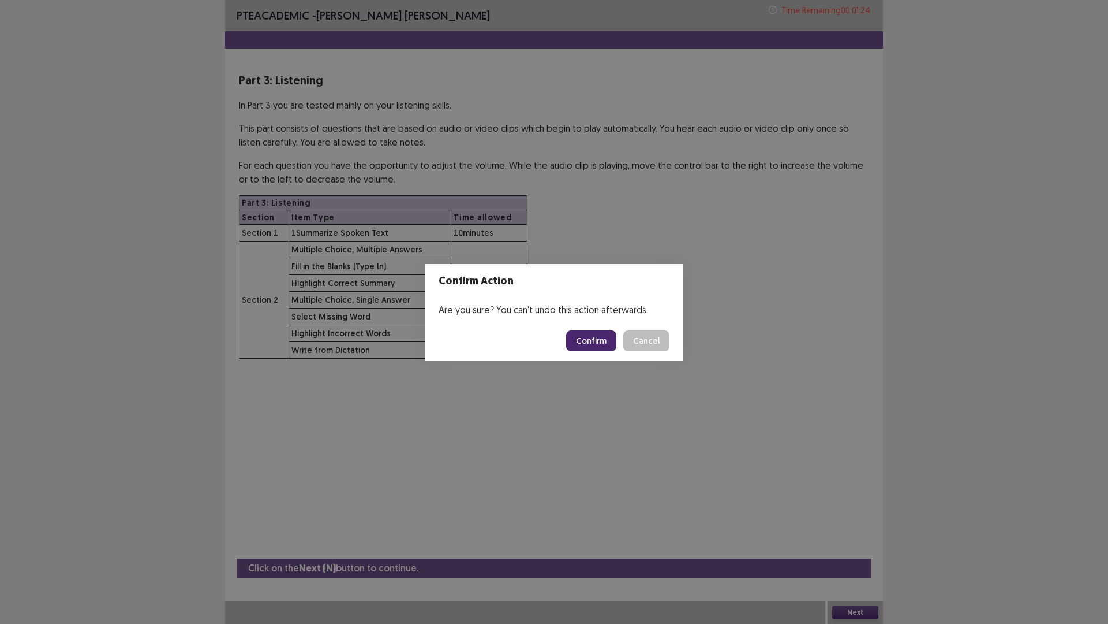
drag, startPoint x: 848, startPoint y: 616, endPoint x: 592, endPoint y: 334, distance: 381.3
click at [592, 334] on button "Confirm" at bounding box center [591, 340] width 50 height 21
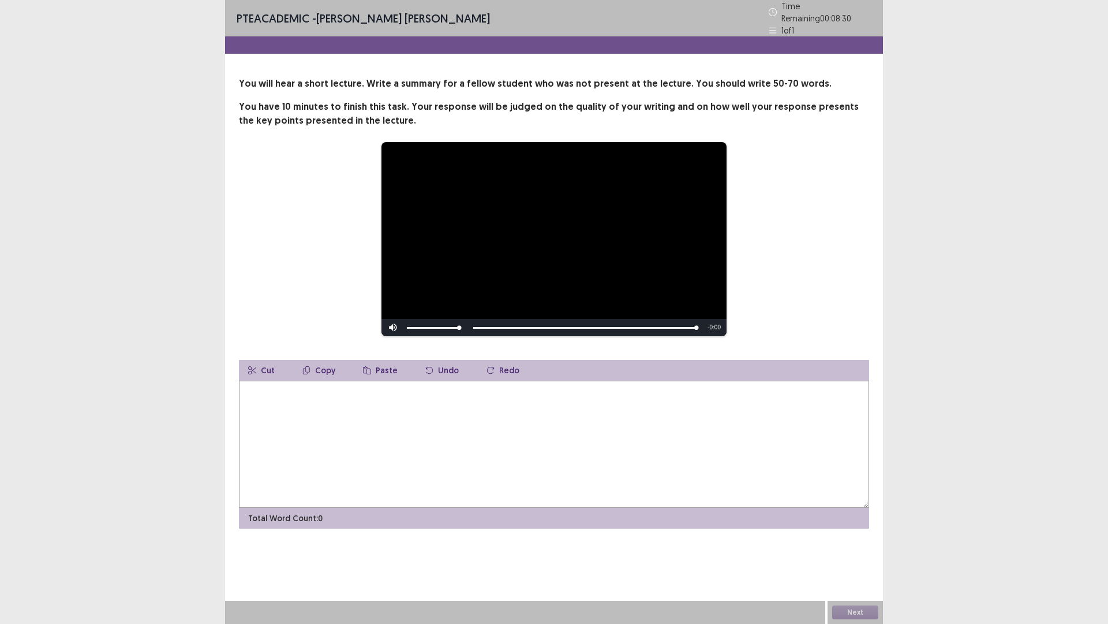
click at [318, 402] on textarea at bounding box center [554, 443] width 630 height 127
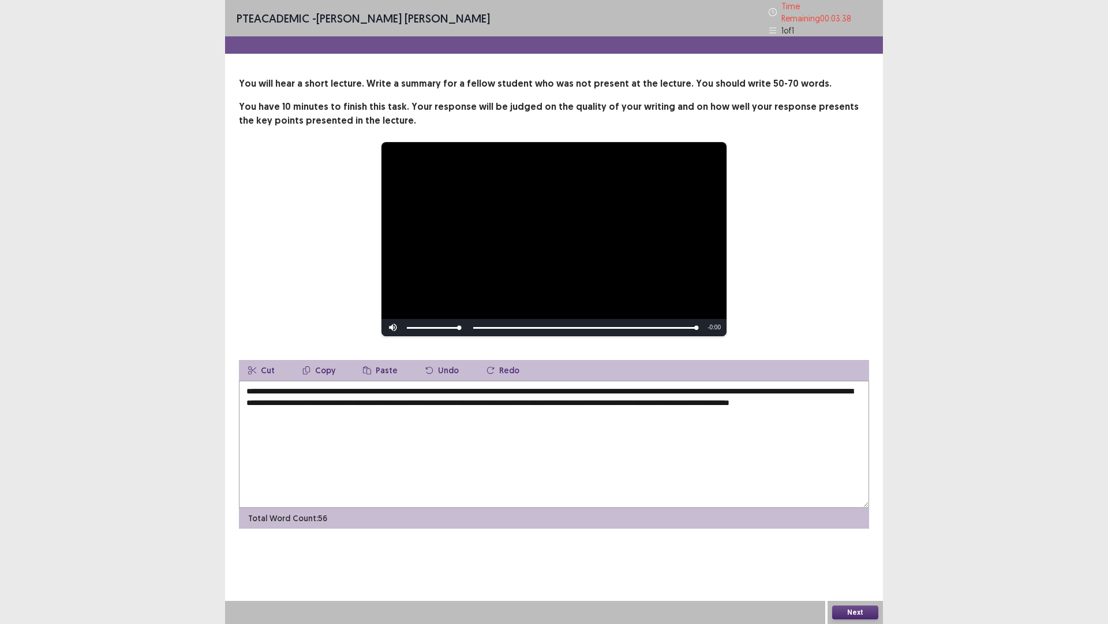
click at [581, 388] on textarea "**********" at bounding box center [554, 443] width 630 height 127
click at [582, 384] on textarea "**********" at bounding box center [554, 443] width 630 height 127
click at [283, 397] on textarea "**********" at bounding box center [554, 443] width 630 height 127
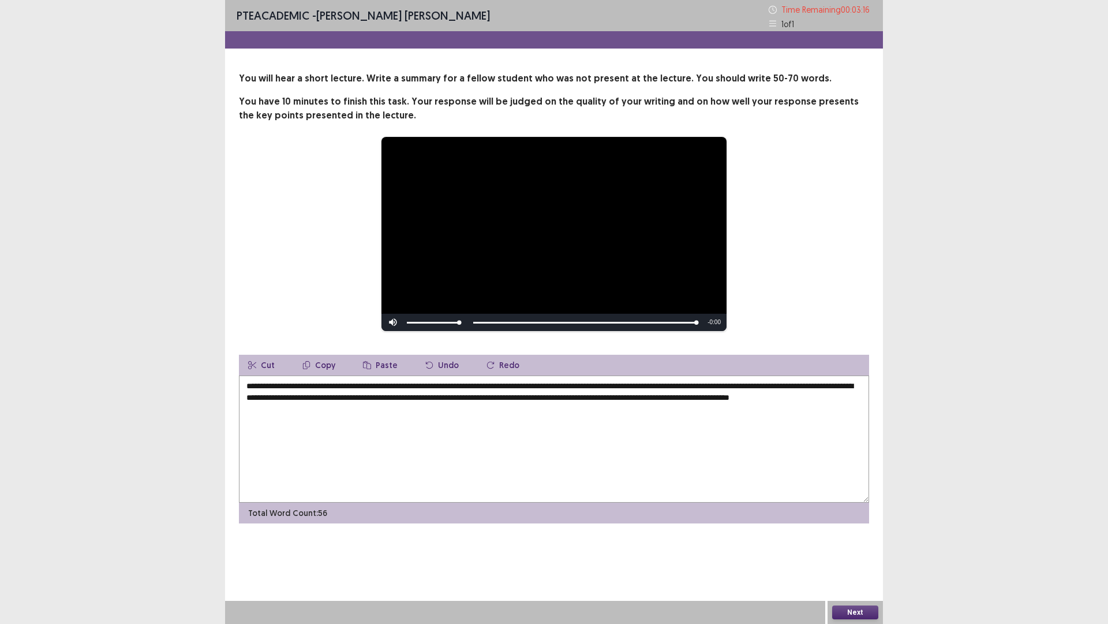
click at [285, 397] on textarea "**********" at bounding box center [554, 438] width 630 height 127
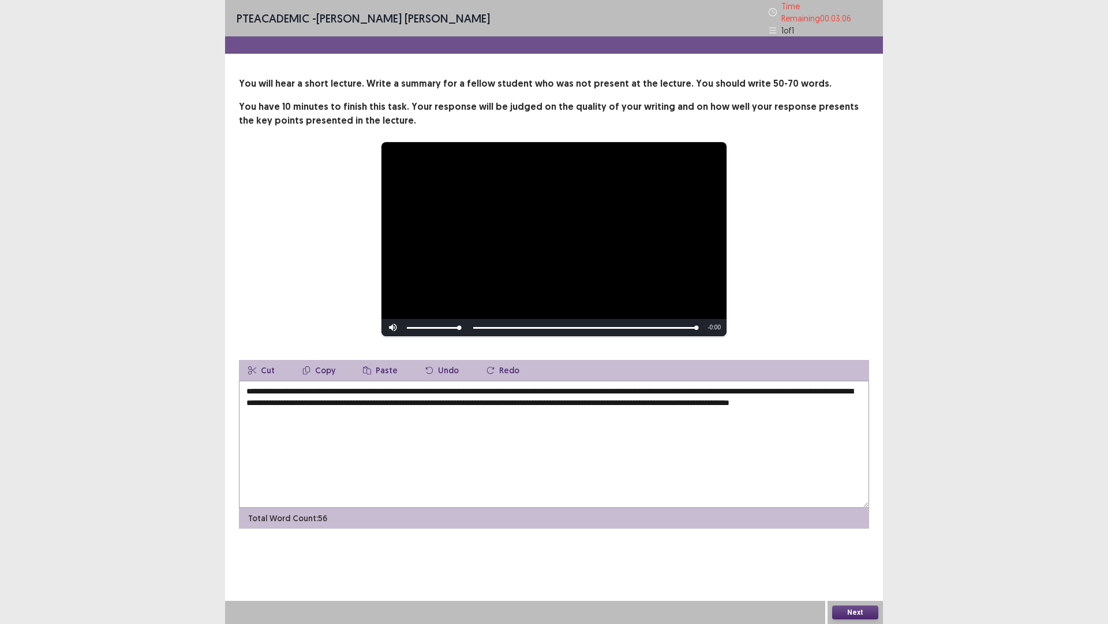
click at [450, 398] on textarea "**********" at bounding box center [554, 443] width 630 height 127
click at [297, 408] on textarea "**********" at bounding box center [554, 443] width 630 height 127
click at [298, 409] on textarea "**********" at bounding box center [554, 443] width 630 height 127
type textarea "**********"
click at [854, 545] on button "Next" at bounding box center [855, 612] width 46 height 14
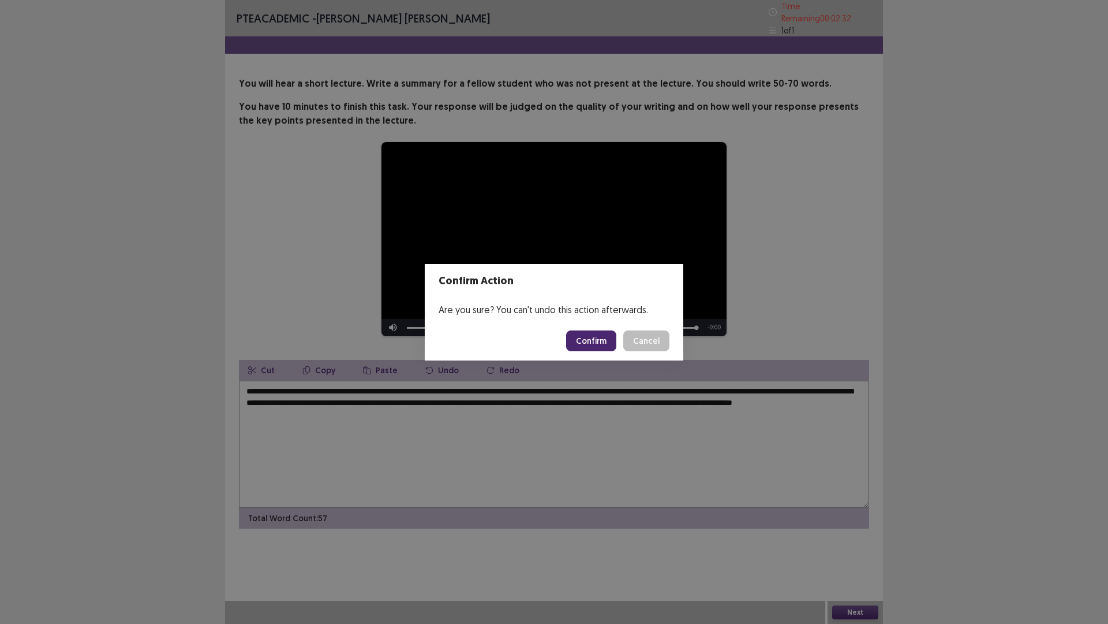
click at [586, 337] on button "Confirm" at bounding box center [591, 340] width 50 height 21
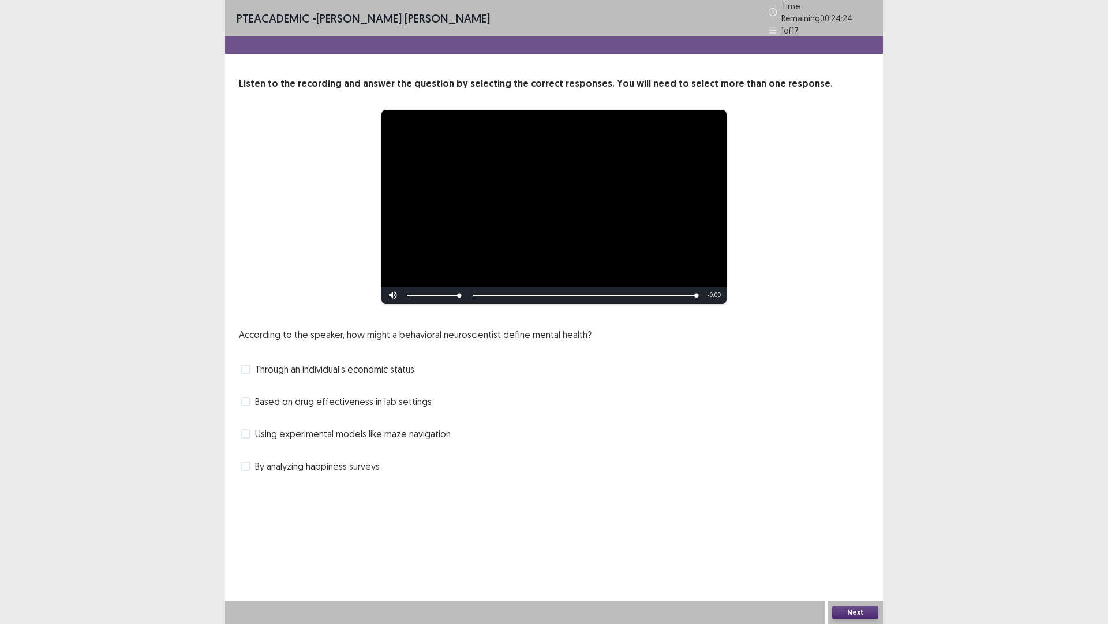
click at [247, 430] on span at bounding box center [245, 433] width 9 height 9
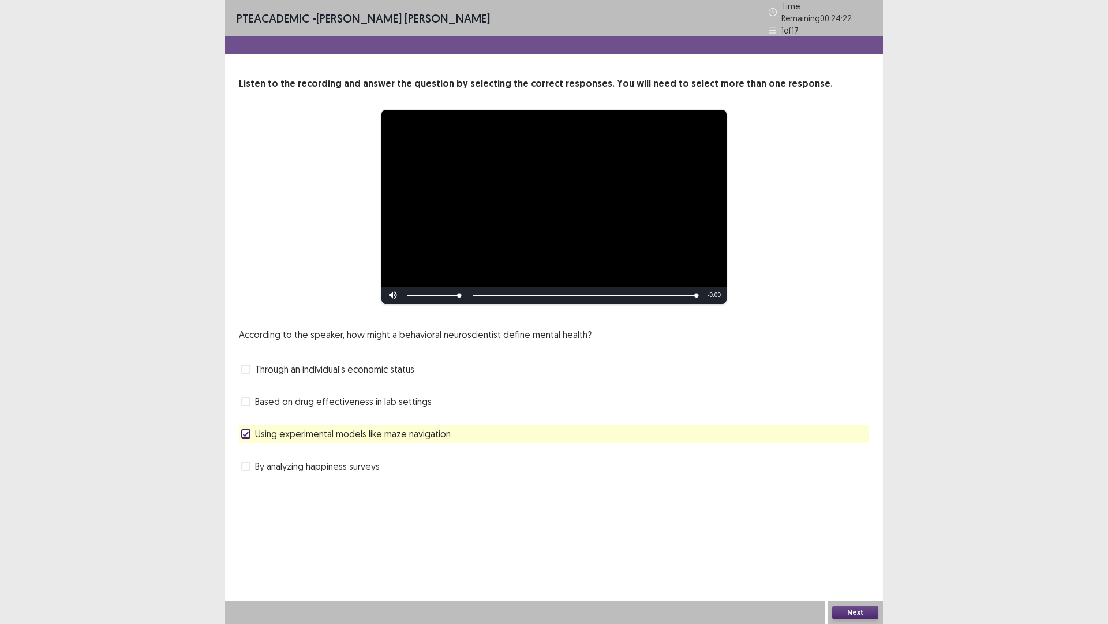
click at [857, 545] on button "Next" at bounding box center [855, 612] width 46 height 14
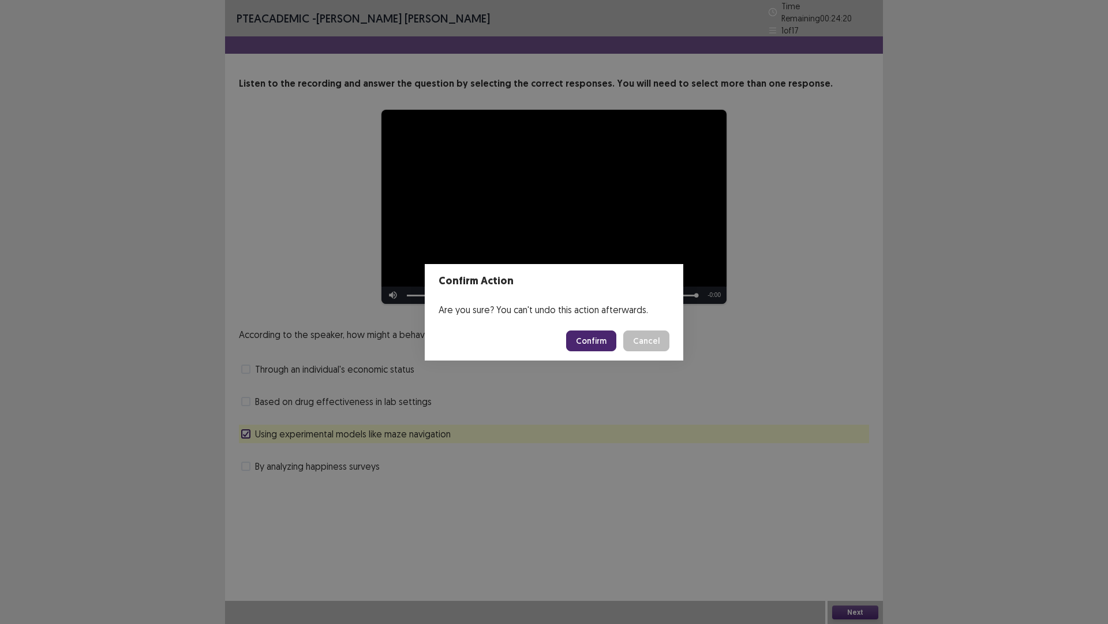
click at [599, 344] on button "Confirm" at bounding box center [591, 340] width 50 height 21
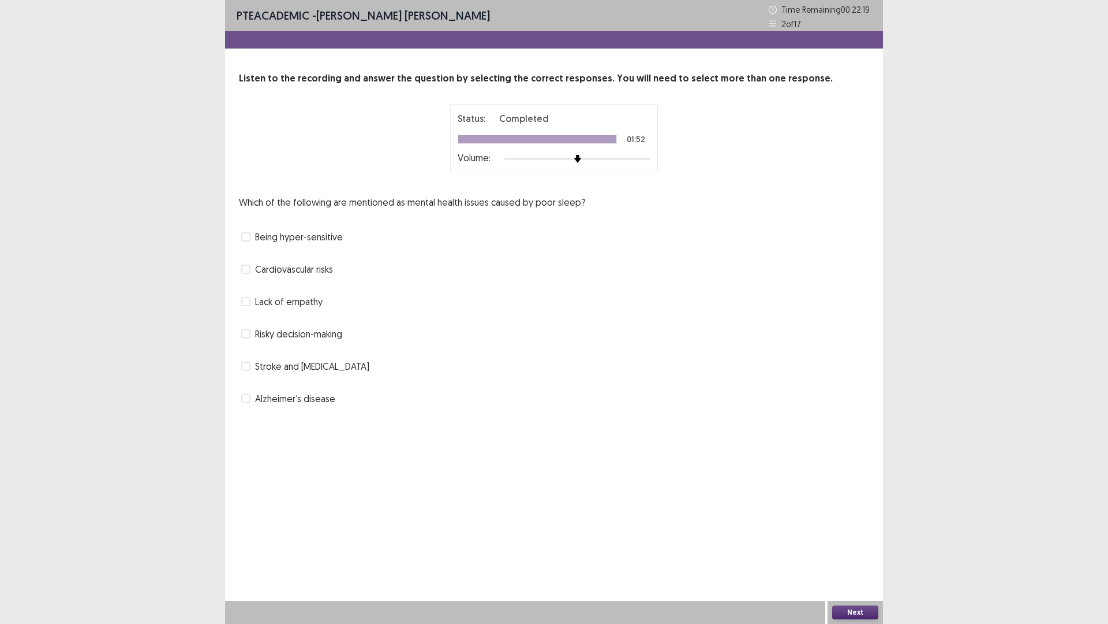
click at [247, 365] on span at bounding box center [245, 365] width 9 height 9
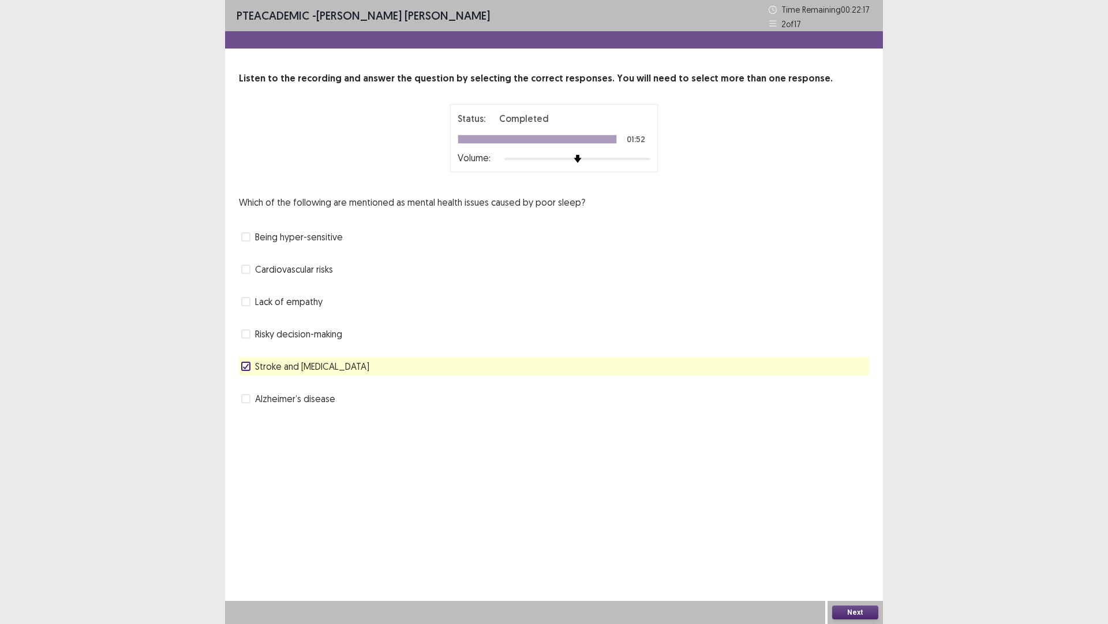
click at [862, 545] on button "Next" at bounding box center [855, 612] width 46 height 14
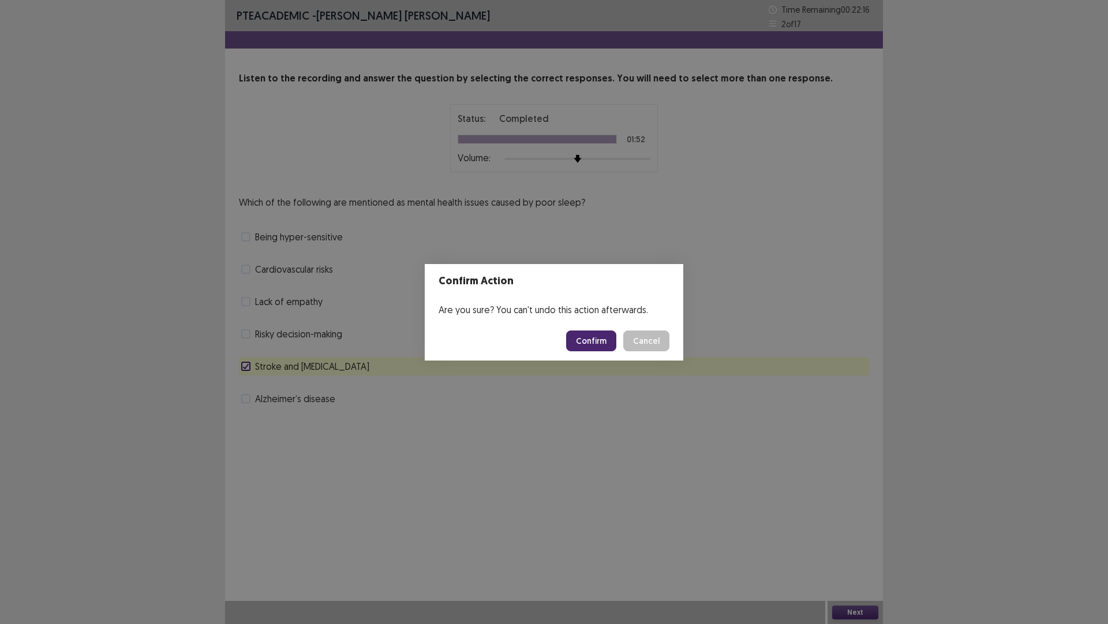
click at [602, 342] on button "Confirm" at bounding box center [591, 340] width 50 height 21
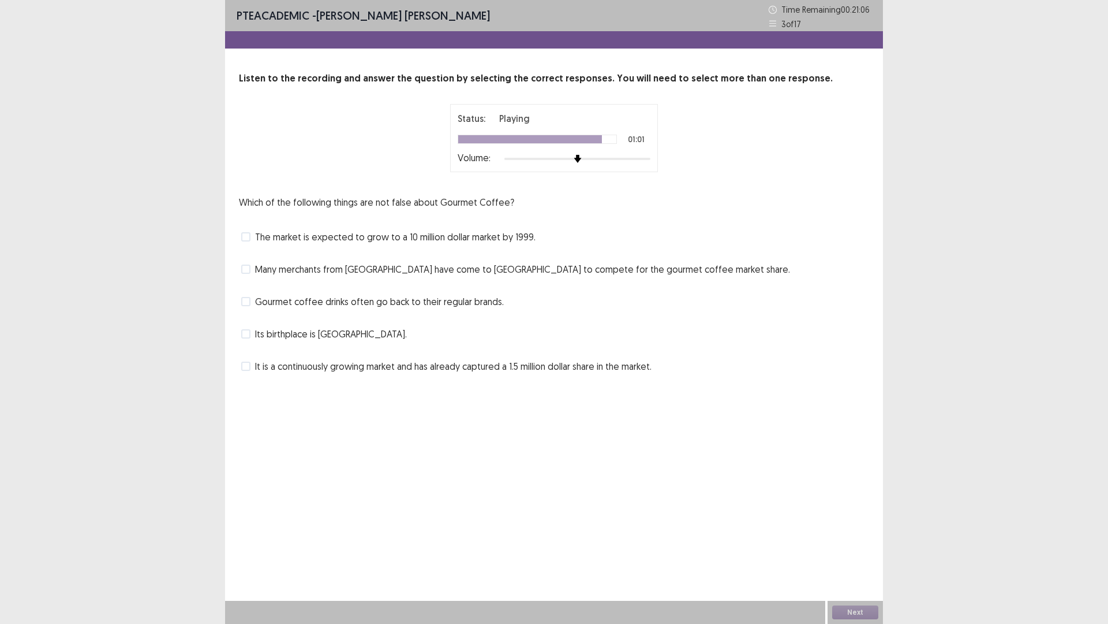
click at [247, 268] on span at bounding box center [245, 268] width 9 height 9
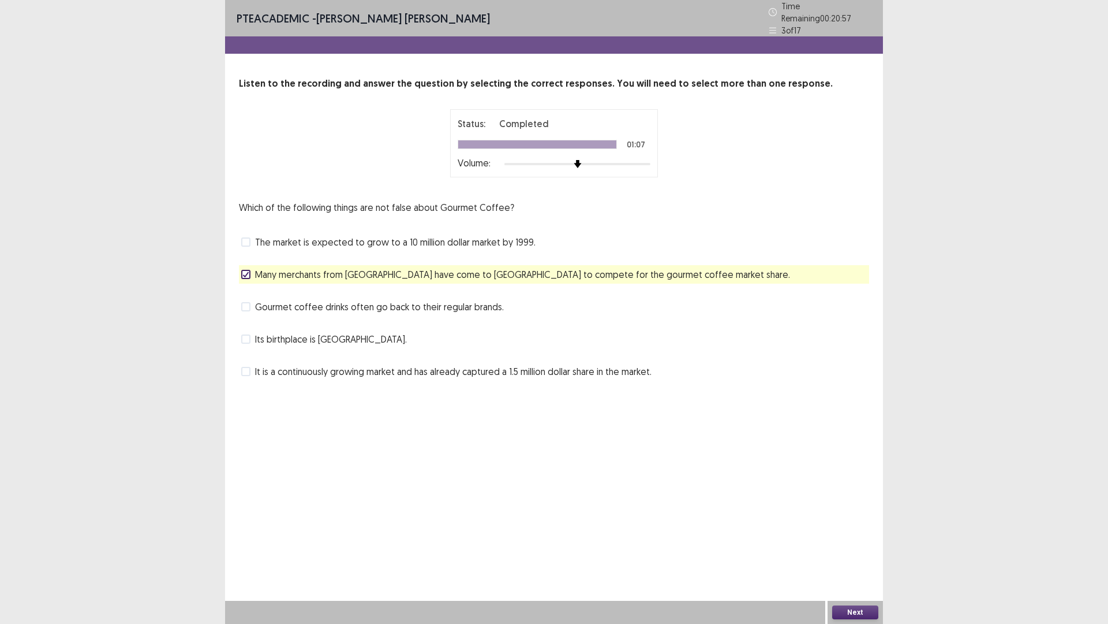
click at [858, 545] on button "Next" at bounding box center [855, 612] width 46 height 14
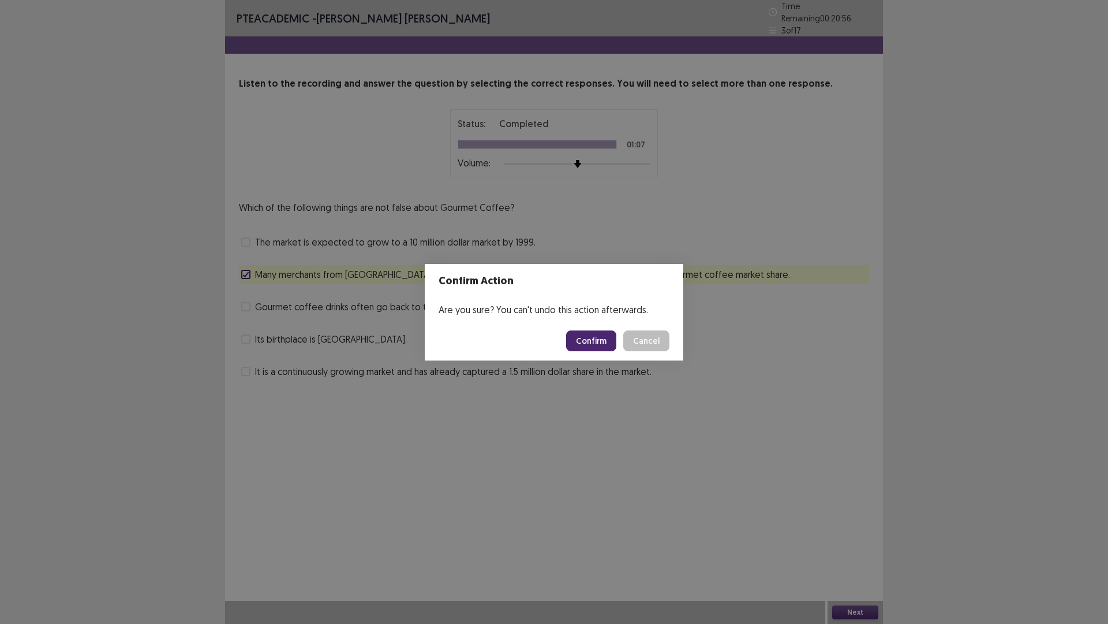
click at [584, 341] on button "Confirm" at bounding box center [591, 340] width 50 height 21
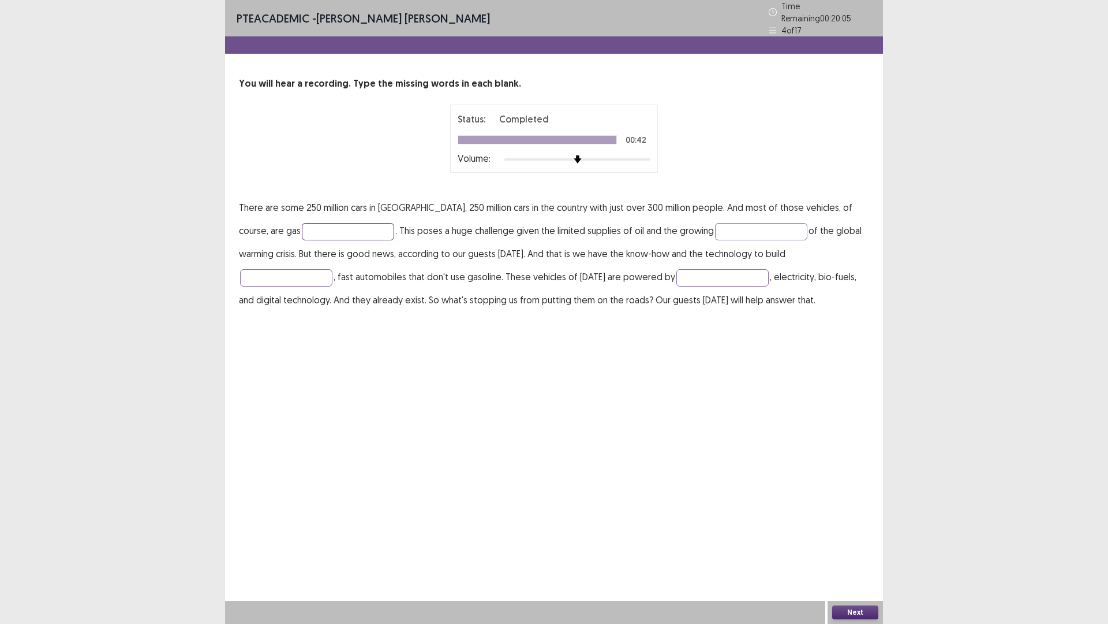
click at [302, 223] on input "text" at bounding box center [348, 231] width 92 height 17
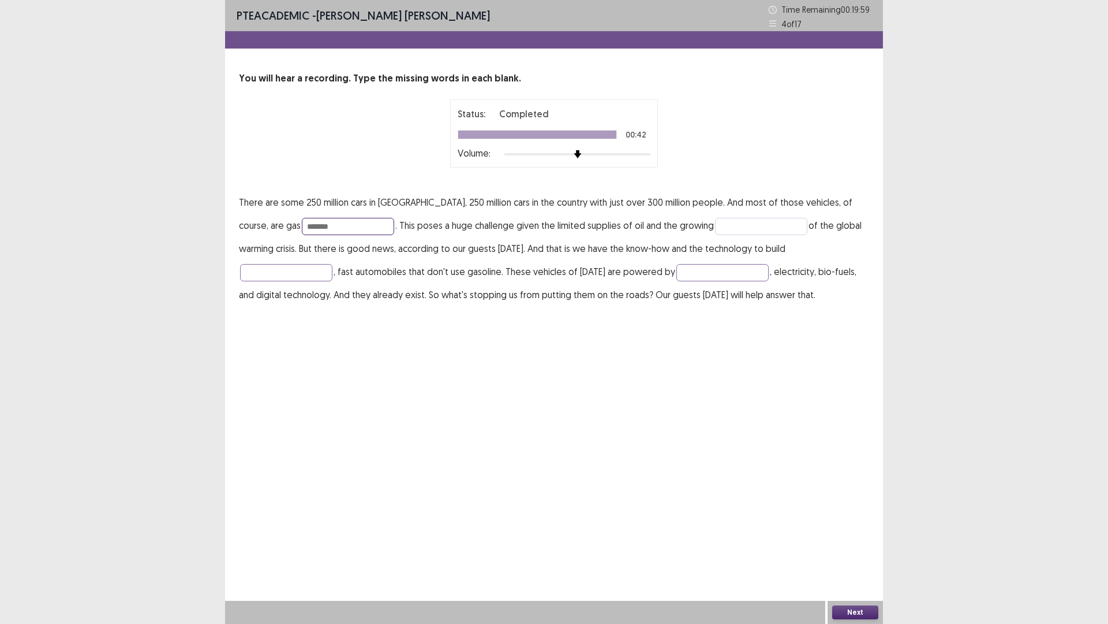
type input "*******"
click at [715, 221] on input "text" at bounding box center [761, 226] width 92 height 17
type input "*******"
click at [333, 264] on input "text" at bounding box center [286, 272] width 92 height 17
type input "*****"
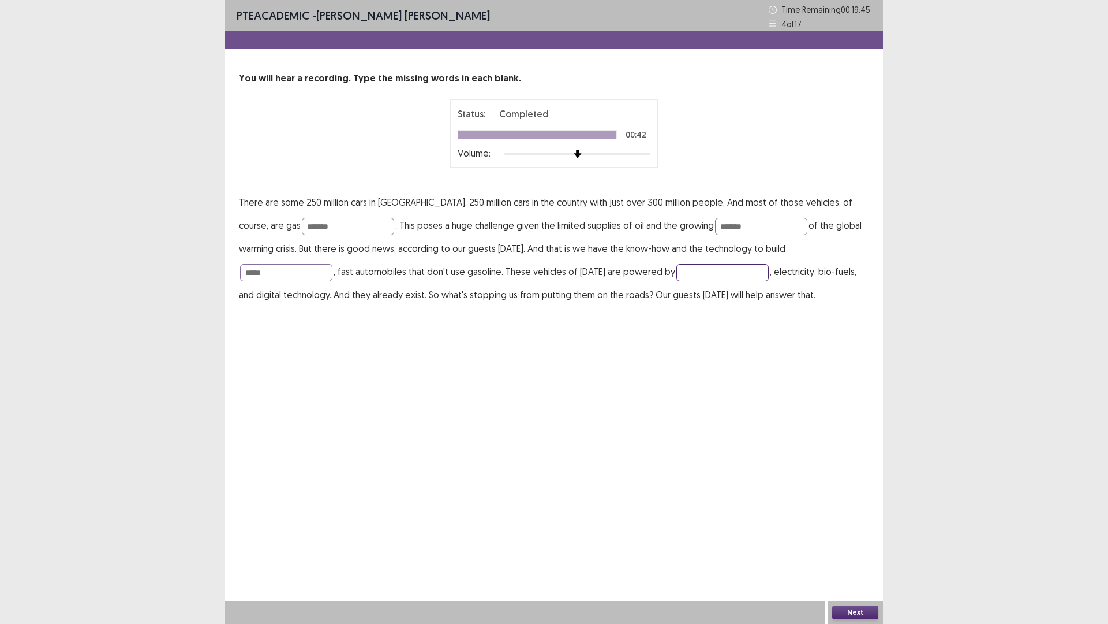
click at [677, 272] on input "text" at bounding box center [723, 272] width 92 height 17
type input "********"
click at [865, 545] on button "Next" at bounding box center [855, 612] width 46 height 14
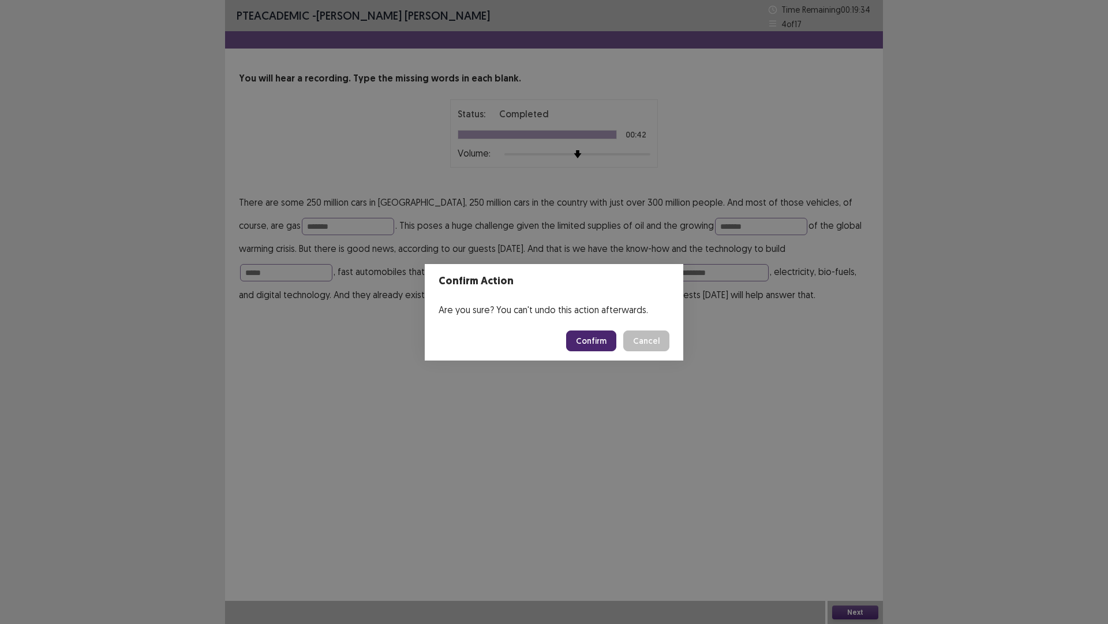
click at [600, 338] on button "Confirm" at bounding box center [591, 340] width 50 height 21
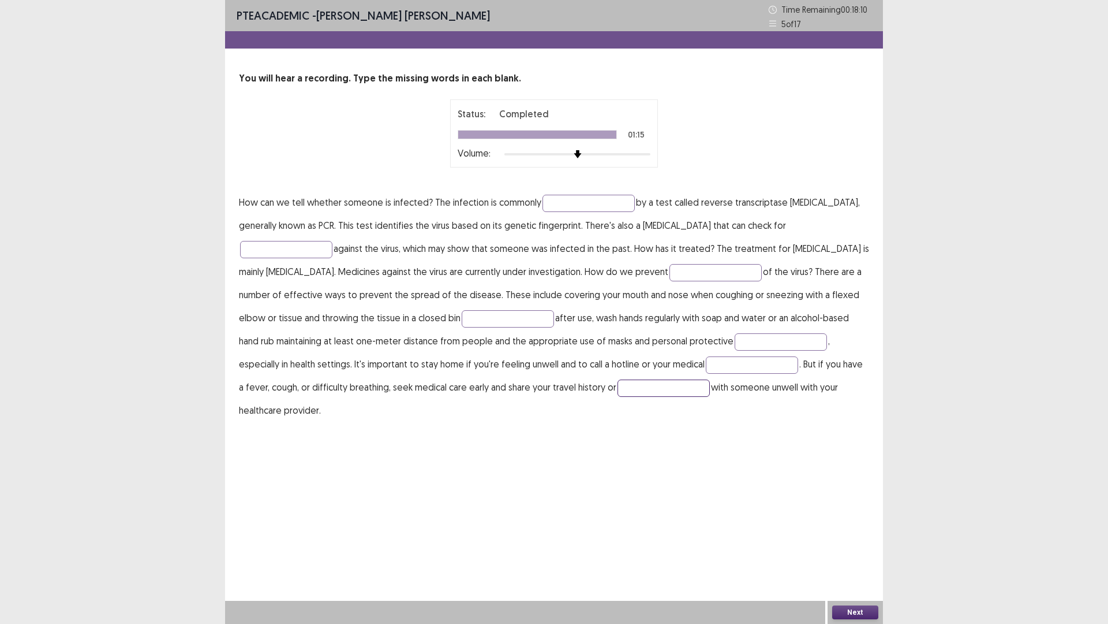
click at [618, 386] on input "text" at bounding box center [664, 387] width 92 height 17
type input "*******"
click at [706, 362] on input "text" at bounding box center [752, 364] width 92 height 17
type input "**********"
click at [738, 341] on input "text" at bounding box center [781, 341] width 92 height 17
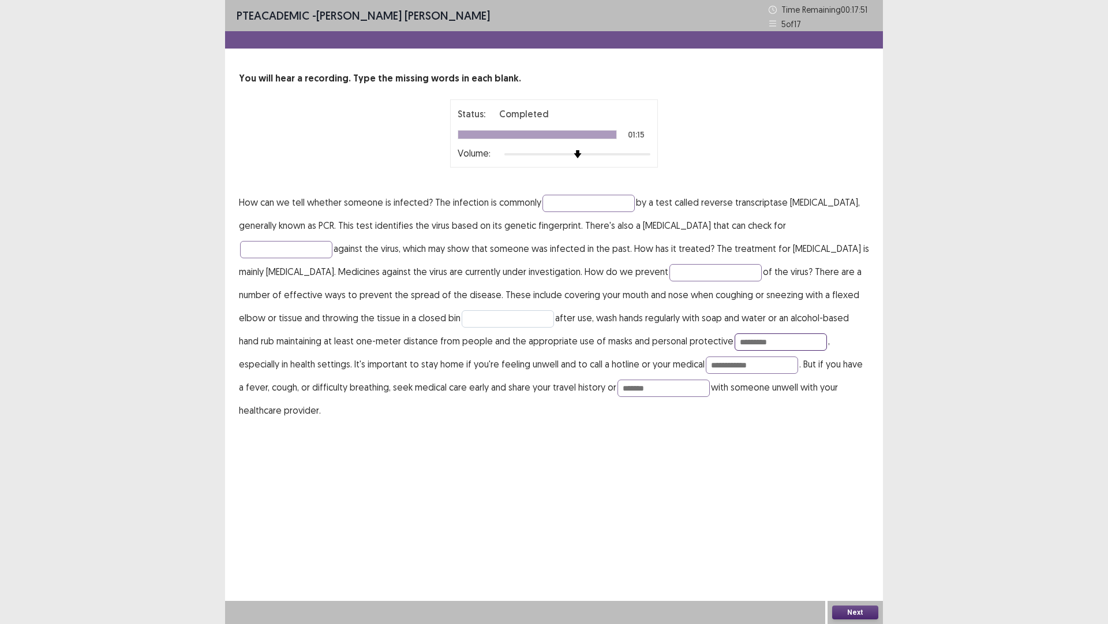
type input "*********"
click at [462, 315] on input "text" at bounding box center [508, 318] width 92 height 17
type input "**********"
click at [670, 269] on input "text" at bounding box center [716, 272] width 92 height 17
type input "**********"
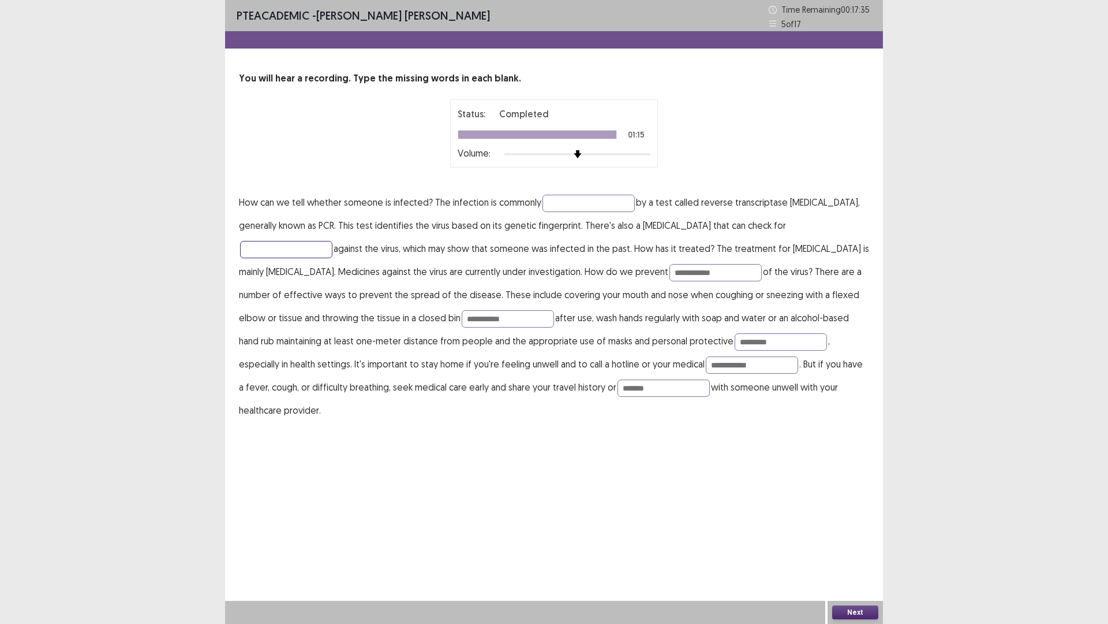
click at [262, 247] on input "text" at bounding box center [286, 249] width 92 height 17
type input "**********"
click at [595, 201] on input "text" at bounding box center [589, 203] width 92 height 17
type input "**********"
click at [845, 545] on button "Next" at bounding box center [855, 612] width 46 height 14
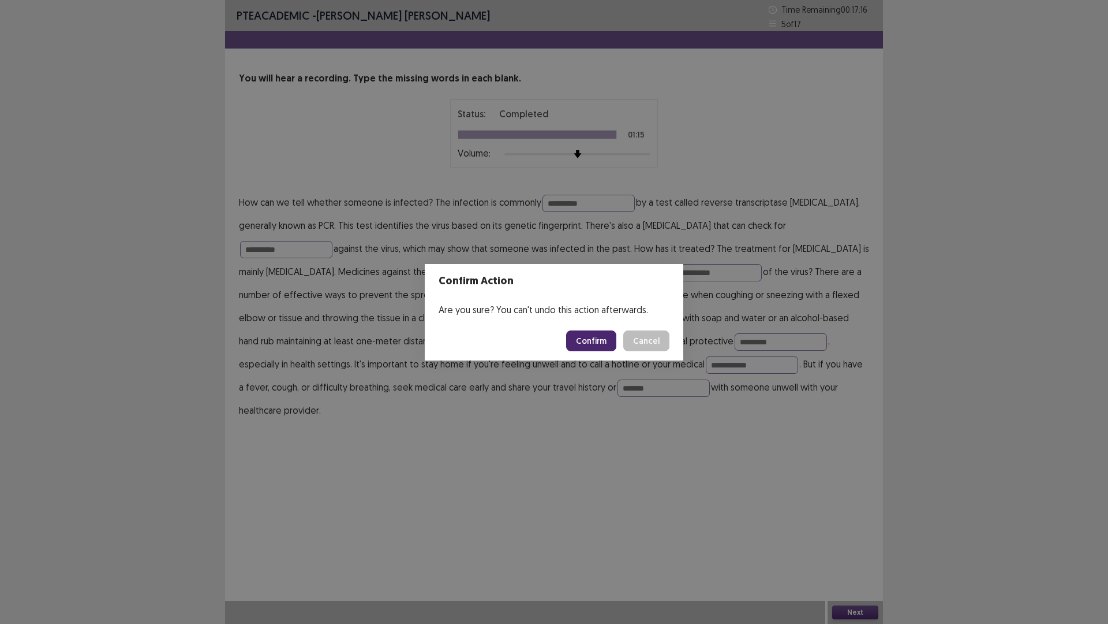
click at [595, 332] on button "Confirm" at bounding box center [591, 340] width 50 height 21
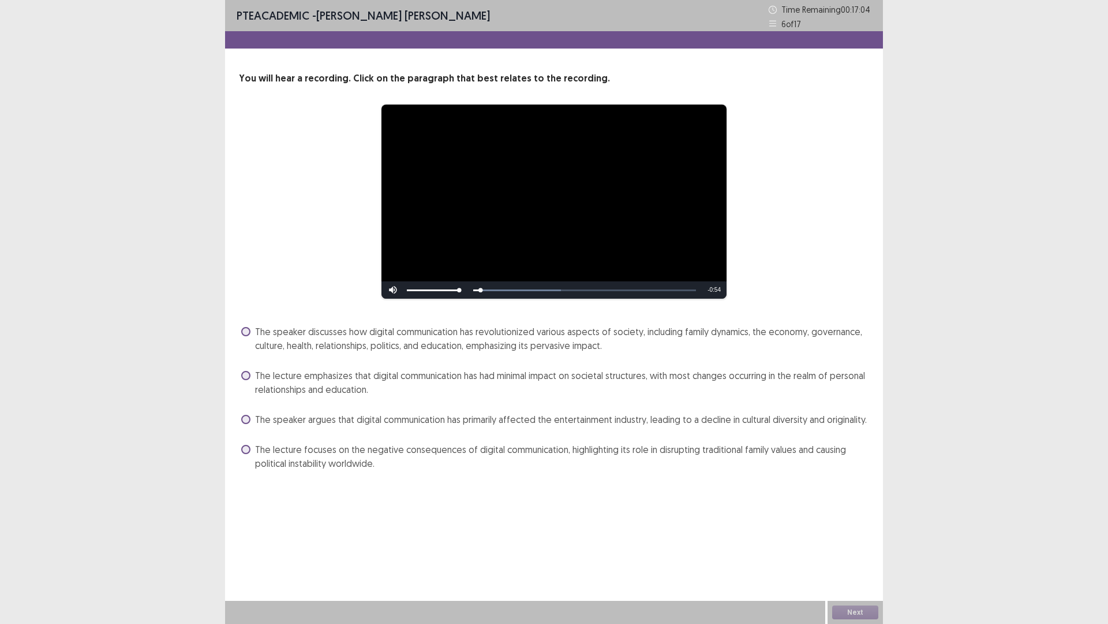
click at [247, 330] on span at bounding box center [245, 331] width 9 height 9
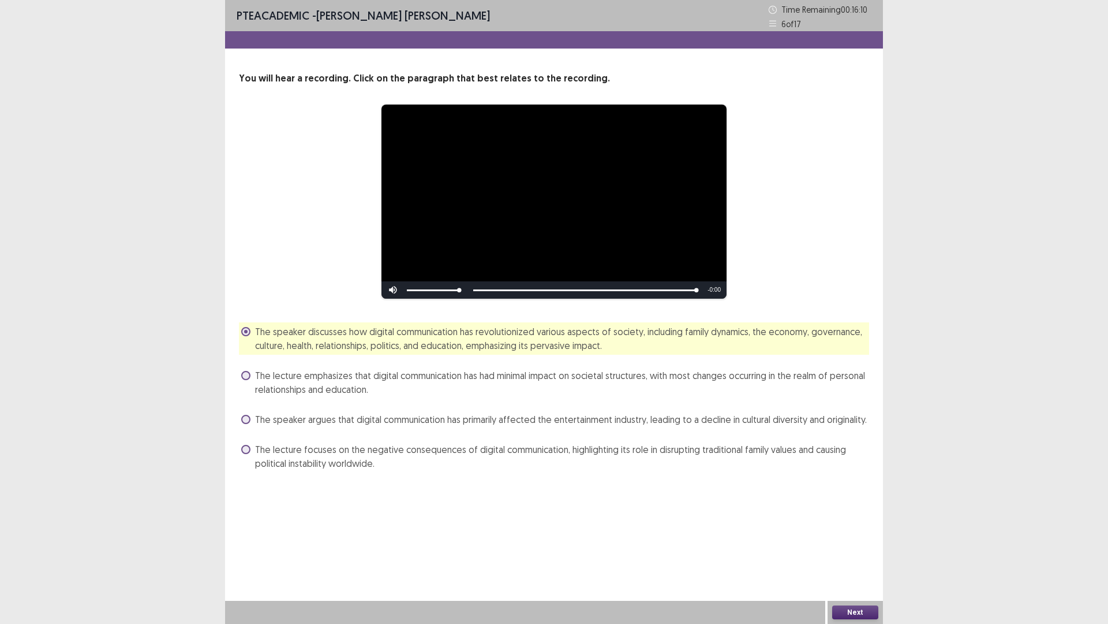
click at [847, 545] on button "Next" at bounding box center [855, 612] width 46 height 14
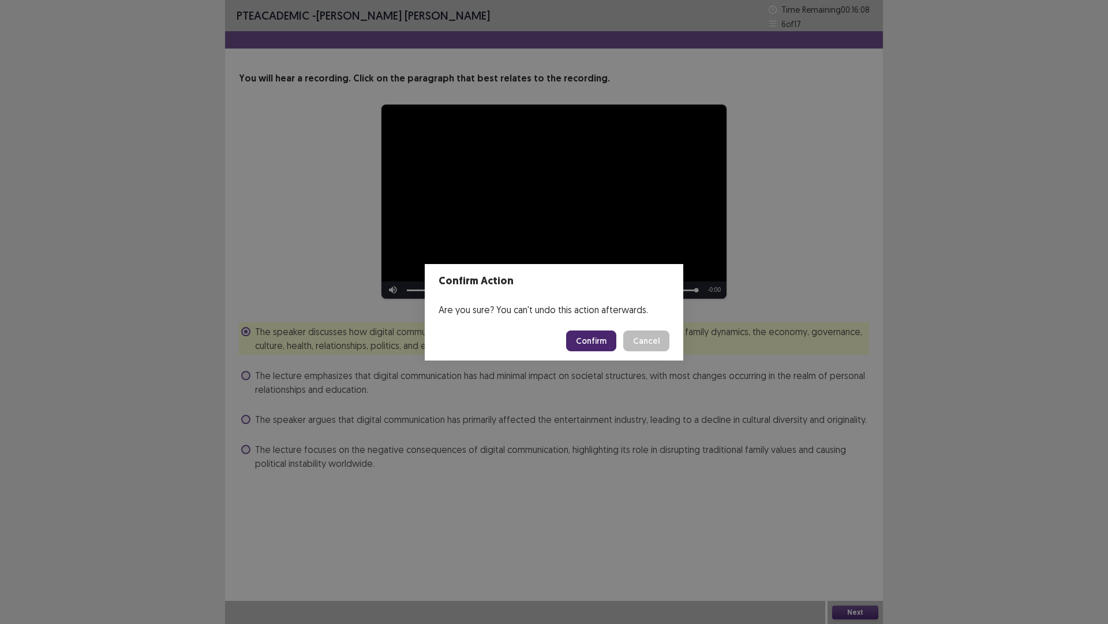
click at [593, 341] on button "Confirm" at bounding box center [591, 340] width 50 height 21
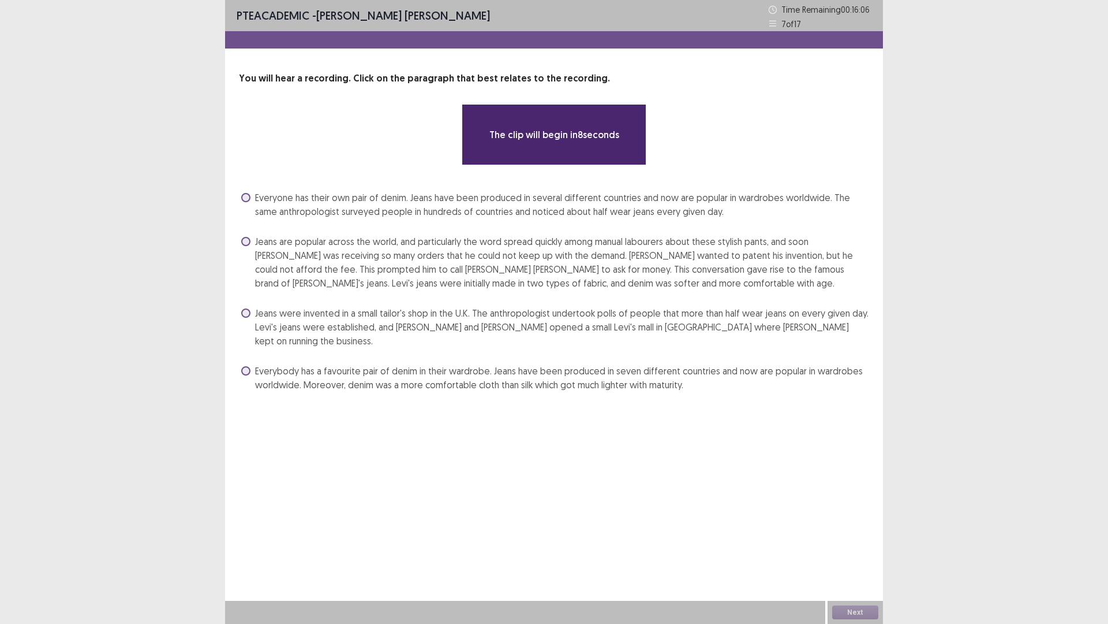
click at [242, 239] on span at bounding box center [245, 241] width 9 height 9
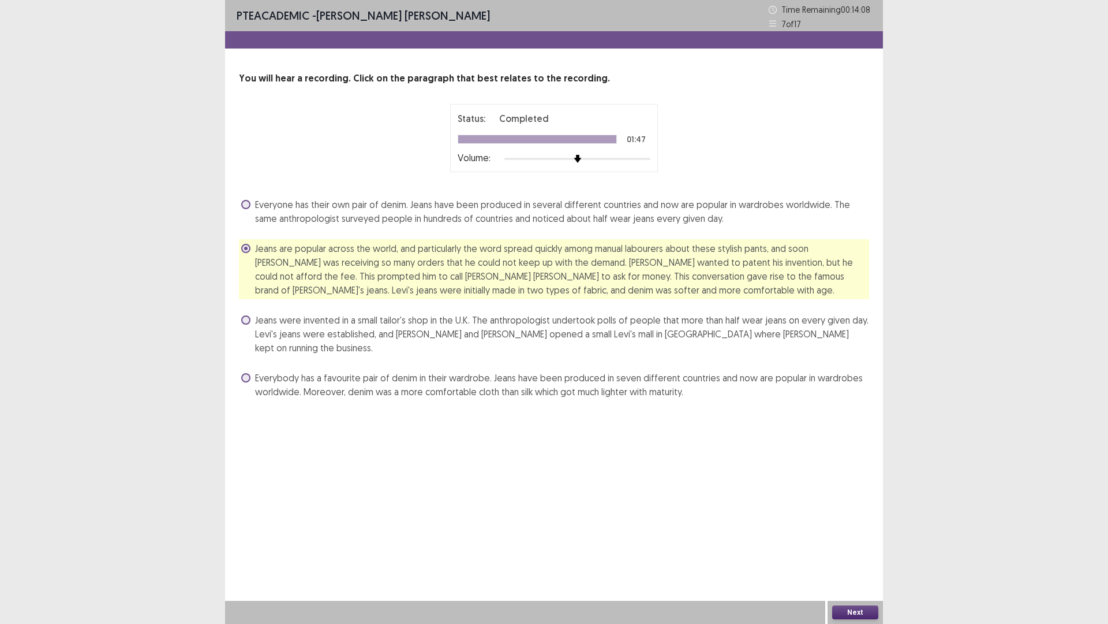
click at [860, 545] on button "Next" at bounding box center [855, 612] width 46 height 14
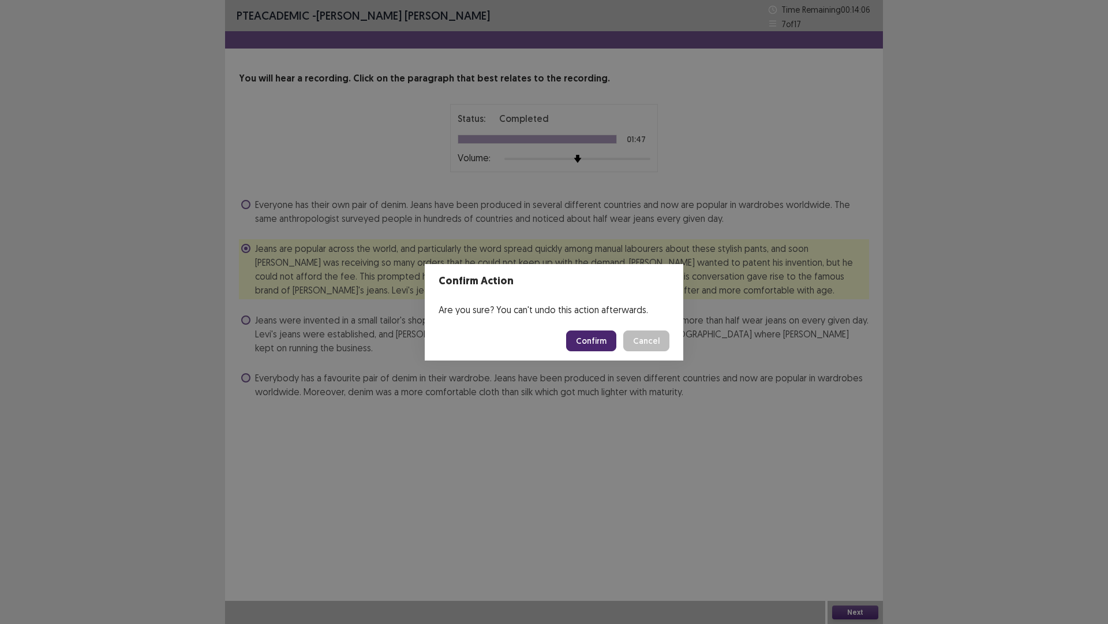
click at [579, 344] on button "Confirm" at bounding box center [591, 340] width 50 height 21
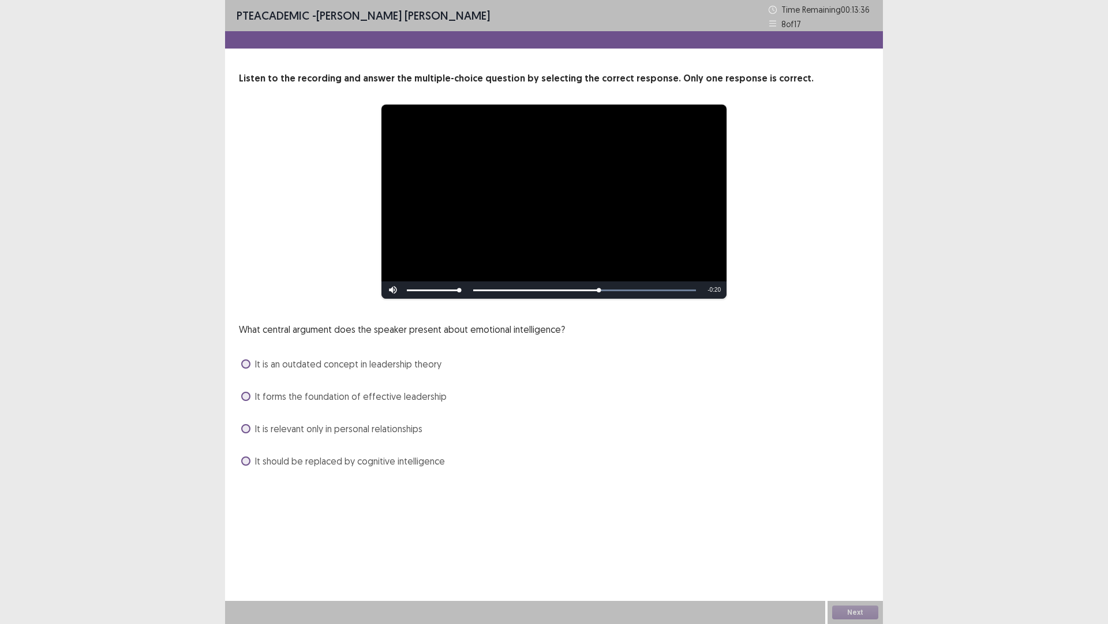
click at [243, 394] on span at bounding box center [245, 395] width 9 height 9
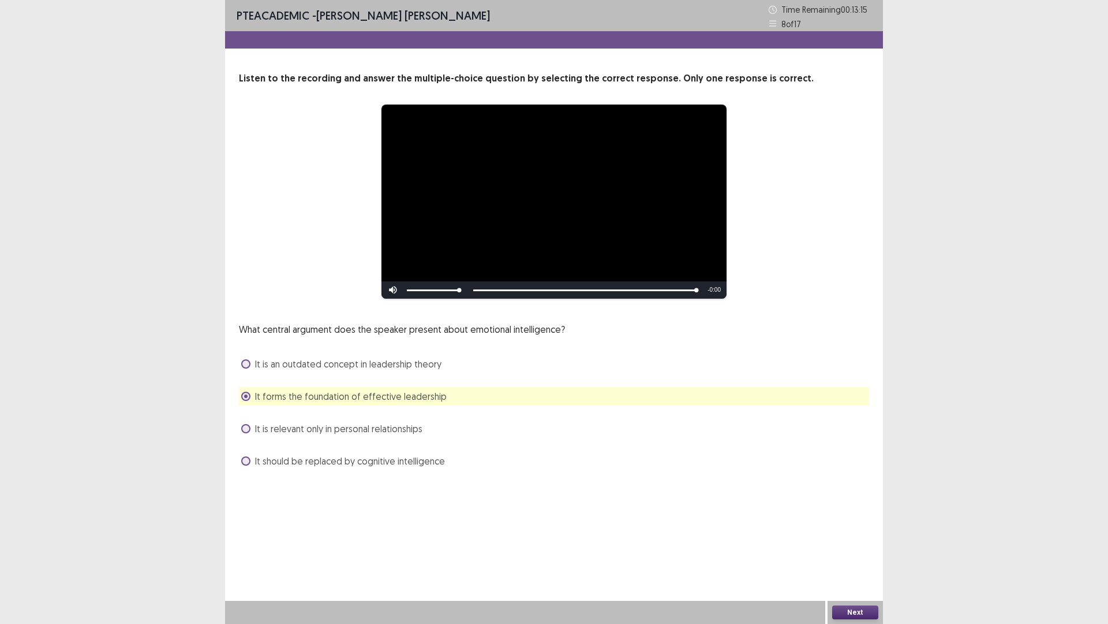
click at [843, 545] on button "Next" at bounding box center [855, 612] width 46 height 14
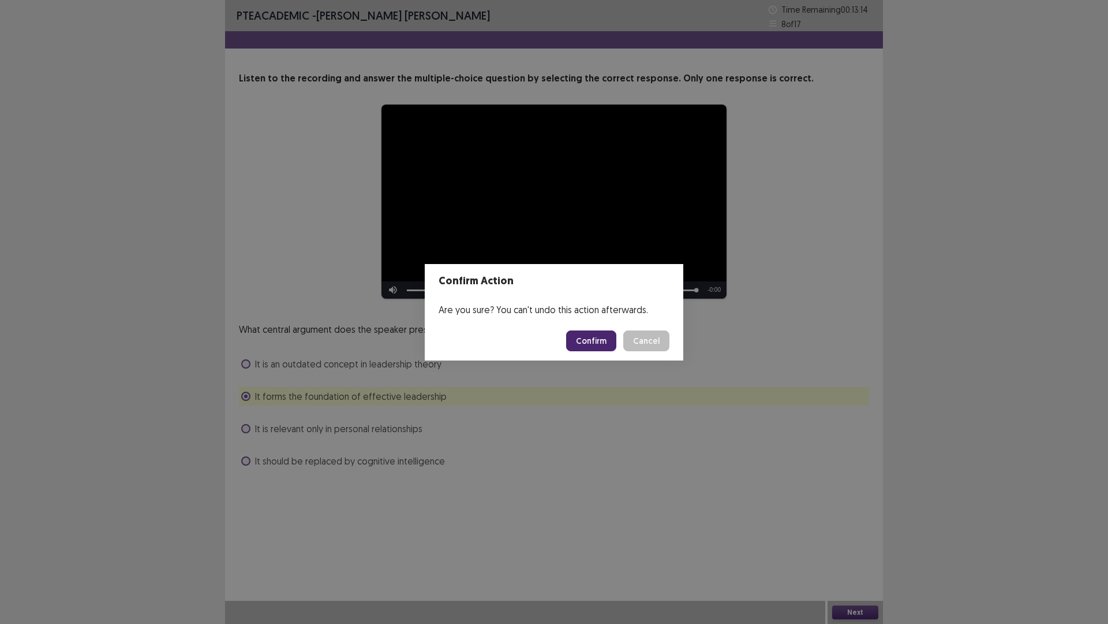
click at [603, 342] on button "Confirm" at bounding box center [591, 340] width 50 height 21
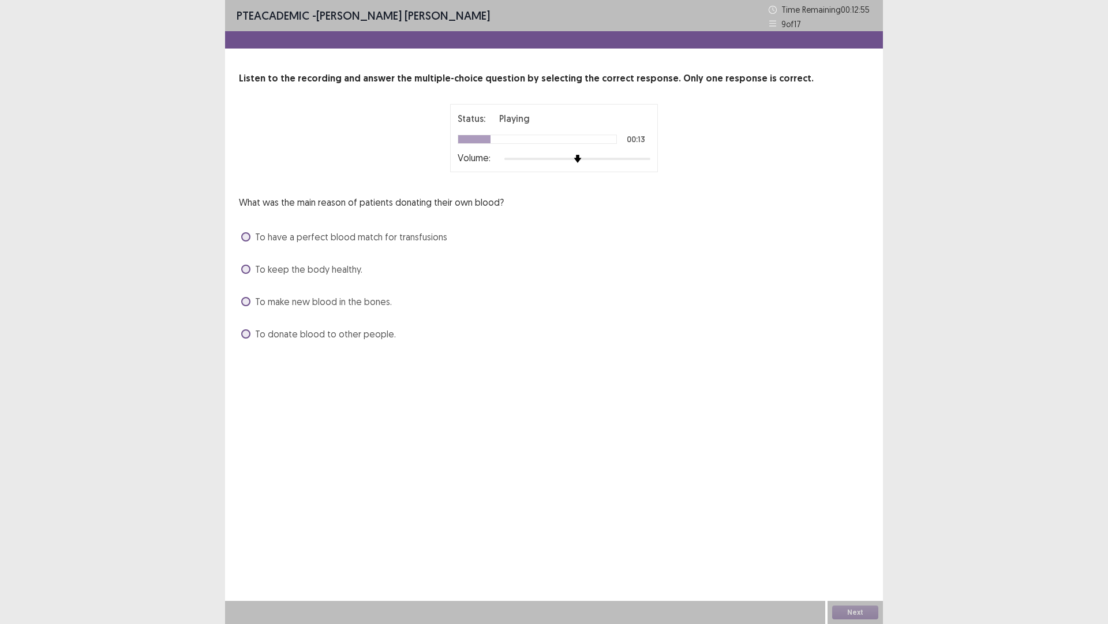
click at [250, 271] on span at bounding box center [245, 268] width 9 height 9
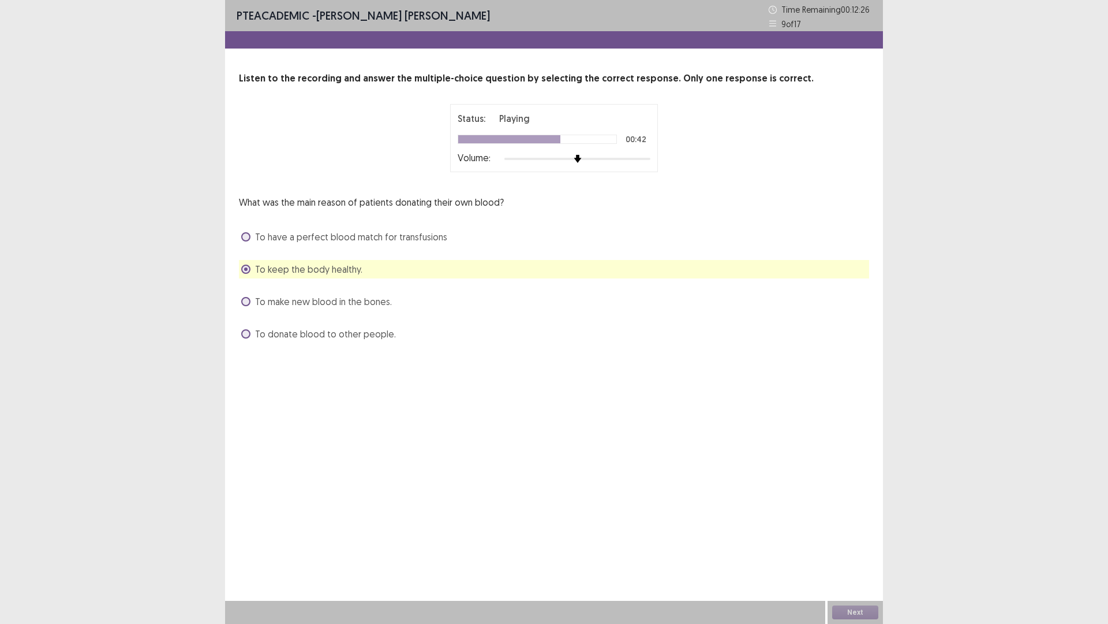
drag, startPoint x: 1107, startPoint y: 406, endPoint x: 1093, endPoint y: 437, distance: 33.6
drag, startPoint x: 1093, startPoint y: 437, endPoint x: 741, endPoint y: 491, distance: 356.3
click at [741, 491] on div "PTE academic - [PERSON_NAME] [PERSON_NAME] Time Remaining 00 : 12 : 23 9 of 17 …" at bounding box center [554, 312] width 658 height 624
click at [855, 545] on button "Next" at bounding box center [855, 612] width 46 height 14
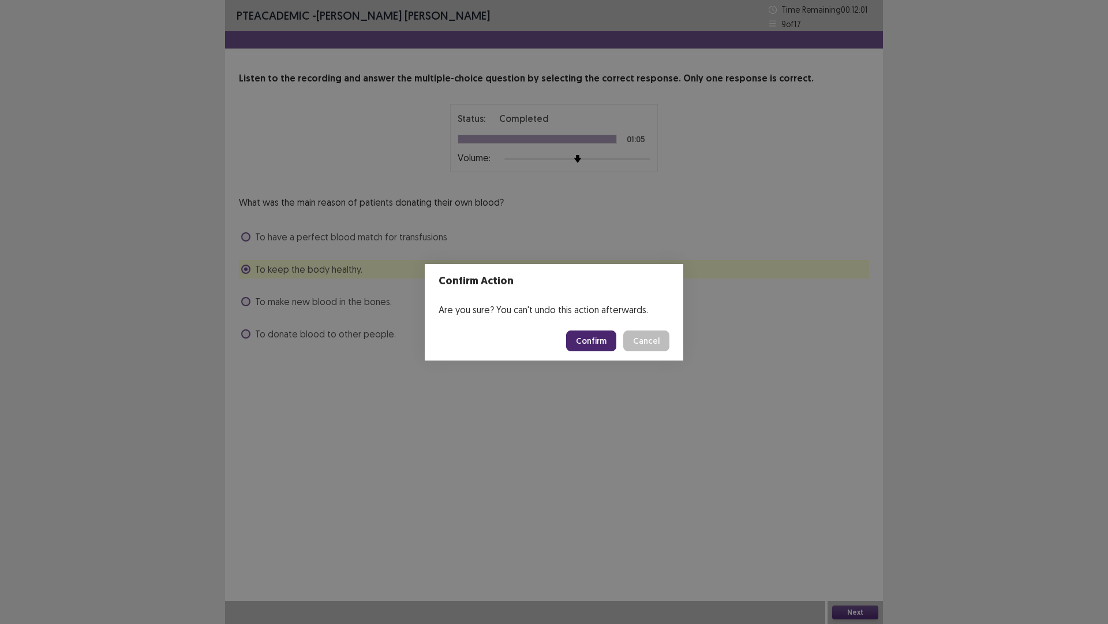
click at [600, 338] on button "Confirm" at bounding box center [591, 340] width 50 height 21
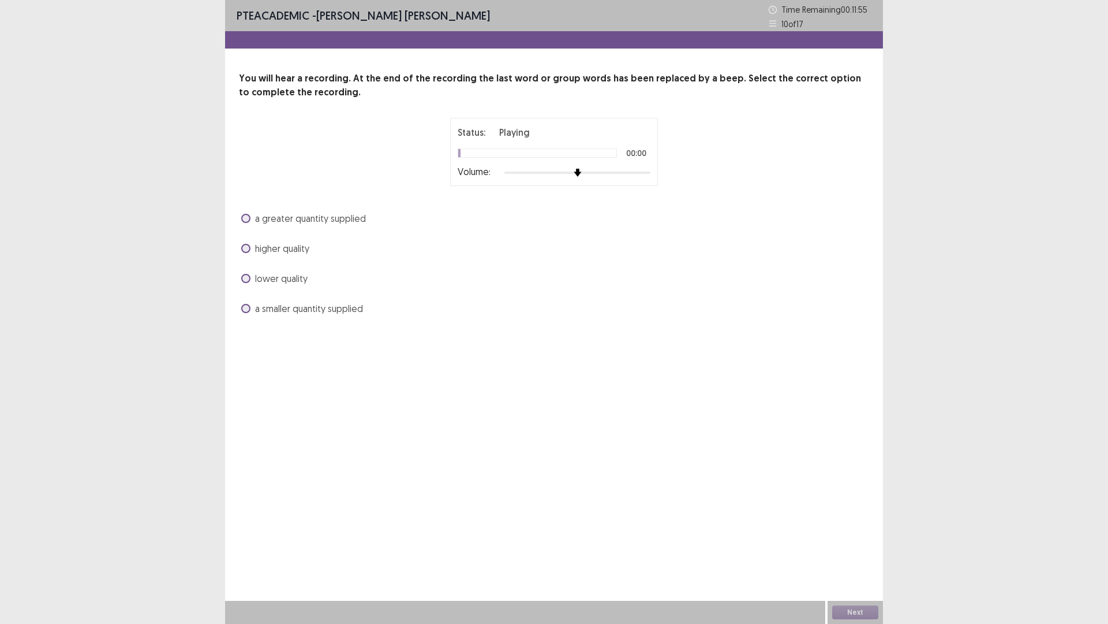
click at [249, 218] on span at bounding box center [245, 218] width 9 height 9
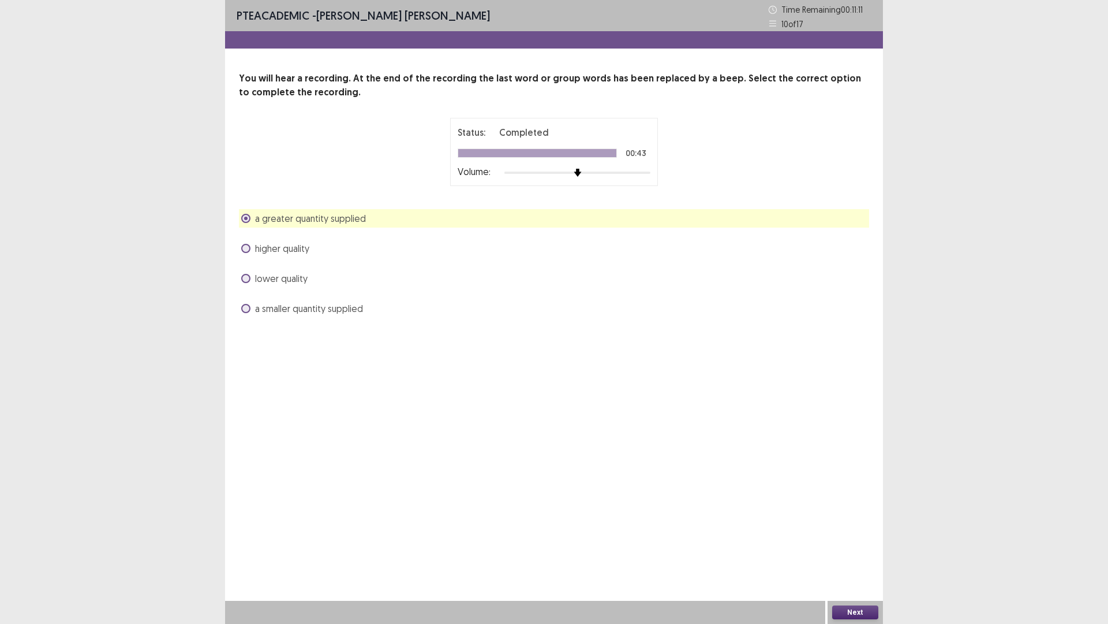
click at [852, 545] on button "Next" at bounding box center [855, 612] width 46 height 14
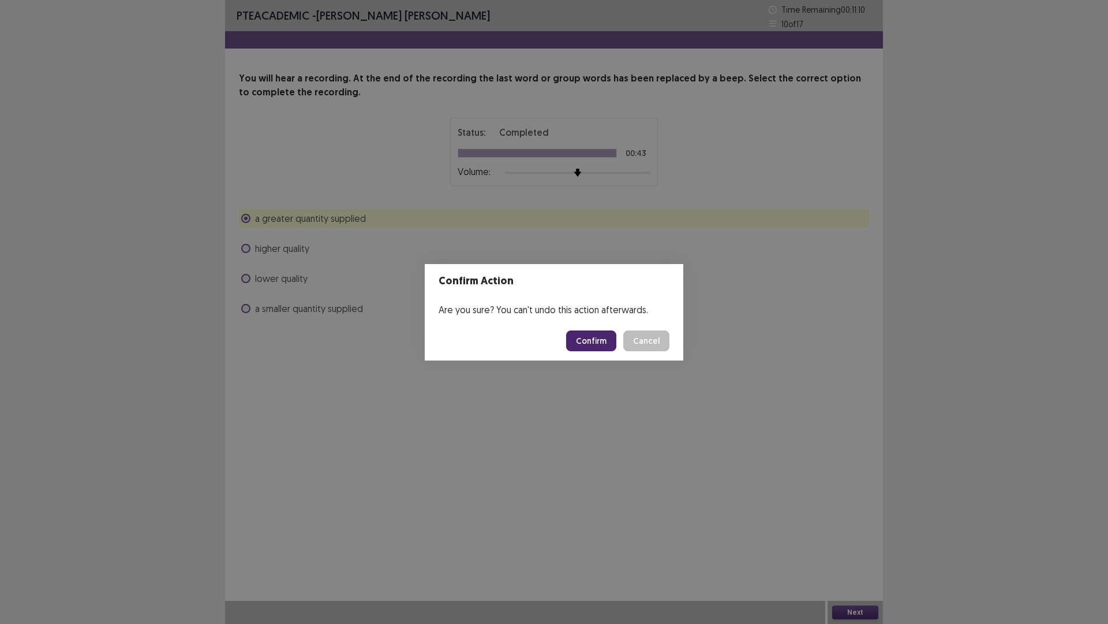
click at [588, 335] on button "Confirm" at bounding box center [591, 340] width 50 height 21
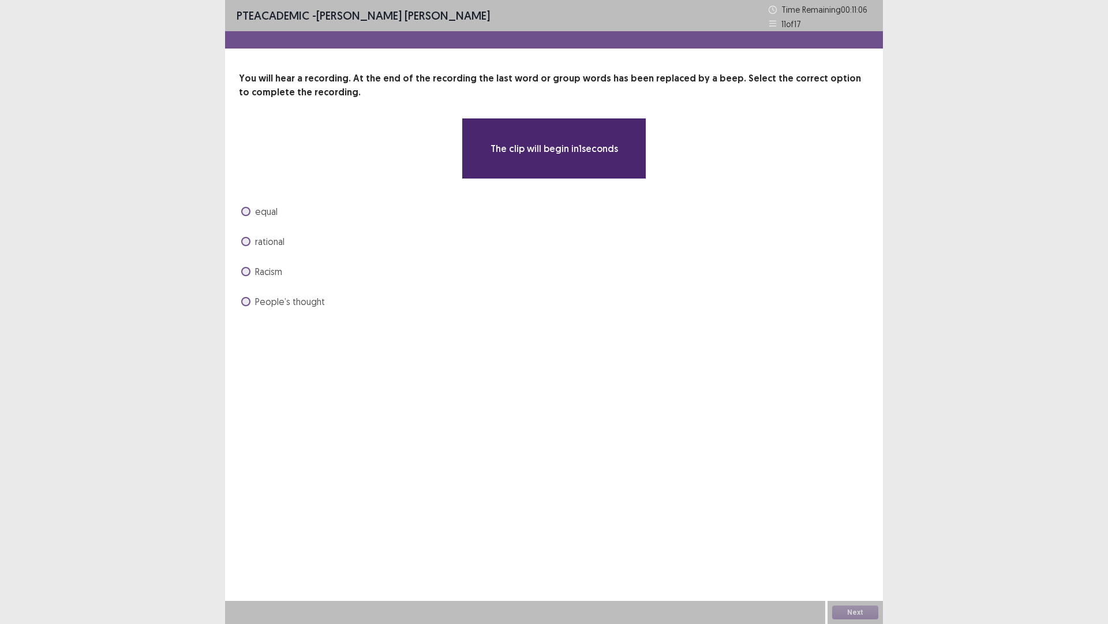
click at [244, 272] on span at bounding box center [245, 271] width 9 height 9
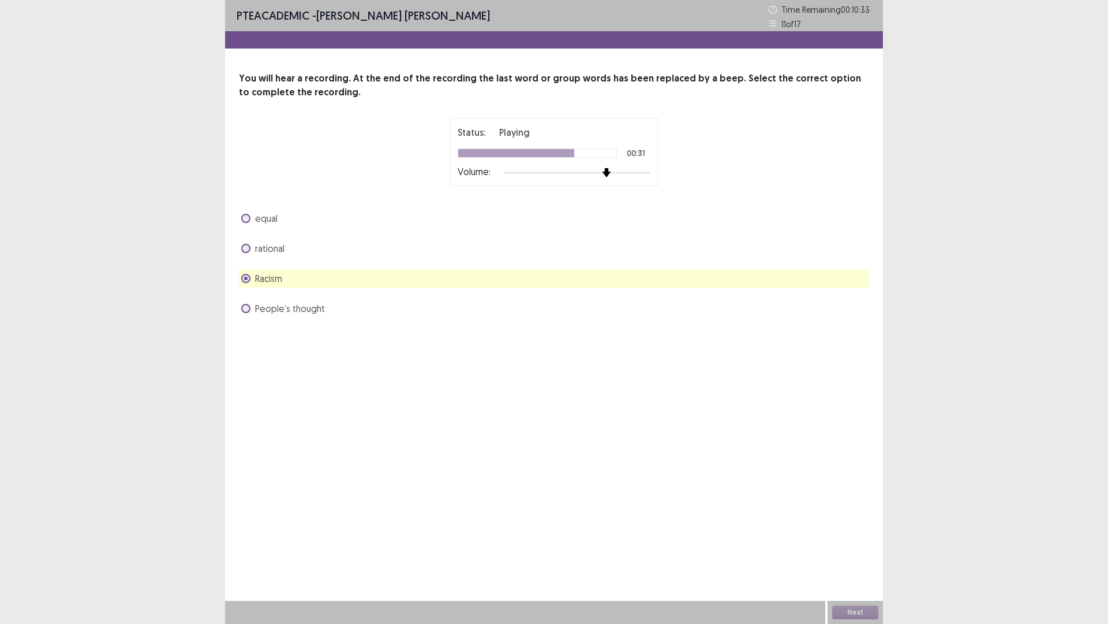
click at [607, 173] on img at bounding box center [606, 172] width 9 height 9
click at [640, 173] on img at bounding box center [636, 172] width 9 height 9
click at [246, 219] on span at bounding box center [245, 218] width 9 height 9
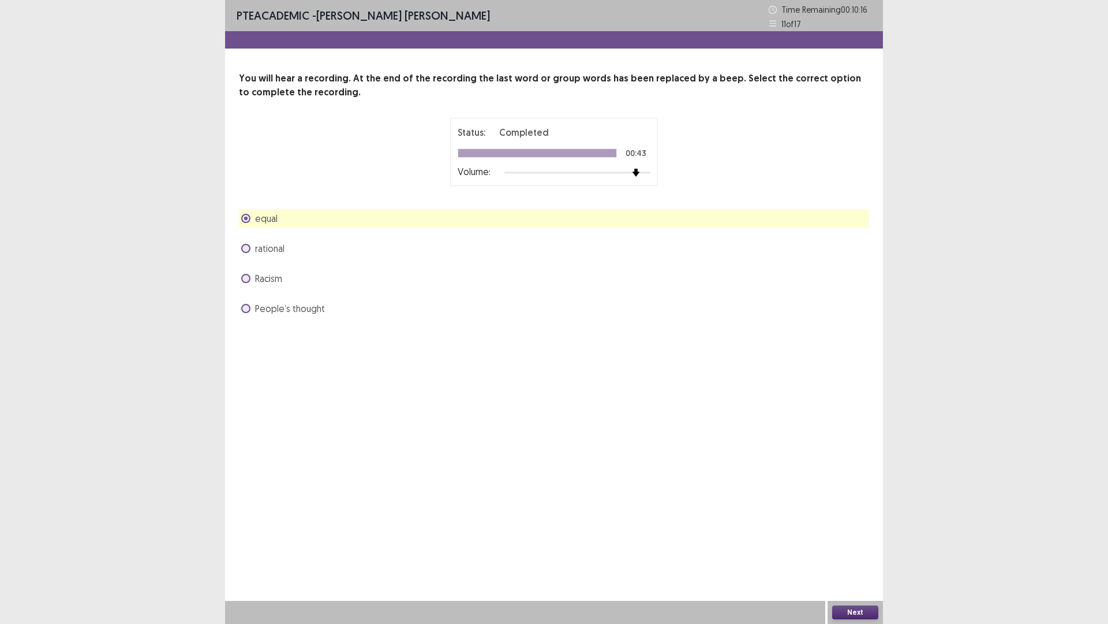
click at [858, 545] on button "Next" at bounding box center [855, 612] width 46 height 14
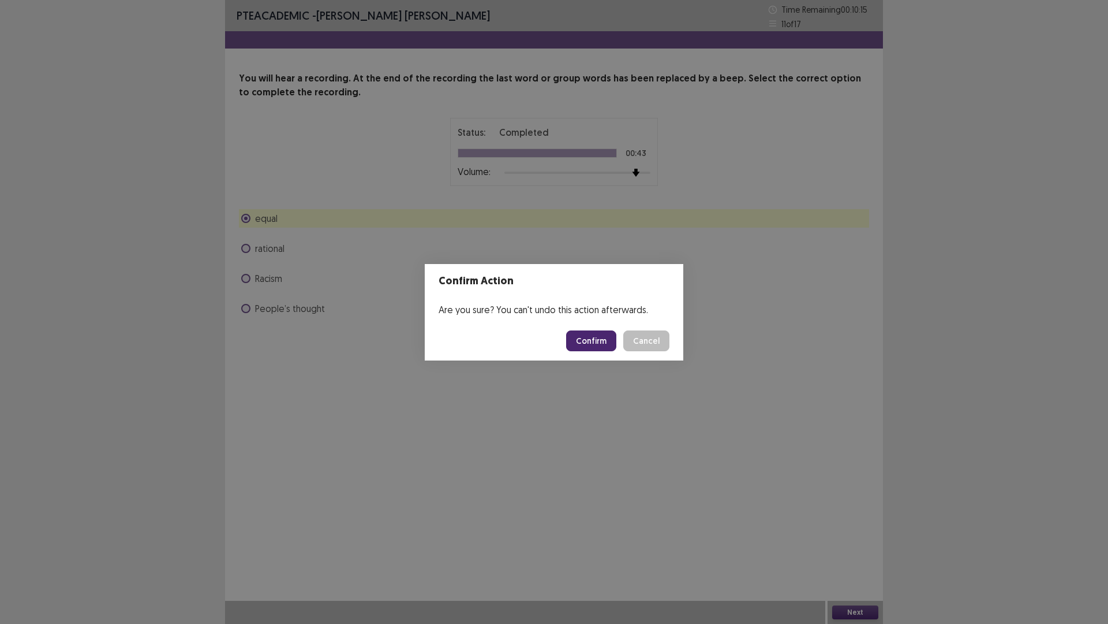
click at [581, 336] on button "Confirm" at bounding box center [591, 340] width 50 height 21
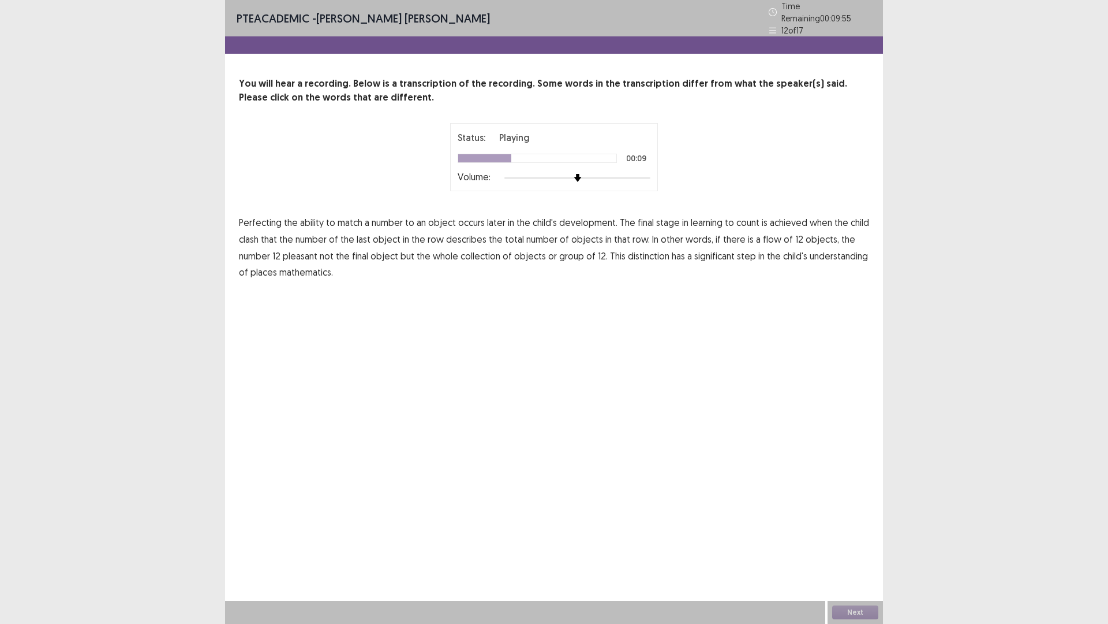
click at [256, 232] on span "clash" at bounding box center [249, 239] width 20 height 14
click at [763, 236] on span "flow" at bounding box center [772, 239] width 18 height 14
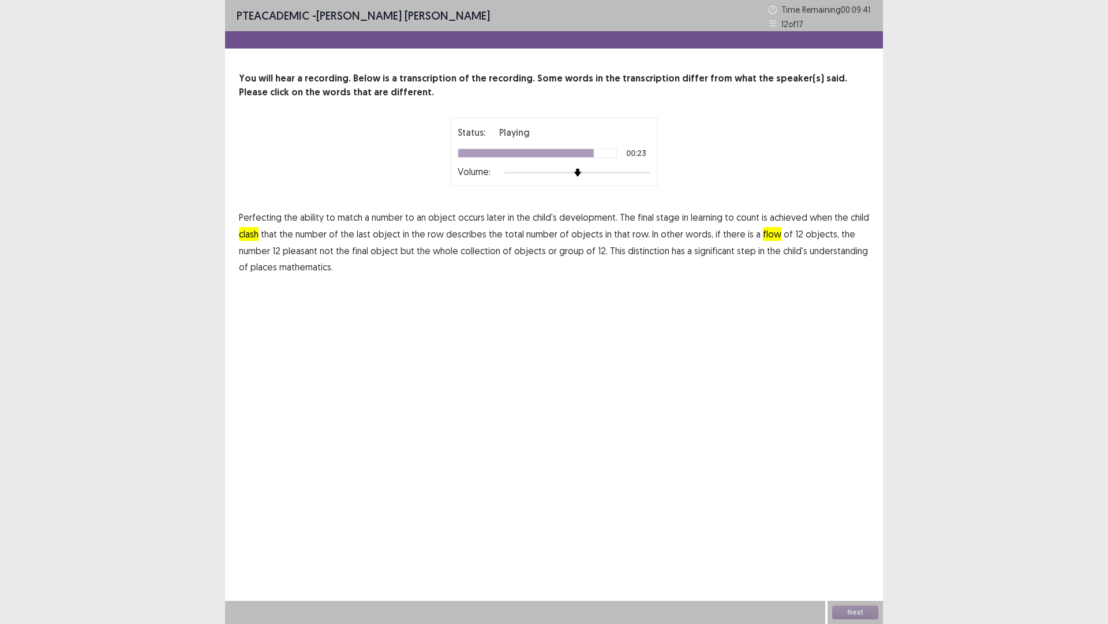
click at [675, 252] on span "has" at bounding box center [678, 251] width 13 height 14
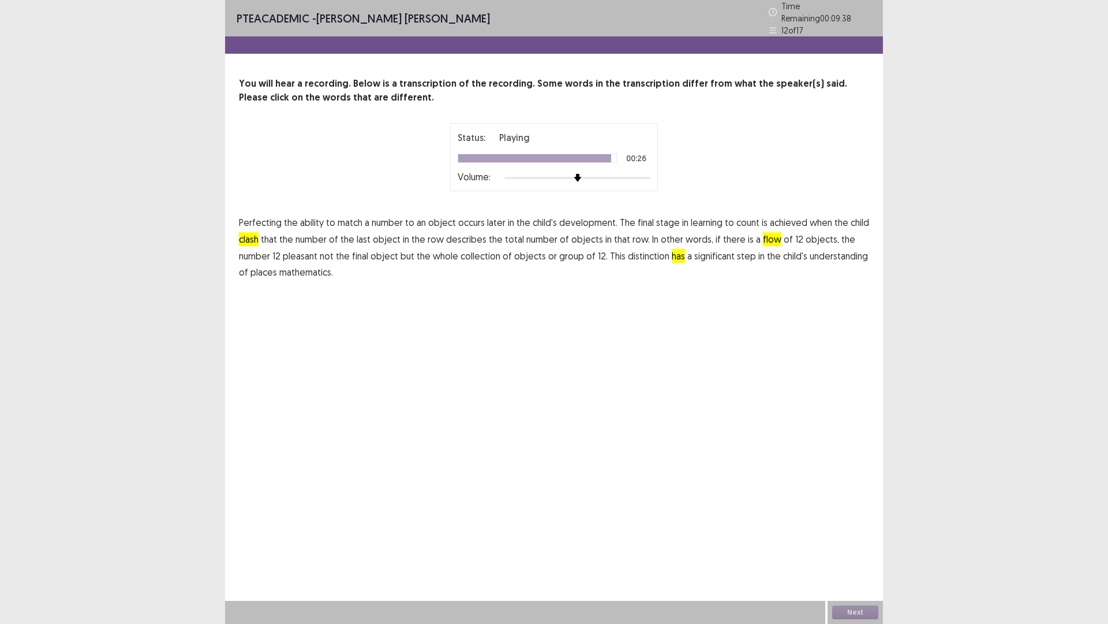
click at [261, 268] on span "places" at bounding box center [264, 272] width 27 height 14
click at [854, 545] on button "Next" at bounding box center [855, 612] width 46 height 14
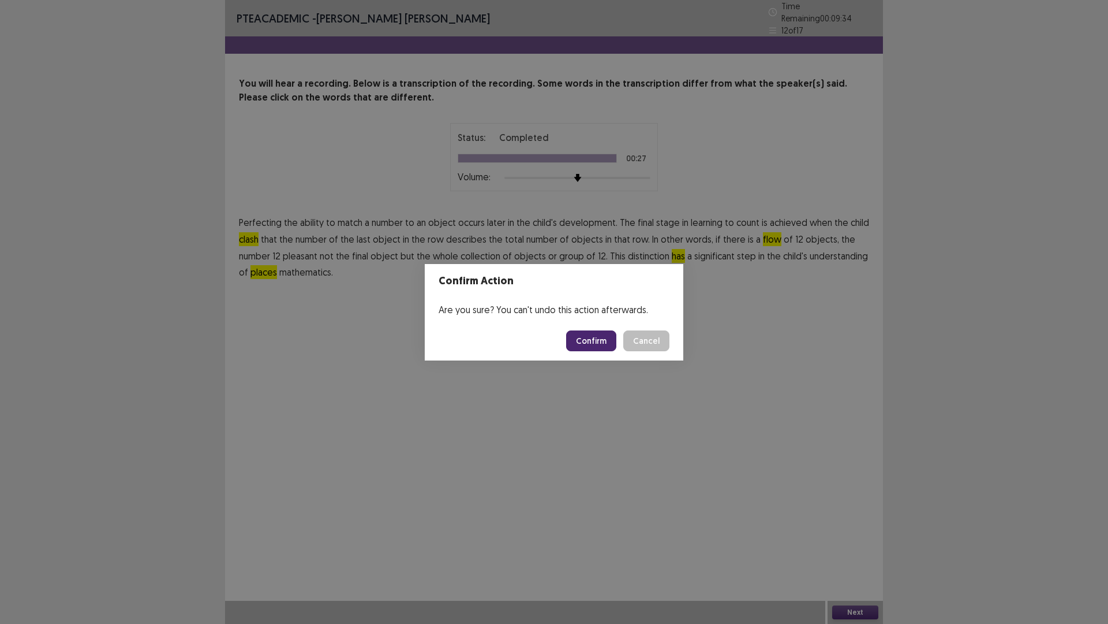
click at [585, 338] on button "Confirm" at bounding box center [591, 340] width 50 height 21
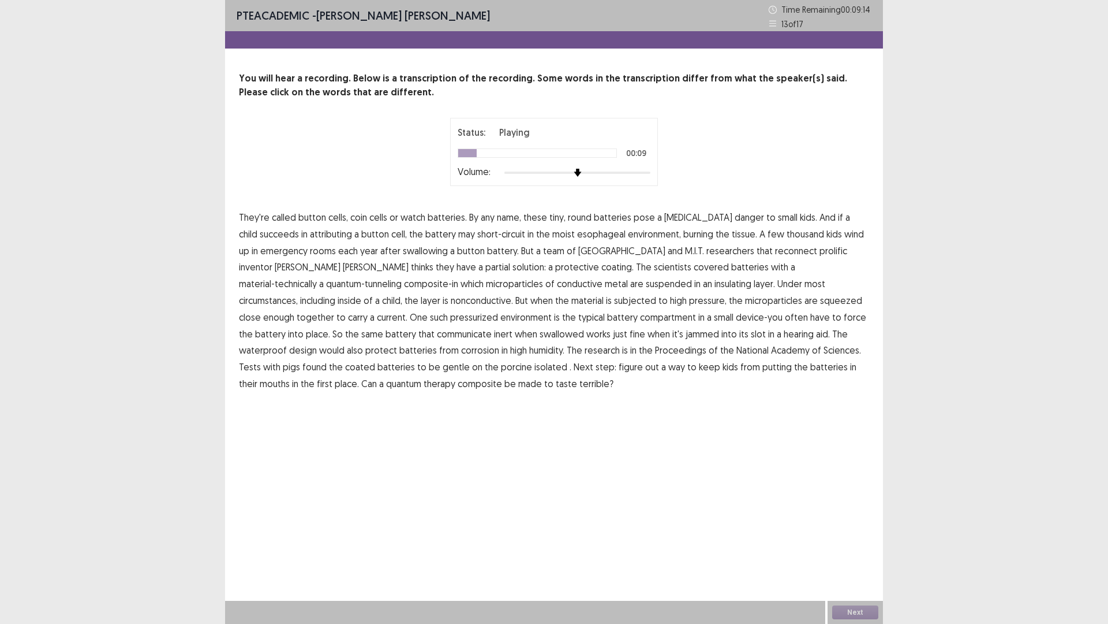
click at [320, 235] on span "attributing" at bounding box center [331, 234] width 42 height 14
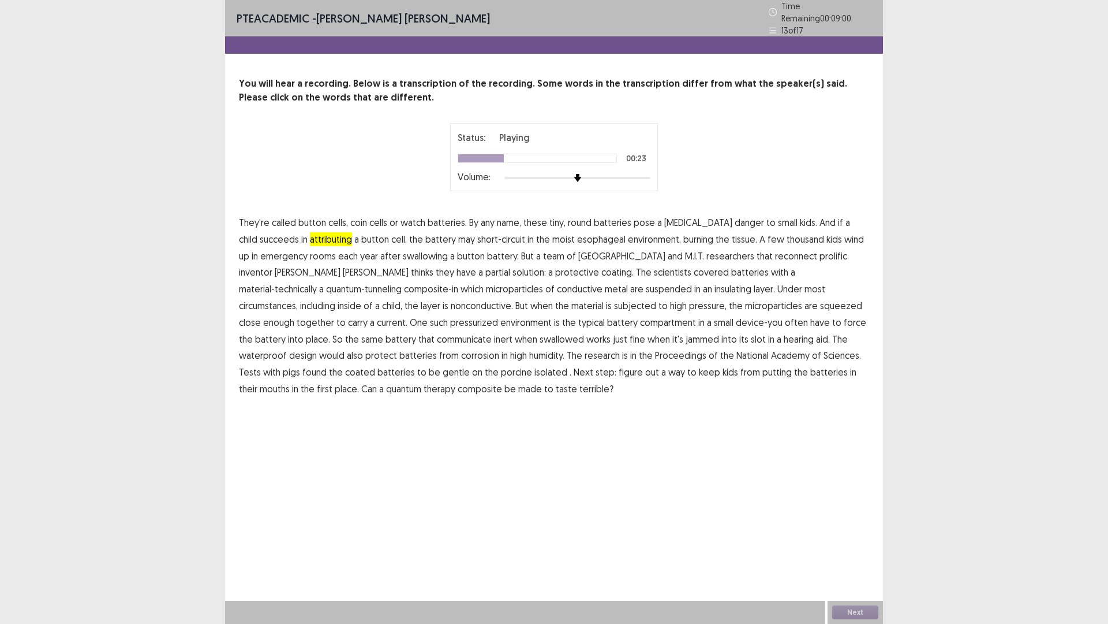
click at [775, 252] on span "reconnect" at bounding box center [796, 256] width 42 height 14
click at [492, 332] on span "communicate" at bounding box center [464, 339] width 55 height 14
click at [456, 382] on span "therapy" at bounding box center [440, 389] width 32 height 14
click at [580, 382] on span "terrible?" at bounding box center [597, 389] width 34 height 14
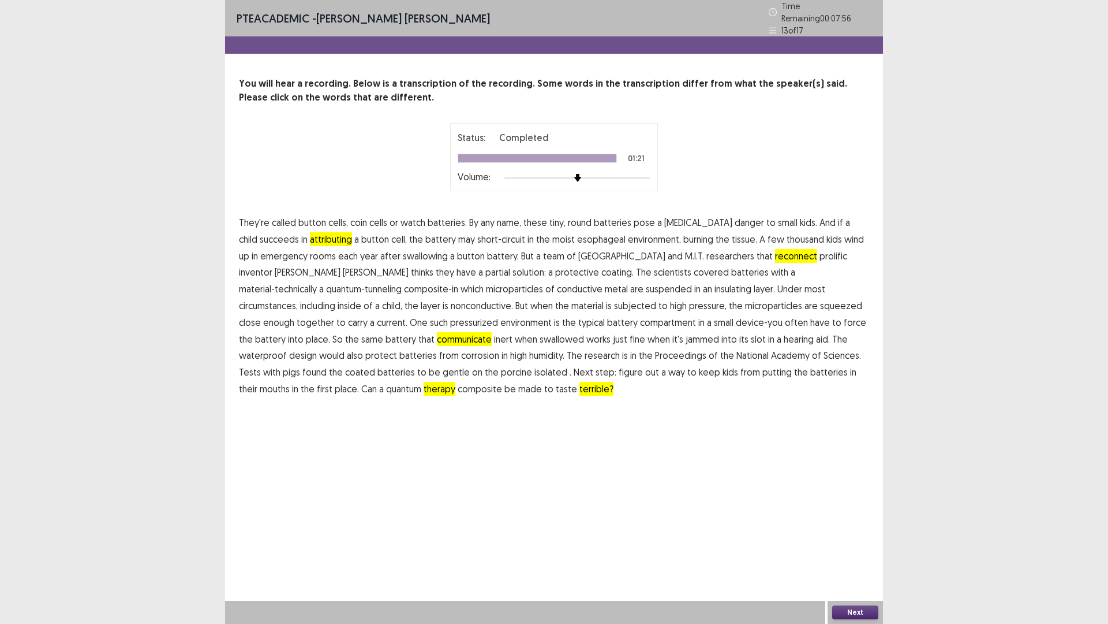
click at [850, 545] on button "Next" at bounding box center [855, 612] width 46 height 14
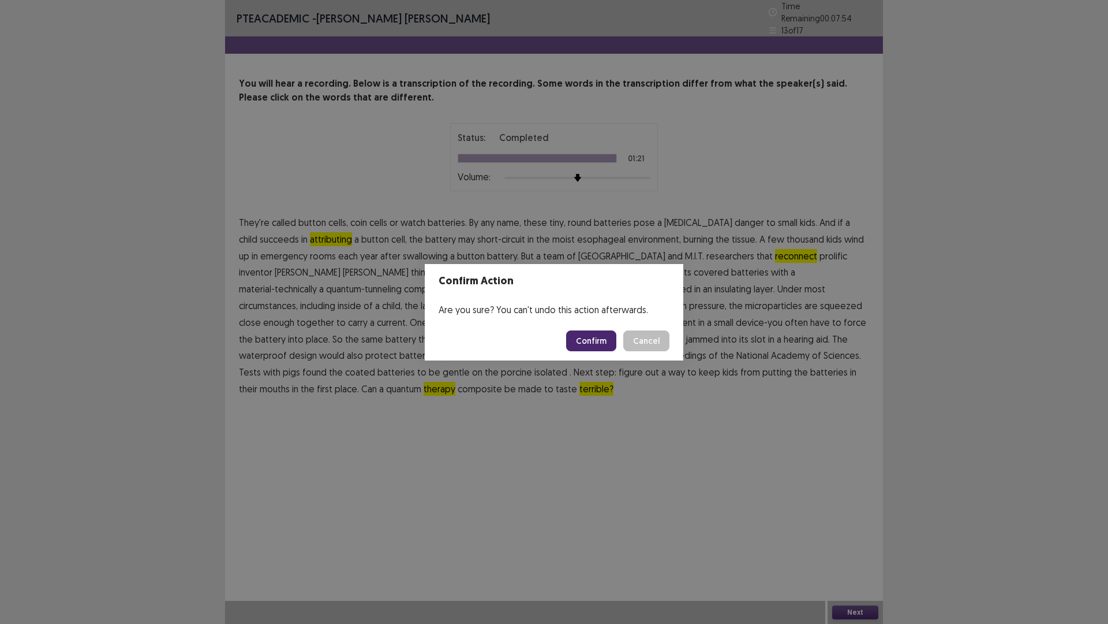
click at [583, 336] on button "Confirm" at bounding box center [591, 340] width 50 height 21
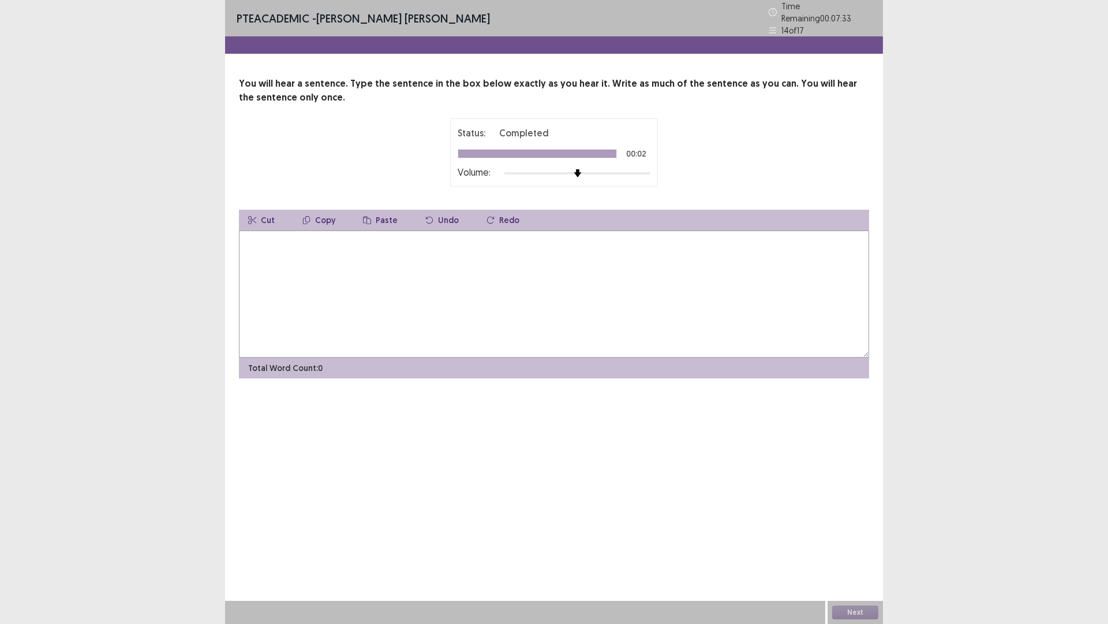
click at [331, 253] on textarea at bounding box center [554, 293] width 630 height 127
type textarea "*"
type textarea "**********"
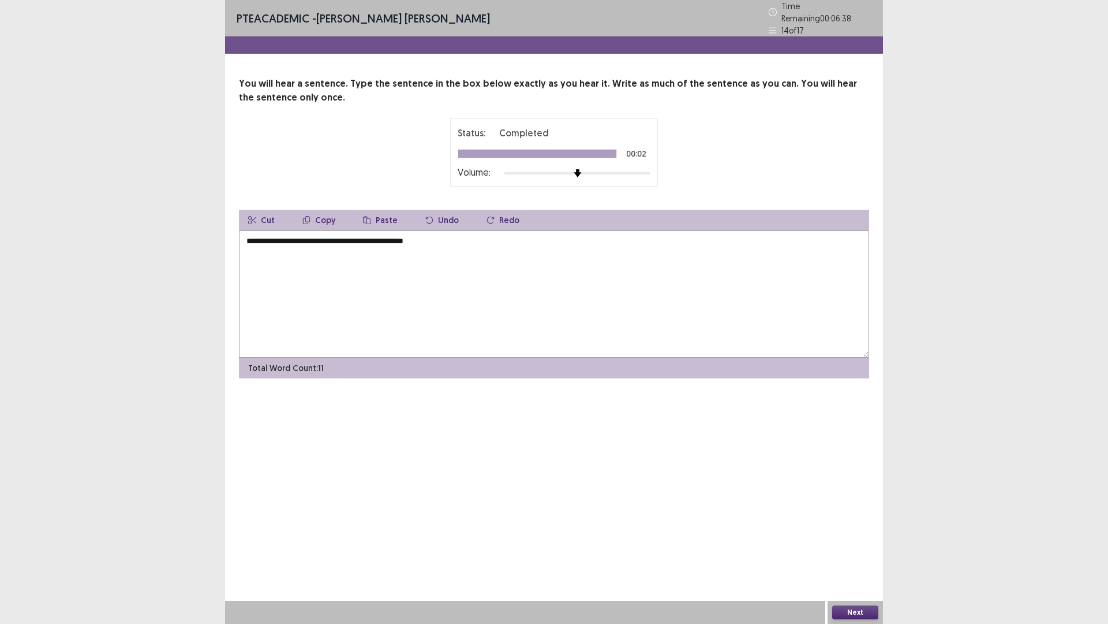
click at [864, 545] on button "Next" at bounding box center [855, 612] width 46 height 14
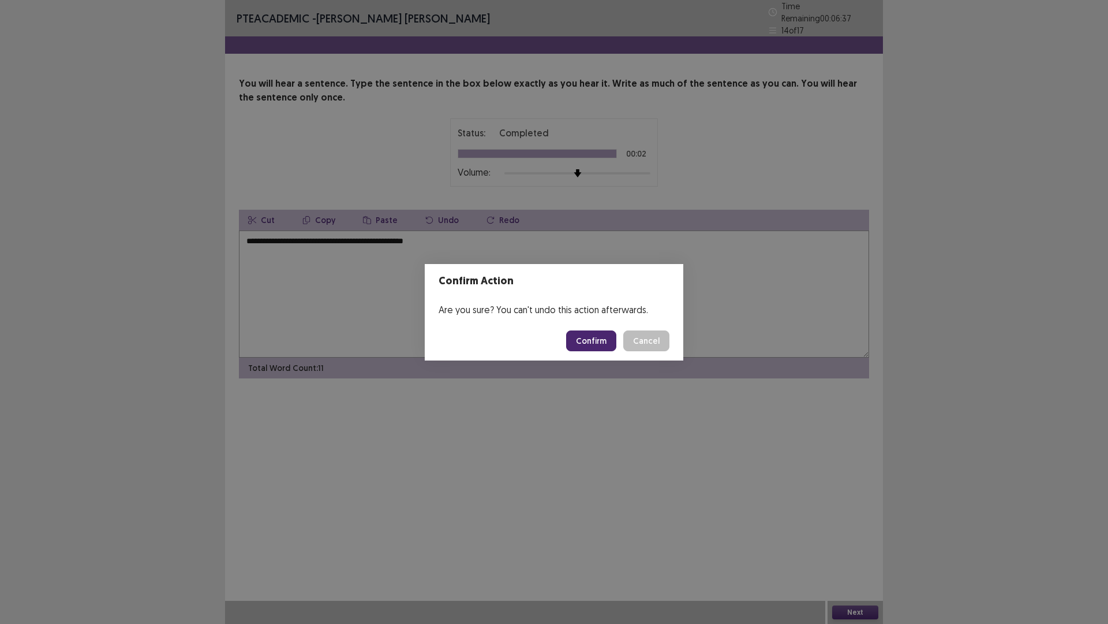
click at [584, 343] on button "Confirm" at bounding box center [591, 340] width 50 height 21
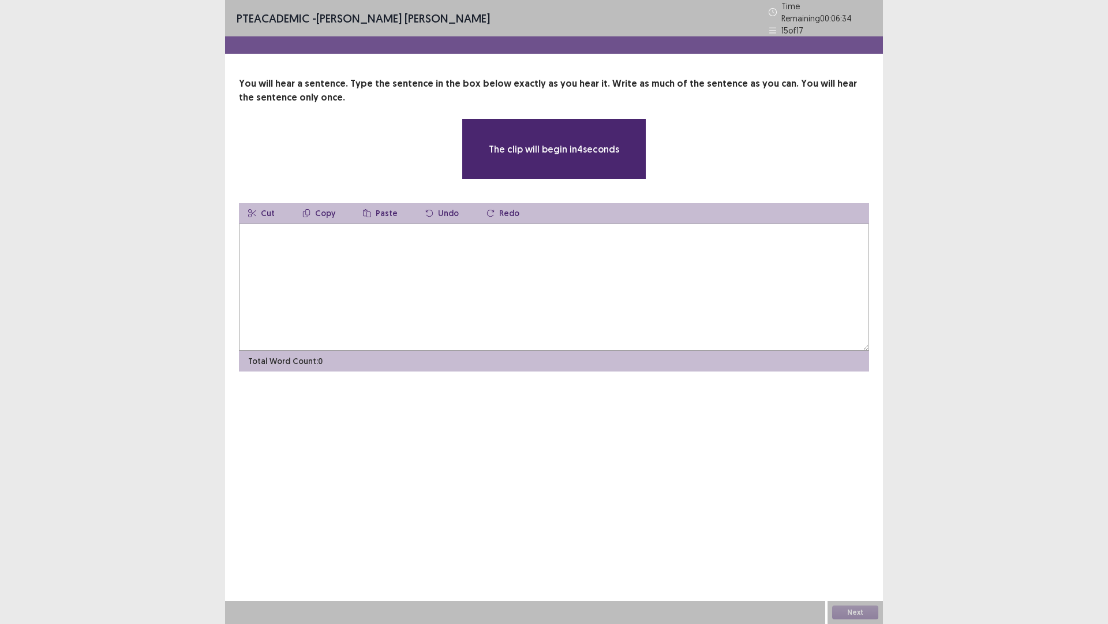
click at [265, 263] on textarea at bounding box center [554, 286] width 630 height 127
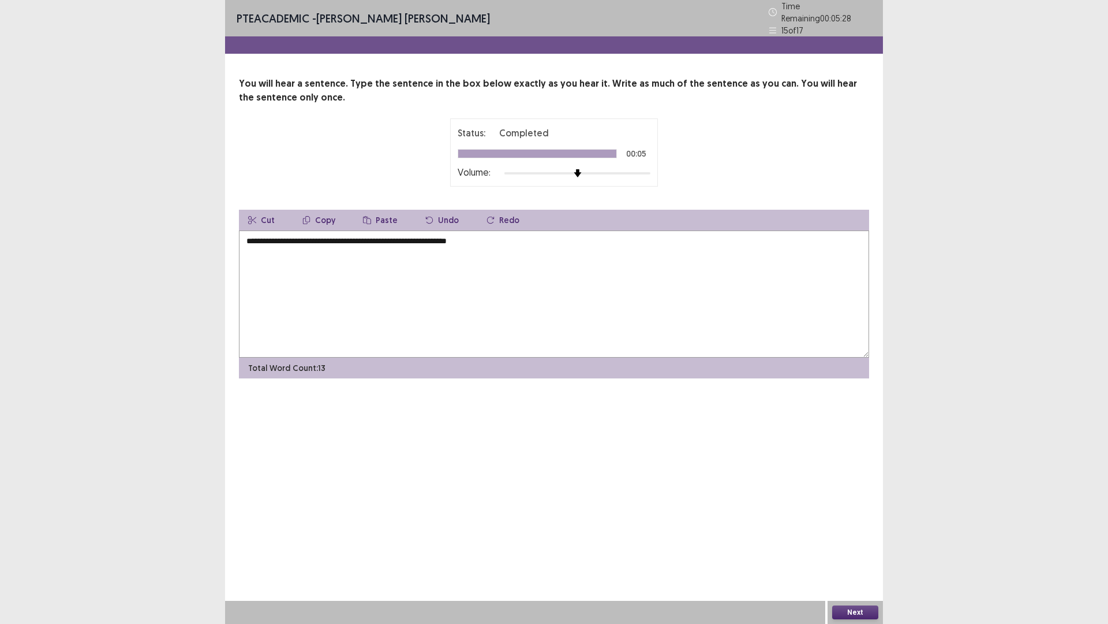
click at [348, 235] on textarea "**********" at bounding box center [554, 293] width 630 height 127
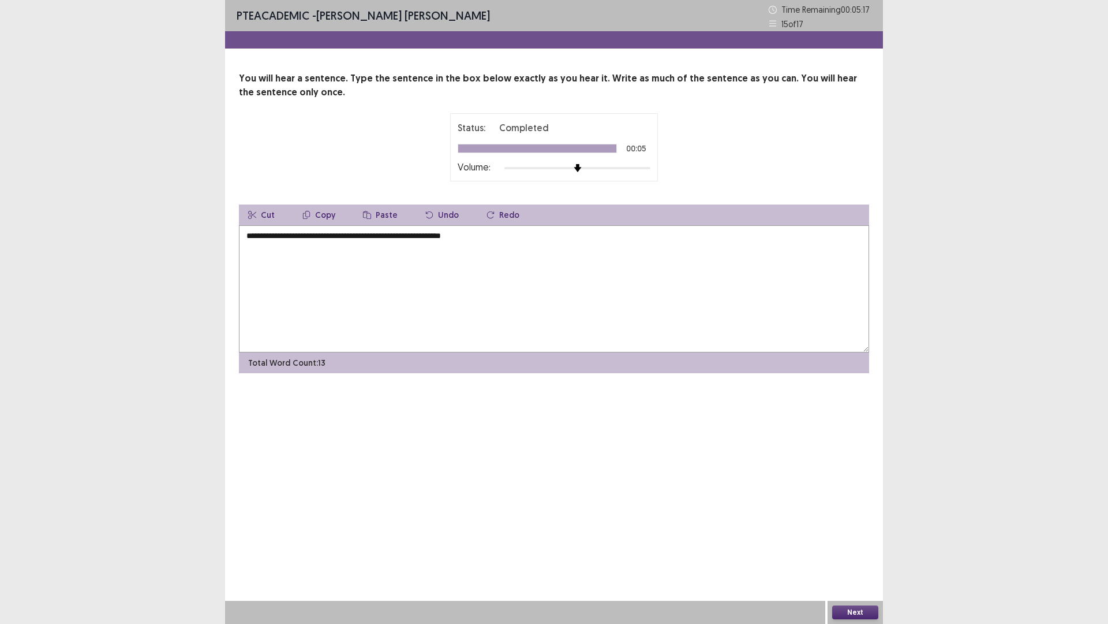
type textarea "**********"
click at [851, 545] on button "Next" at bounding box center [855, 612] width 46 height 14
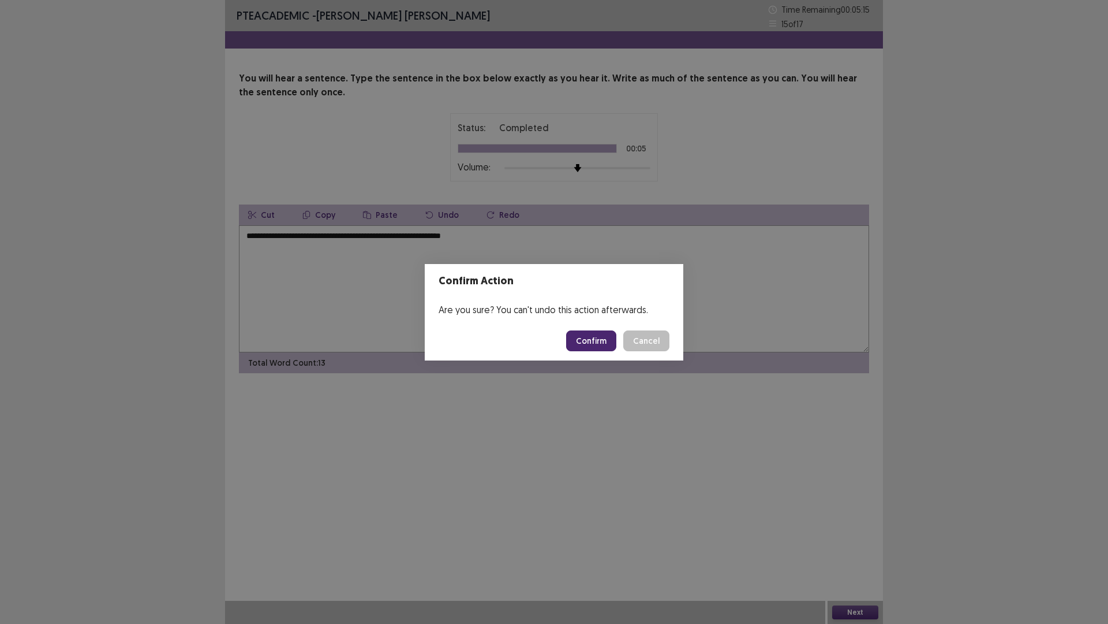
click at [582, 337] on button "Confirm" at bounding box center [591, 340] width 50 height 21
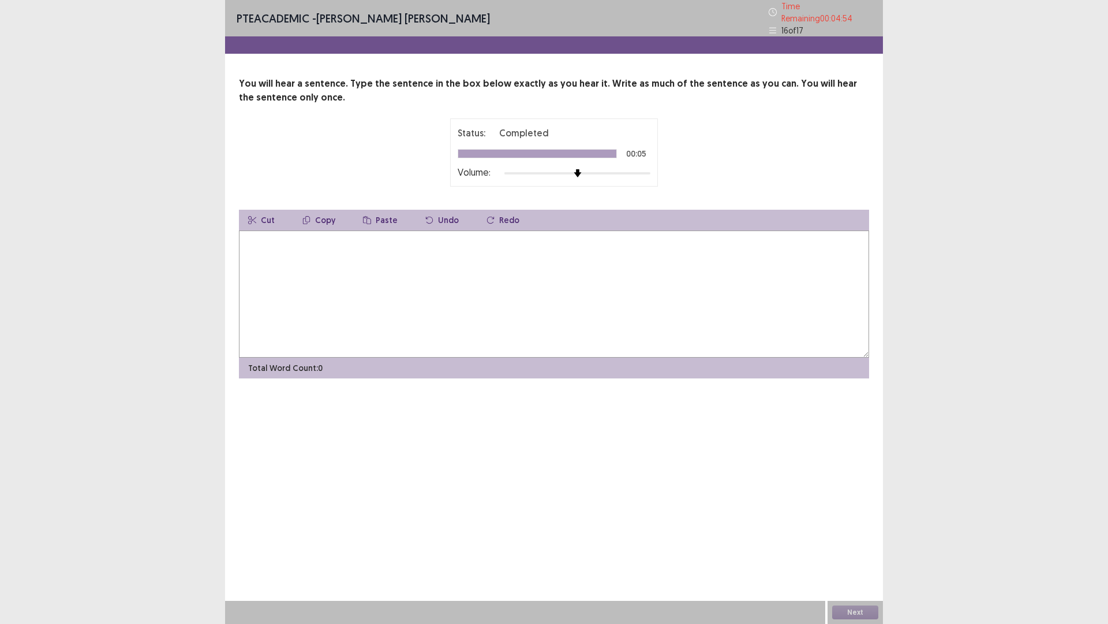
click at [252, 250] on textarea at bounding box center [554, 293] width 630 height 127
click at [326, 237] on textarea "**********" at bounding box center [554, 293] width 630 height 127
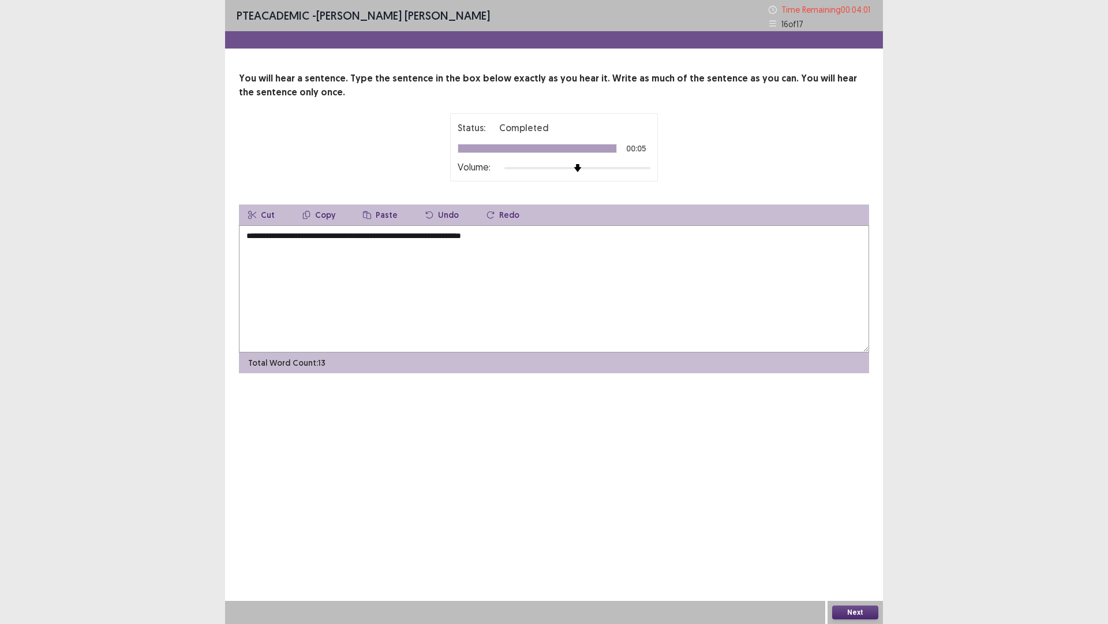
click at [319, 236] on textarea "**********" at bounding box center [554, 288] width 630 height 127
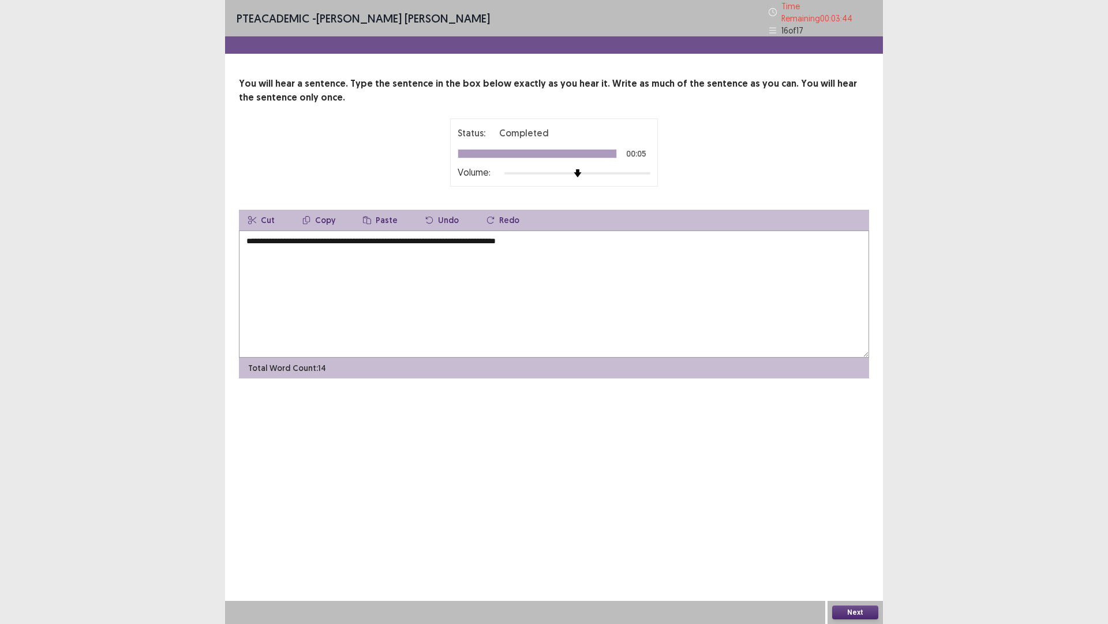
type textarea "**********"
click at [854, 545] on button "Next" at bounding box center [855, 612] width 46 height 14
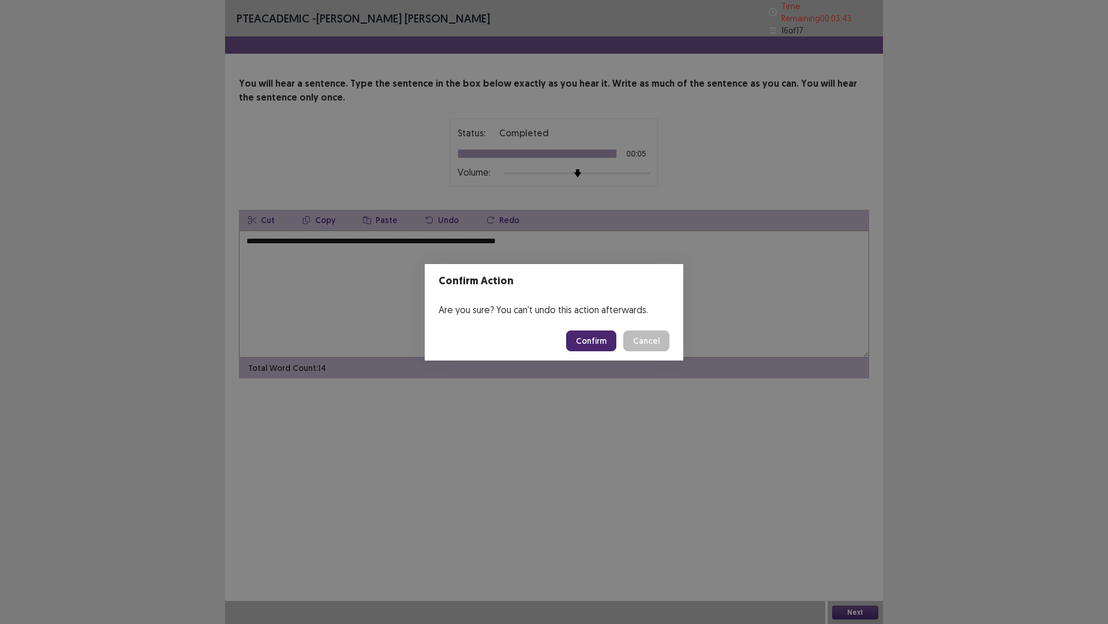
click at [581, 342] on button "Confirm" at bounding box center [591, 340] width 50 height 21
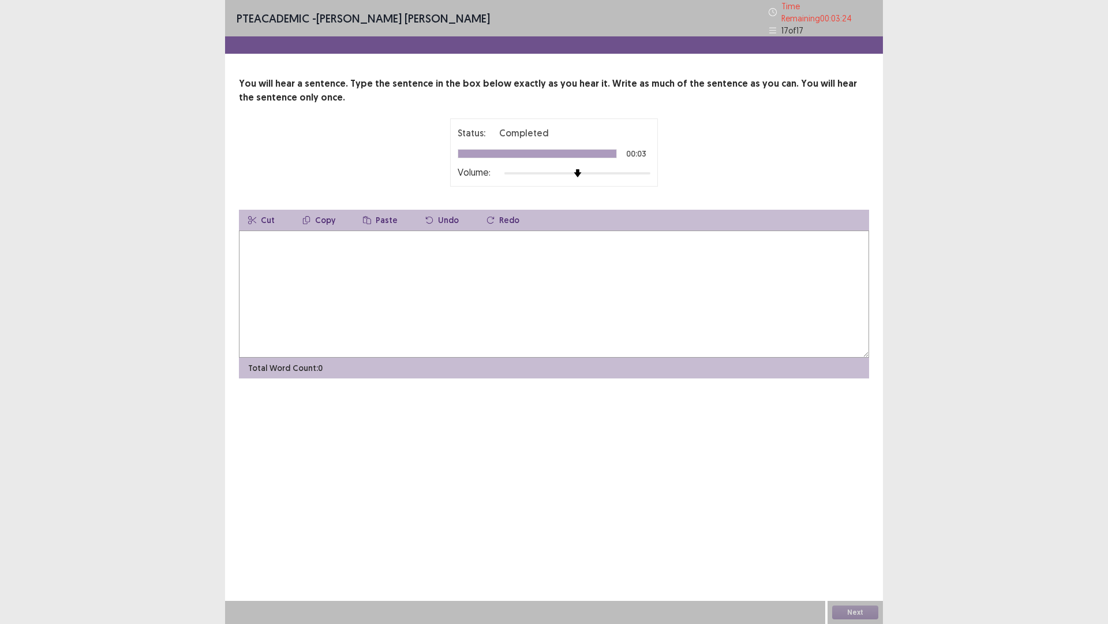
click at [374, 299] on textarea at bounding box center [554, 293] width 630 height 127
type textarea "**********"
click at [839, 545] on button "Next" at bounding box center [855, 612] width 46 height 14
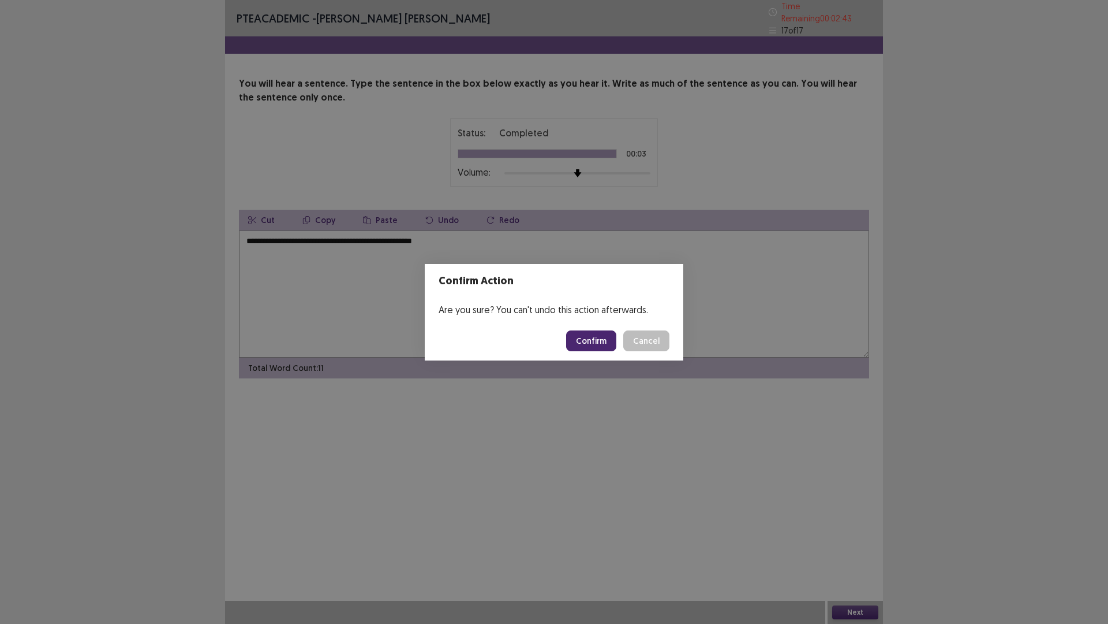
click at [585, 339] on button "Confirm" at bounding box center [591, 340] width 50 height 21
